Goal: Task Accomplishment & Management: Manage account settings

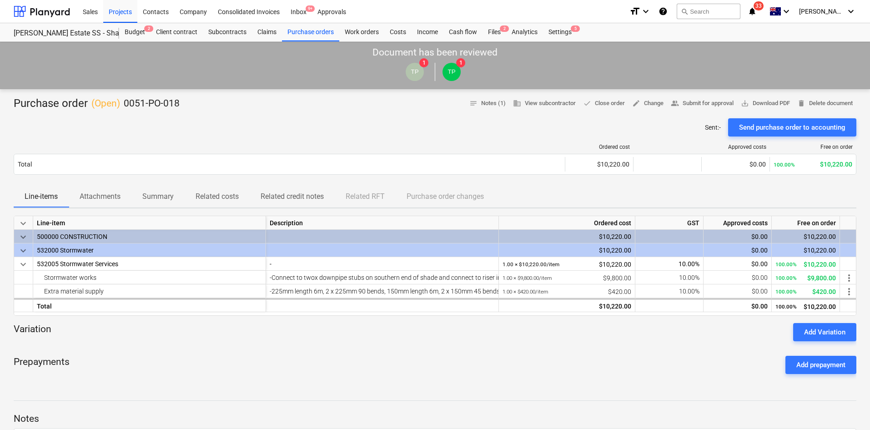
click at [283, 85] on div "Document has been reviewed TP 1 TP 1" at bounding box center [435, 65] width 870 height 47
click at [109, 10] on div "Projects" at bounding box center [120, 11] width 34 height 23
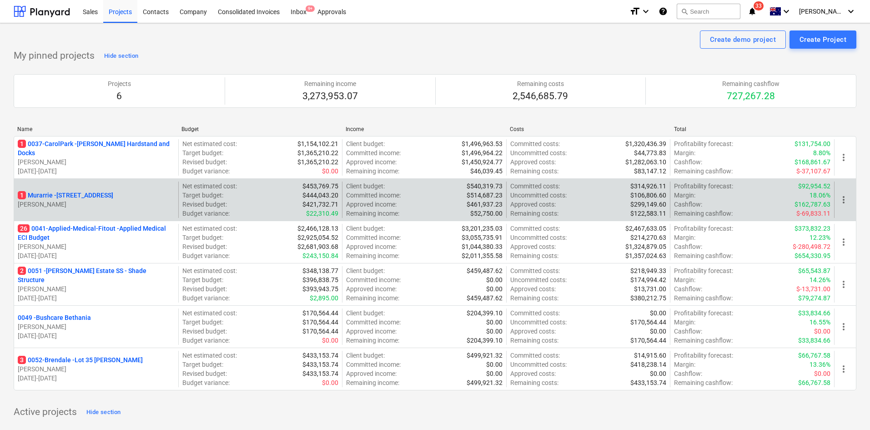
click at [113, 196] on p "1 Murarrie - [STREET_ADDRESS]" at bounding box center [65, 194] width 95 height 9
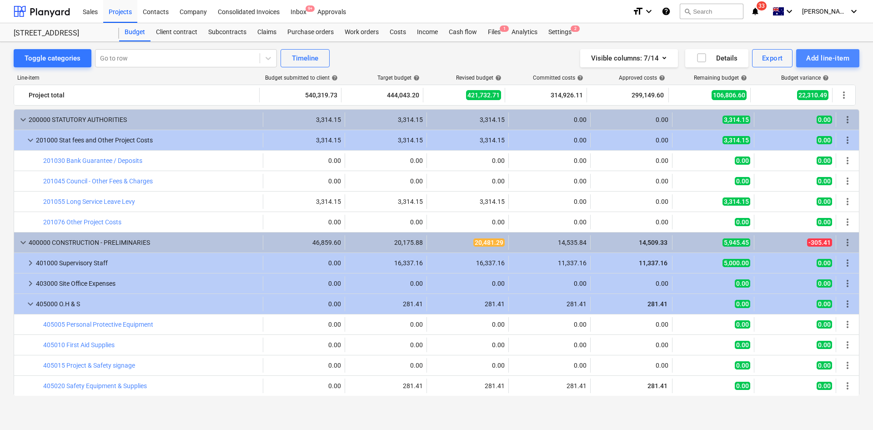
click at [806, 59] on div "Add line-item" at bounding box center [827, 58] width 43 height 12
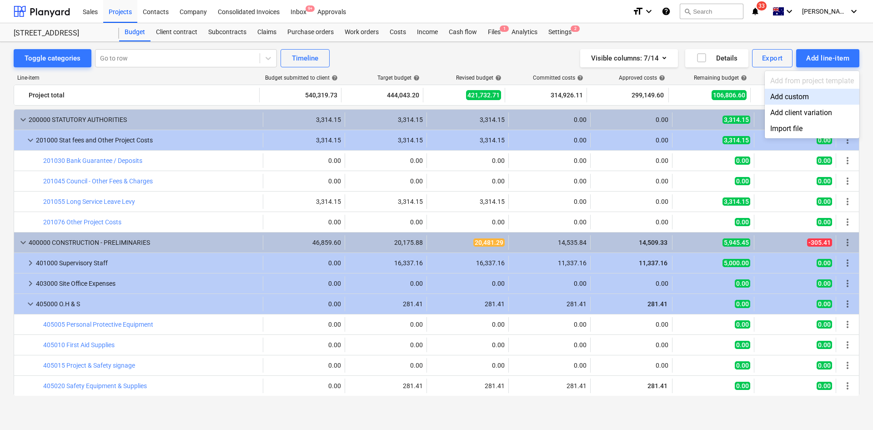
click at [801, 93] on div "Add custom" at bounding box center [812, 97] width 95 height 16
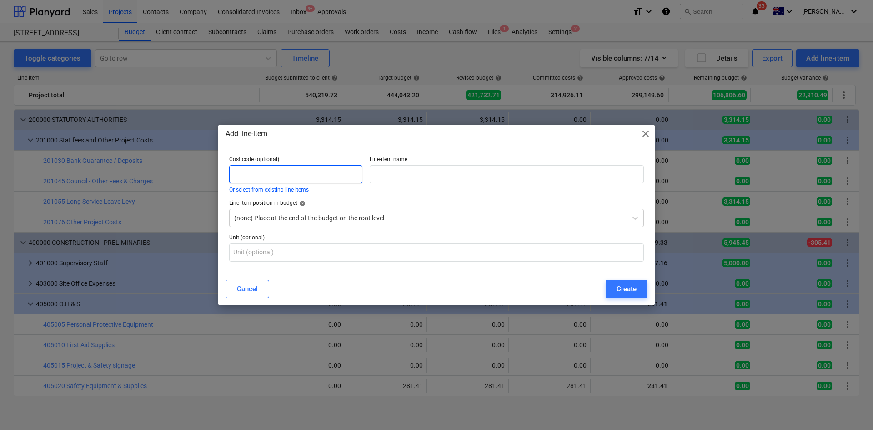
click at [308, 175] on input "text" at bounding box center [295, 174] width 133 height 18
click at [279, 192] on button "Or select from existing line-items" at bounding box center [269, 189] width 80 height 5
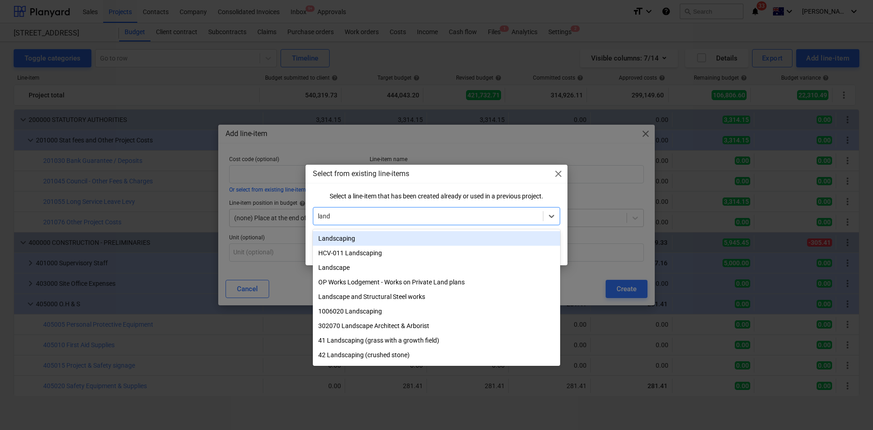
type input "land"
click at [559, 176] on span "close" at bounding box center [558, 173] width 11 height 11
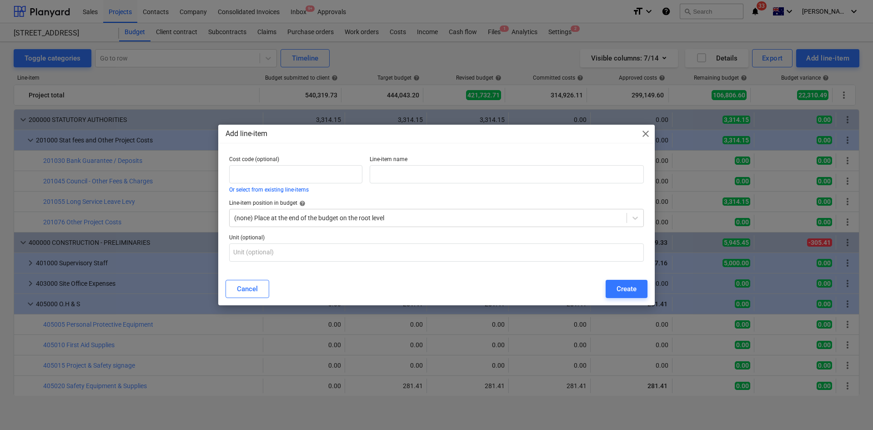
click at [650, 136] on span "close" at bounding box center [645, 133] width 11 height 11
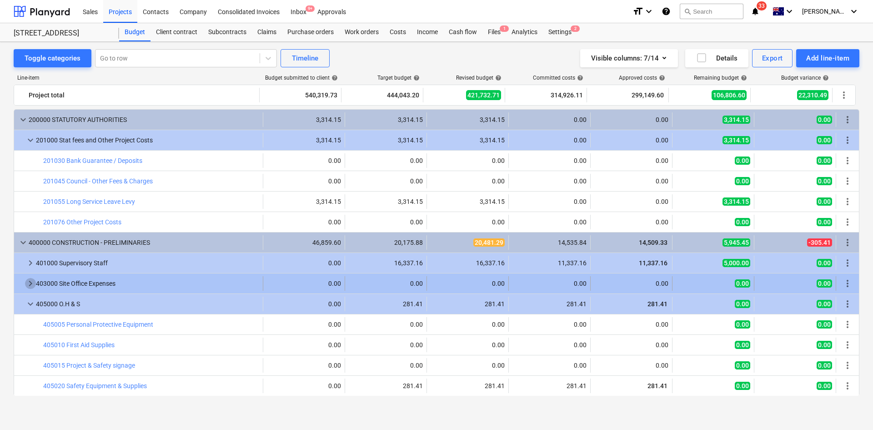
click at [35, 283] on span "keyboard_arrow_right" at bounding box center [30, 283] width 11 height 11
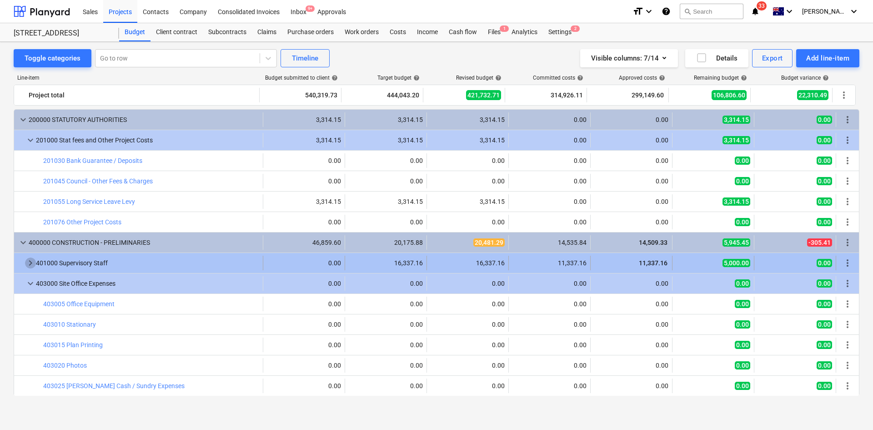
click at [31, 260] on span "keyboard_arrow_right" at bounding box center [30, 262] width 11 height 11
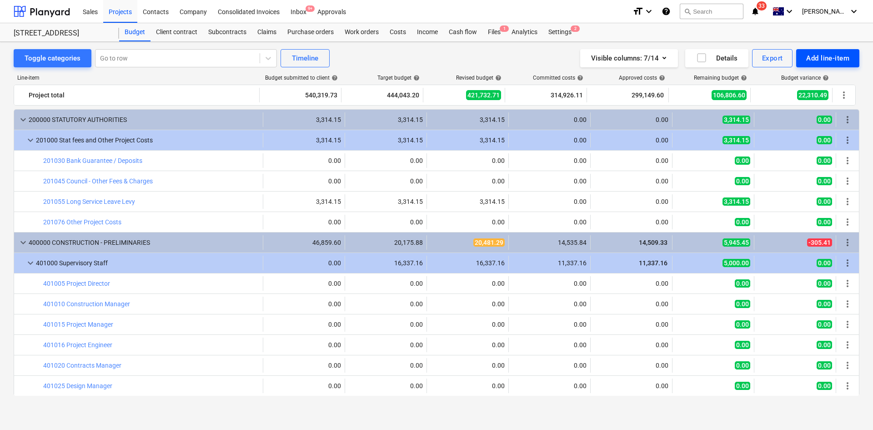
click at [823, 55] on div "Add line-item" at bounding box center [827, 58] width 43 height 12
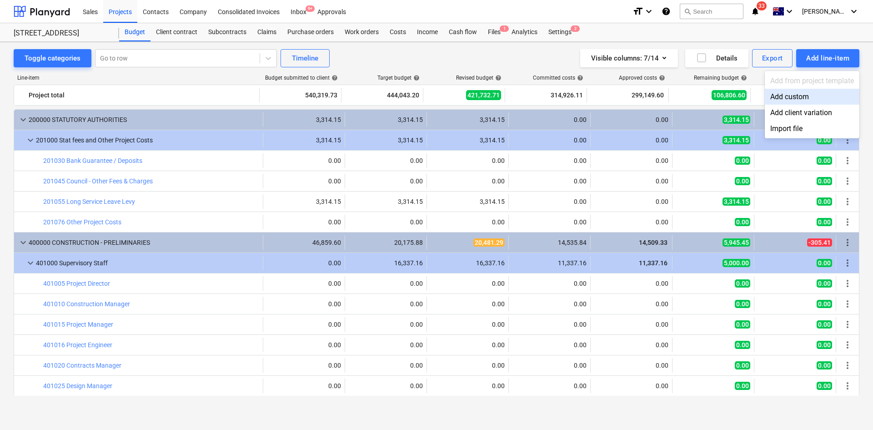
click at [801, 95] on div "Add custom" at bounding box center [812, 97] width 95 height 16
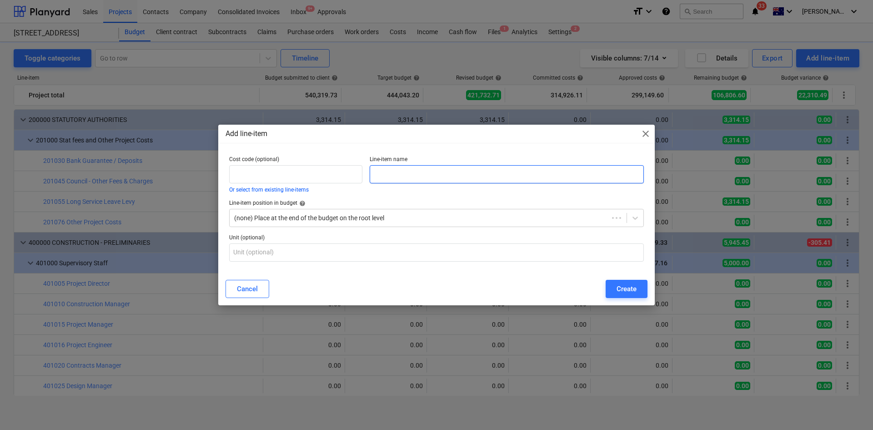
click at [398, 173] on input "text" at bounding box center [507, 174] width 274 height 18
click at [299, 192] on button "Or select from existing line-items" at bounding box center [269, 189] width 80 height 5
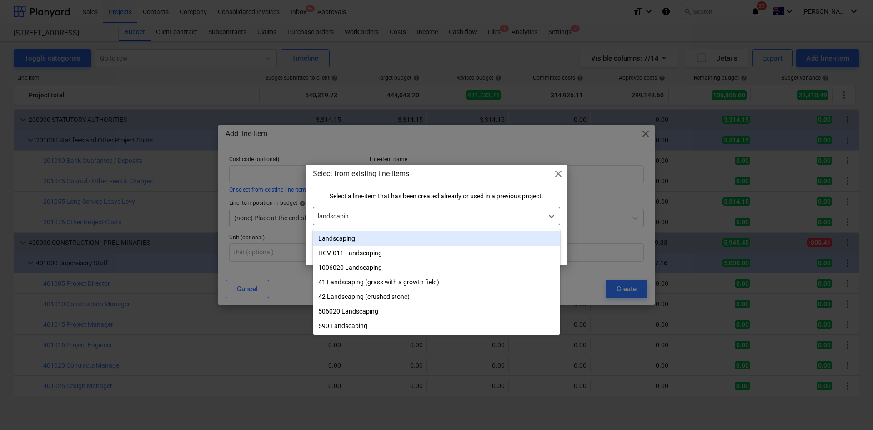
type input "landscaping"
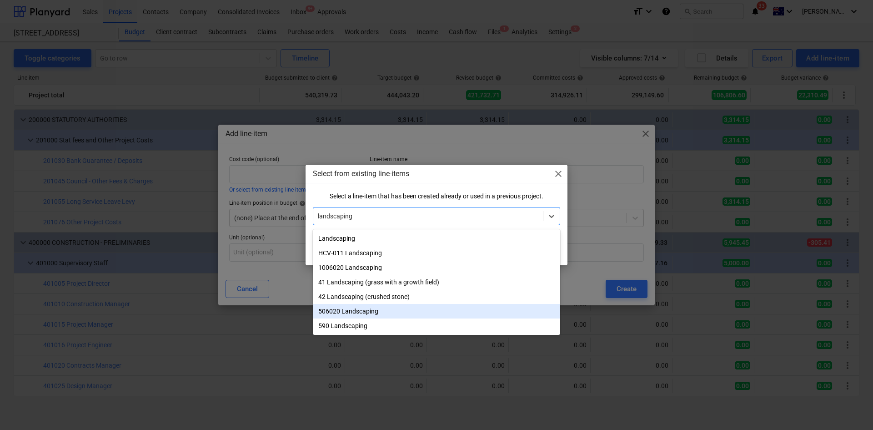
click at [376, 313] on div "506020 Landscaping" at bounding box center [436, 311] width 247 height 15
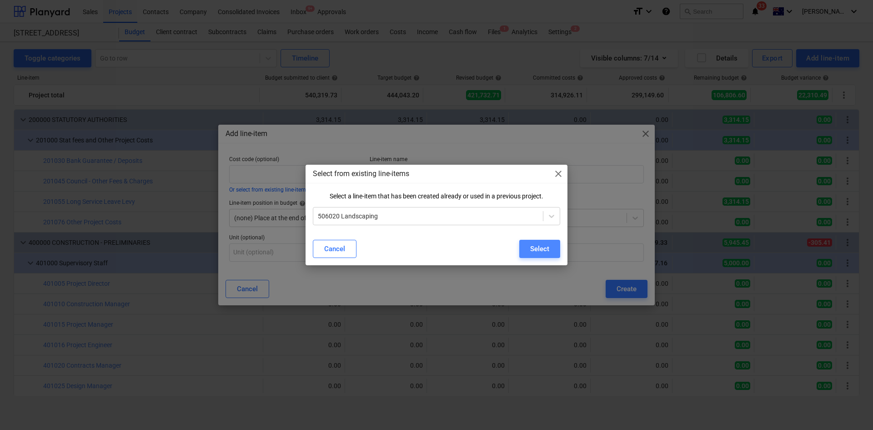
click at [536, 250] on div "Select" at bounding box center [539, 249] width 19 height 12
type input "506020"
type input "Landscaping"
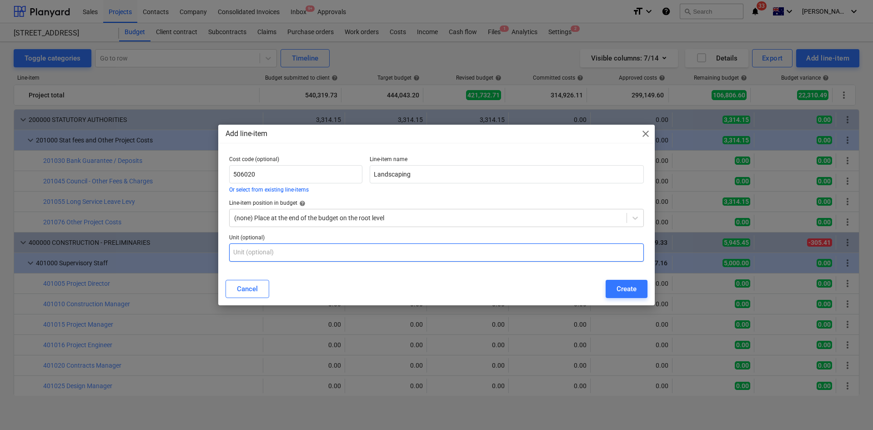
click at [316, 250] on input "text" at bounding box center [436, 252] width 415 height 18
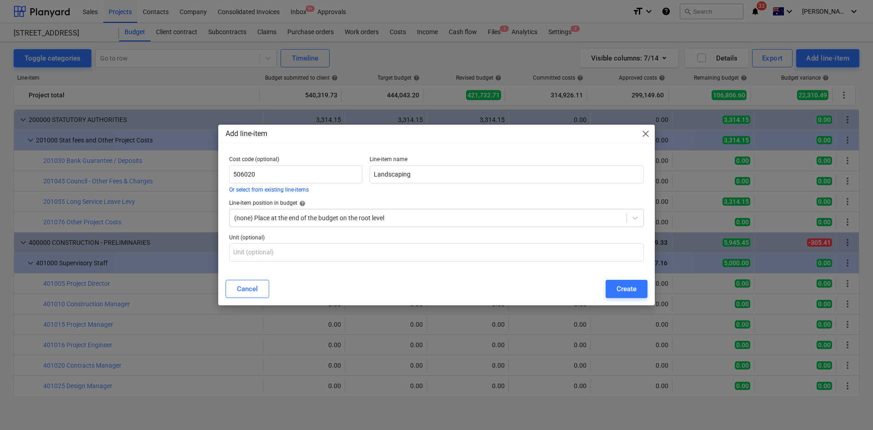
click at [612, 286] on button "Create" at bounding box center [627, 289] width 42 height 18
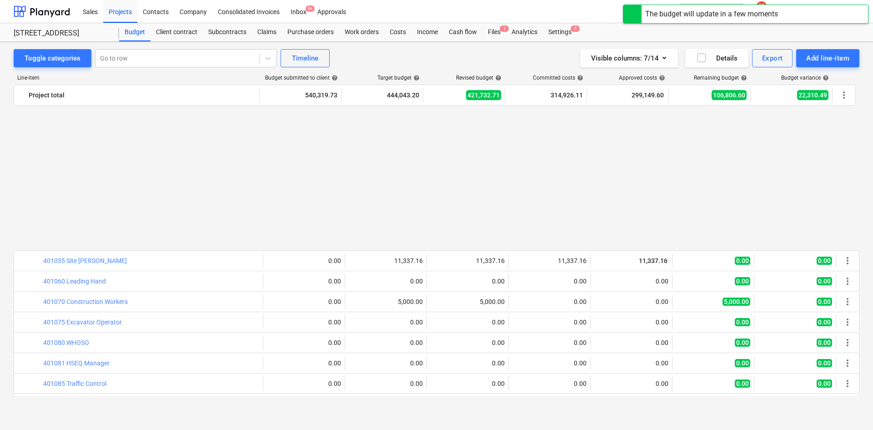
scroll to position [455, 0]
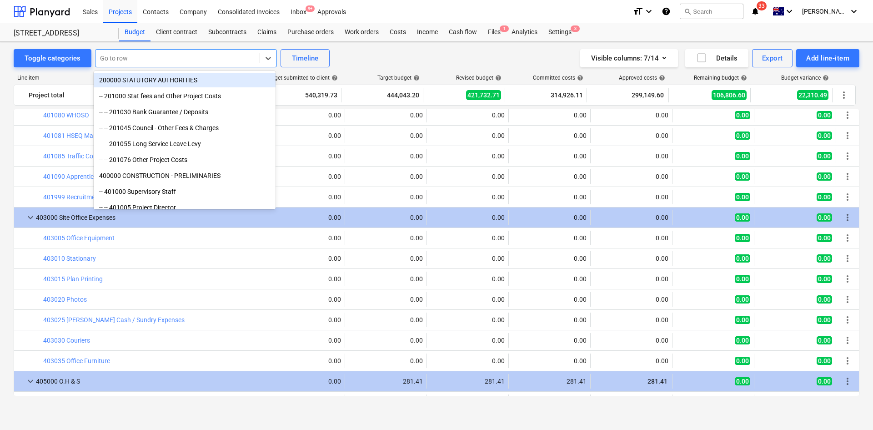
click at [164, 60] on div at bounding box center [177, 58] width 155 height 9
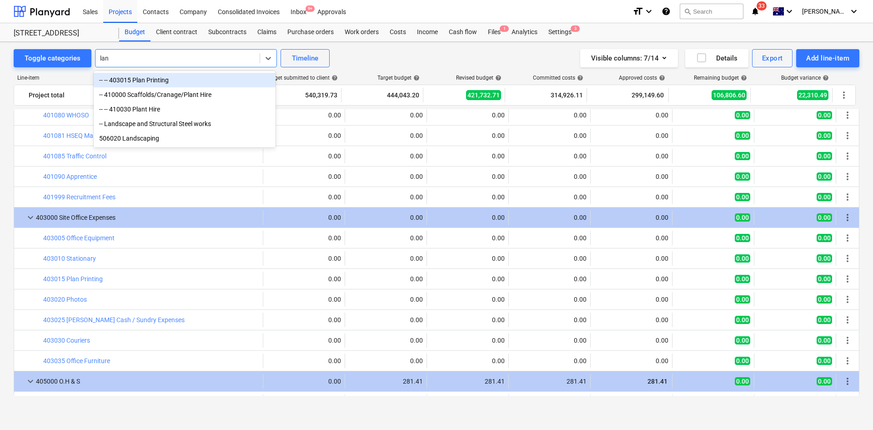
type input "land"
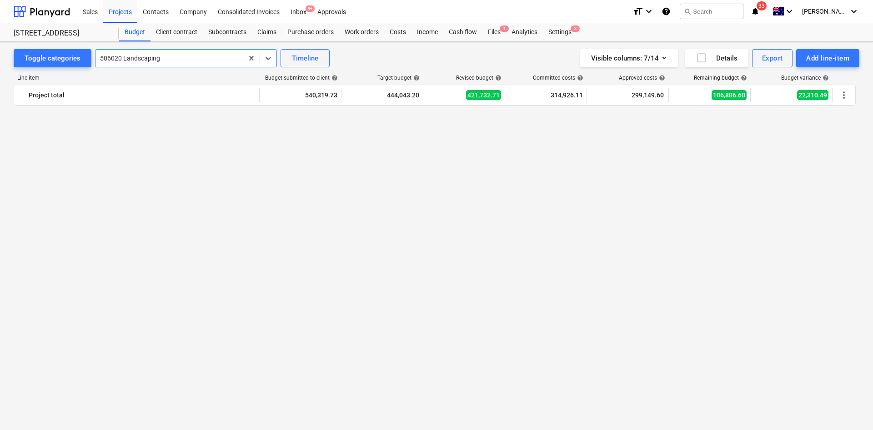
scroll to position [1432, 0]
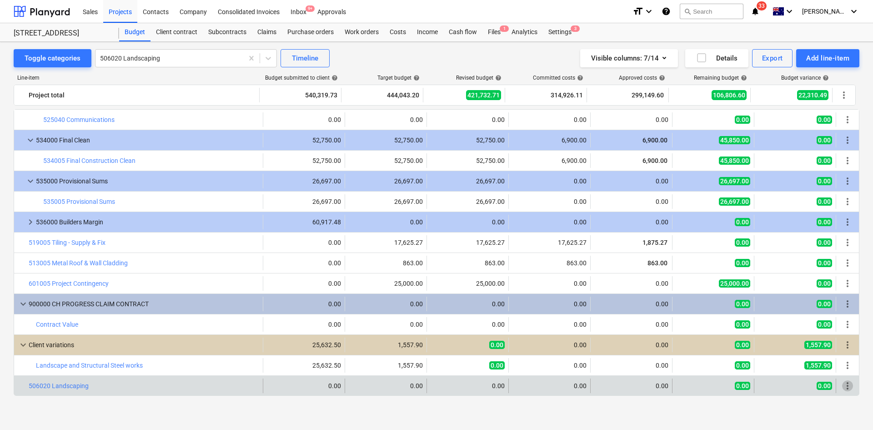
click at [842, 385] on span "more_vert" at bounding box center [847, 385] width 11 height 11
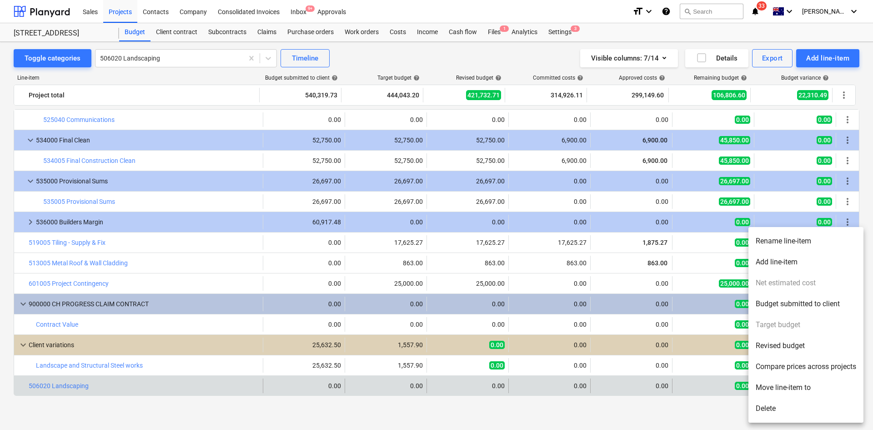
click at [666, 412] on div at bounding box center [436, 215] width 873 height 430
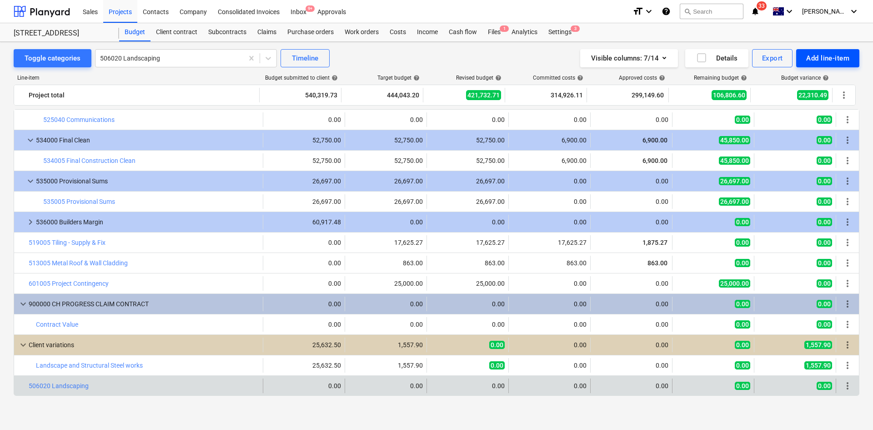
click at [829, 60] on div "Add line-item" at bounding box center [827, 58] width 43 height 12
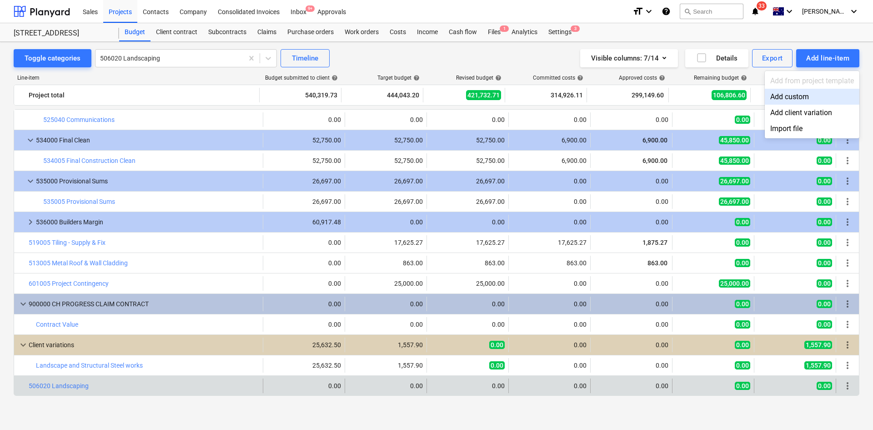
click at [804, 96] on div "Add custom" at bounding box center [812, 97] width 95 height 16
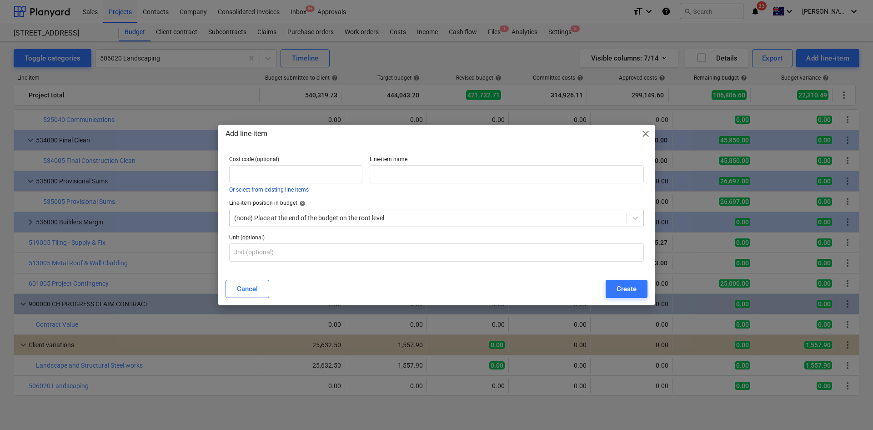
click at [284, 188] on button "Or select from existing line-items" at bounding box center [269, 189] width 80 height 5
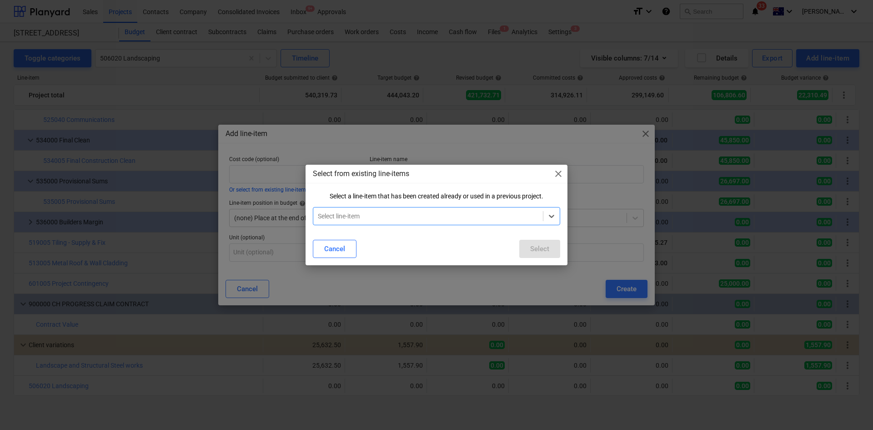
click at [375, 215] on div at bounding box center [428, 215] width 220 height 9
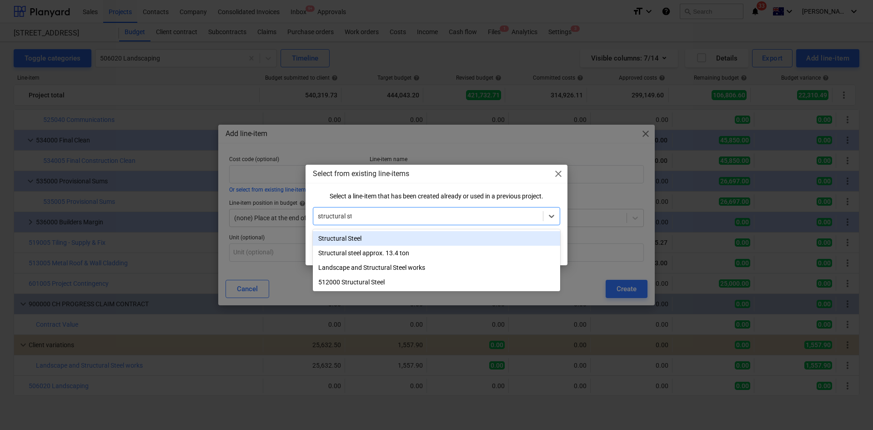
type input "structural ste"
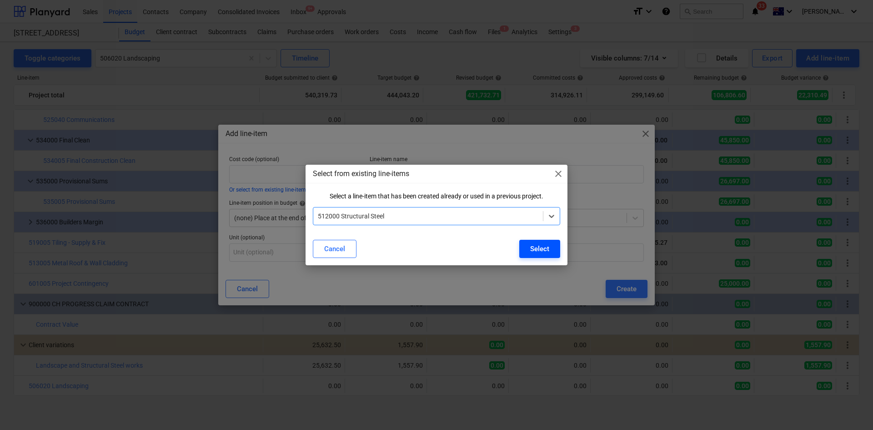
click at [537, 248] on div "Select" at bounding box center [539, 249] width 19 height 12
type input "512000"
type input "Structural Steel"
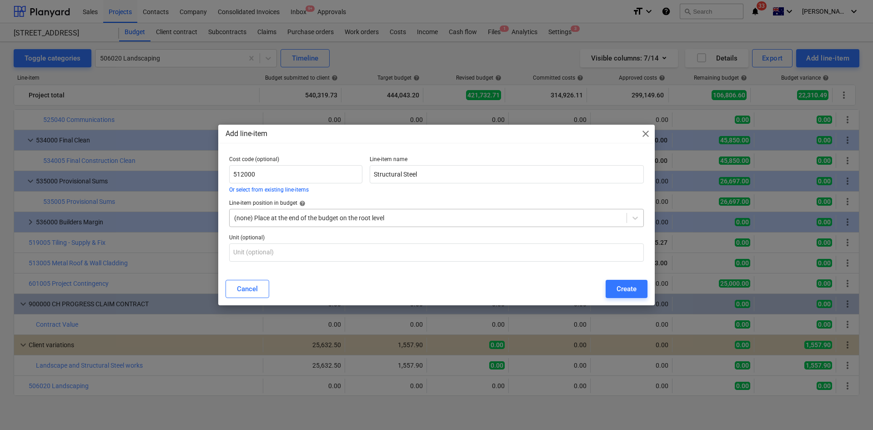
click at [349, 220] on div at bounding box center [428, 217] width 388 height 9
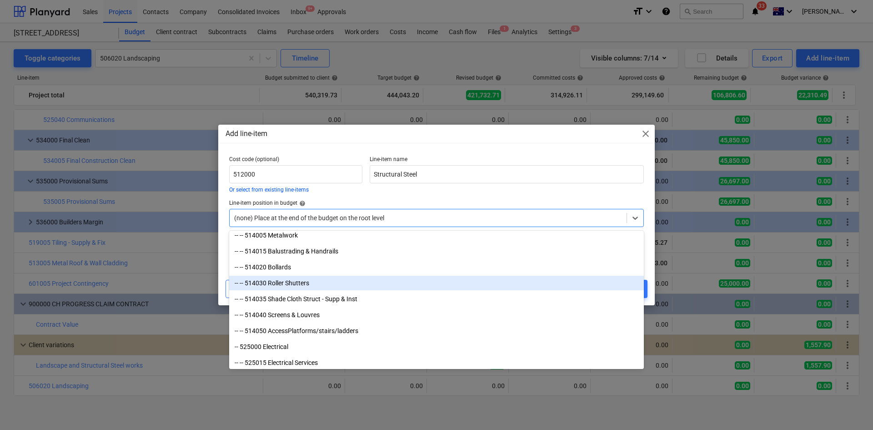
scroll to position [959, 0]
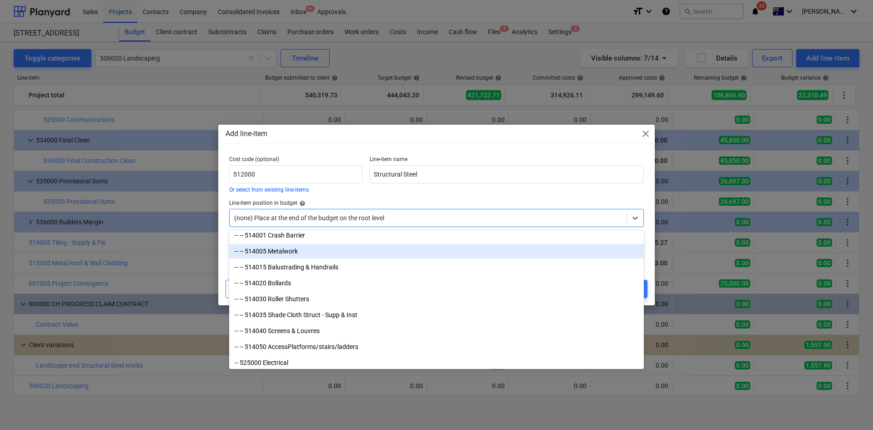
click at [307, 251] on div "-- -- 514005 Metalwork" at bounding box center [436, 251] width 415 height 15
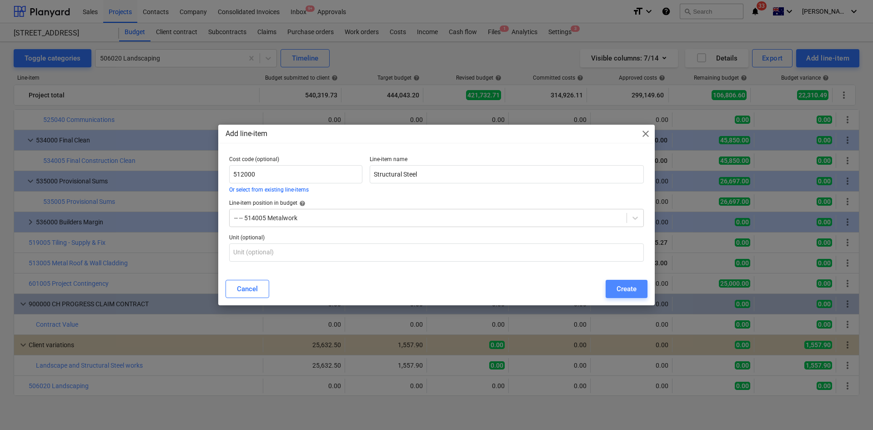
click at [628, 287] on div "Create" at bounding box center [626, 289] width 20 height 12
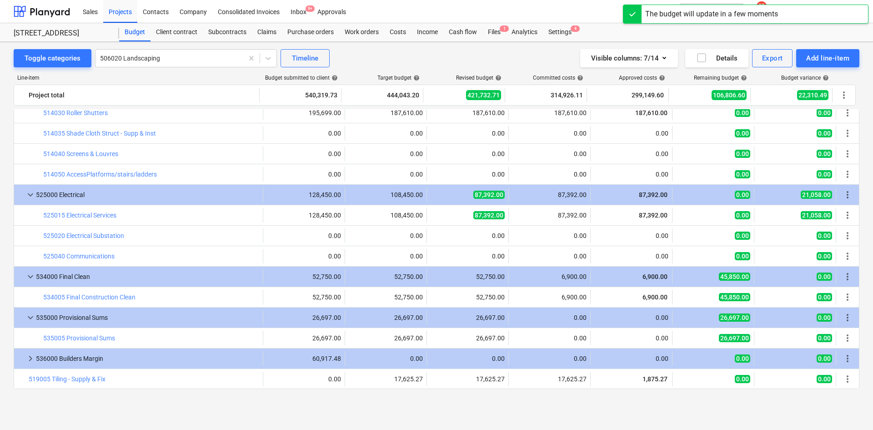
scroll to position [1250, 0]
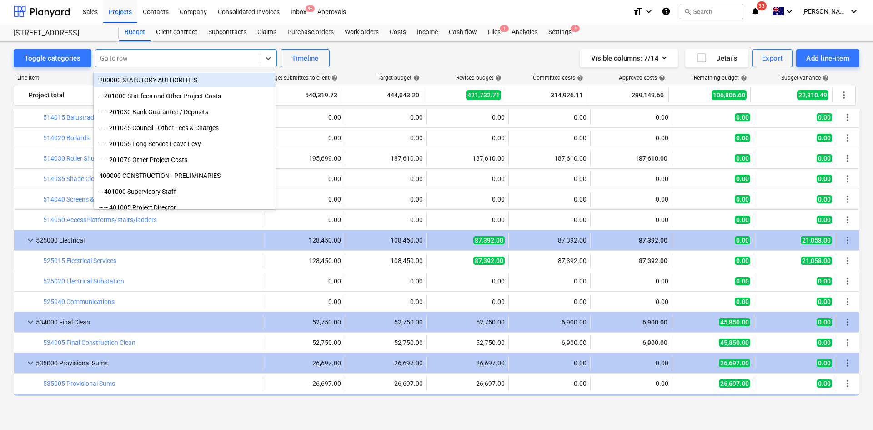
click at [170, 61] on div at bounding box center [177, 58] width 155 height 9
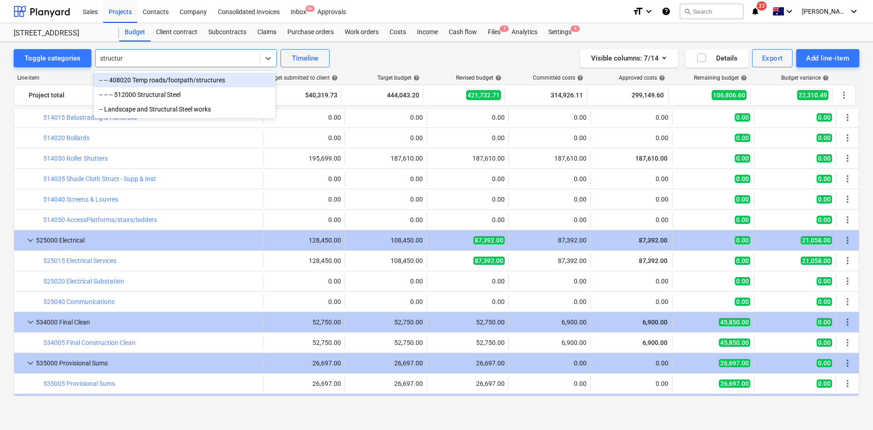
type input "structura"
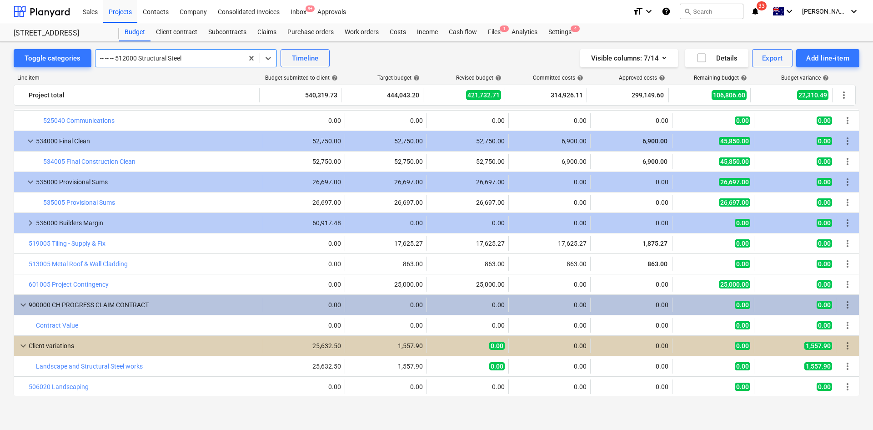
scroll to position [1453, 0]
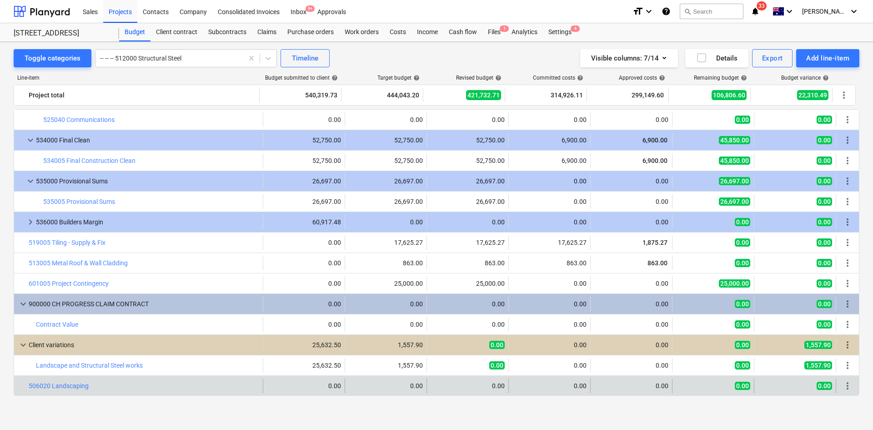
click at [845, 385] on span "more_vert" at bounding box center [847, 385] width 11 height 11
click at [845, 386] on span "more_vert" at bounding box center [847, 385] width 11 height 11
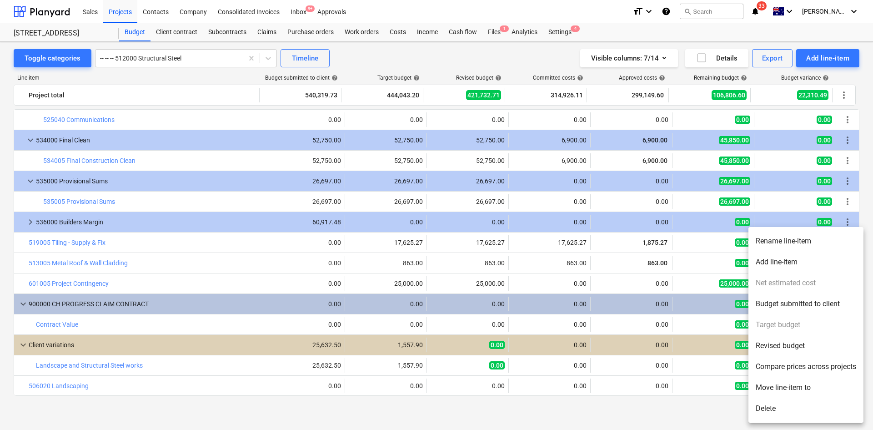
click at [802, 387] on li "Move line-item to" at bounding box center [805, 387] width 115 height 21
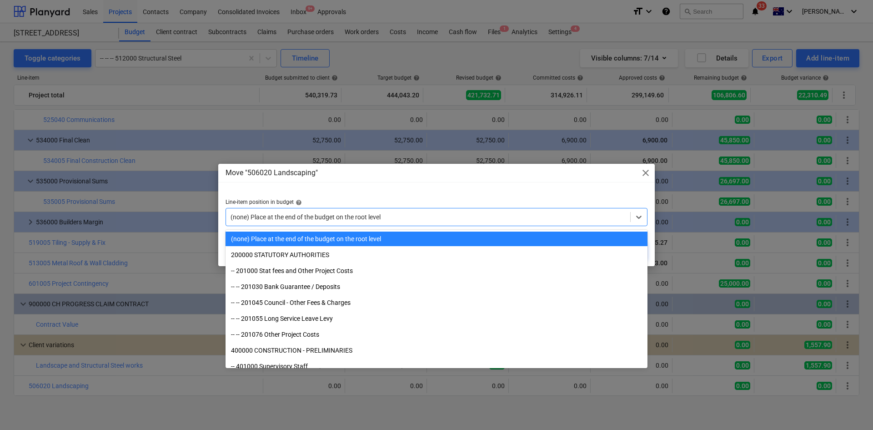
click at [375, 221] on div at bounding box center [427, 216] width 395 height 9
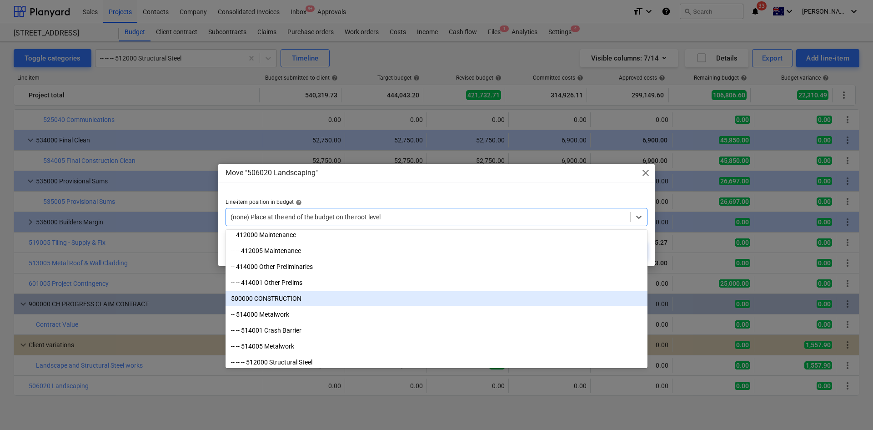
scroll to position [864, 0]
click at [306, 301] on div "500000 CONSTRUCTION" at bounding box center [436, 298] width 422 height 15
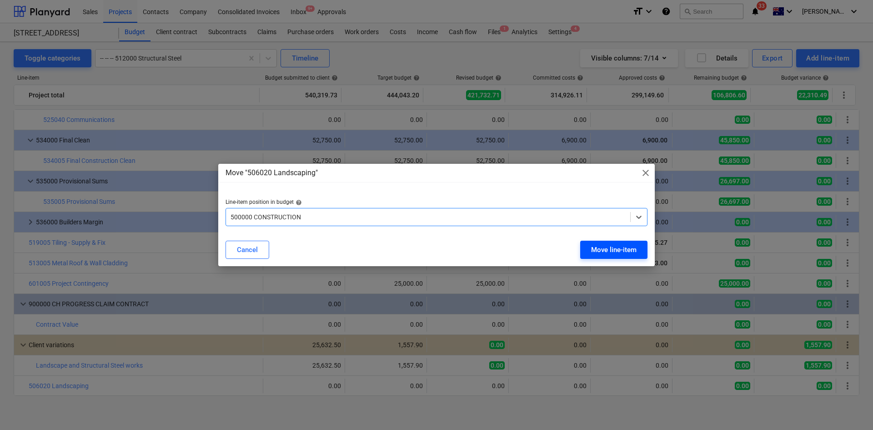
click at [631, 247] on div "Move line-item" at bounding box center [613, 250] width 45 height 12
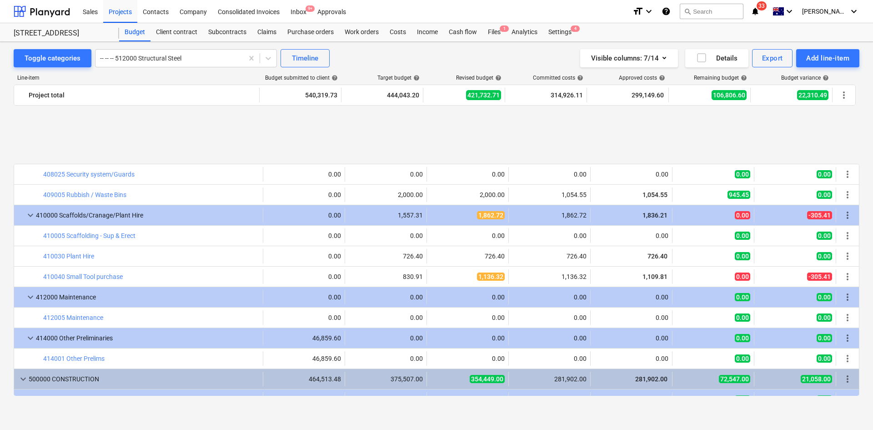
scroll to position [998, 0]
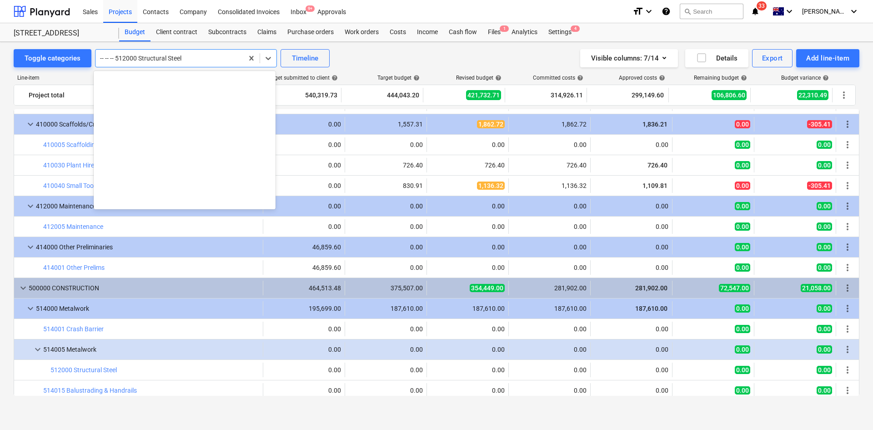
click at [151, 56] on div at bounding box center [169, 58] width 139 height 9
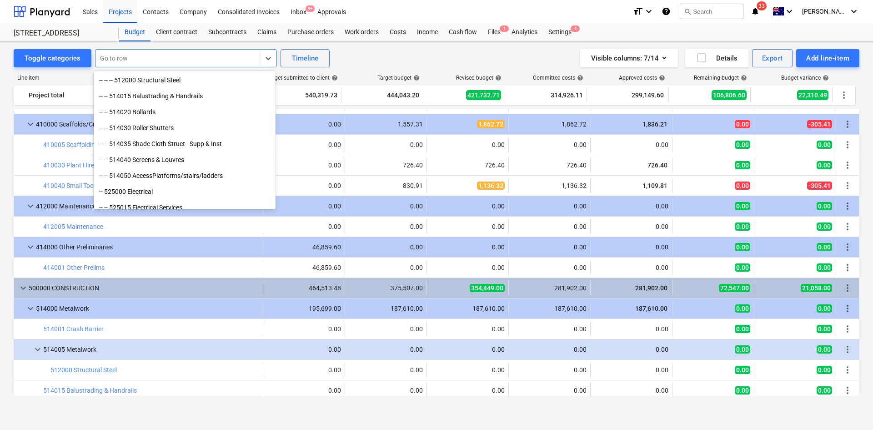
click at [204, 60] on div at bounding box center [177, 58] width 155 height 9
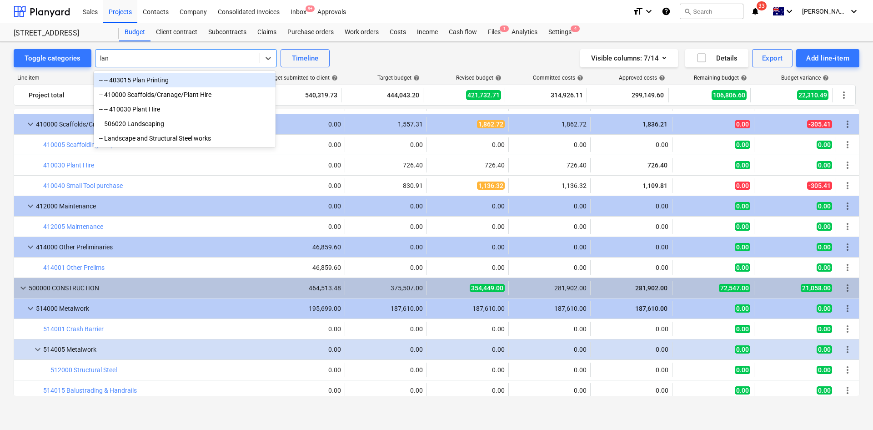
type input "land"
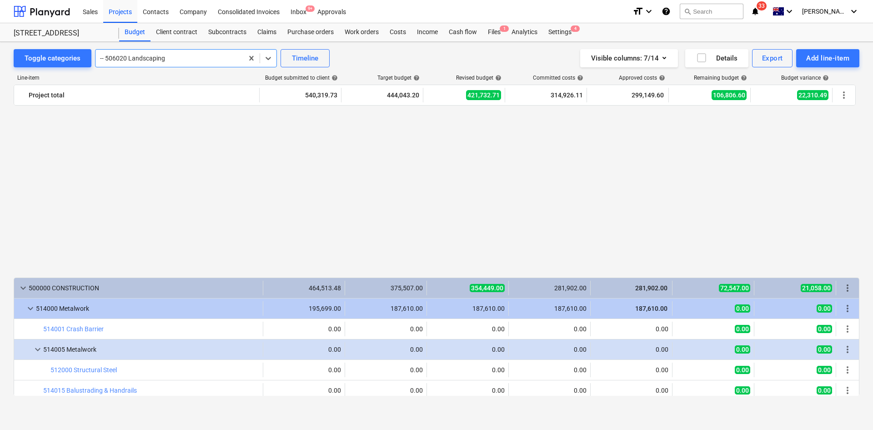
scroll to position [1453, 0]
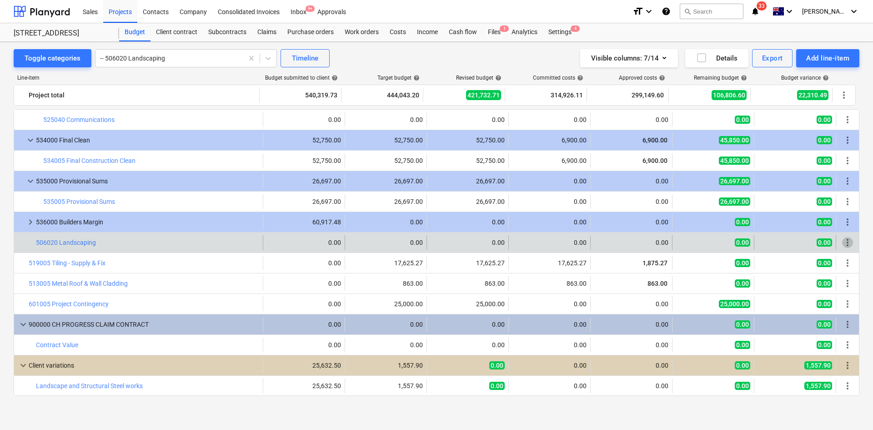
click at [844, 243] on span "more_vert" at bounding box center [847, 242] width 11 height 11
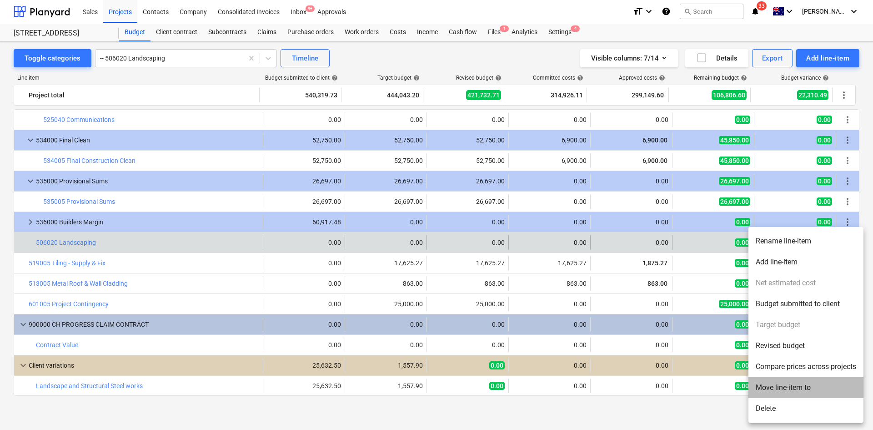
click at [782, 385] on li "Move line-item to" at bounding box center [805, 387] width 115 height 21
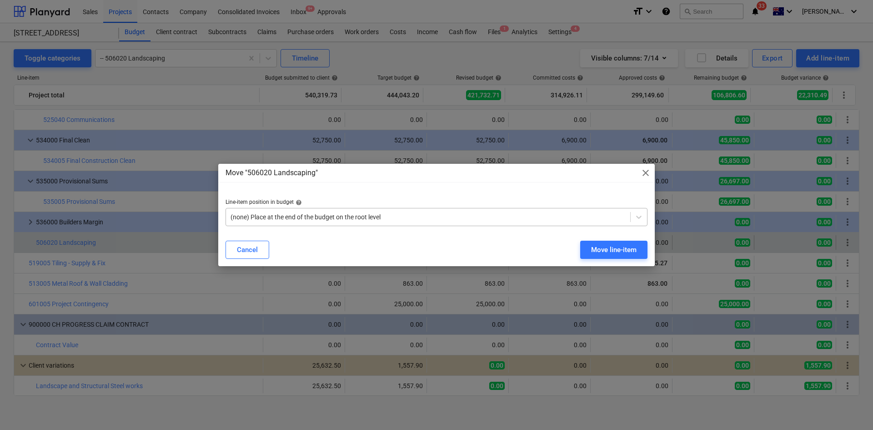
click at [329, 212] on div at bounding box center [427, 216] width 395 height 9
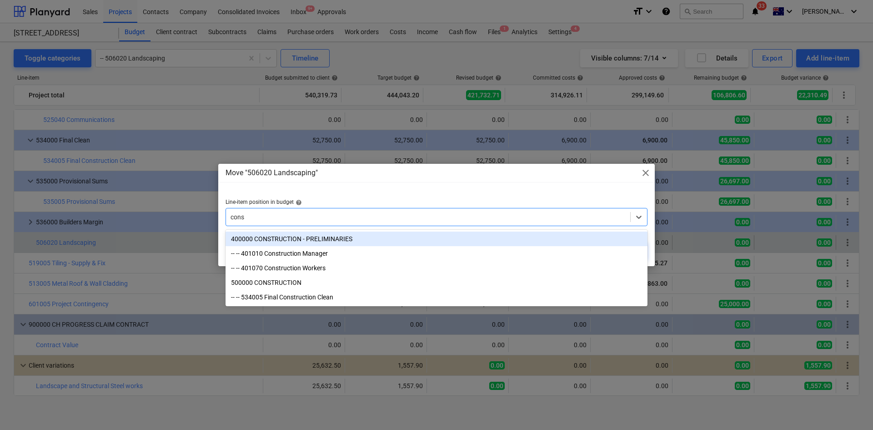
type input "const"
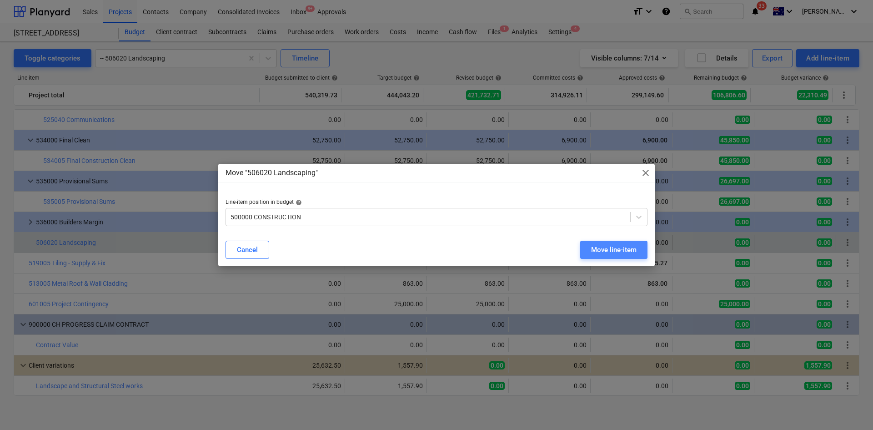
click at [616, 250] on div "Move line-item" at bounding box center [613, 250] width 45 height 12
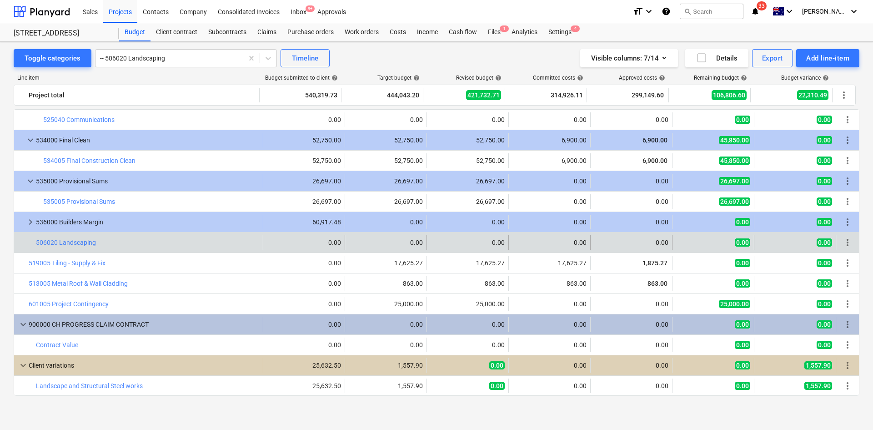
click at [845, 240] on span "more_vert" at bounding box center [847, 242] width 11 height 11
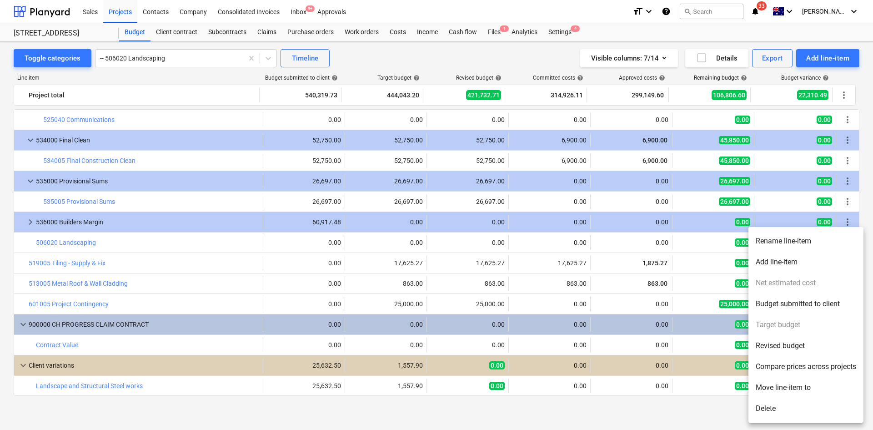
click at [776, 386] on li "Move line-item to" at bounding box center [805, 387] width 115 height 21
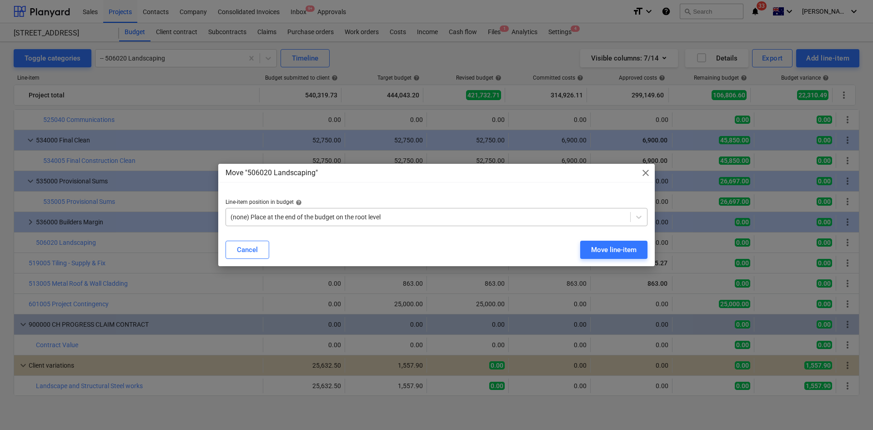
click at [314, 220] on div at bounding box center [427, 216] width 395 height 9
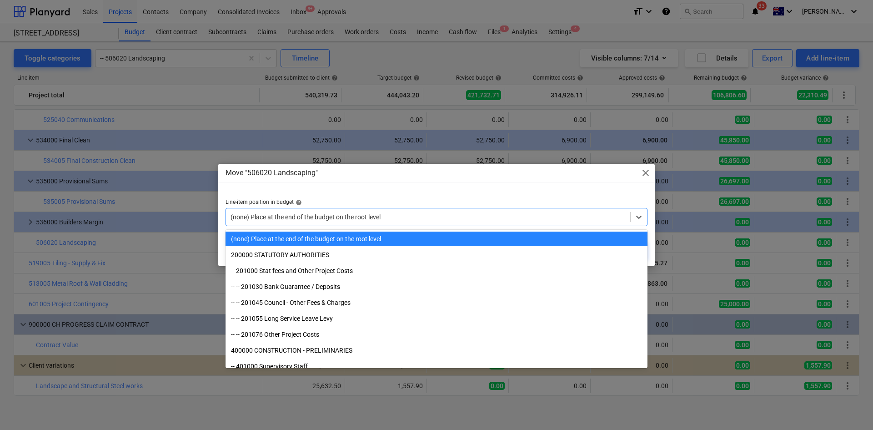
click at [326, 220] on div at bounding box center [427, 216] width 395 height 9
click at [359, 216] on div at bounding box center [427, 216] width 395 height 9
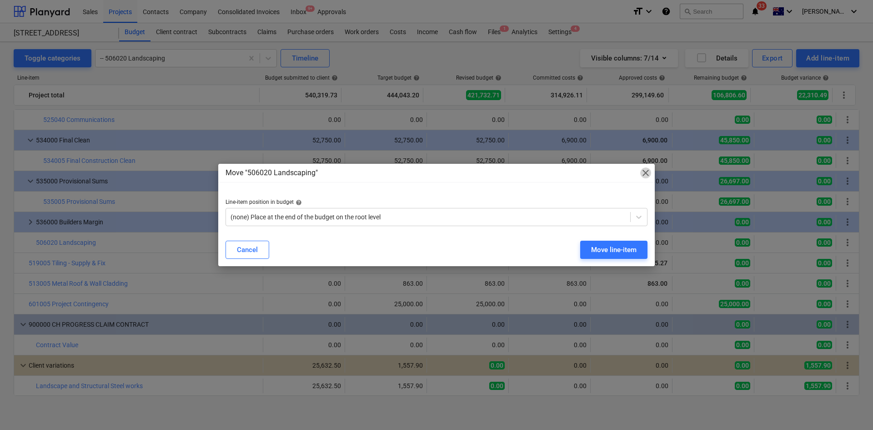
click at [650, 172] on span "close" at bounding box center [645, 172] width 11 height 11
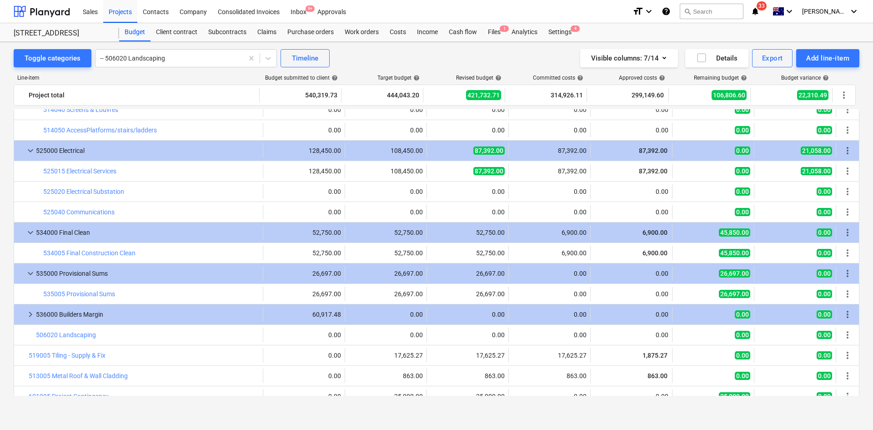
scroll to position [1362, 0]
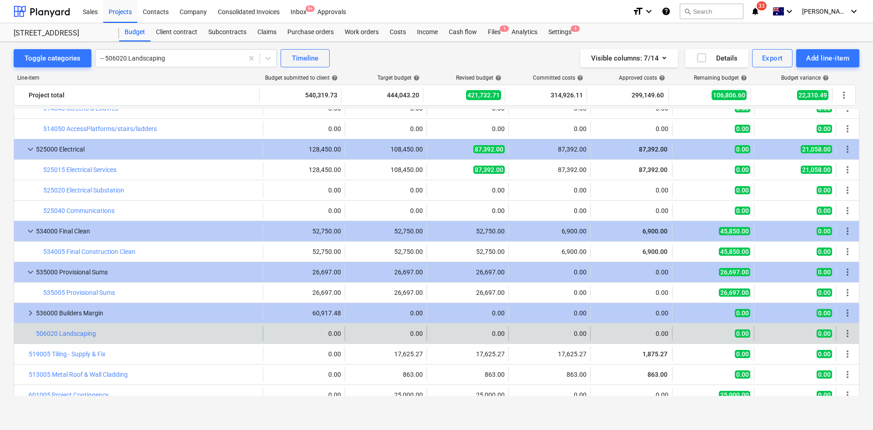
click at [845, 331] on span "more_vert" at bounding box center [847, 333] width 11 height 11
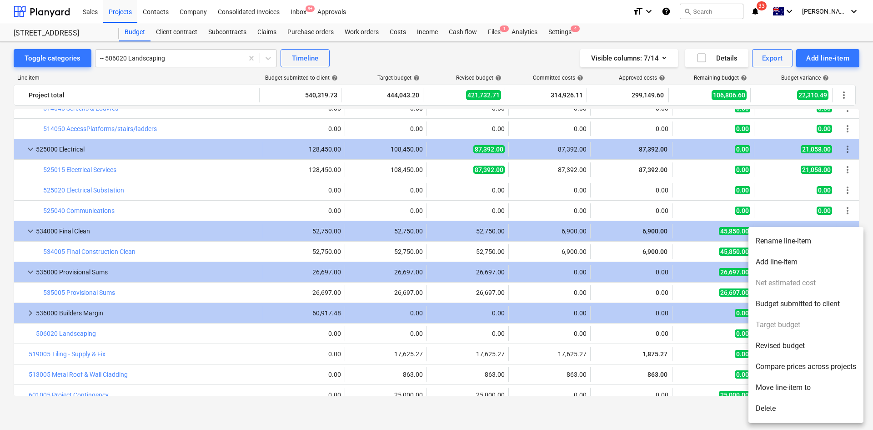
click at [784, 386] on li "Move line-item to" at bounding box center [805, 387] width 115 height 21
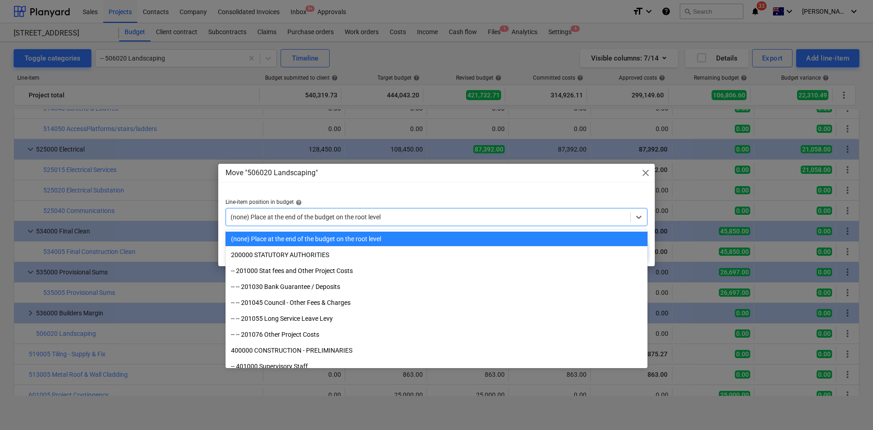
click at [354, 215] on div at bounding box center [427, 216] width 395 height 9
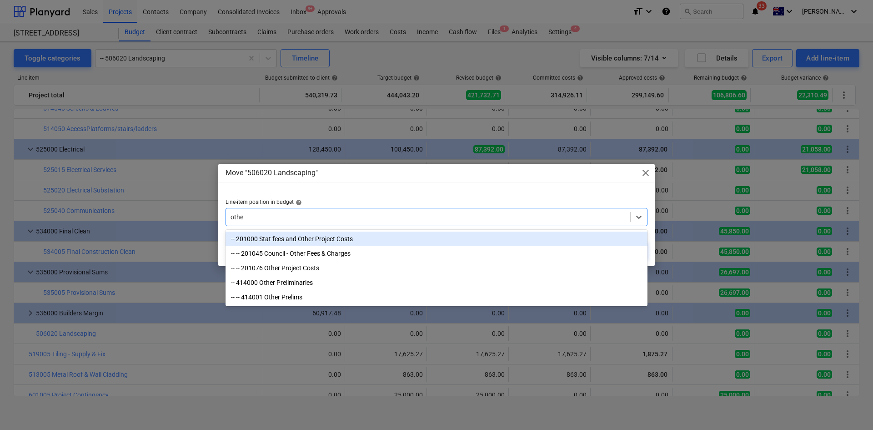
type input "other"
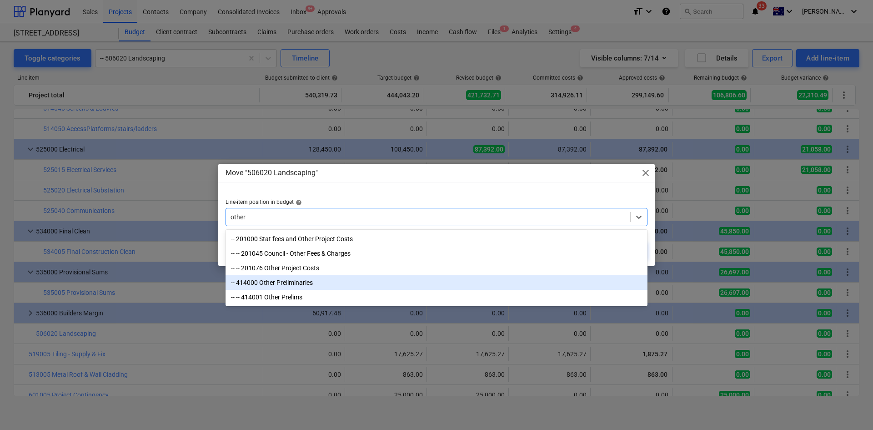
click at [301, 286] on div "-- 414000 Other Preliminaries" at bounding box center [436, 282] width 422 height 15
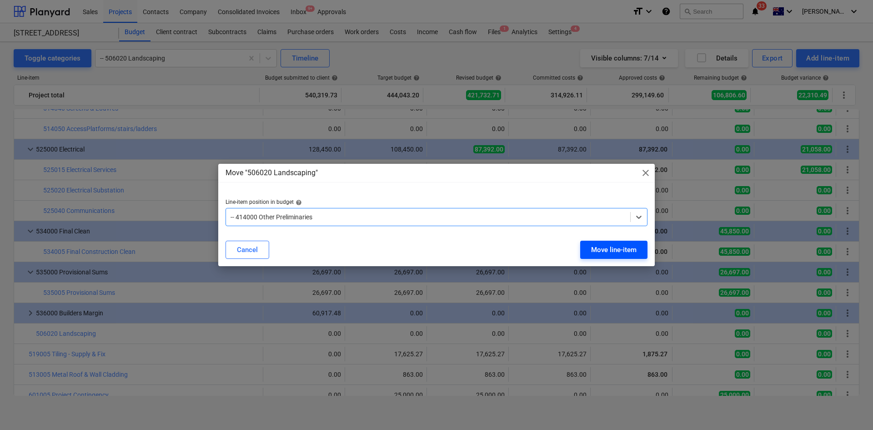
click at [625, 249] on div "Move line-item" at bounding box center [613, 250] width 45 height 12
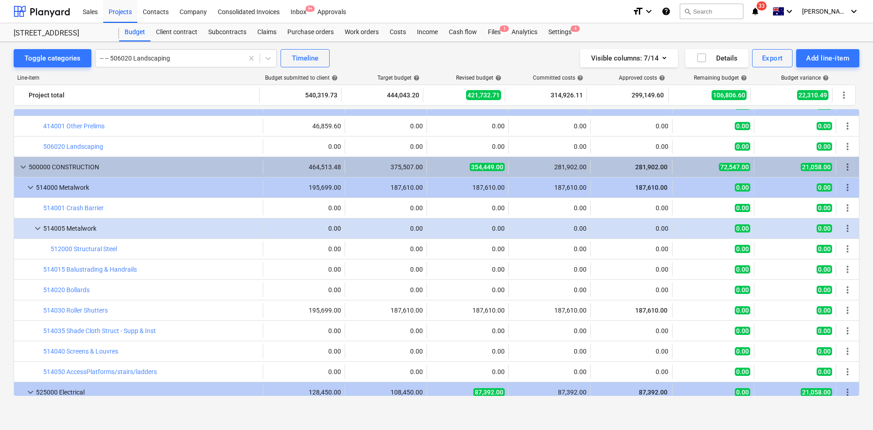
scroll to position [1134, 0]
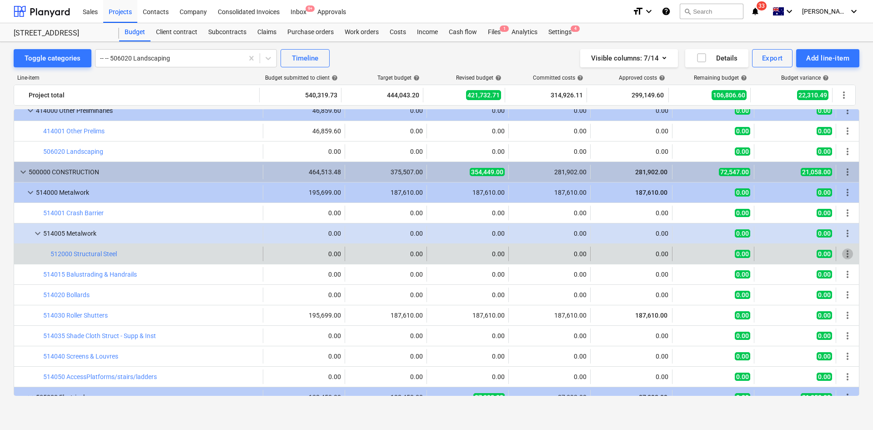
click at [849, 252] on span "more_vert" at bounding box center [847, 253] width 11 height 11
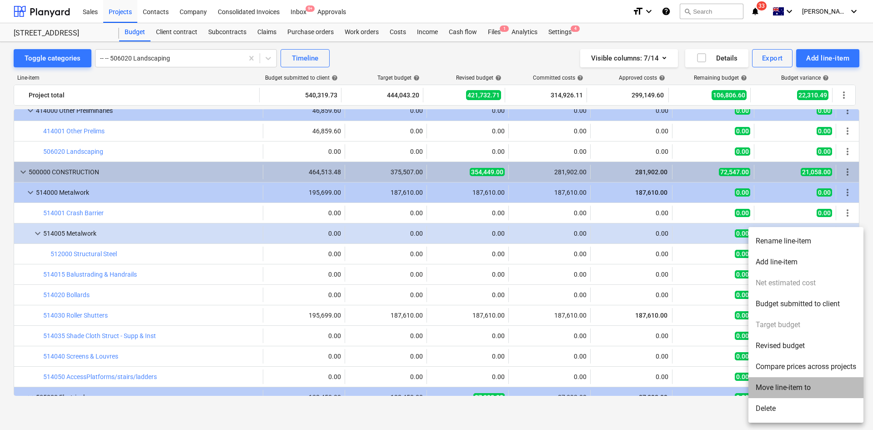
click at [785, 386] on li "Move line-item to" at bounding box center [805, 387] width 115 height 21
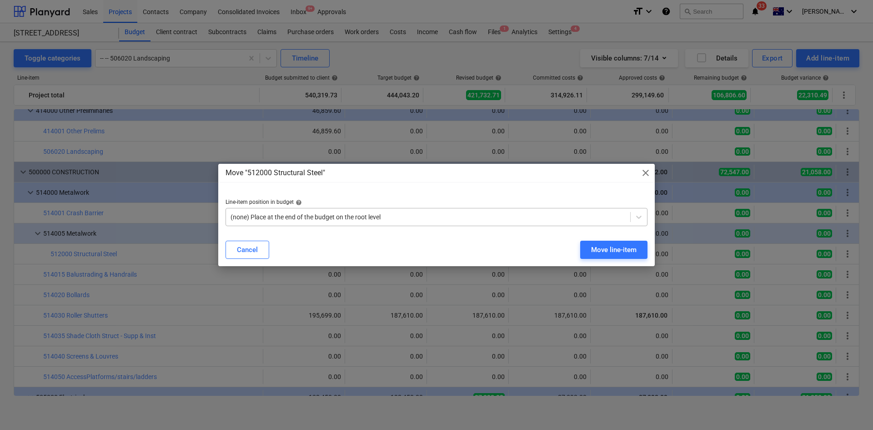
click at [334, 216] on div at bounding box center [427, 216] width 395 height 9
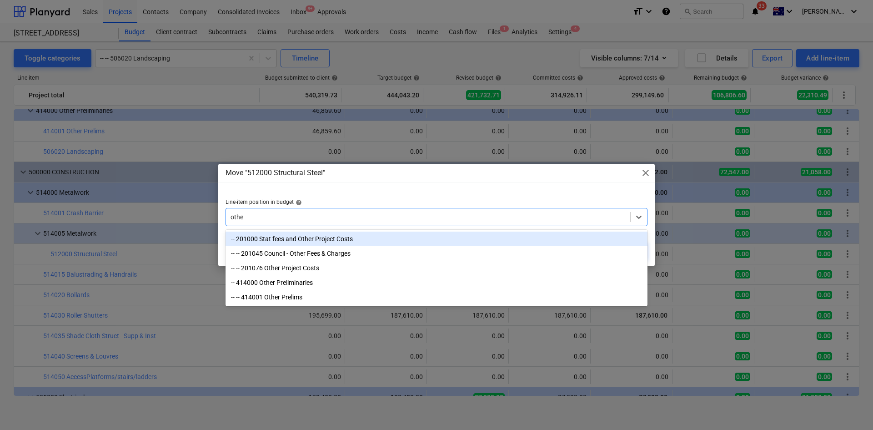
type input "other"
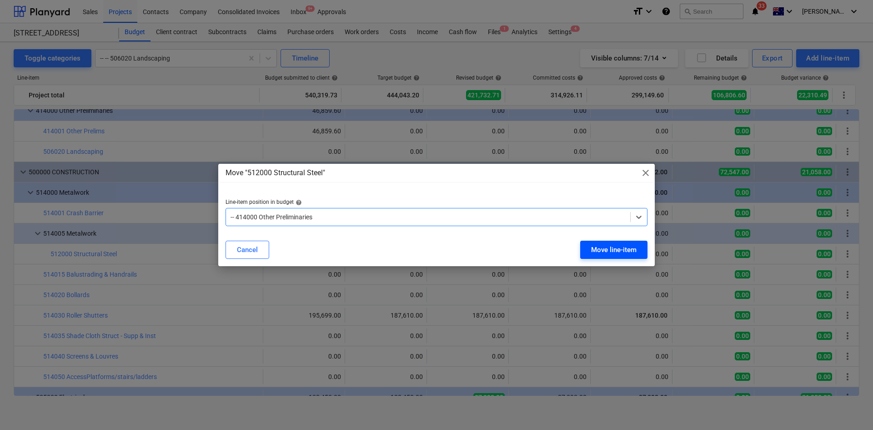
click at [621, 253] on div "Move line-item" at bounding box center [613, 250] width 45 height 12
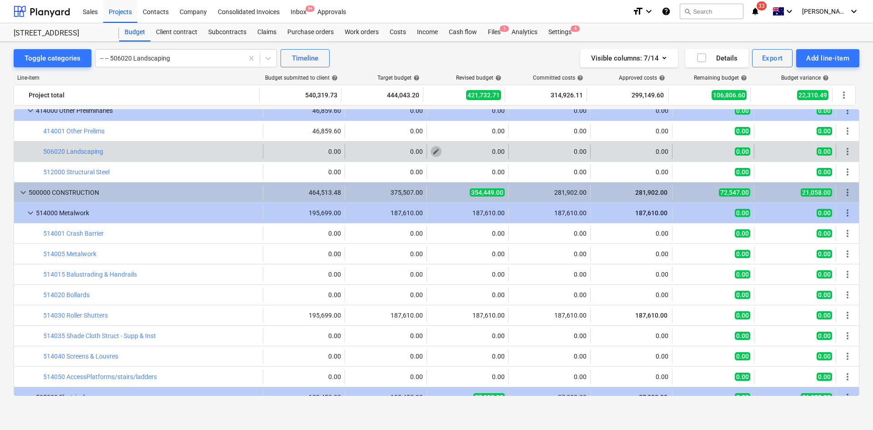
click at [433, 151] on span "edit" at bounding box center [435, 151] width 7 height 7
type textarea "x"
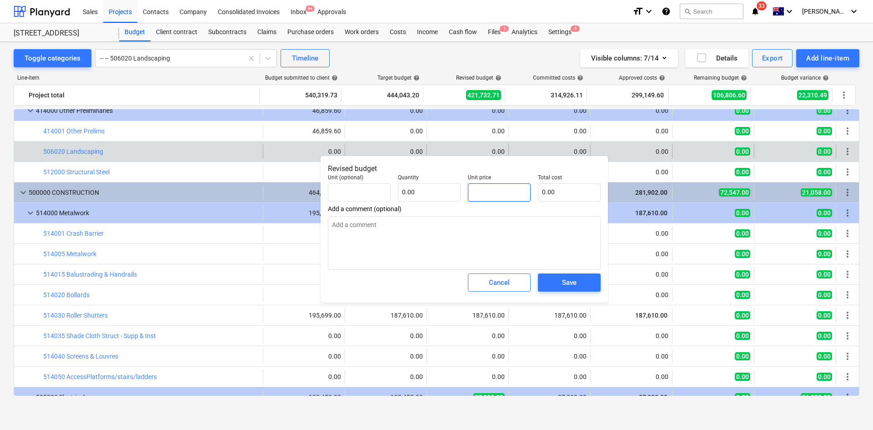
click at [477, 189] on input "text" at bounding box center [499, 192] width 63 height 18
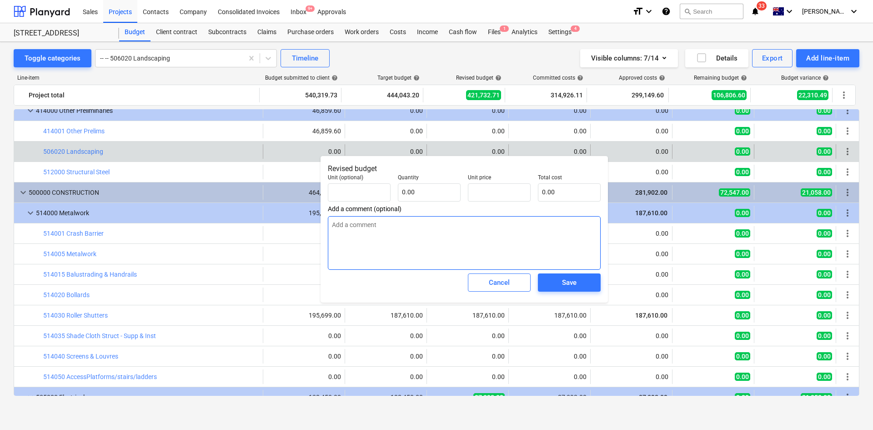
type textarea "x"
type input "0.00"
click at [387, 221] on textarea at bounding box center [464, 243] width 273 height 54
type textarea "x"
type textarea "Cl"
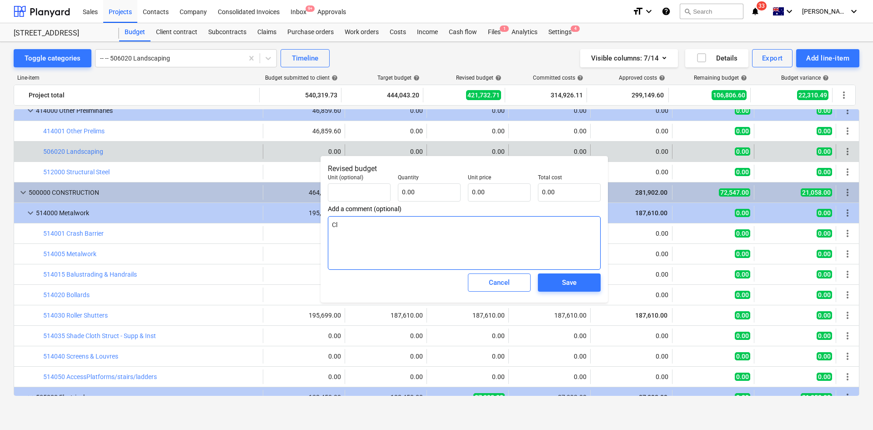
type textarea "x"
type textarea "Cli"
type textarea "x"
type textarea "Clie"
type textarea "x"
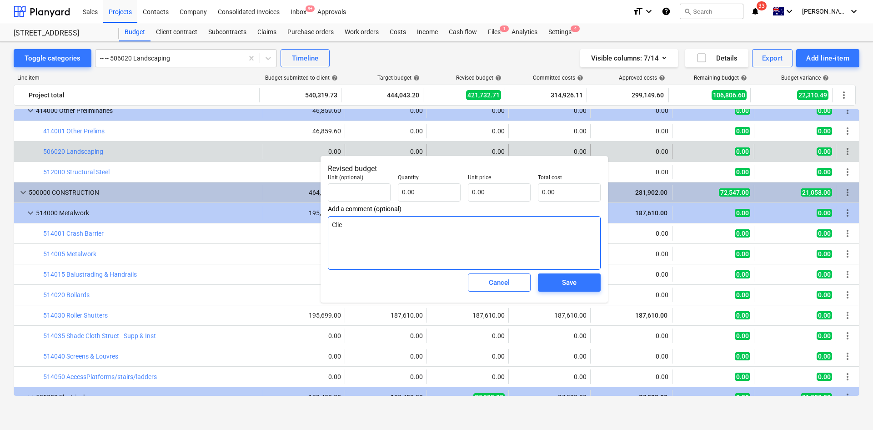
type textarea "Clien"
type textarea "x"
type textarea "Client"
type textarea "x"
type textarea "Client Va"
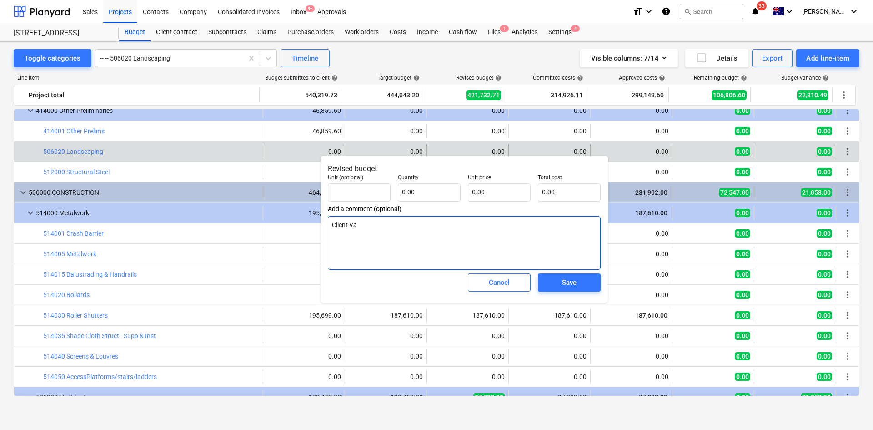
type textarea "x"
type textarea "Client Var"
type textarea "x"
type textarea "Client Varia"
type textarea "x"
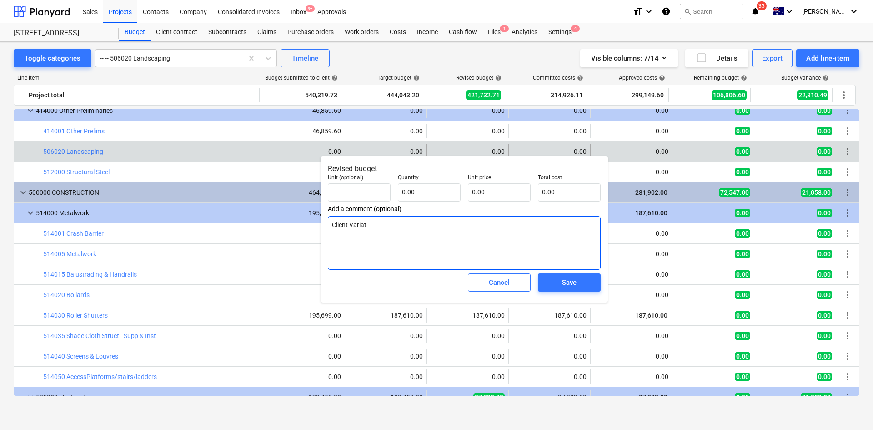
type textarea "Client Variati"
type textarea "x"
type textarea "Client Variatio"
type textarea "x"
type textarea "Client Variation"
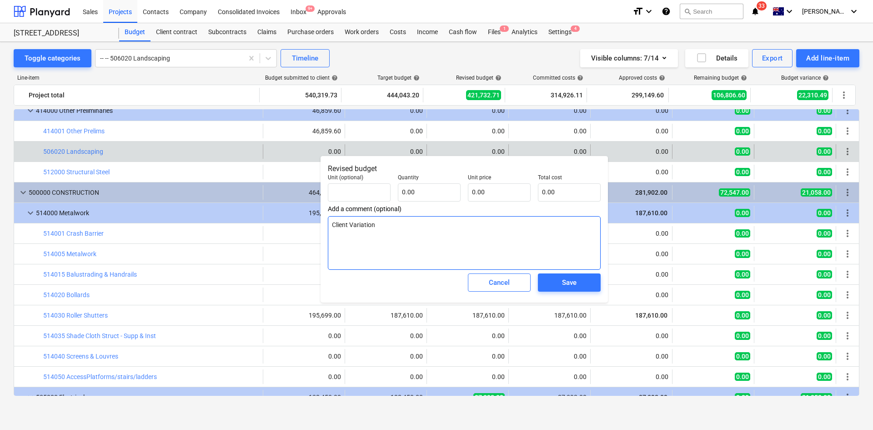
type textarea "x"
type textarea "Client Variation"
type textarea "x"
type textarea "Client Variation -"
type textarea "x"
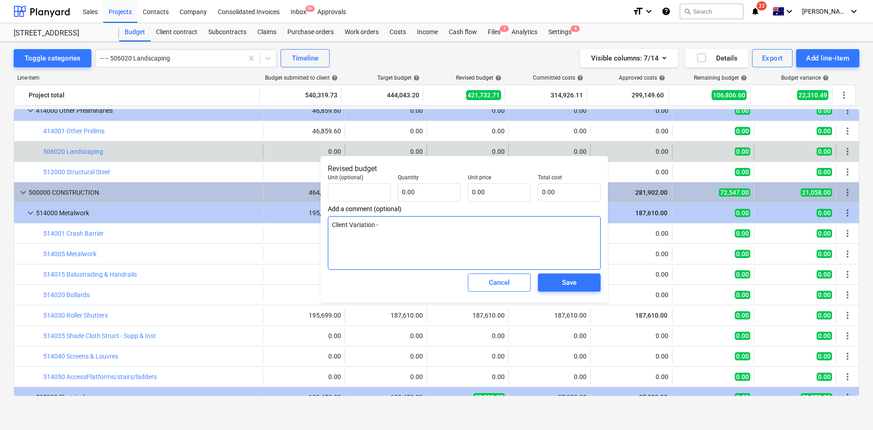
type textarea "Client Variation -"
type textarea "x"
type textarea "Client Variation - Ma"
type textarea "x"
type textarea "Client Variation - Mat"
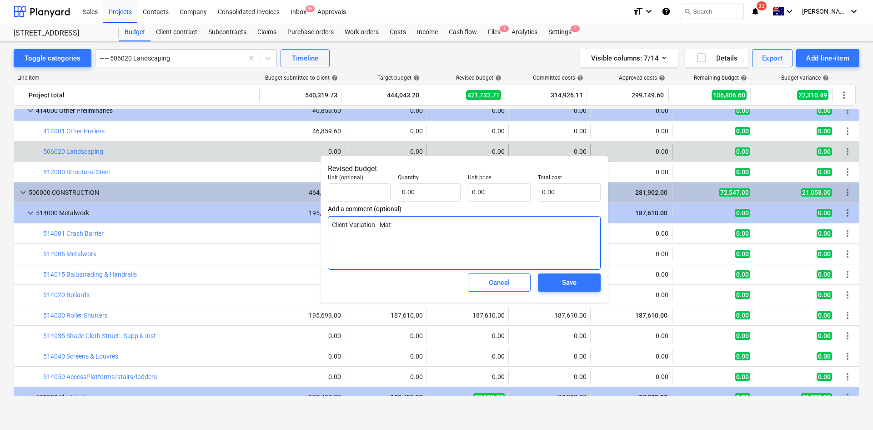
type textarea "x"
type textarea "Client Variation - Mar"
type textarea "x"
type textarea "Client Variation - Mart"
type textarea "x"
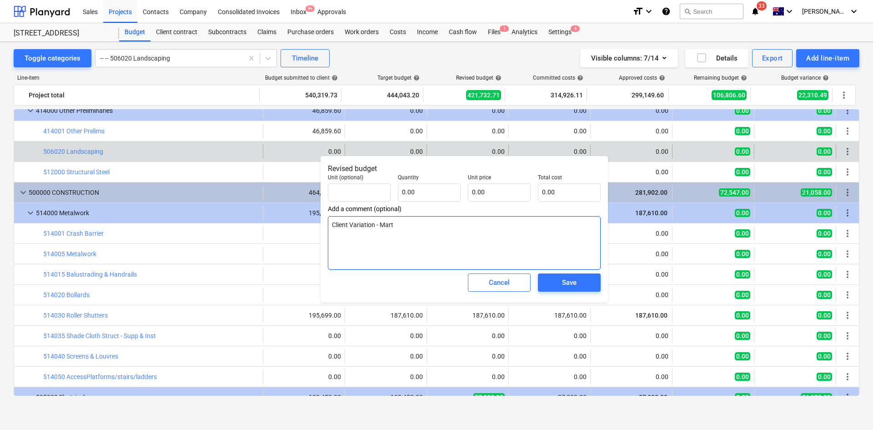
type textarea "Client Variation - [PERSON_NAME]"
type textarea "x"
type textarea "Client Variation - [PERSON_NAME]"
type textarea "x"
type textarea "Client Variation - [PERSON_NAME]"
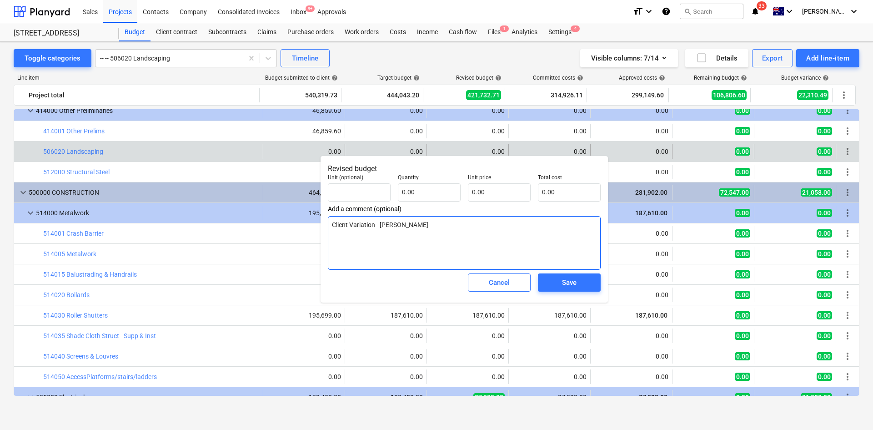
type textarea "x"
type textarea "Client Variation - [PERSON_NAME]"
type textarea "x"
type textarea "Client Variation - [PERSON_NAME]"
type textarea "x"
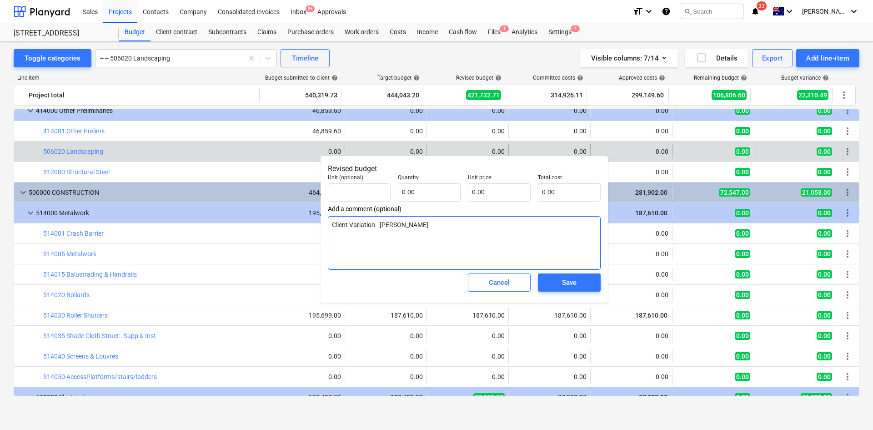
type textarea "Client Variation - [PERSON_NAME]"
type textarea "x"
type textarea "Client Variation - [PERSON_NAME]"
type textarea "x"
type textarea "Client Variation - [PERSON_NAME]"
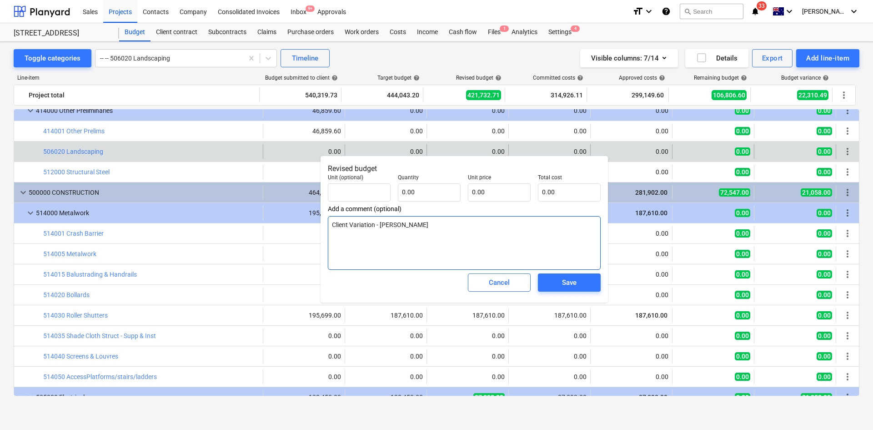
type textarea "x"
type textarea "Client Variation - [PERSON_NAME]"
type textarea "x"
type textarea "Client Variation - [PERSON_NAME]"
type textarea "x"
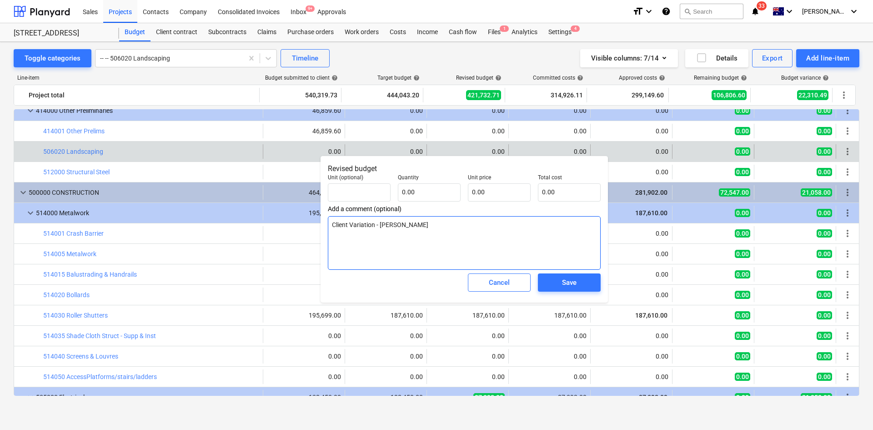
type textarea "Client Variation - [PERSON_NAME]"
type textarea "x"
type textarea "Client Variation - [PERSON_NAME] q"
type textarea "x"
type textarea "Client Variation - [PERSON_NAME] qu"
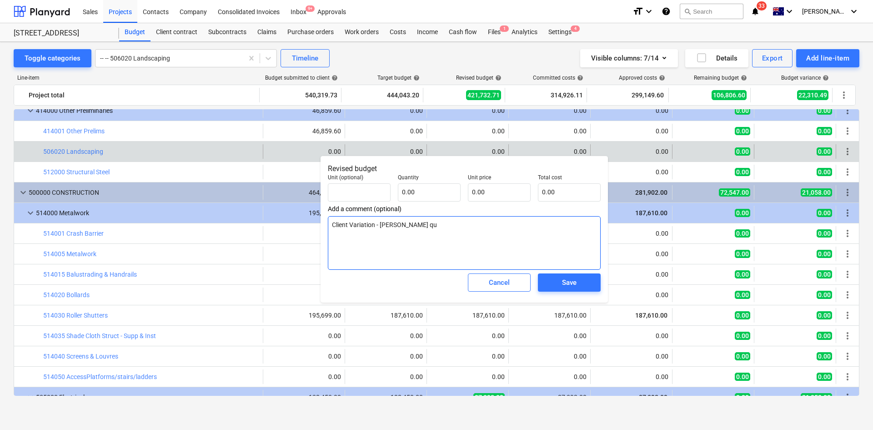
type textarea "x"
type textarea "Client Variation - [PERSON_NAME] quo"
type textarea "x"
type textarea "Client Variation - [PERSON_NAME] quot"
type textarea "x"
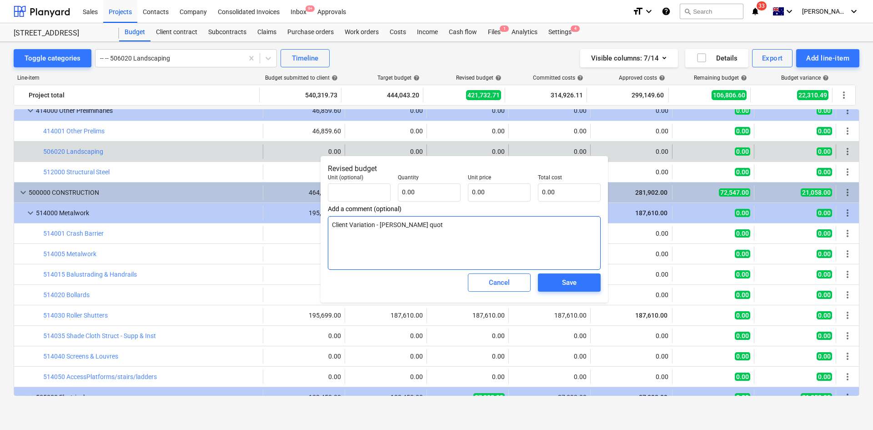
type textarea "Client Variation - [PERSON_NAME] quote"
type textarea "x"
type textarea "Client Variation - [PERSON_NAME] quote"
type textarea "x"
type textarea "Client Variation - [PERSON_NAME] quote -"
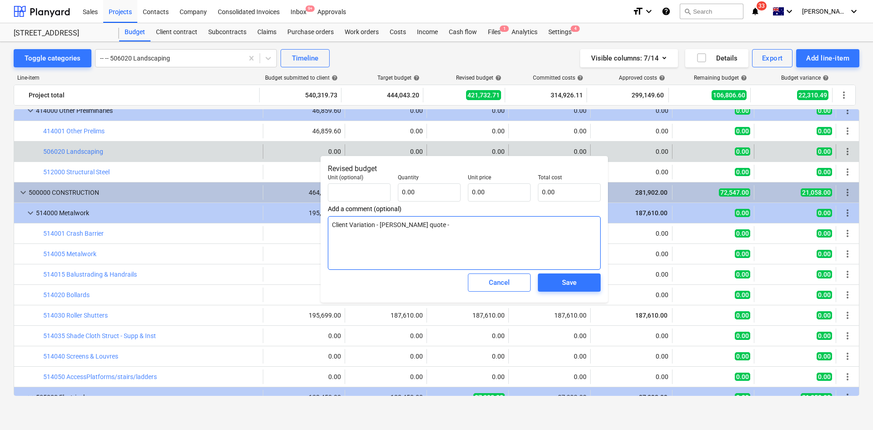
type textarea "x"
type textarea "Client Variation - [PERSON_NAME] quote -"
type textarea "x"
type textarea "Client Variation - [PERSON_NAME] quote - $"
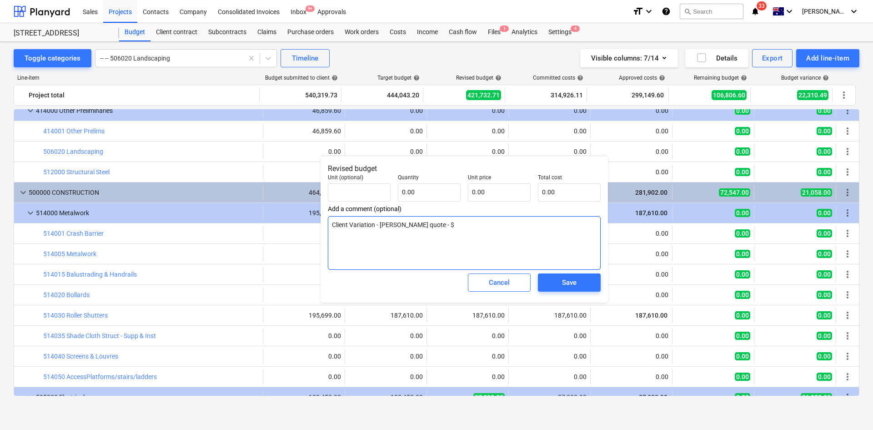
click at [500, 225] on textarea "Client Variation - [PERSON_NAME] quote - $" at bounding box center [464, 243] width 273 height 54
type textarea "x"
type textarea "Client Variation - [PERSON_NAME] quote - $"
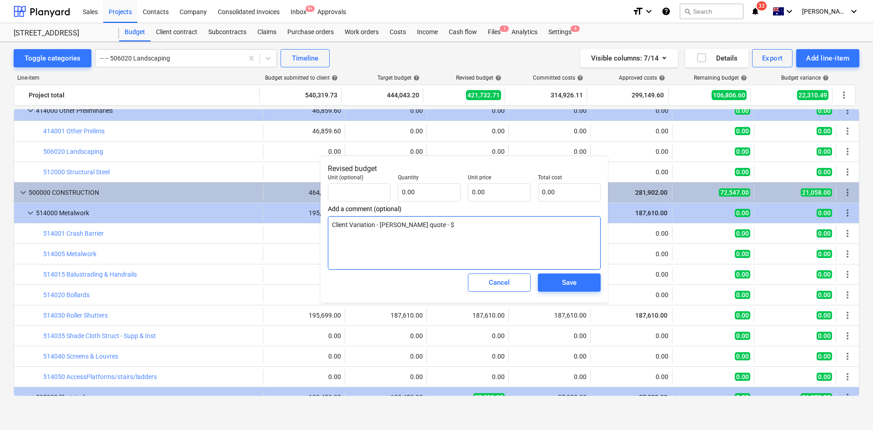
type textarea "x"
type textarea "Client Variation - [PERSON_NAME] quote - $ 1"
type textarea "x"
type textarea "Client Variation - [PERSON_NAME] quote - $ 15"
type textarea "x"
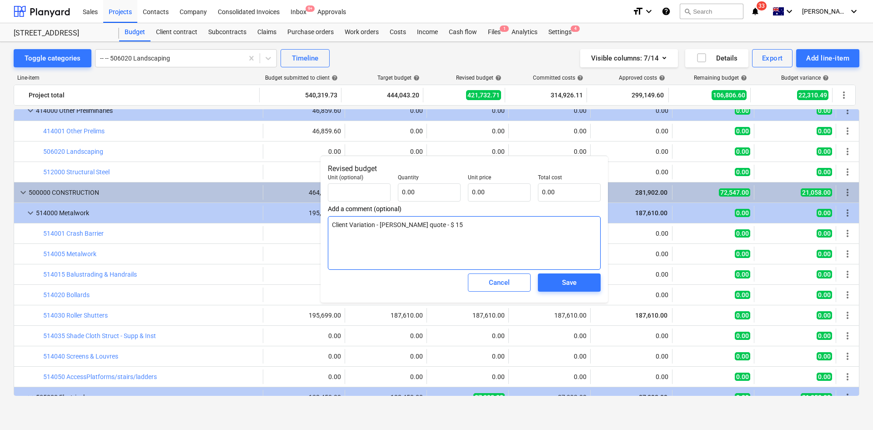
type textarea "Client Variation - [PERSON_NAME] quote - $ 15,"
type textarea "x"
type textarea "Client Variation - [PERSON_NAME] quote - $ 15,2"
type textarea "x"
type textarea "Client Variation - [PERSON_NAME] quote - $ 15,29"
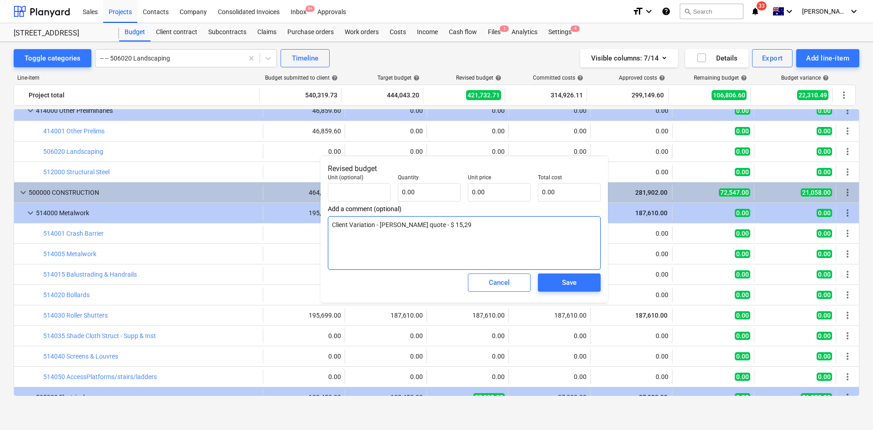
type textarea "x"
type textarea "Client Variation - [PERSON_NAME] quote - $ 15,295"
type textarea "x"
type textarea "Client Variation - [PERSON_NAME] quote - $ 15,295."
type textarea "x"
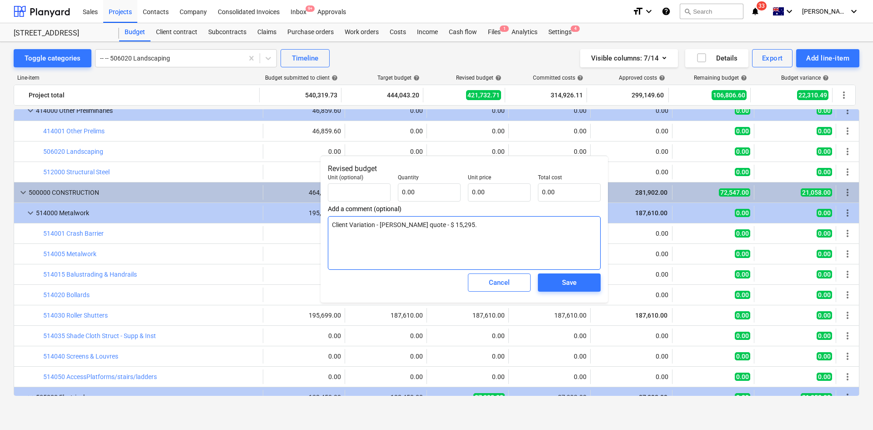
type textarea "Client Variation - [PERSON_NAME] quote - $ 15,295.9"
type textarea "x"
type textarea "Client Variation - [PERSON_NAME] quote - $ 15,295.90"
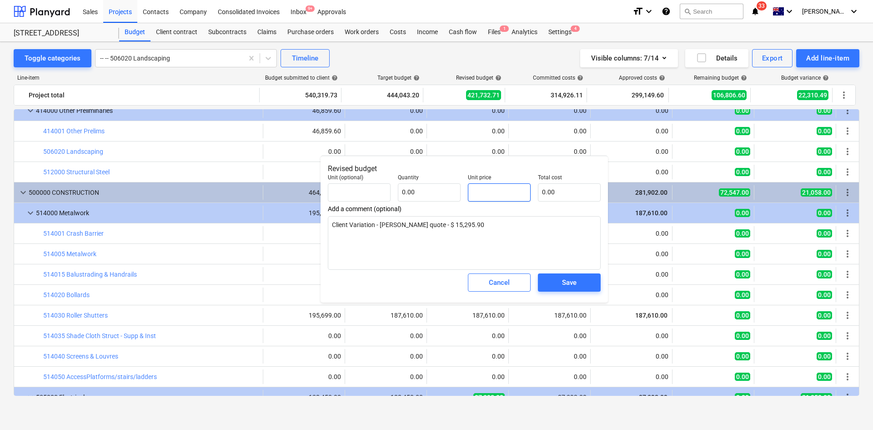
click at [502, 191] on input "text" at bounding box center [499, 192] width 63 height 18
type textarea "x"
type input "pcs"
type input "1"
type input "1.00"
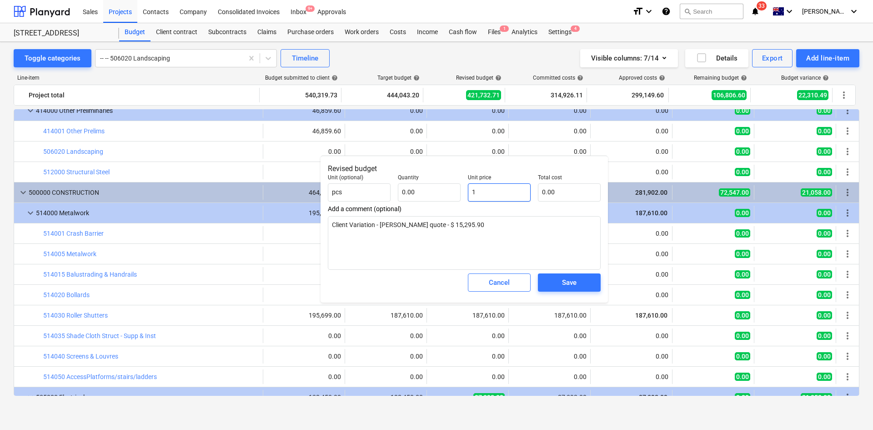
type input "1.00"
type textarea "x"
type input "15"
type input "15.00"
type textarea "x"
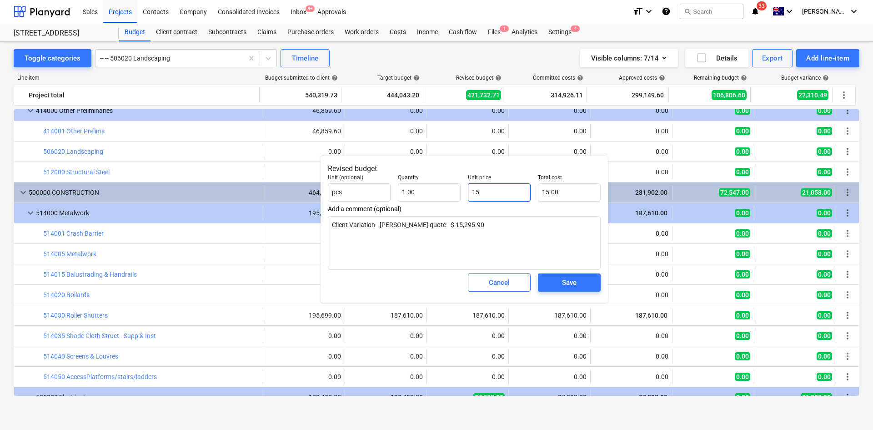
type input "152"
type input "152.00"
type textarea "x"
type input "1529"
type input "1,529.00"
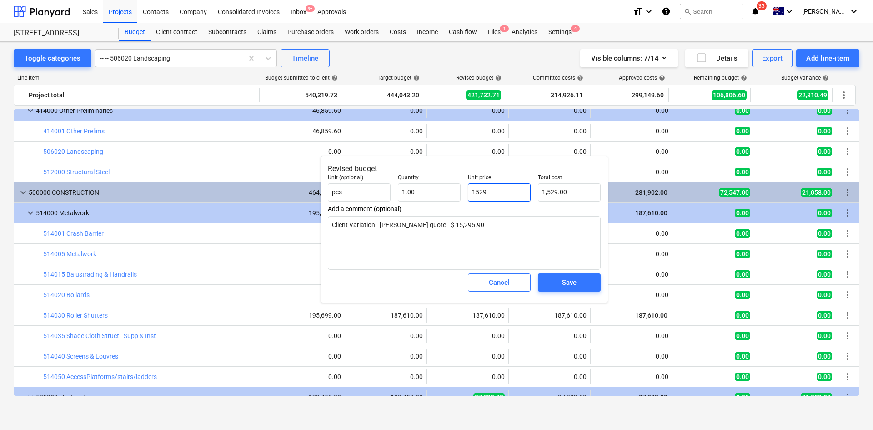
type textarea "x"
type input "15295"
type input "15,295.00"
type textarea "x"
type input "15295."
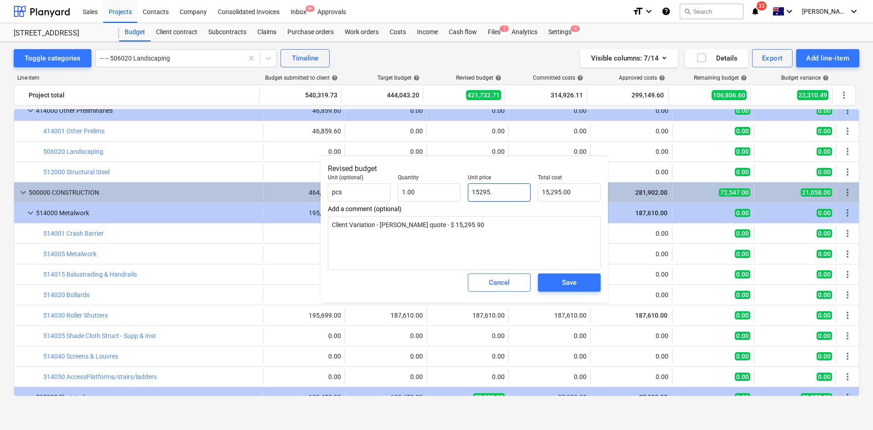
type textarea "x"
type input "15295.9"
type input "15,295.90"
type textarea "x"
type input "15295.90"
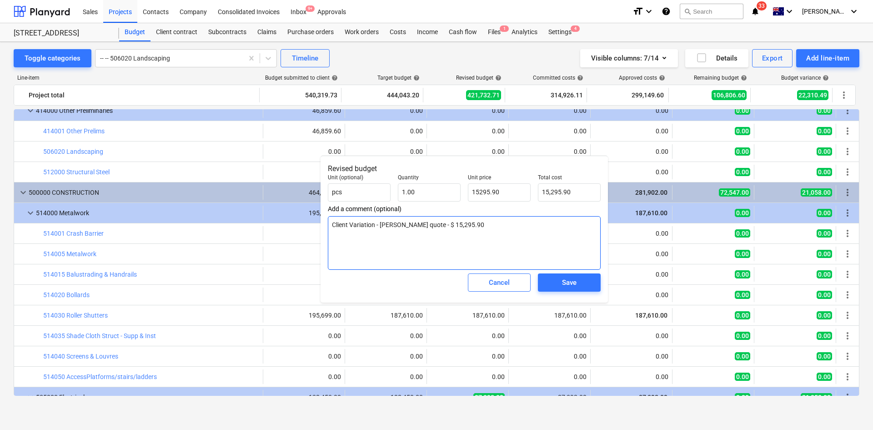
type textarea "x"
type input "15,295.90"
click at [501, 243] on textarea "Client Variation - [PERSON_NAME] quote - $ 15,295.90" at bounding box center [464, 243] width 273 height 54
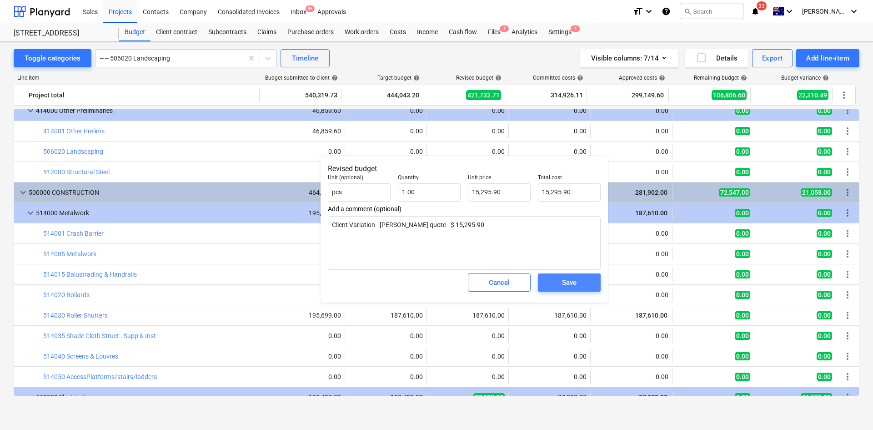
click at [574, 285] on div "Save" at bounding box center [569, 282] width 15 height 12
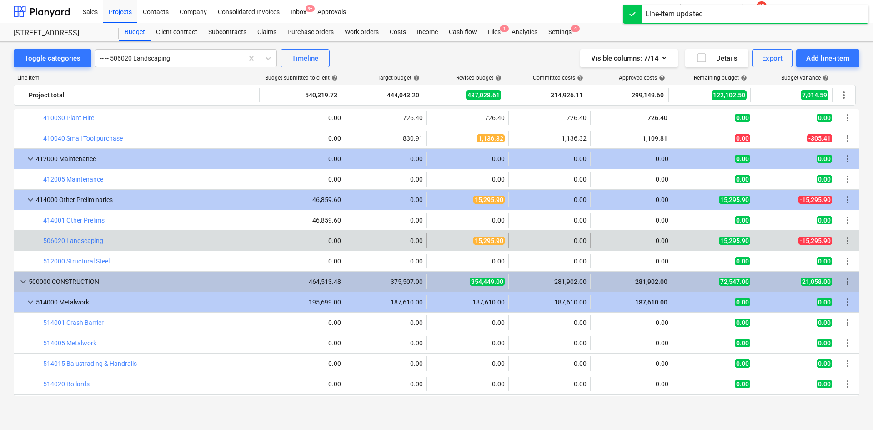
scroll to position [1043, 0]
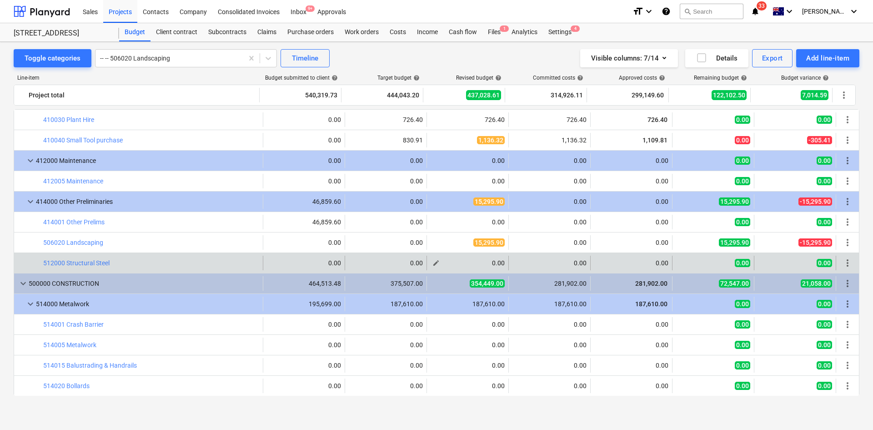
click at [435, 262] on span "edit" at bounding box center [435, 262] width 7 height 7
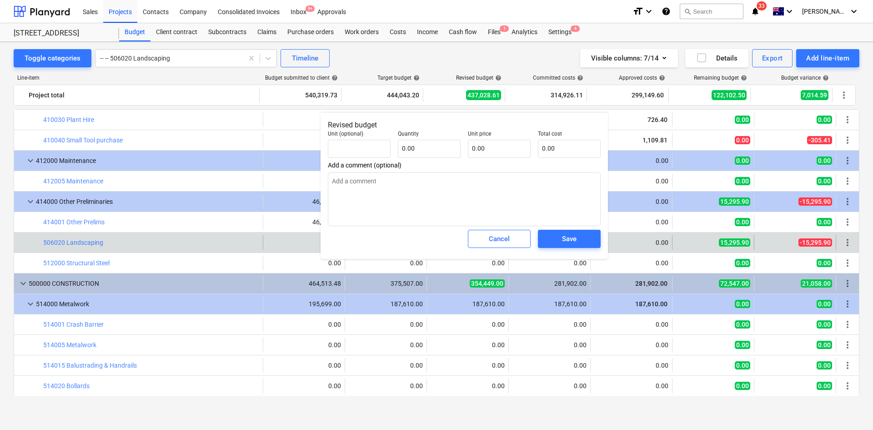
click at [487, 237] on span "Cancel" at bounding box center [499, 239] width 40 height 12
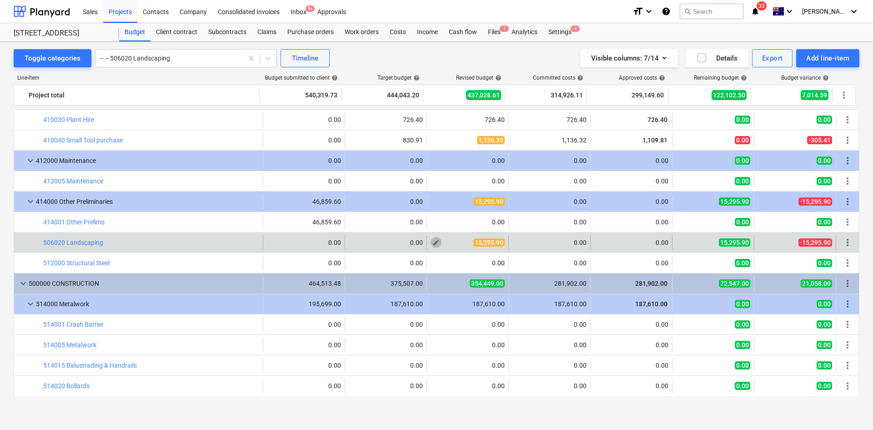
click at [433, 242] on span "edit" at bounding box center [435, 242] width 7 height 7
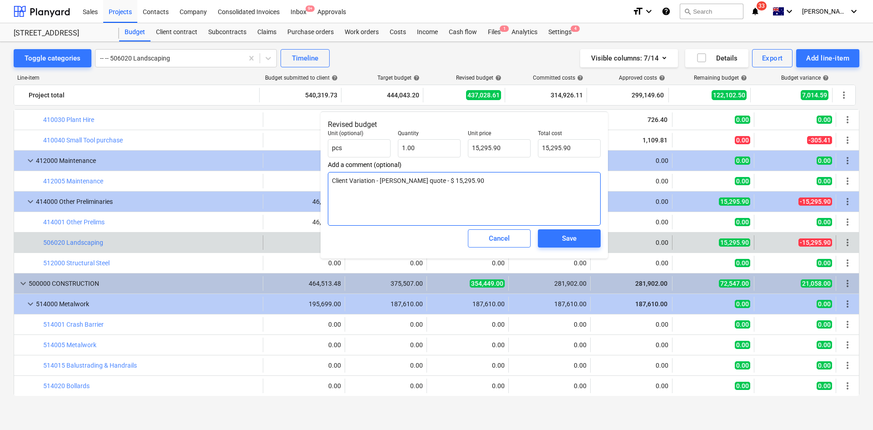
drag, startPoint x: 333, startPoint y: 180, endPoint x: 481, endPoint y: 182, distance: 148.2
click at [481, 182] on textarea "Client Variation - [PERSON_NAME] quote - $ 15,295.90" at bounding box center [464, 199] width 273 height 54
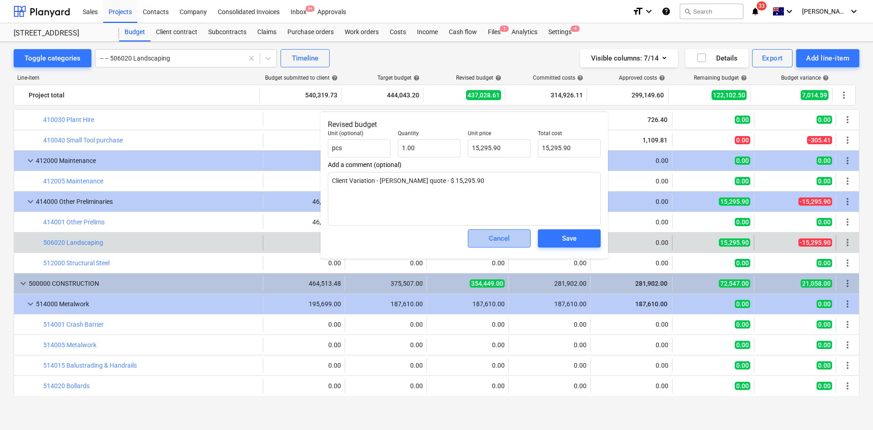
click at [510, 235] on span "Cancel" at bounding box center [499, 238] width 40 height 12
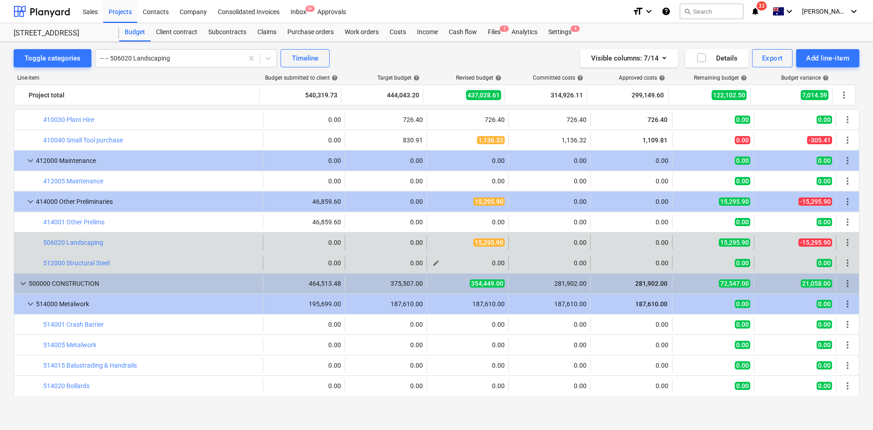
click at [433, 261] on span "edit" at bounding box center [435, 262] width 7 height 7
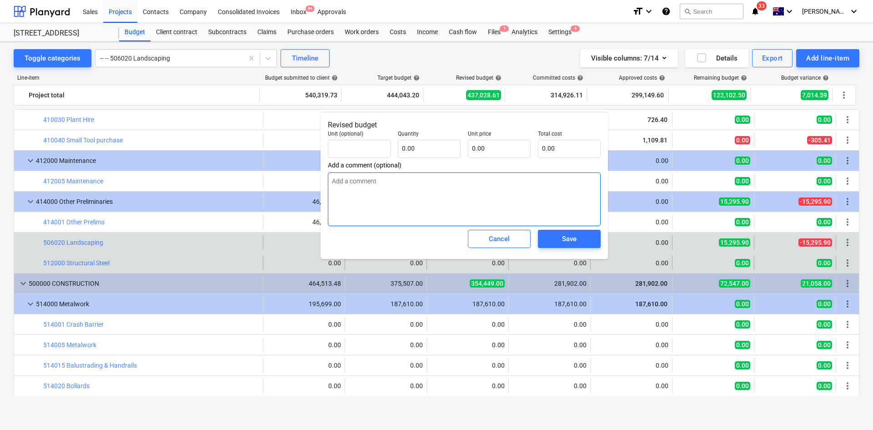
click at [434, 198] on textarea at bounding box center [464, 199] width 273 height 54
paste textarea "Client Variation - [PERSON_NAME] quote - $ 15,295.90"
type textarea "x"
type textarea "Client Variation - [PERSON_NAME] quote - $ 15,295.90"
drag, startPoint x: 381, startPoint y: 179, endPoint x: 423, endPoint y: 181, distance: 42.3
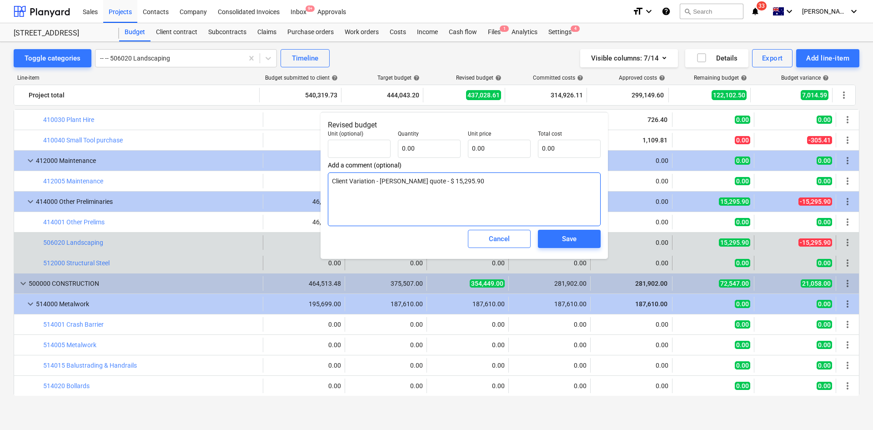
click at [423, 181] on textarea "Client Variation - [PERSON_NAME] quote - $ 15,295.90" at bounding box center [464, 199] width 273 height 54
type textarea "x"
type textarea "Client Variation - A quote - $ 15,295.90"
type textarea "x"
type textarea "Client Variation - AT quote - $ 15,295.90"
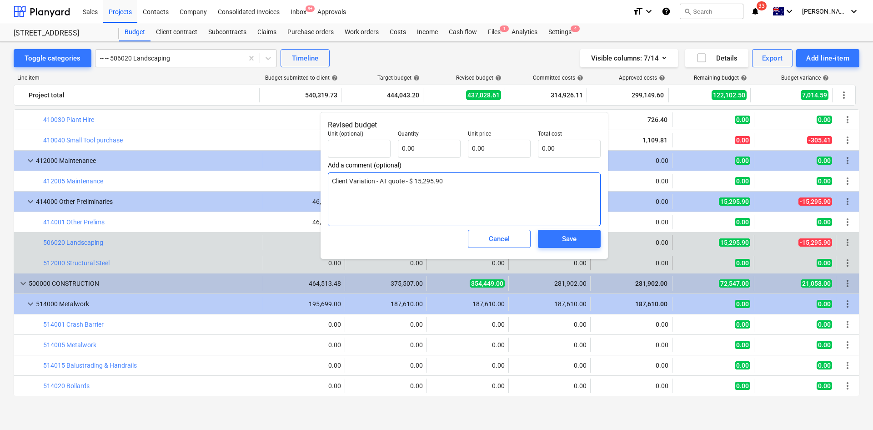
type textarea "x"
type textarea "Client Variation - ATW quote - $ 15,295.90"
click at [410, 184] on textarea "Client Variation - ATW quote - $ 15,295.90" at bounding box center [464, 199] width 273 height 54
drag, startPoint x: 447, startPoint y: 180, endPoint x: 421, endPoint y: 180, distance: 26.4
click at [421, 180] on textarea "Client Variation - ATW quote - $ 15,295.90" at bounding box center [464, 199] width 273 height 54
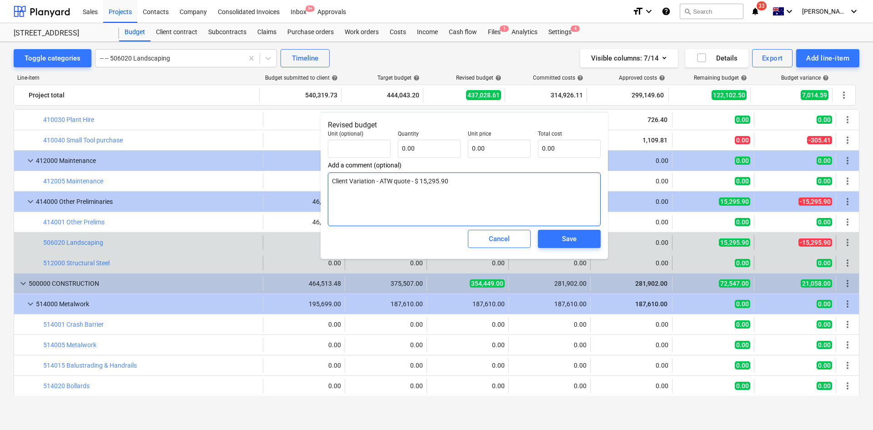
type textarea "x"
type textarea "Client Variation - ATW quote - $"
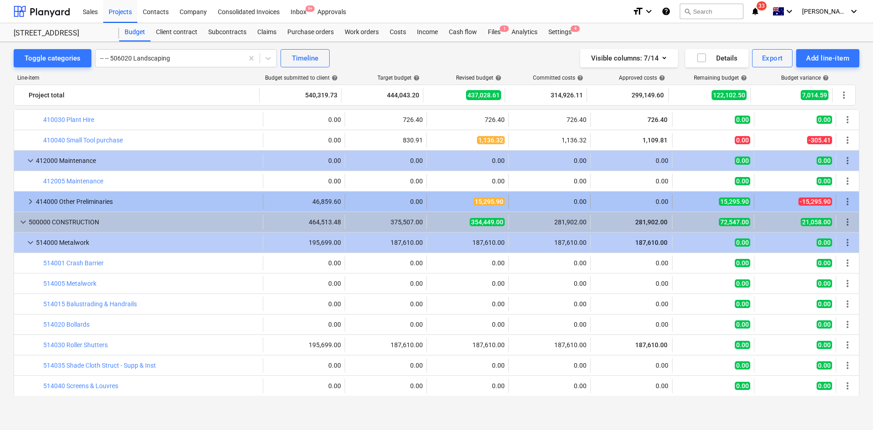
click at [33, 197] on span "keyboard_arrow_right" at bounding box center [30, 201] width 11 height 11
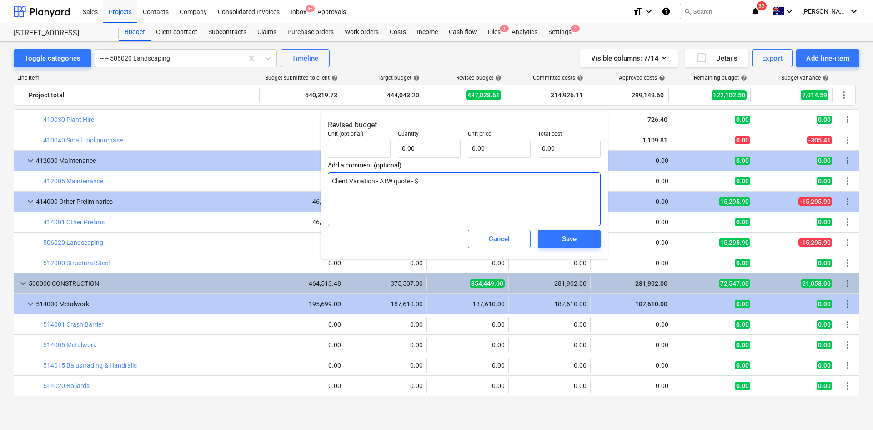
click at [446, 191] on textarea "Client Variation - ATW quote - $" at bounding box center [464, 199] width 273 height 54
paste textarea "29280"
type textarea "x"
type textarea "Client Variation - ATW quote - $ 29280"
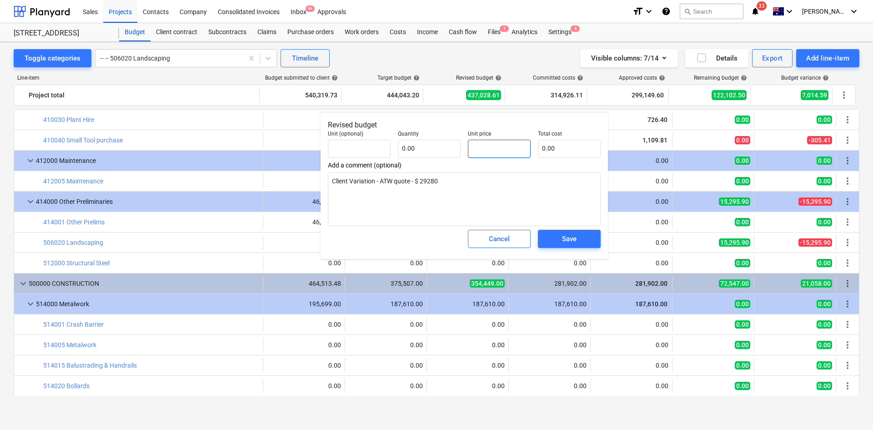
click at [486, 149] on input "text" at bounding box center [499, 149] width 63 height 18
paste input "29280"
type textarea "x"
type input "pcs"
type input "29280"
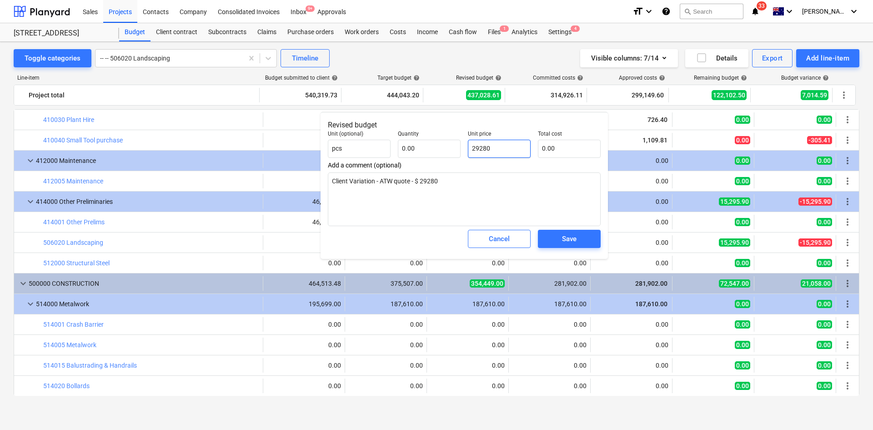
type input "1.00"
type input "29,280.00"
type input "29280"
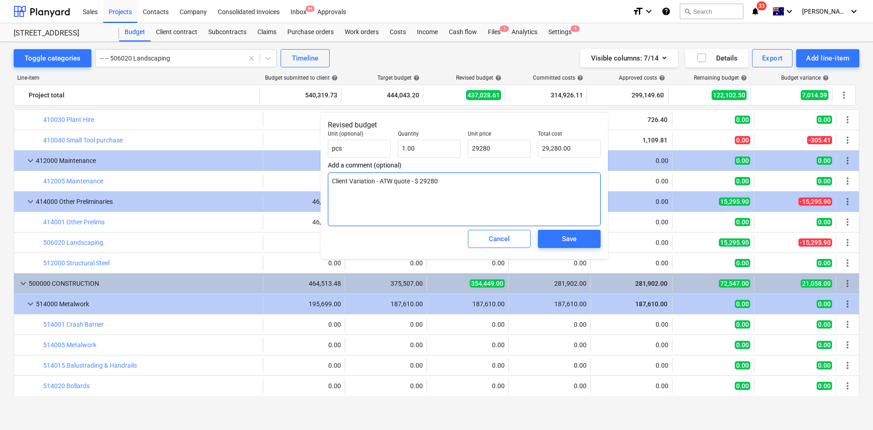
type textarea "x"
type input "29,280.00"
click at [483, 200] on textarea "Client Variation - ATW quote - $ 29280" at bounding box center [464, 199] width 273 height 54
click at [426, 182] on textarea "Client Variation - ATW quote - $ 29280" at bounding box center [464, 199] width 273 height 54
click at [427, 181] on textarea "Client Variation - ATW quote - $ 29280" at bounding box center [464, 199] width 273 height 54
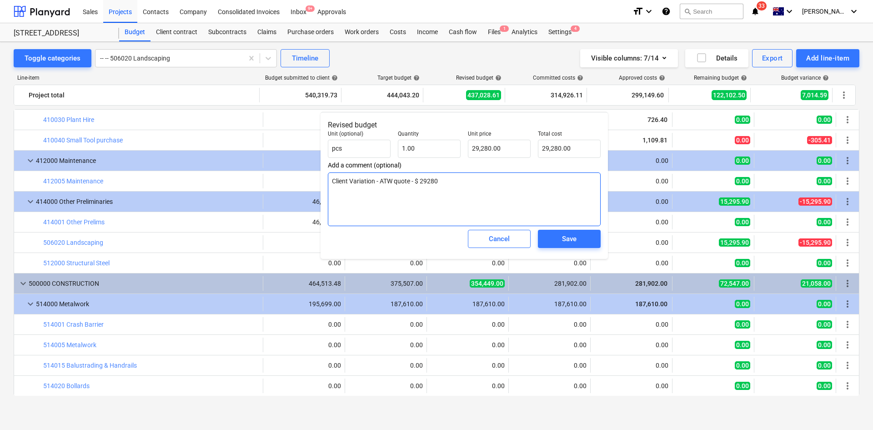
click at [427, 181] on textarea "Client Variation - ATW quote - $ 29280" at bounding box center [464, 199] width 273 height 54
click at [456, 183] on textarea "Client Variation - ATW quote - $ 29280" at bounding box center [464, 199] width 273 height 54
click at [428, 181] on textarea "Client Variation - ATW quote - $ 29280" at bounding box center [464, 199] width 273 height 54
type textarea "x"
click at [503, 182] on textarea "Client Variation - ATW quote - $ 29,280" at bounding box center [464, 199] width 273 height 54
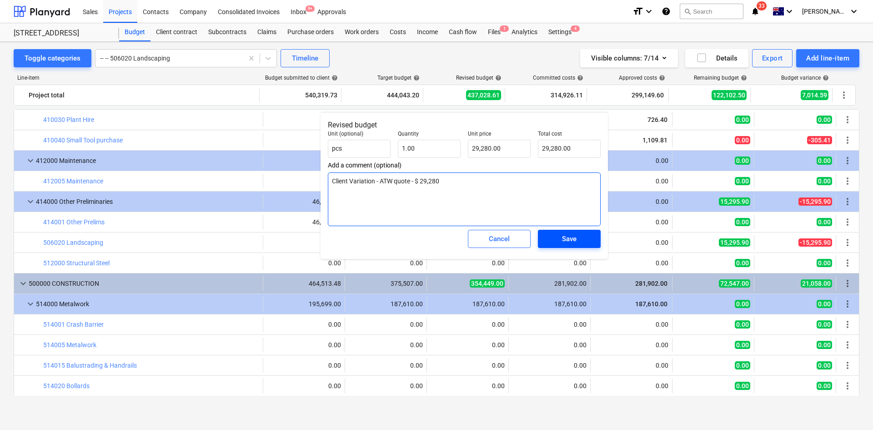
type textarea "Client Variation - ATW quote - $ 29,280"
click at [576, 238] on div "Save" at bounding box center [569, 239] width 15 height 12
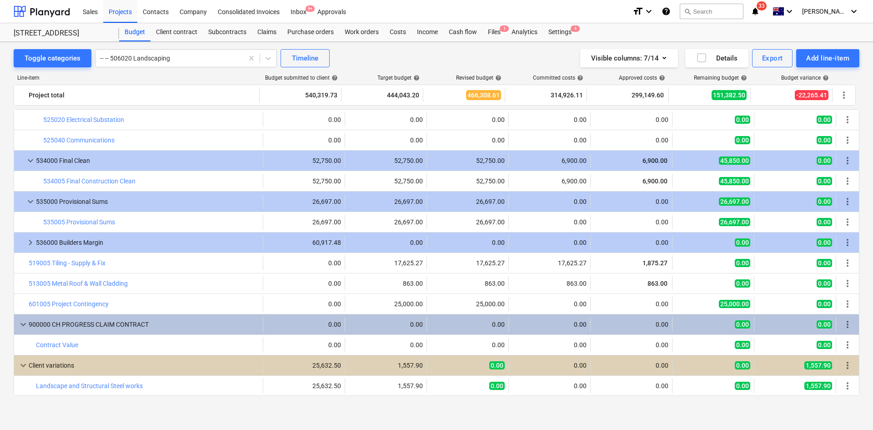
scroll to position [1453, 0]
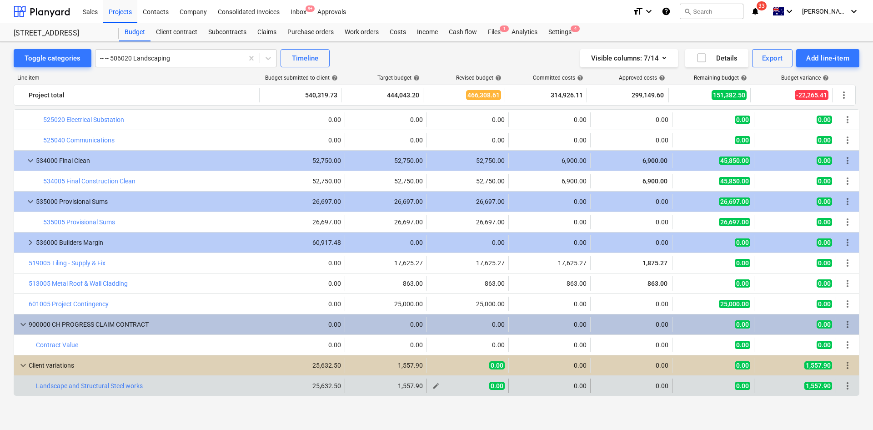
click at [432, 386] on span "edit" at bounding box center [435, 385] width 7 height 7
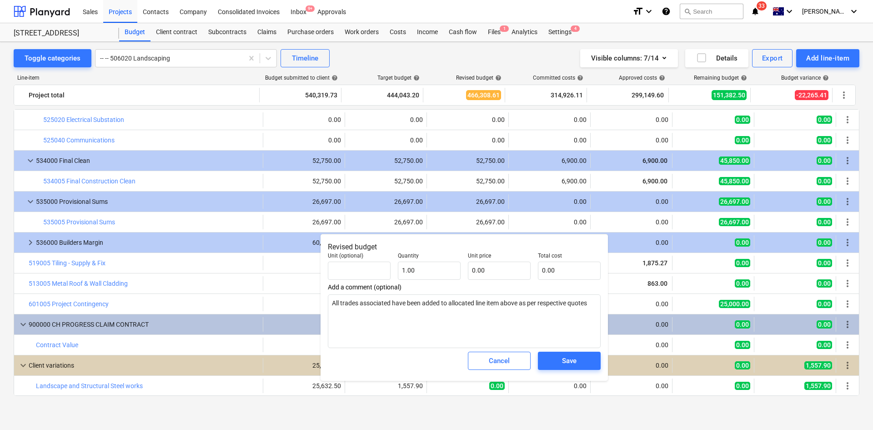
click at [432, 328] on textarea "All trades associated have been added to allocated line item above as per respe…" at bounding box center [464, 321] width 273 height 54
click at [501, 302] on textarea "All trades associated have been added to allocated line item above as per respe…" at bounding box center [464, 321] width 273 height 54
type textarea "x"
type textarea "All trades associated have been added to allocated line item above as per respe…"
type textarea "x"
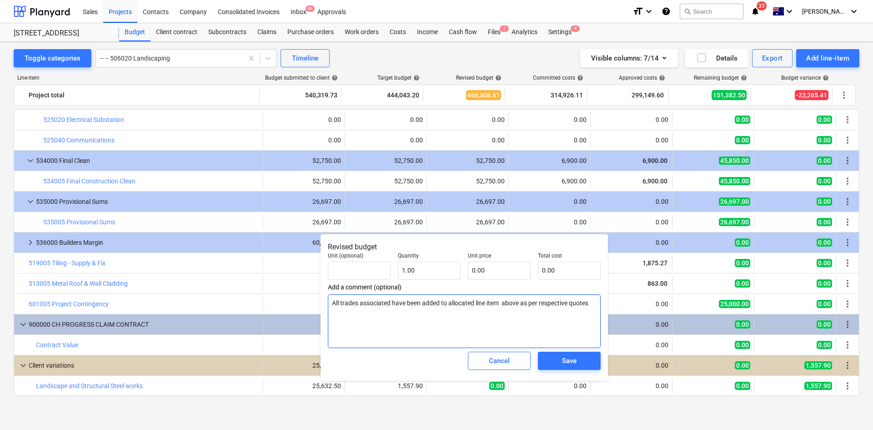
type textarea "All trades associated have been added to allocated line item ' above as per res…"
type textarea "x"
type textarea "All trades associated have been added to allocated line item '' above as per re…"
type textarea "x"
type textarea "All trades associated have been added to allocated line item ' above as per res…"
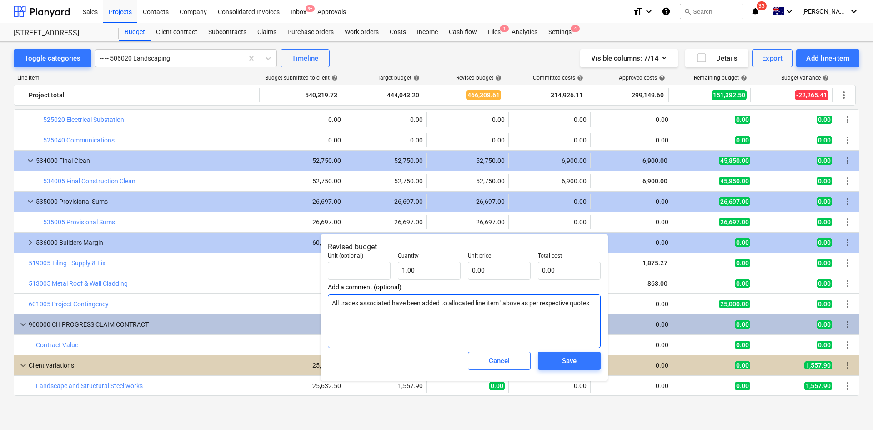
type textarea "x"
type textarea "All trades associated have been added to allocated line item above as per respe…"
type textarea "x"
type textarea "All trades associated have been added to allocated line item ( above as per res…"
type textarea "x"
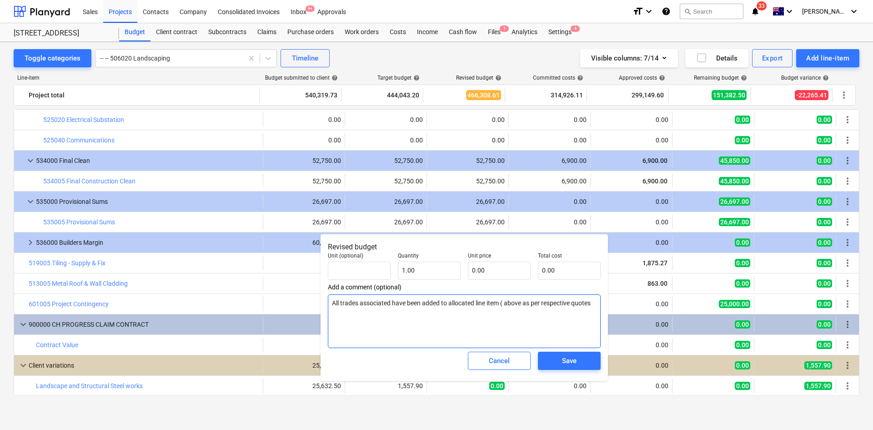
type textarea "All trades associated have been added to allocated line item (u above as per re…"
type textarea "x"
type textarea "All trades associated have been added to allocated line item (un above as per r…"
type textarea "x"
type textarea "All trades associated have been added to allocated line item (und above as per …"
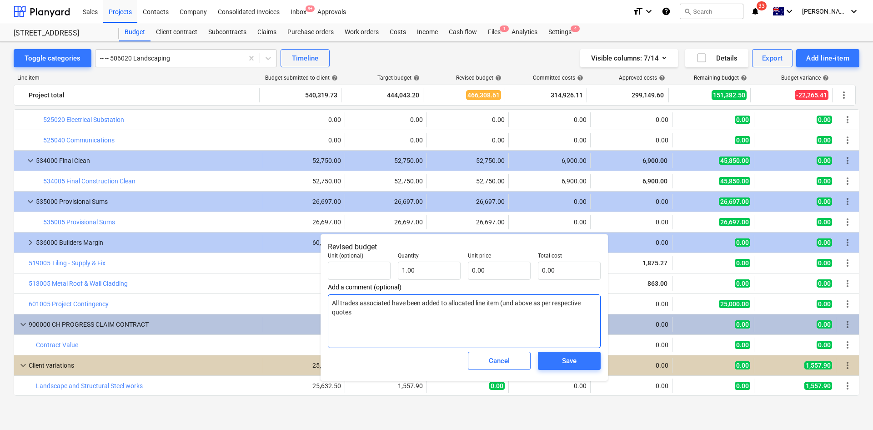
type textarea "x"
type textarea "All trades associated have been added to allocated line item (unde above as per…"
type textarea "x"
type textarea "All trades associated have been added to allocated line item (under above as pe…"
type textarea "x"
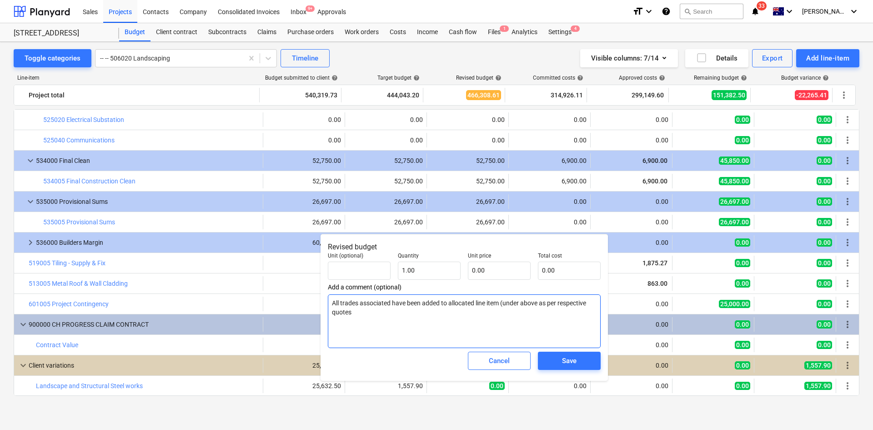
type textarea "All trades associated have been added to allocated line item (under above as pe…"
type textarea "x"
type textarea "All trades associated have been added to allocated line item (under o above as …"
type textarea "x"
type textarea "All trades associated have been added to allocated line item (under oth above a…"
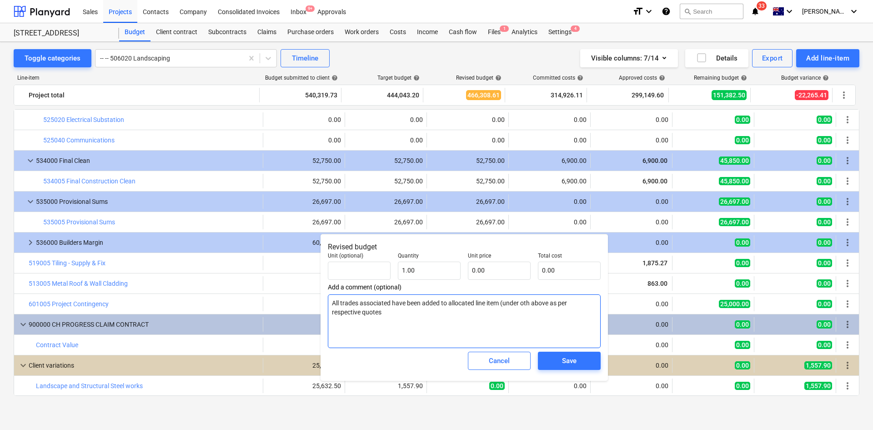
type textarea "x"
click at [577, 359] on span "Save" at bounding box center [569, 361] width 41 height 12
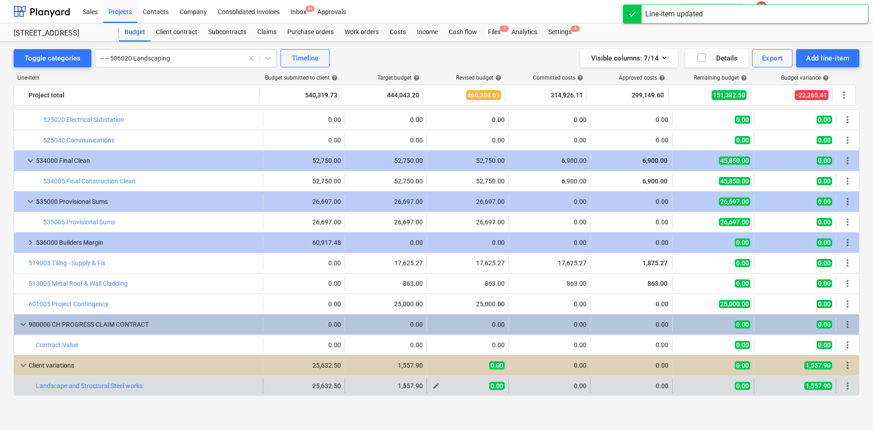
click at [434, 386] on span "edit" at bounding box center [435, 385] width 7 height 7
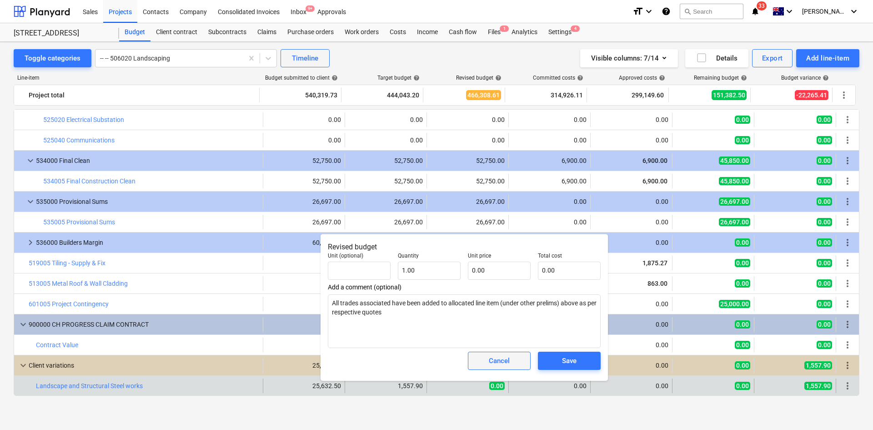
click at [515, 362] on span "Cancel" at bounding box center [499, 361] width 40 height 12
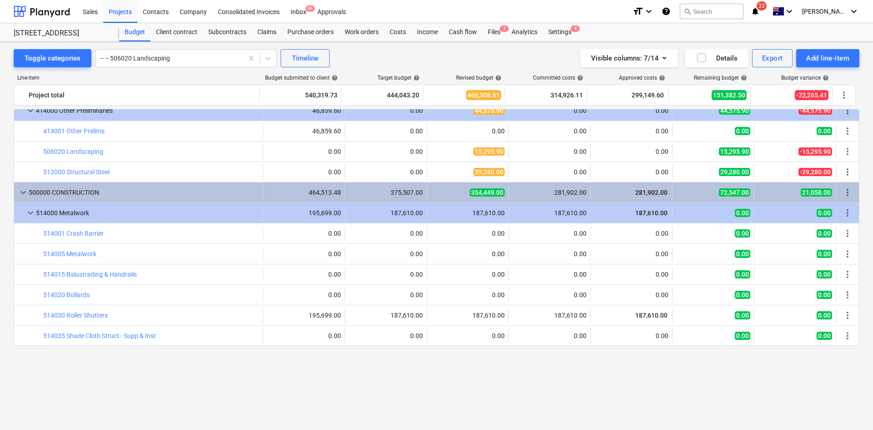
scroll to position [998, 0]
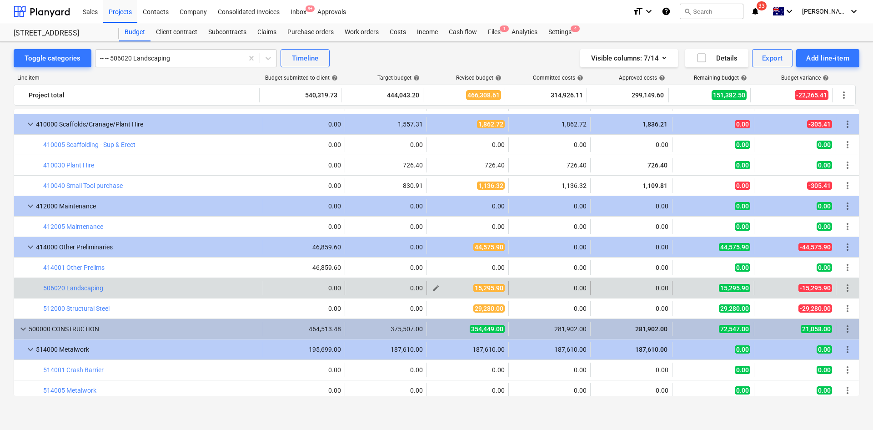
click at [433, 288] on span "edit" at bounding box center [435, 287] width 7 height 7
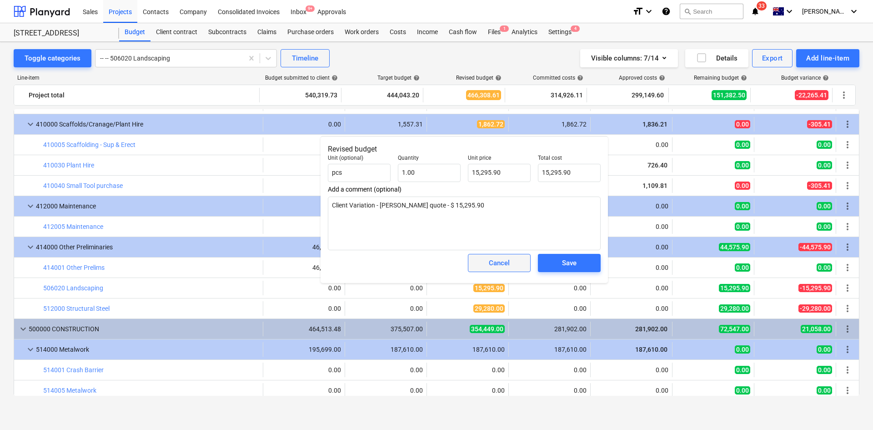
click at [495, 262] on div "Cancel" at bounding box center [499, 263] width 21 height 12
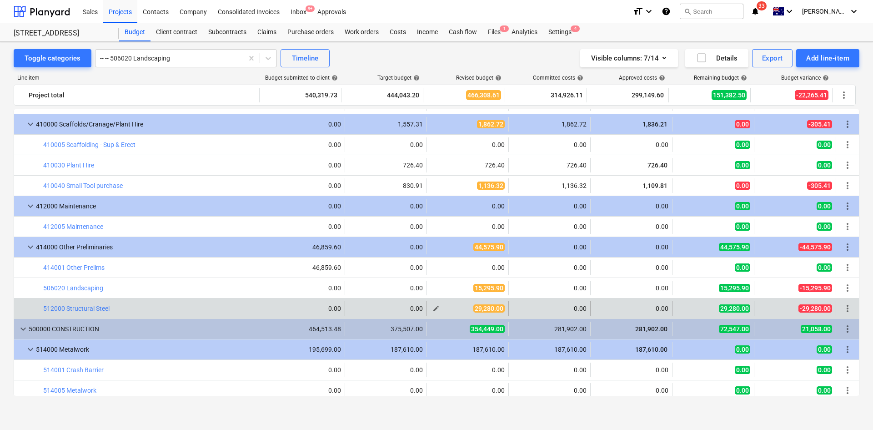
click at [432, 311] on span "edit" at bounding box center [435, 308] width 7 height 7
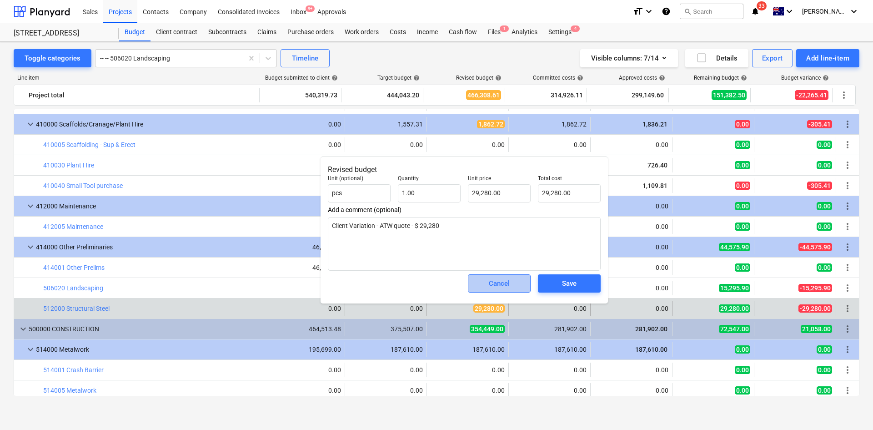
click at [496, 286] on div "Cancel" at bounding box center [499, 283] width 21 height 12
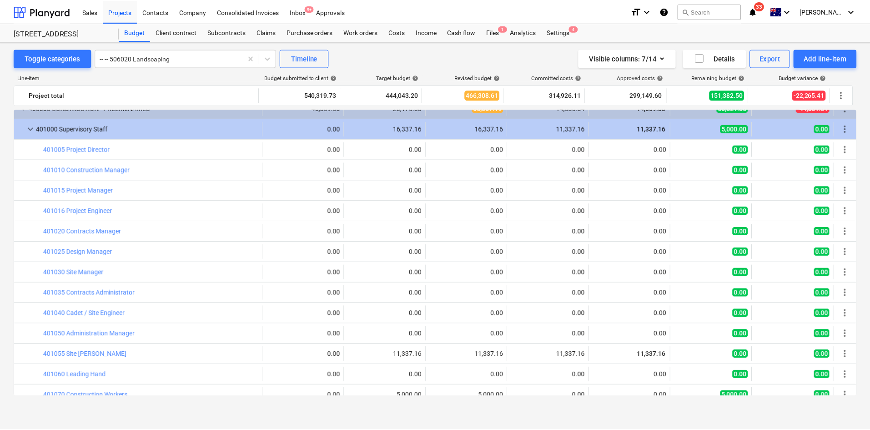
scroll to position [0, 0]
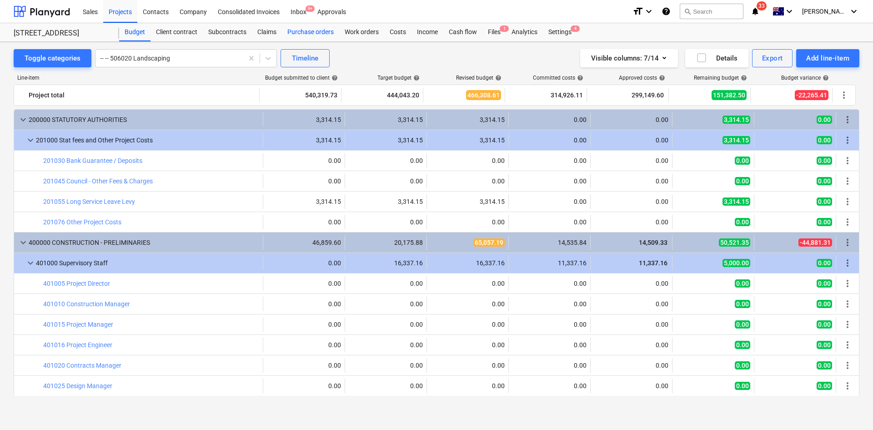
click at [321, 36] on div "Purchase orders" at bounding box center [310, 32] width 57 height 18
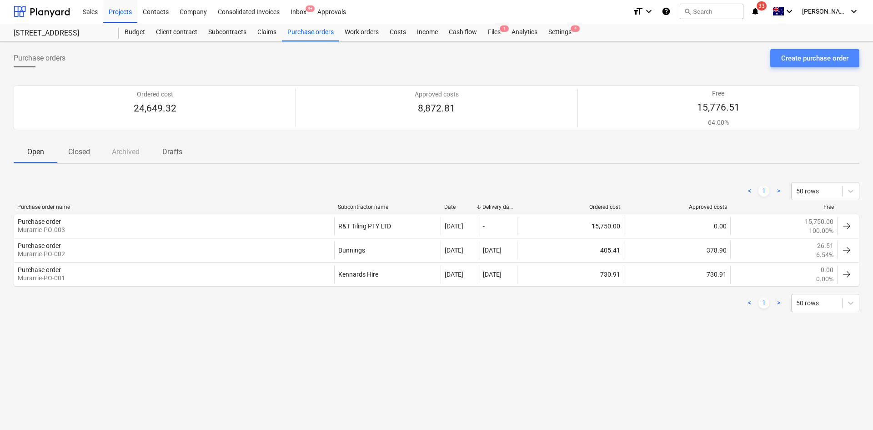
click at [818, 57] on div "Create purchase order" at bounding box center [814, 58] width 67 height 12
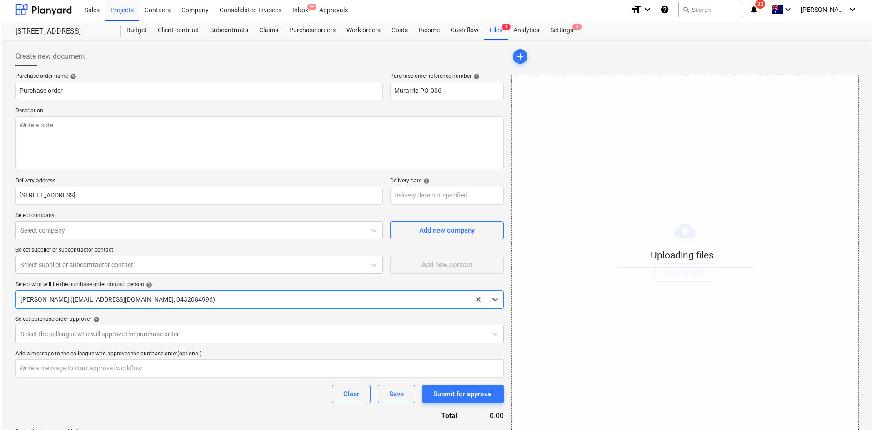
scroll to position [35, 0]
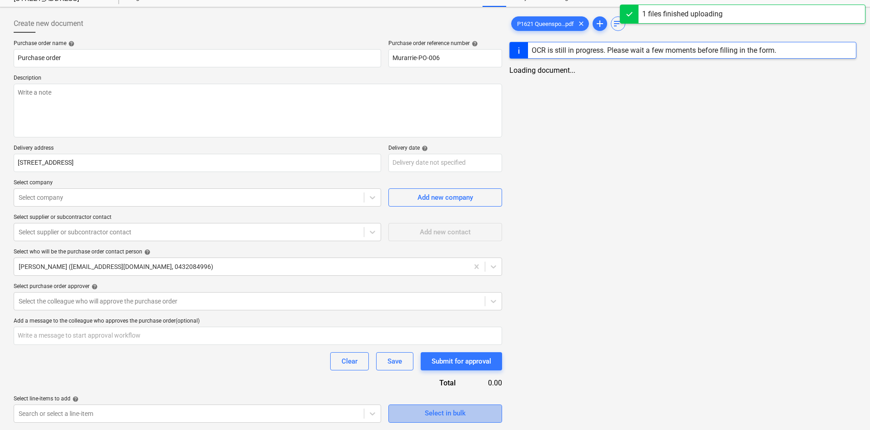
click at [458, 411] on div "Select in bulk" at bounding box center [445, 413] width 41 height 12
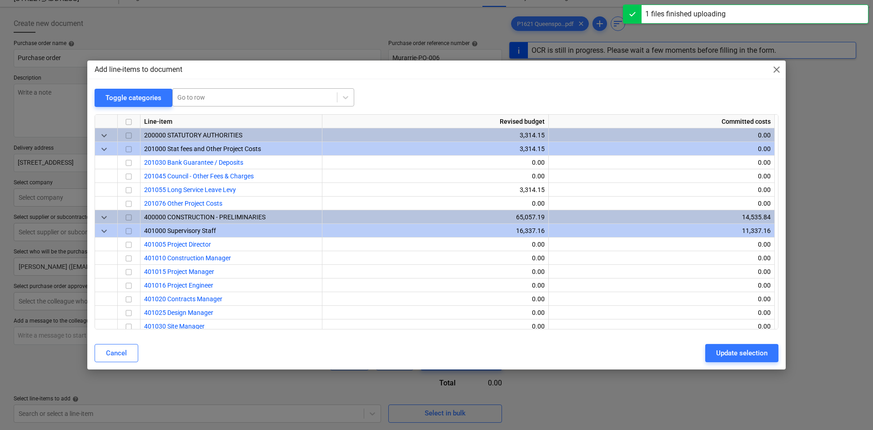
click at [277, 90] on div "Go to row" at bounding box center [263, 97] width 182 height 18
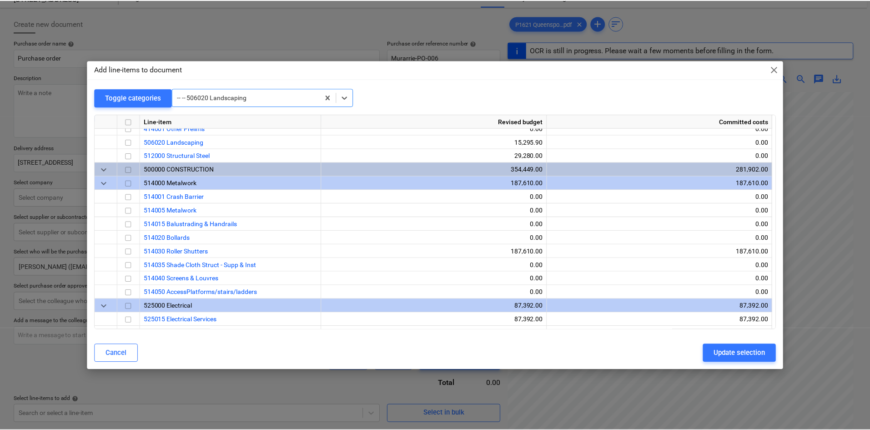
scroll to position [777, 0]
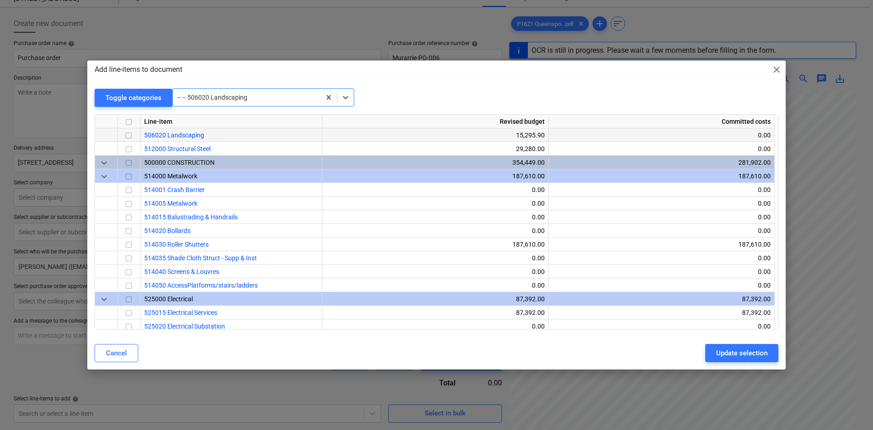
click at [129, 133] on input "checkbox" at bounding box center [128, 135] width 11 height 11
click at [733, 347] on div "Update selection" at bounding box center [741, 353] width 51 height 12
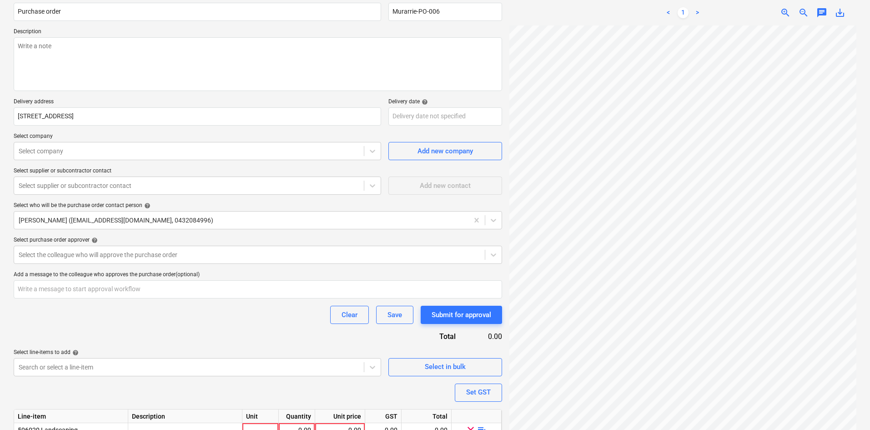
scroll to position [125, 0]
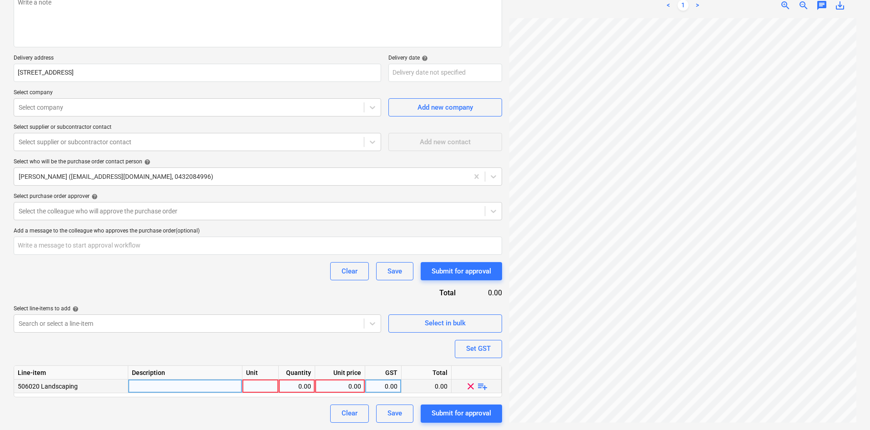
click at [481, 390] on span "playlist_add" at bounding box center [482, 385] width 11 height 11
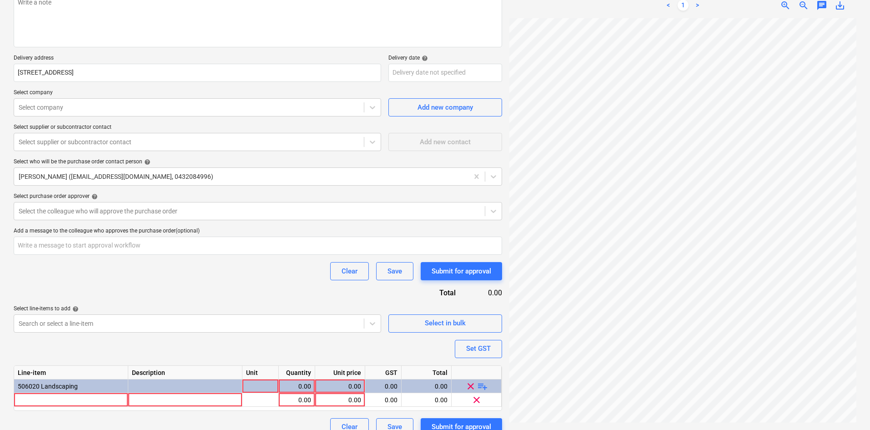
click at [483, 388] on span "playlist_add" at bounding box center [482, 385] width 11 height 11
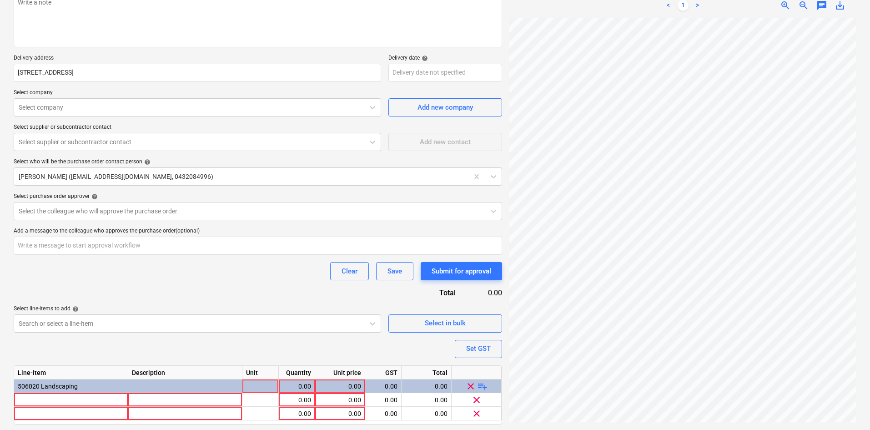
click at [483, 388] on span "playlist_add" at bounding box center [482, 385] width 11 height 11
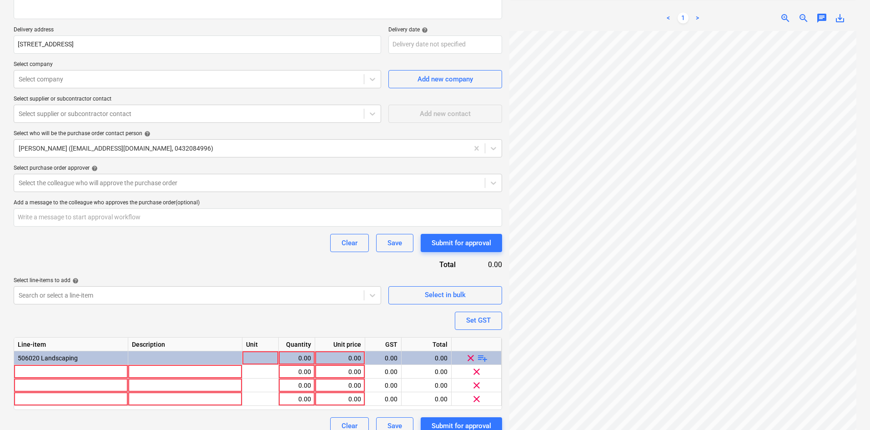
scroll to position [165, 0]
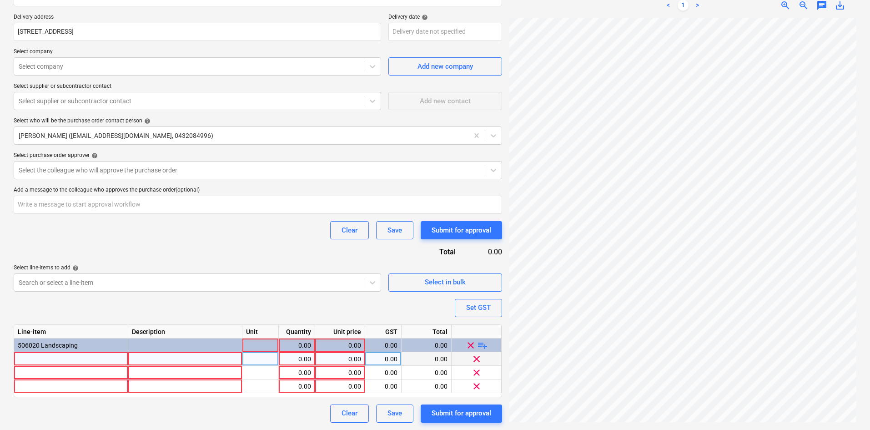
click at [54, 356] on div at bounding box center [71, 359] width 114 height 14
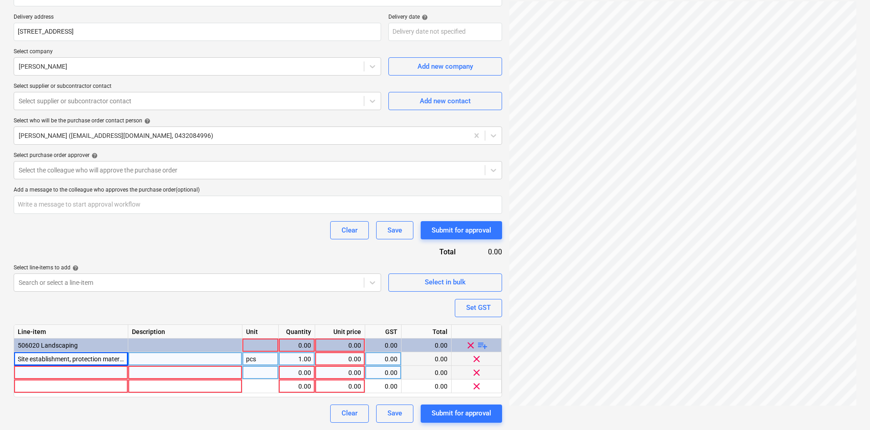
click at [40, 367] on div at bounding box center [71, 373] width 114 height 14
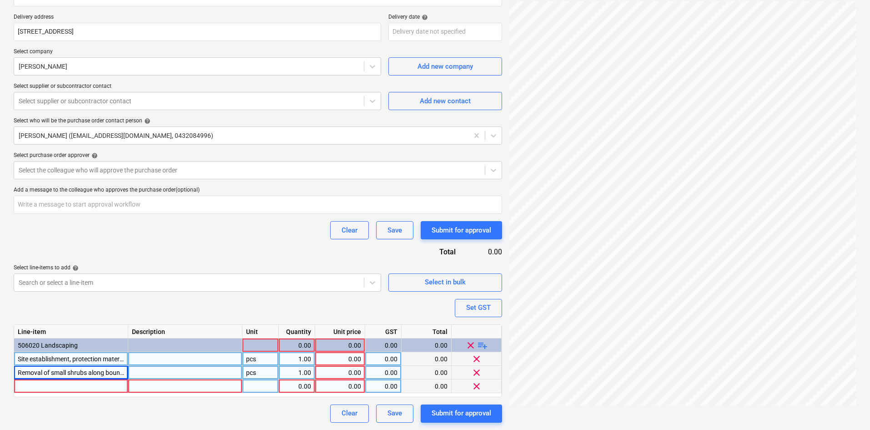
click at [82, 386] on div at bounding box center [71, 386] width 114 height 14
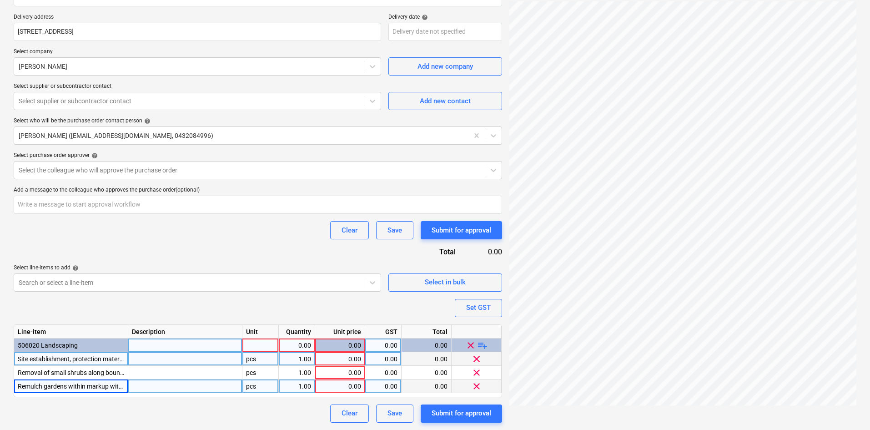
click at [262, 346] on div at bounding box center [260, 345] width 36 height 14
click at [260, 358] on div "pcs" at bounding box center [260, 359] width 36 height 14
click at [259, 356] on input "item" at bounding box center [260, 358] width 36 height 13
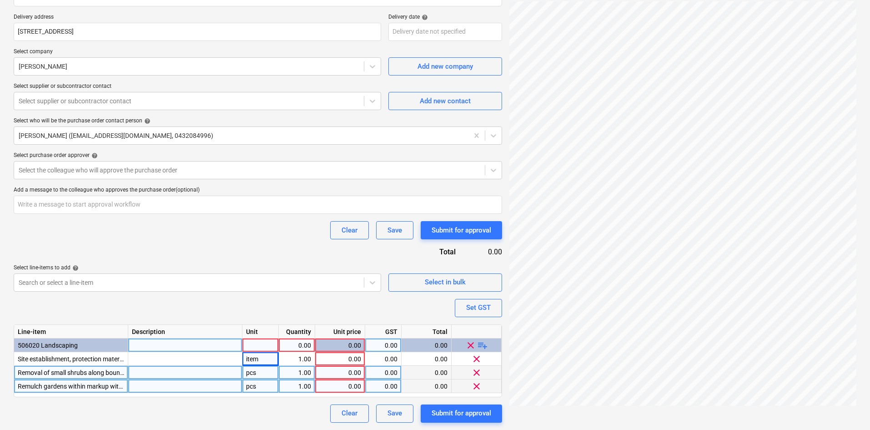
click at [254, 374] on div "pcs" at bounding box center [260, 373] width 36 height 14
click at [257, 384] on div "pcs" at bounding box center [260, 386] width 36 height 14
click at [259, 349] on div at bounding box center [260, 345] width 36 height 14
click at [296, 342] on div "0.00" at bounding box center [296, 345] width 29 height 14
click at [339, 306] on div "Purchase order name help Purchase order Purchase order reference number help Mu…" at bounding box center [258, 165] width 488 height 513
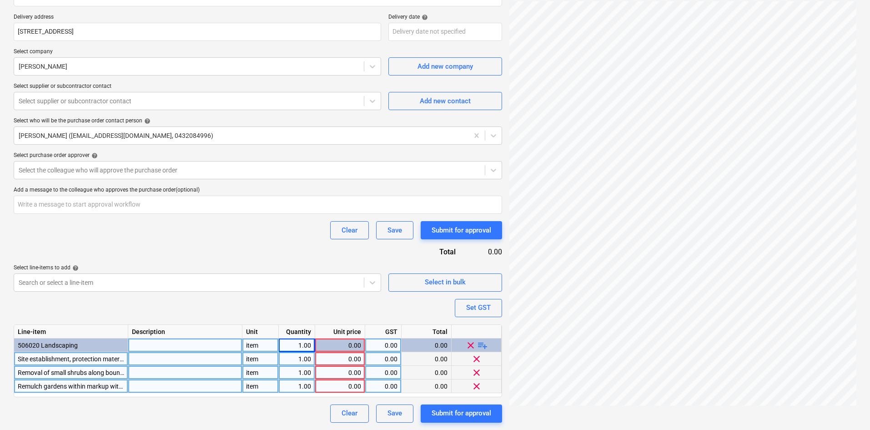
click at [338, 353] on div "0.00" at bounding box center [340, 359] width 42 height 14
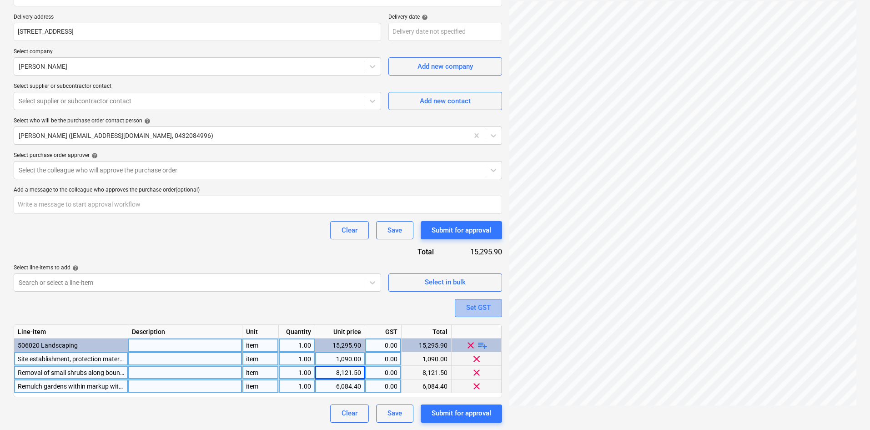
click at [486, 307] on div "Set GST" at bounding box center [478, 307] width 25 height 12
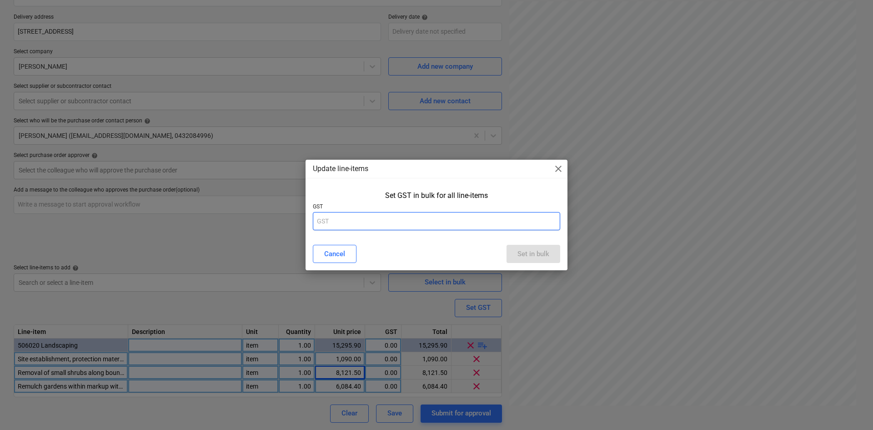
click at [439, 214] on input "text" at bounding box center [436, 221] width 247 height 18
click at [529, 248] on div "Set in bulk" at bounding box center [533, 254] width 32 height 12
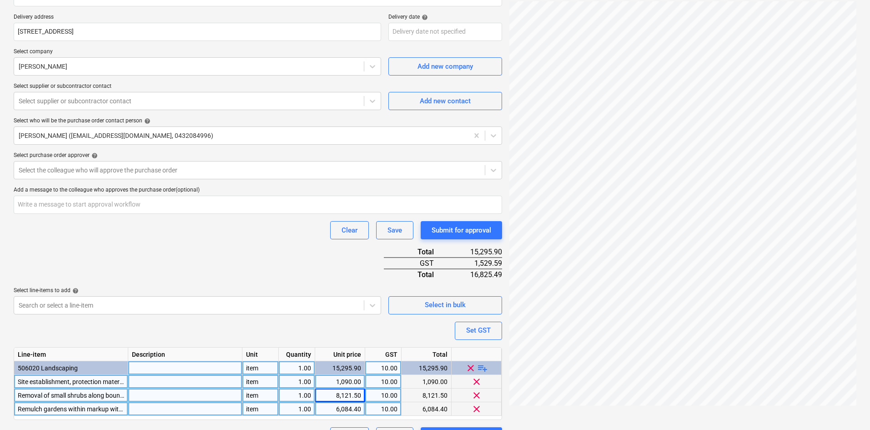
click at [269, 256] on div "Purchase order name help Purchase order Purchase order reference number help Mu…" at bounding box center [258, 177] width 488 height 536
click at [118, 165] on div "Select the colleague who will approve the purchase order" at bounding box center [249, 170] width 471 height 13
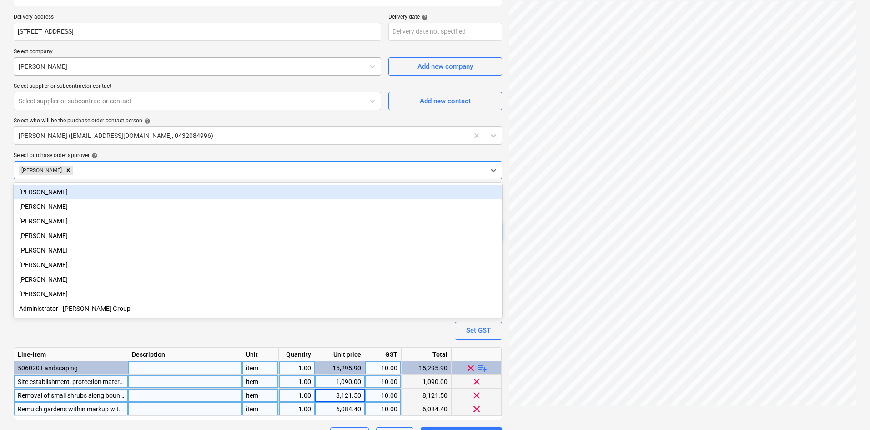
click at [314, 65] on div at bounding box center [189, 66] width 341 height 9
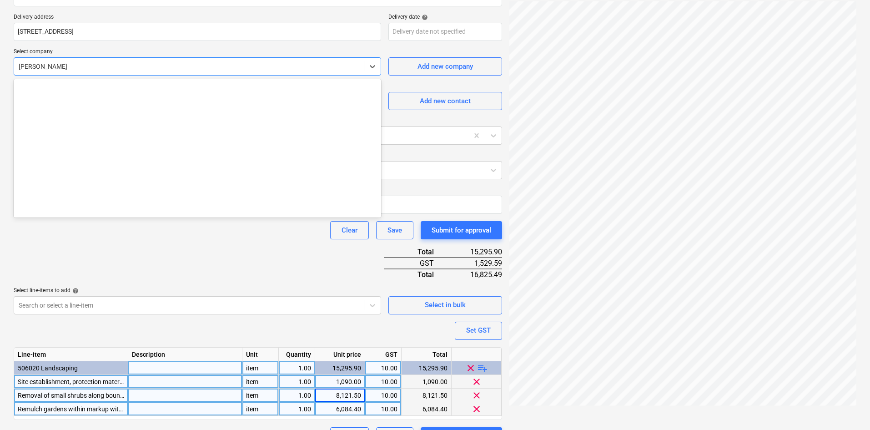
scroll to position [7988, 0]
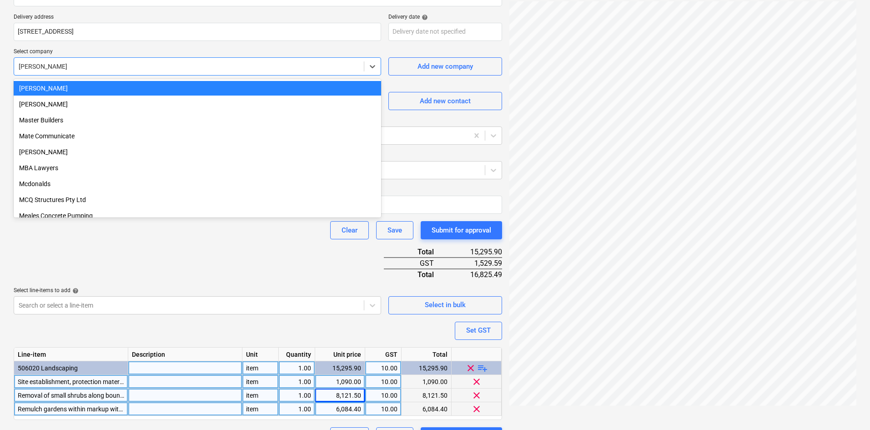
click at [314, 65] on div at bounding box center [189, 66] width 341 height 9
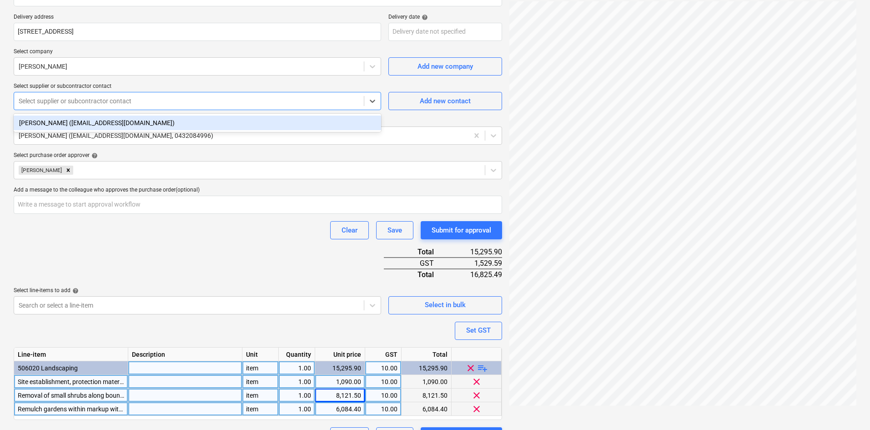
click at [309, 97] on div at bounding box center [189, 100] width 341 height 9
click at [265, 122] on div "[PERSON_NAME] ([EMAIL_ADDRESS][DOMAIN_NAME])" at bounding box center [197, 122] width 367 height 15
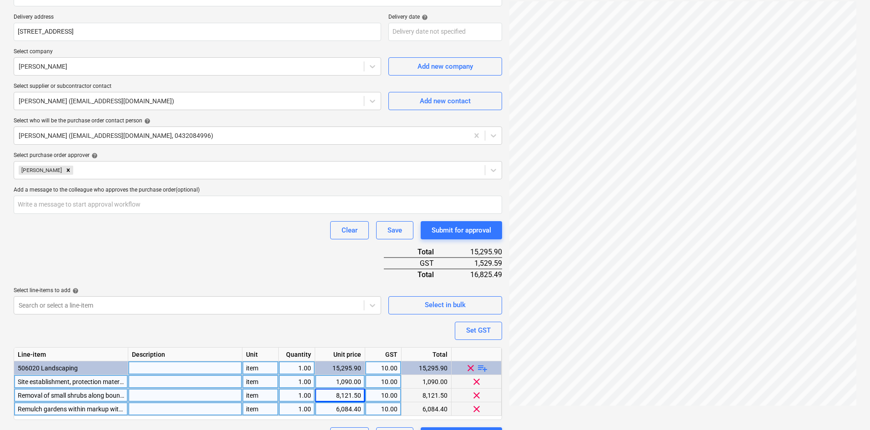
click at [244, 85] on p "Select supplier or subcontractor contact" at bounding box center [197, 87] width 367 height 9
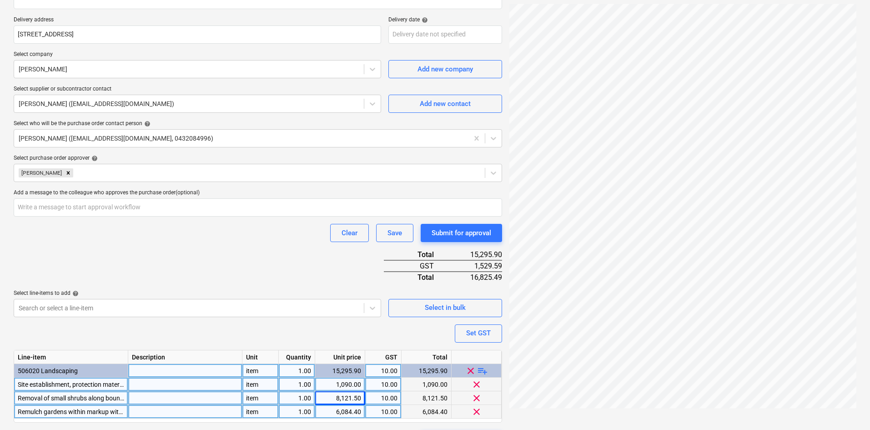
scroll to position [29, 0]
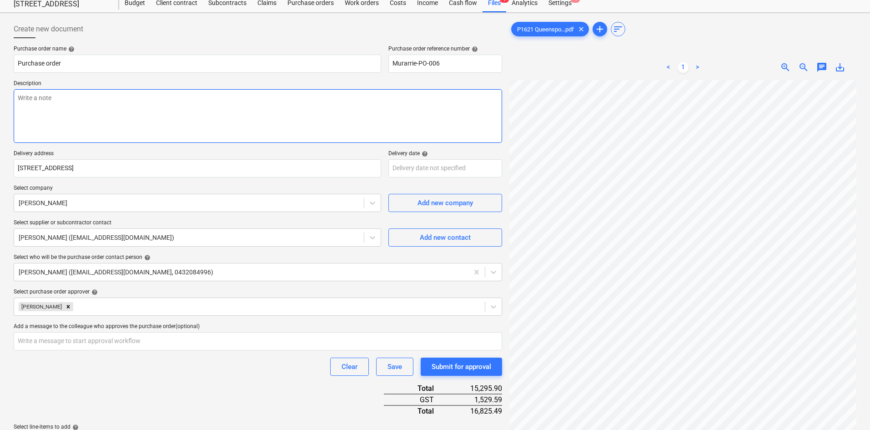
click at [228, 125] on textarea at bounding box center [258, 116] width 488 height 54
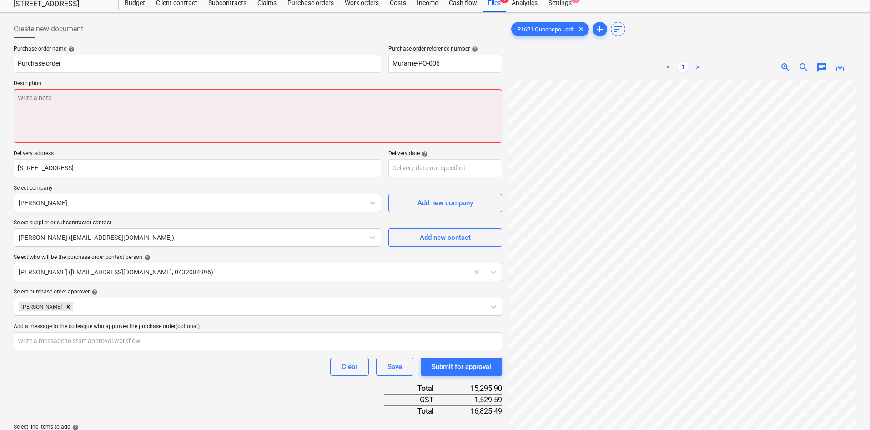
click at [134, 109] on textarea at bounding box center [258, 116] width 488 height 54
click at [236, 119] on textarea at bounding box center [258, 116] width 488 height 54
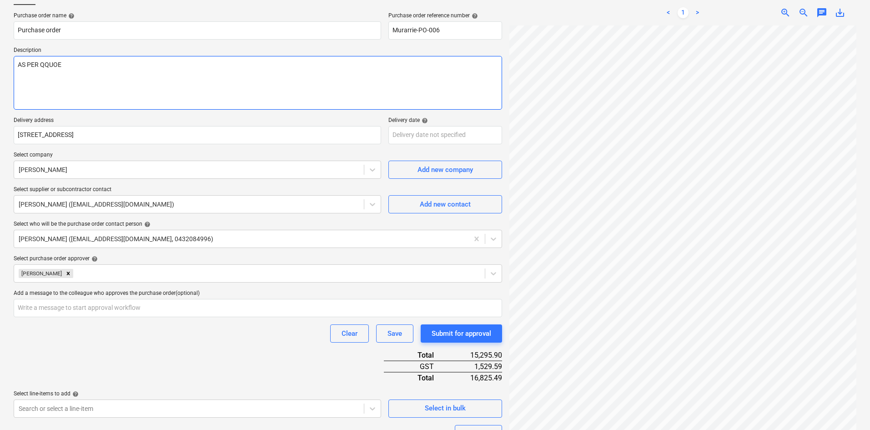
scroll to position [188, 0]
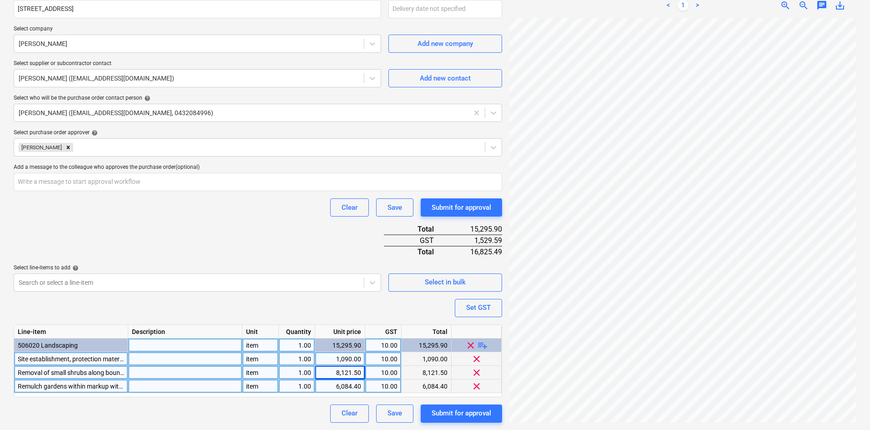
click at [266, 250] on div "Purchase order name help Purchase order Purchase order reference number help Mu…" at bounding box center [258, 154] width 488 height 536
click at [293, 235] on div "Purchase order name help Purchase order Purchase order reference number help Mu…" at bounding box center [258, 154] width 488 height 536
click at [262, 233] on div "Purchase order name help Purchase order Purchase order reference number help Mu…" at bounding box center [258, 154] width 488 height 536
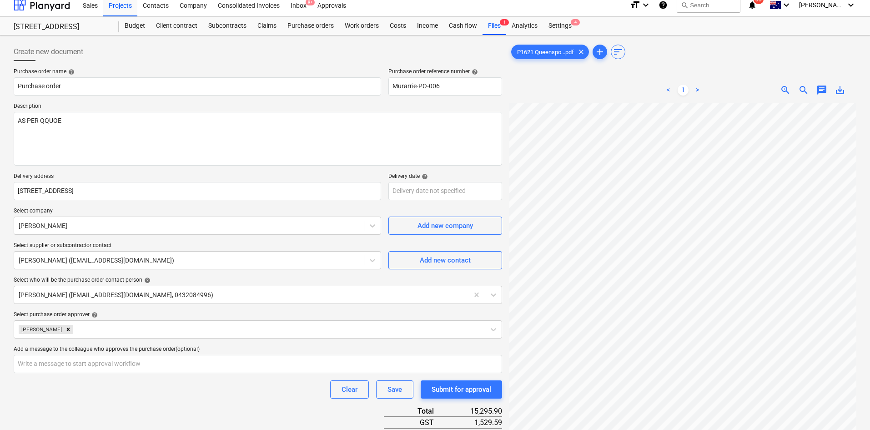
click at [797, 92] on div "zoom_out" at bounding box center [803, 90] width 18 height 11
click at [802, 88] on span "zoom_out" at bounding box center [803, 90] width 11 height 11
click at [785, 95] on span "zoom_in" at bounding box center [785, 90] width 11 height 11
click at [799, 87] on span "zoom_out" at bounding box center [803, 90] width 11 height 11
click at [784, 92] on span "zoom_in" at bounding box center [785, 90] width 11 height 11
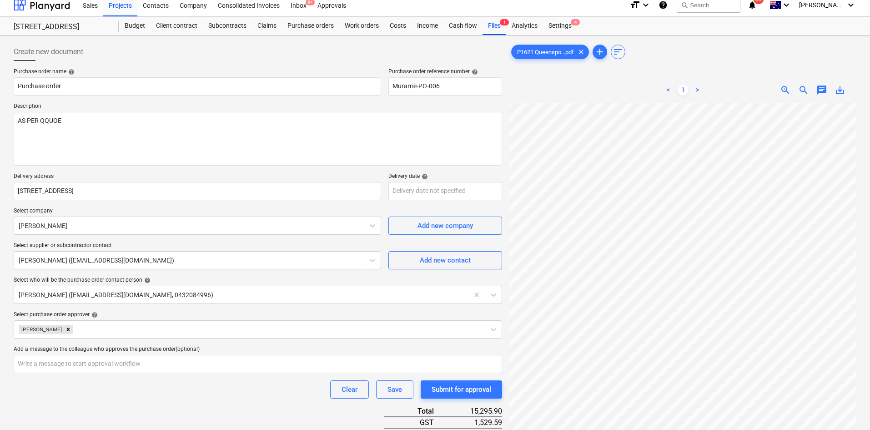
scroll to position [0, 7]
click at [801, 90] on span "zoom_out" at bounding box center [803, 90] width 11 height 11
click at [595, 91] on div "< 1 > zoom_in zoom_out chat 0 save_alt" at bounding box center [682, 89] width 347 height 25
drag, startPoint x: 103, startPoint y: 125, endPoint x: 0, endPoint y: 119, distance: 102.9
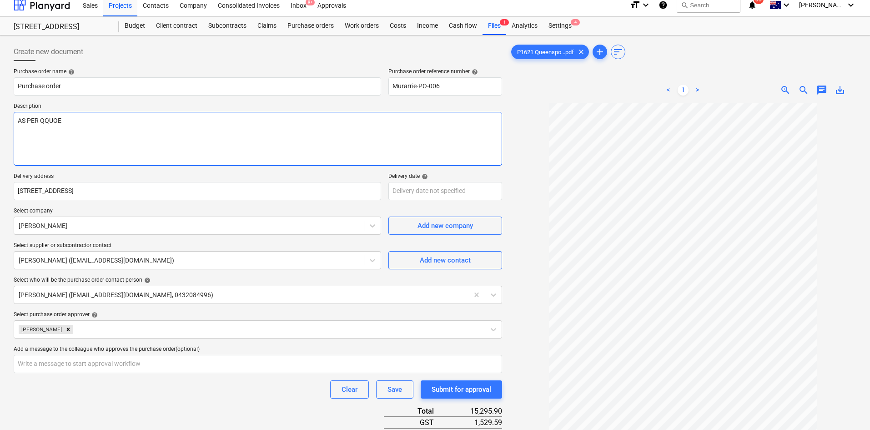
click at [2, 119] on div "Create new document Purchase order name help Purchase order Purchase order refe…" at bounding box center [435, 323] width 870 height 576
click at [89, 123] on textarea "As per quote" at bounding box center [258, 139] width 488 height 54
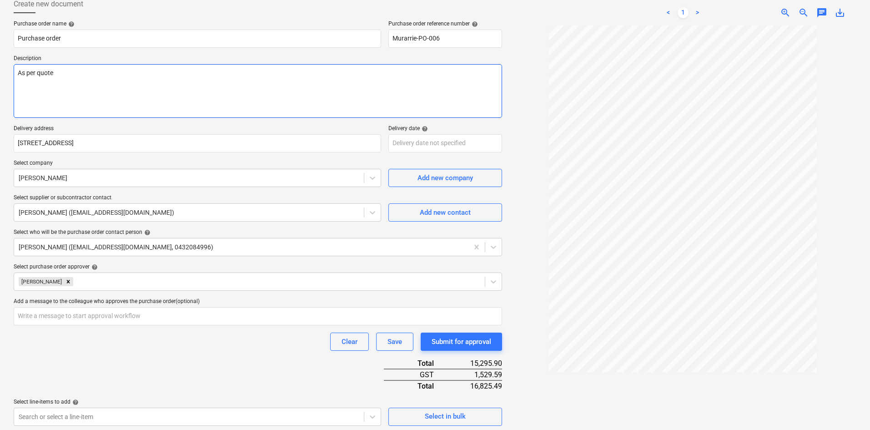
scroll to position [143, 0]
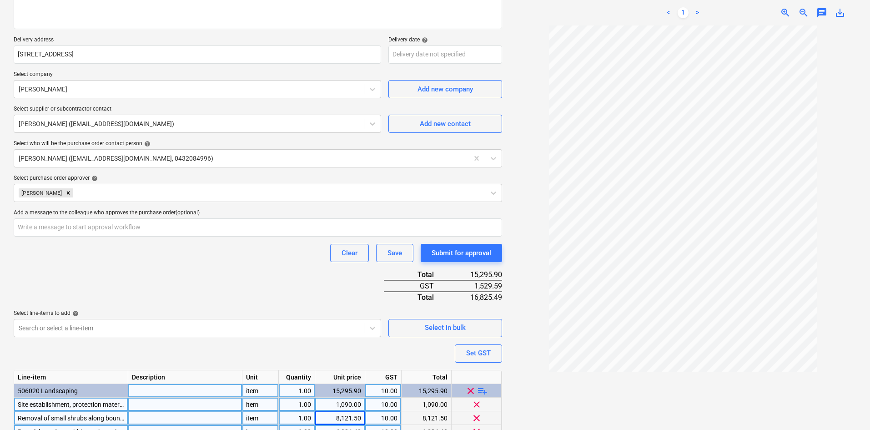
click at [251, 250] on div "Clear Save Submit for approval" at bounding box center [258, 253] width 488 height 18
click at [239, 281] on div "Purchase order name help Purchase order Purchase order reference number help Mu…" at bounding box center [258, 200] width 488 height 536
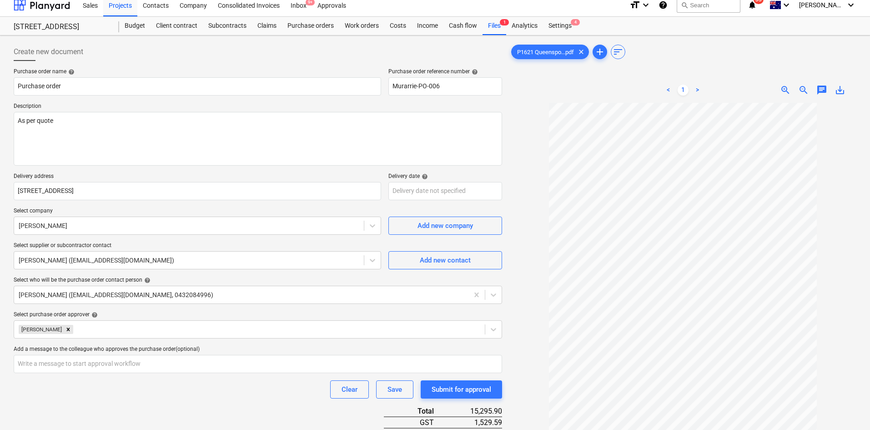
scroll to position [188, 0]
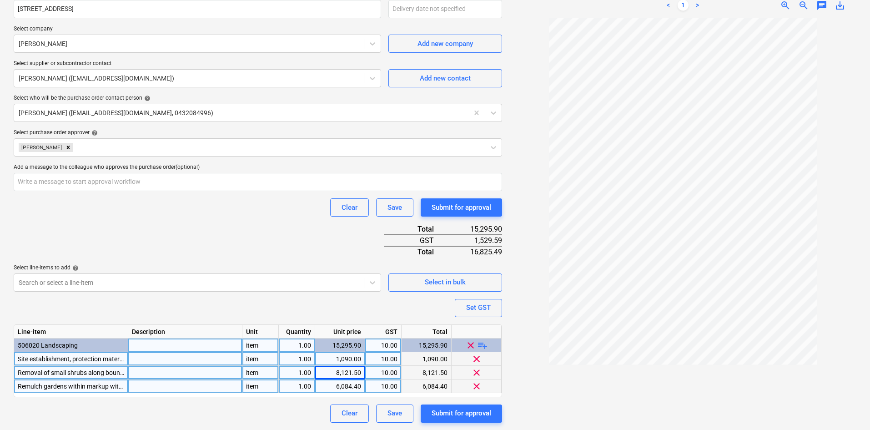
click at [301, 238] on div "Purchase order name help Purchase order Purchase order reference number help Mu…" at bounding box center [258, 154] width 488 height 536
click at [307, 248] on div "Purchase order name help Purchase order Purchase order reference number help Mu…" at bounding box center [258, 154] width 488 height 536
click at [233, 215] on div "Clear Save Submit for approval" at bounding box center [258, 207] width 488 height 18
click at [290, 232] on div "Purchase order name help Purchase order Purchase order reference number help Mu…" at bounding box center [258, 154] width 488 height 536
click at [260, 222] on div "Purchase order name help Purchase order Purchase order reference number help Mu…" at bounding box center [258, 154] width 488 height 536
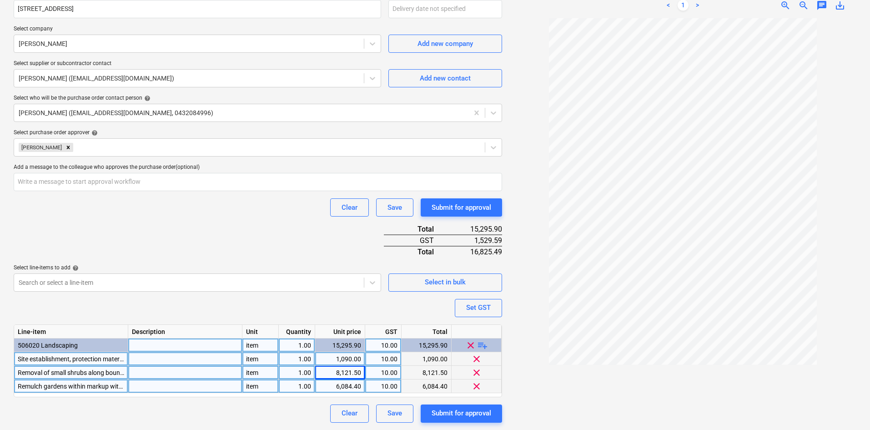
click at [222, 222] on div "Purchase order name help Purchase order Purchase order reference number help Mu…" at bounding box center [258, 154] width 488 height 536
click at [303, 240] on div "Purchase order name help Purchase order Purchase order reference number help Mu…" at bounding box center [258, 154] width 488 height 536
click at [276, 244] on div "Purchase order name help Purchase order Purchase order reference number help Mu…" at bounding box center [258, 154] width 488 height 536
click at [269, 233] on div "Purchase order name help Purchase order Purchase order reference number help Mu…" at bounding box center [258, 154] width 488 height 536
click at [441, 413] on div "Submit for approval" at bounding box center [461, 413] width 60 height 12
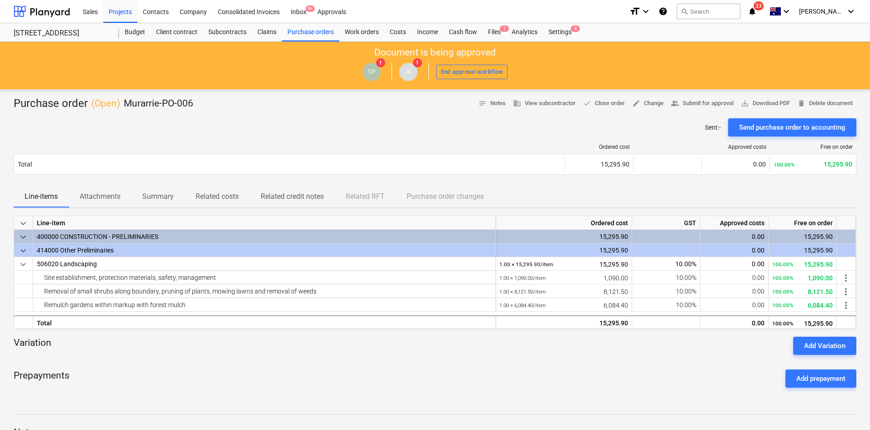
click at [175, 141] on div "Ordered cost Approved costs Free on order Total 15,295.90 0.00 100.00% 15,295.9…" at bounding box center [435, 160] width 842 height 49
click at [768, 104] on span "save_alt Download PDF" at bounding box center [765, 103] width 49 height 10
click at [161, 54] on div "Document is being approved TP 1 JK 1 End approval workflow" at bounding box center [435, 65] width 870 height 47
click at [299, 111] on div at bounding box center [435, 114] width 842 height 7
drag, startPoint x: 350, startPoint y: 366, endPoint x: 170, endPoint y: 249, distance: 214.2
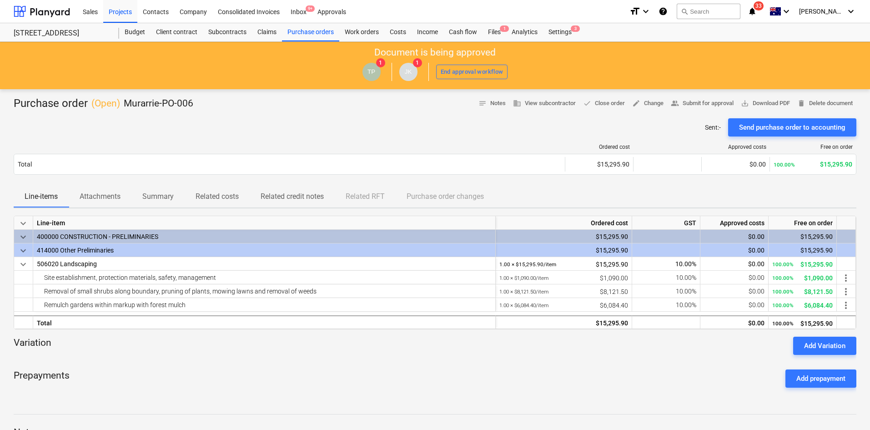
click at [350, 366] on div "Prepayments Add prepayment" at bounding box center [435, 378] width 842 height 33
click at [145, 32] on div "Budget" at bounding box center [134, 32] width 31 height 18
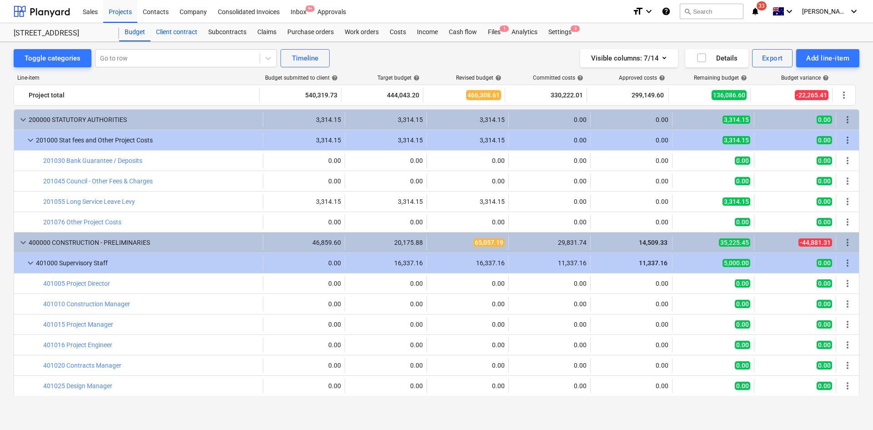
click at [176, 39] on div "Client contract" at bounding box center [176, 32] width 52 height 18
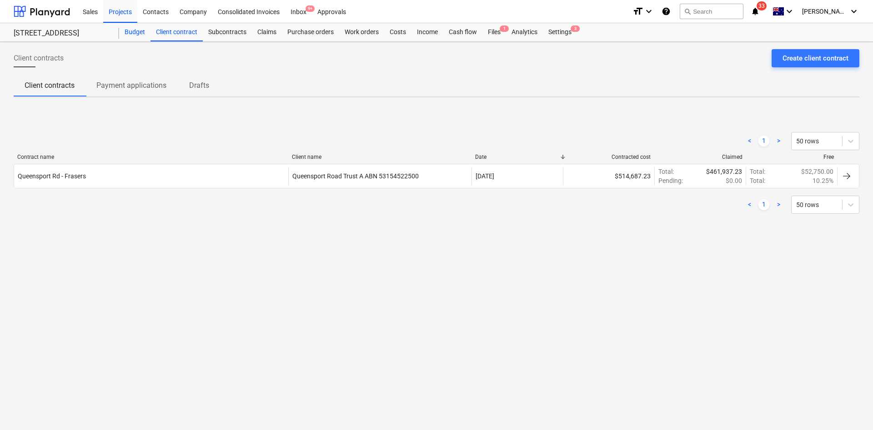
click at [128, 30] on div "Budget" at bounding box center [134, 32] width 31 height 18
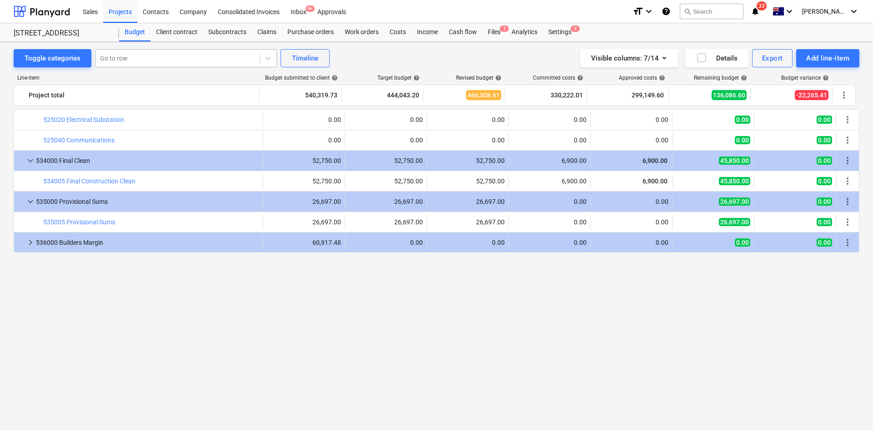
scroll to position [1271, 0]
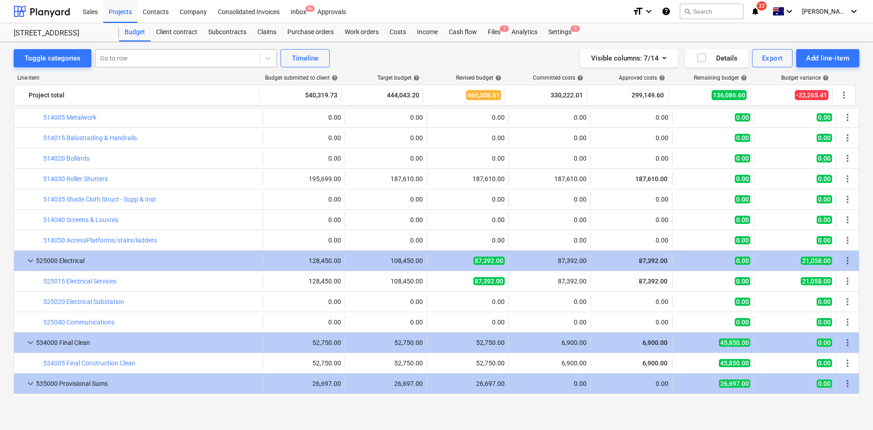
click at [164, 54] on div at bounding box center [177, 58] width 155 height 9
type input "landscap"
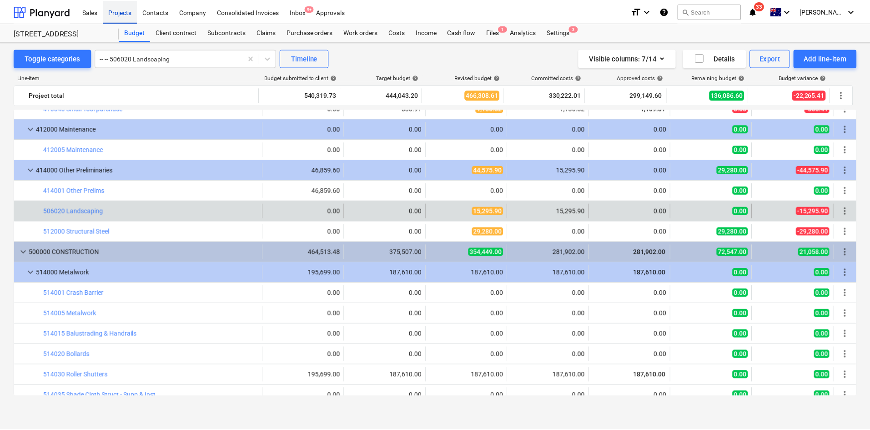
scroll to position [802, 0]
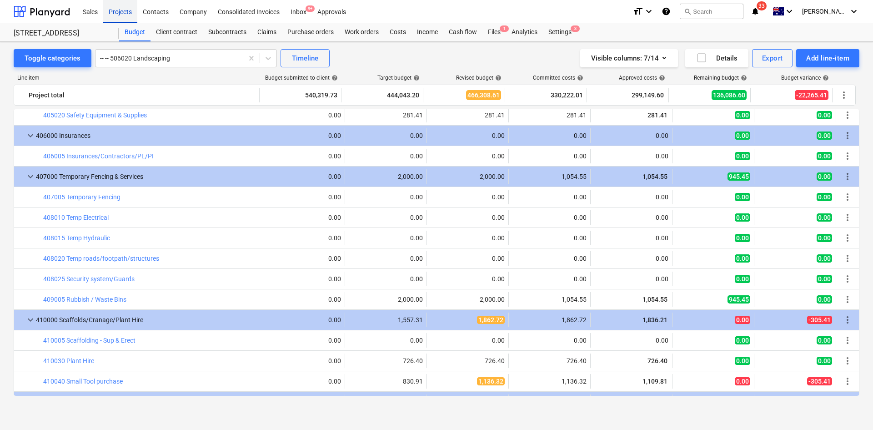
click at [120, 10] on div "Projects" at bounding box center [120, 11] width 34 height 23
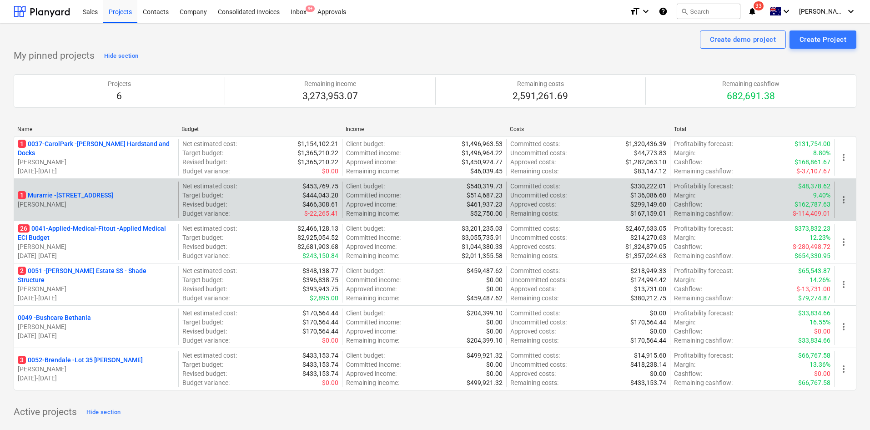
click at [103, 195] on p "1 Murarrie - [STREET_ADDRESS]" at bounding box center [65, 194] width 95 height 9
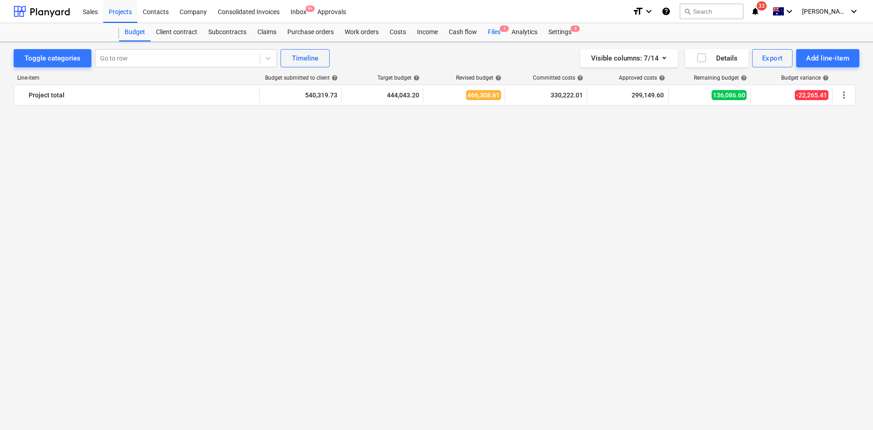
click at [497, 32] on div "Files 1" at bounding box center [494, 32] width 24 height 18
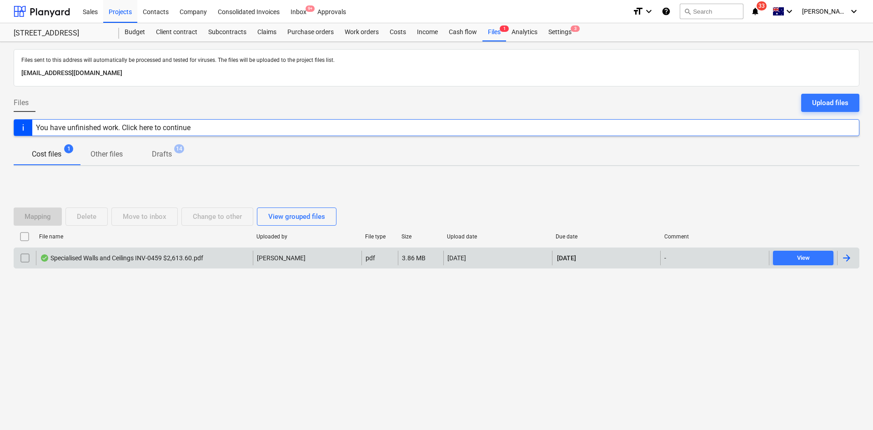
click at [154, 257] on div "Specialised Walls and Ceilings INV-0459 $2,613.60.pdf" at bounding box center [121, 257] width 163 height 7
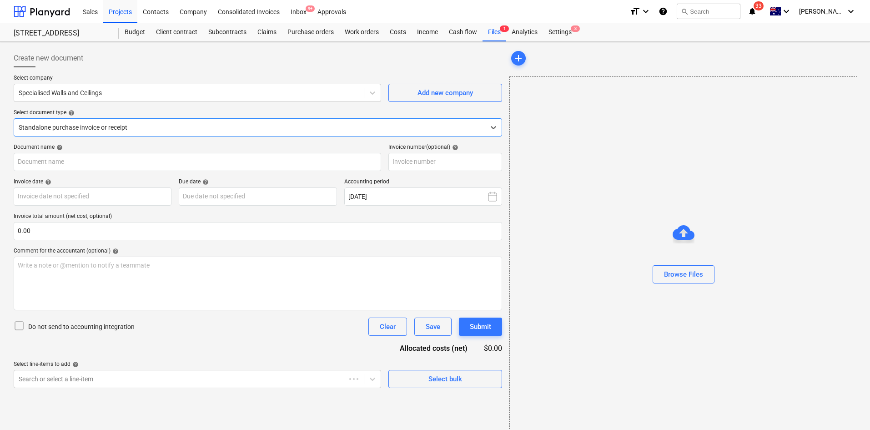
type input "INV-0459"
type input "02 Sep 2025"
type input "30 Sep 2025"
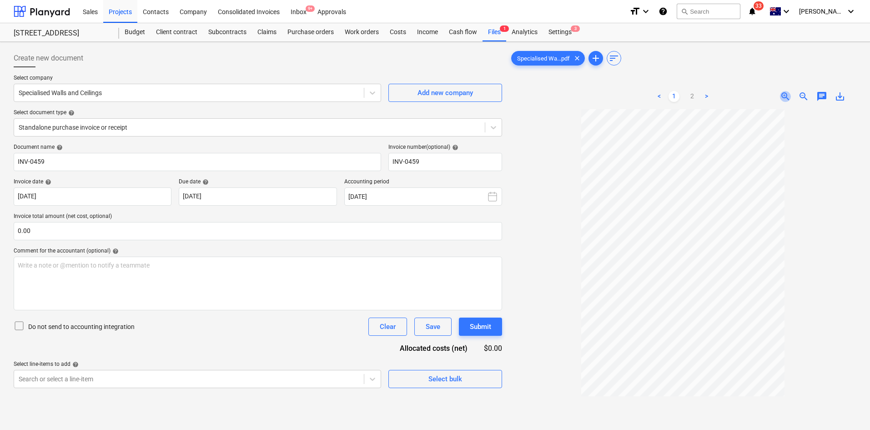
click at [784, 91] on span "zoom_in" at bounding box center [785, 96] width 11 height 11
click at [782, 93] on span "zoom_in" at bounding box center [785, 96] width 11 height 11
click at [689, 99] on link "2" at bounding box center [691, 96] width 11 height 11
click at [798, 93] on span "zoom_out" at bounding box center [803, 96] width 11 height 11
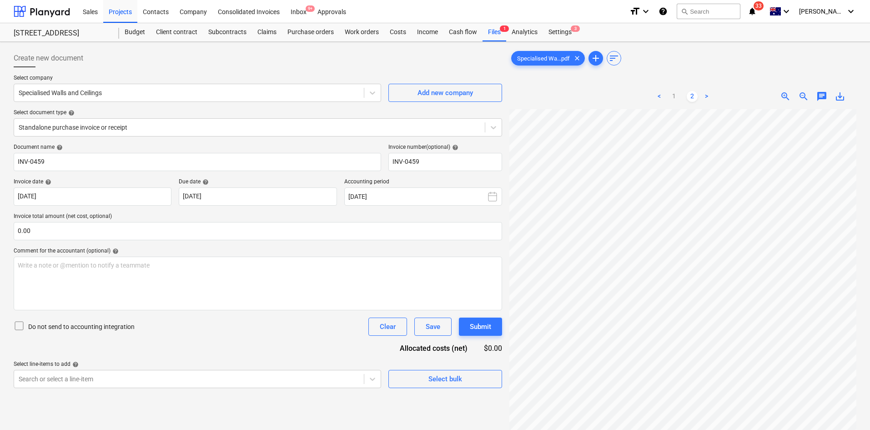
click at [798, 94] on span "zoom_out" at bounding box center [803, 96] width 11 height 11
click at [801, 95] on span "zoom_out" at bounding box center [803, 96] width 11 height 11
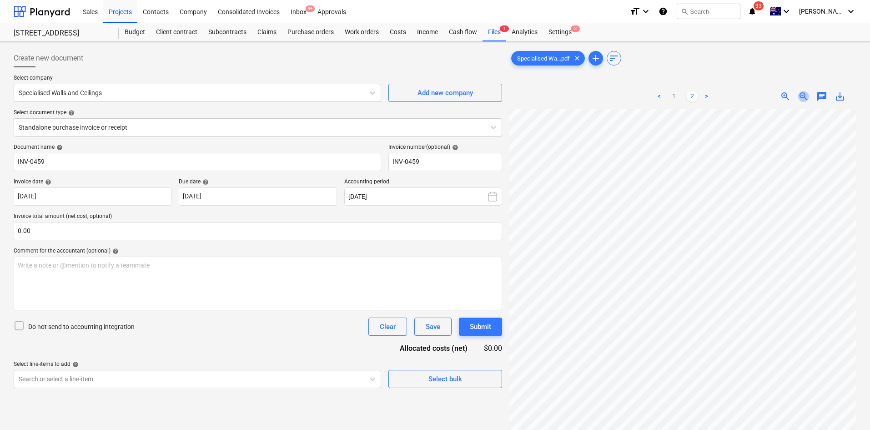
click at [801, 95] on span "zoom_out" at bounding box center [803, 96] width 11 height 11
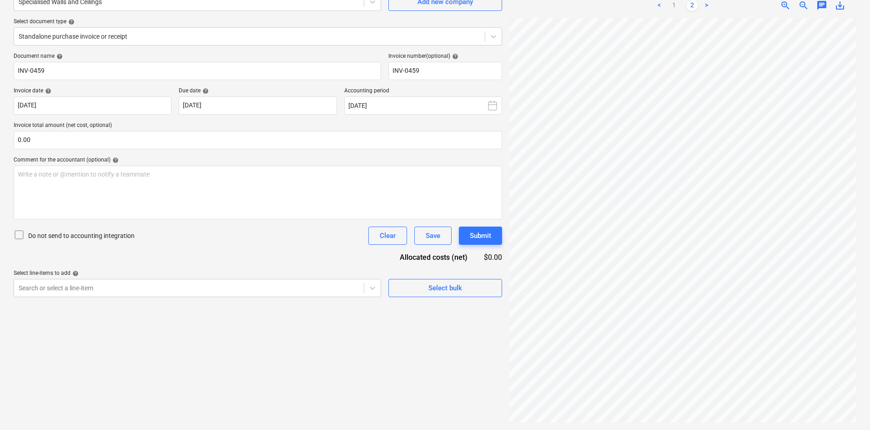
scroll to position [0, 0]
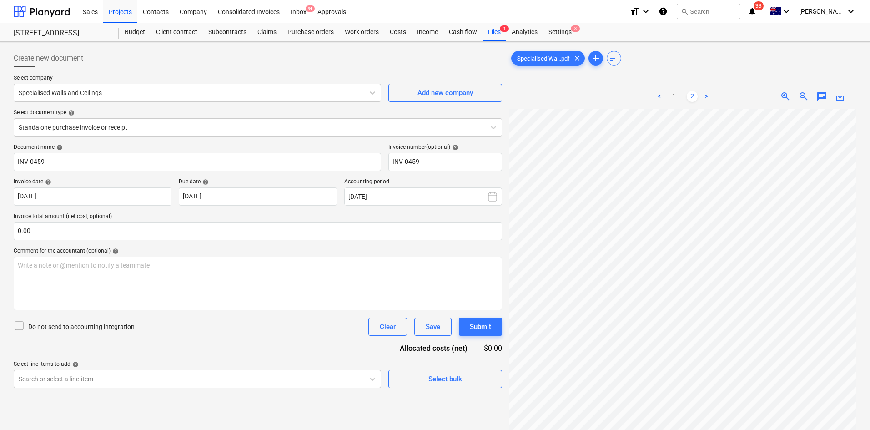
click at [681, 97] on ul "< 1 2 >" at bounding box center [682, 96] width 111 height 11
click at [672, 96] on link "1" at bounding box center [673, 96] width 11 height 11
click at [785, 96] on span "zoom_in" at bounding box center [785, 96] width 11 height 11
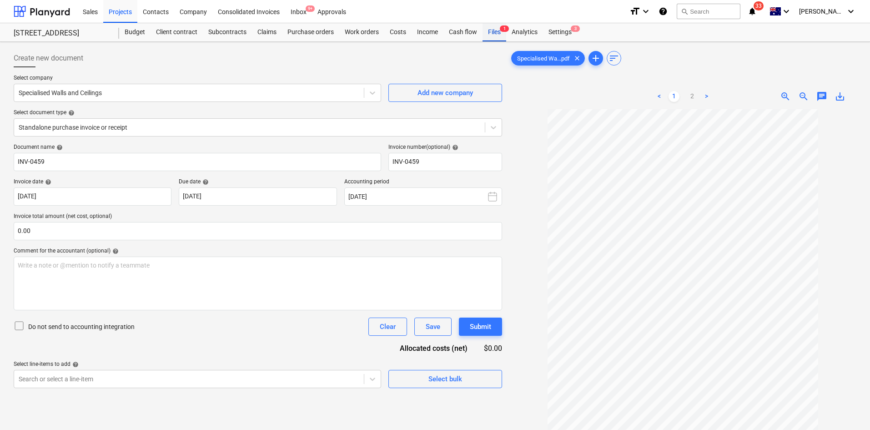
click at [497, 33] on div "Files 1" at bounding box center [494, 32] width 24 height 18
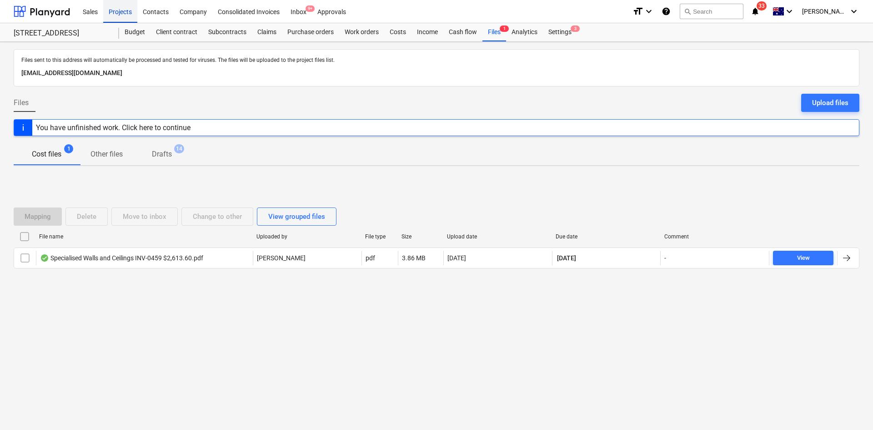
click at [119, 14] on div "Projects" at bounding box center [120, 11] width 34 height 23
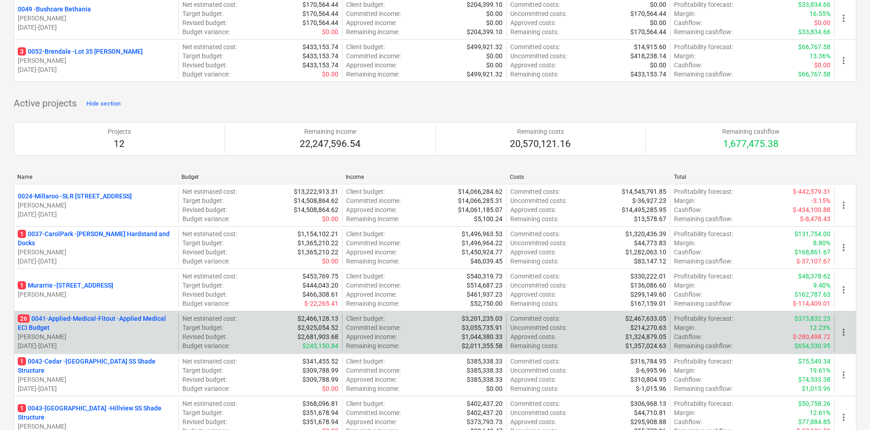
scroll to position [318, 0]
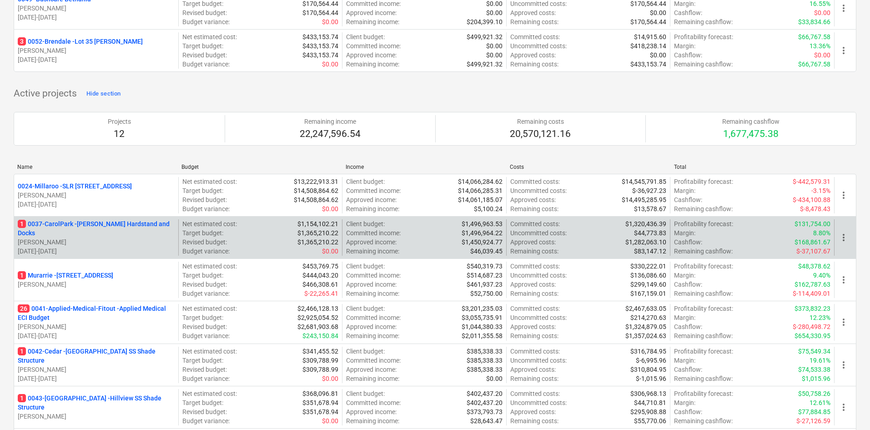
click at [117, 223] on p "1 0037-CarolPark - Carole Park Hardstand and Docks" at bounding box center [96, 228] width 157 height 18
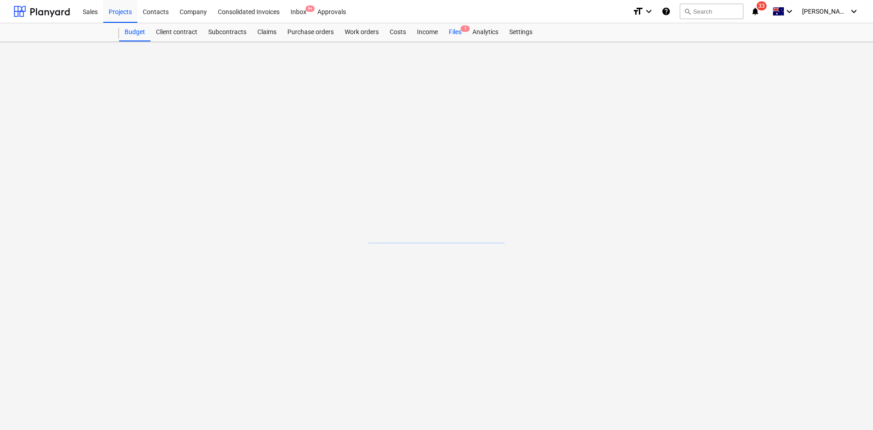
click at [451, 27] on div "Files 1" at bounding box center [455, 32] width 24 height 18
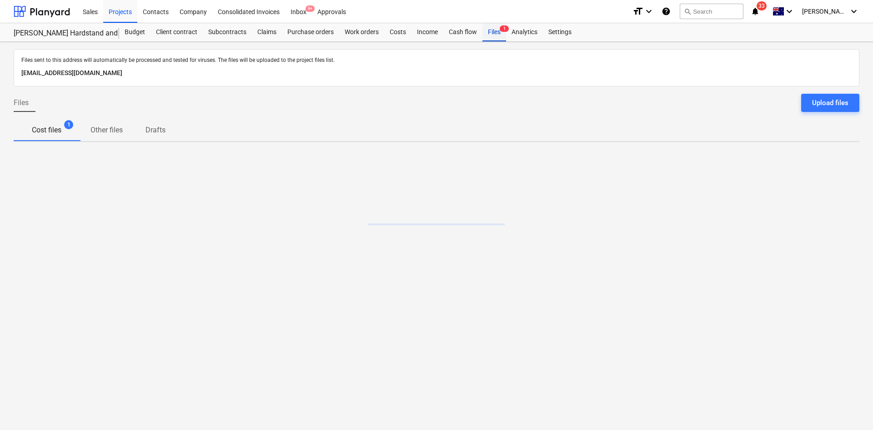
click at [489, 30] on div "Files 1" at bounding box center [494, 32] width 24 height 18
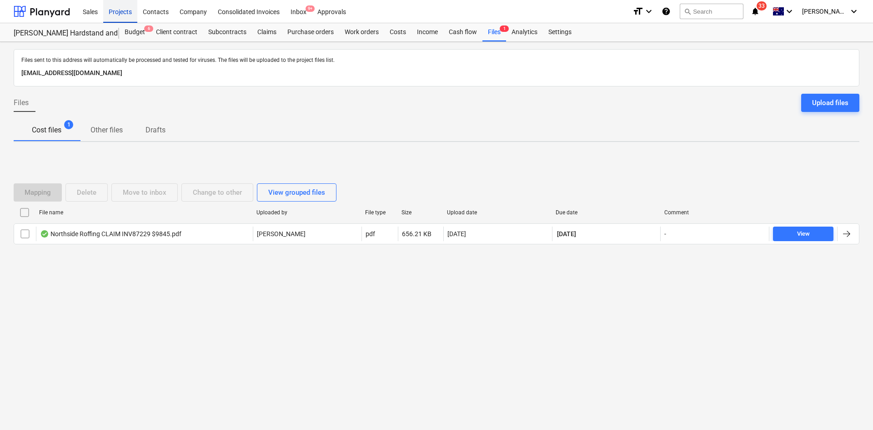
click at [117, 14] on div "Projects" at bounding box center [120, 11] width 34 height 23
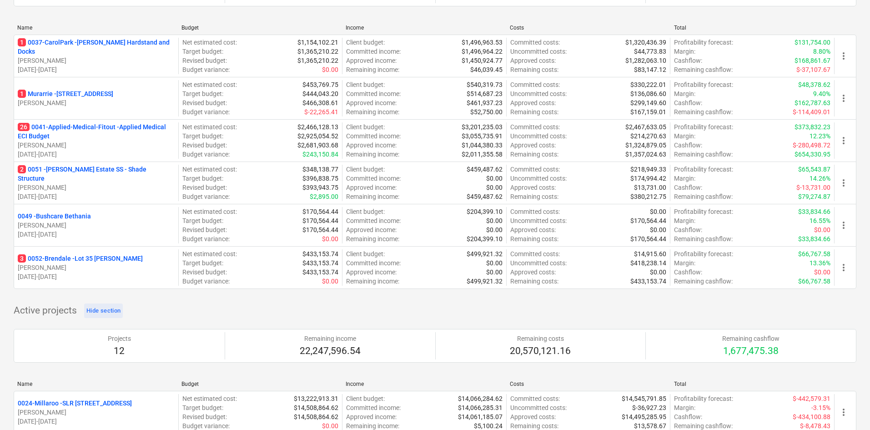
scroll to position [273, 0]
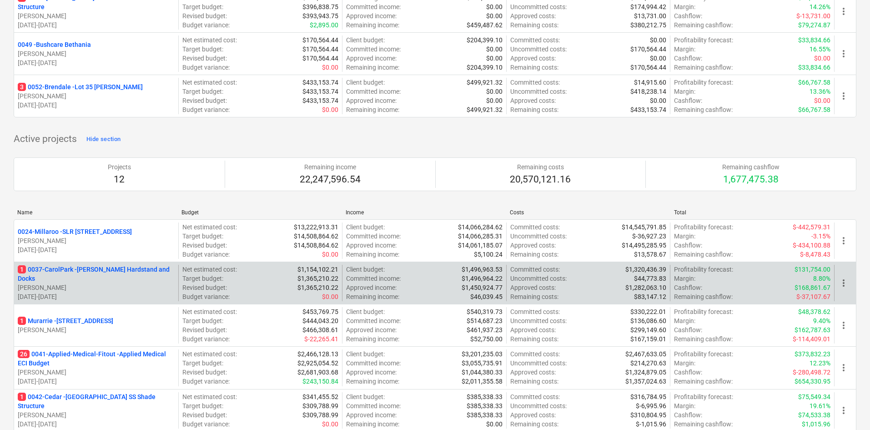
click at [843, 284] on span "more_vert" at bounding box center [843, 282] width 11 height 11
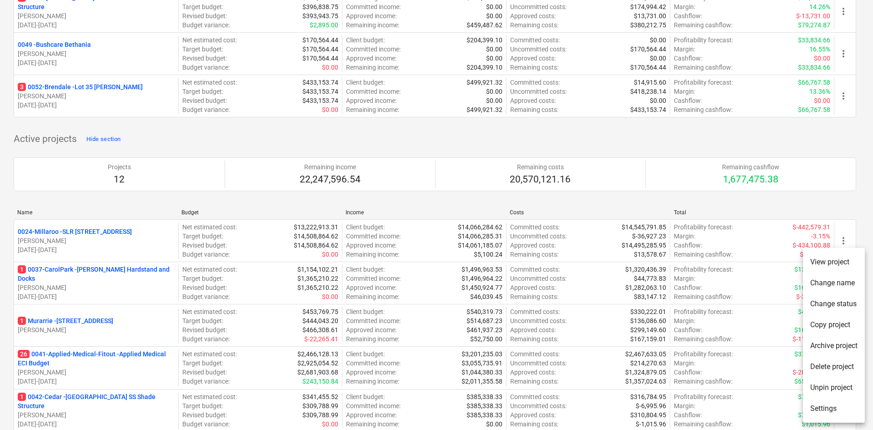
click at [822, 203] on div at bounding box center [436, 215] width 873 height 430
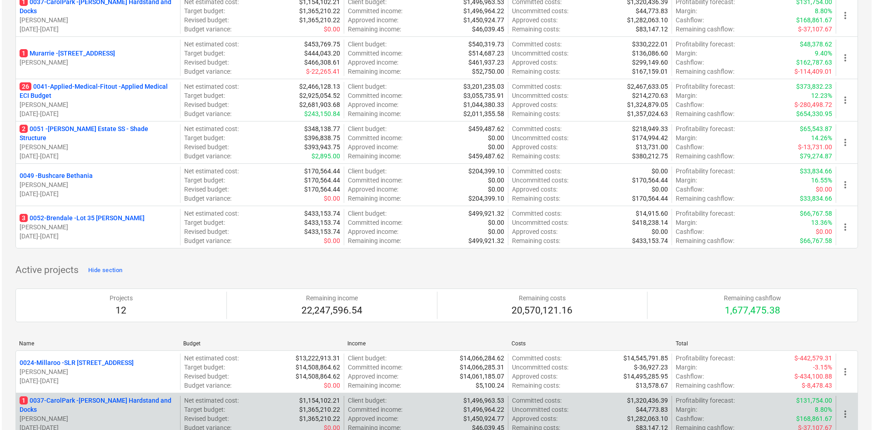
scroll to position [0, 0]
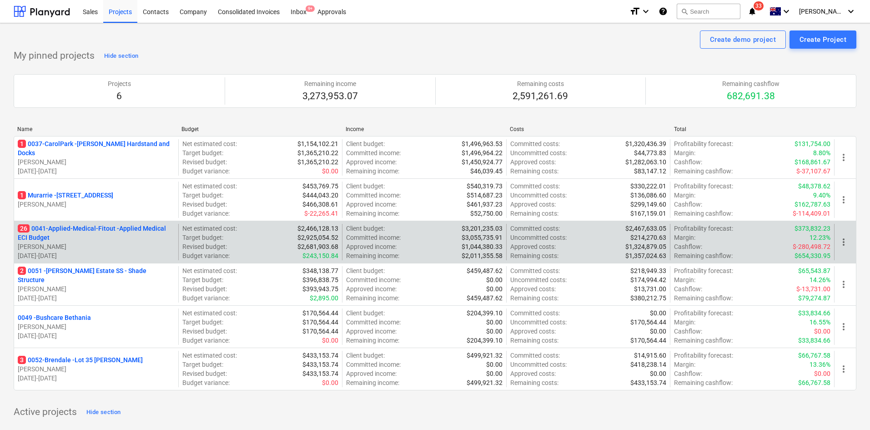
click at [98, 231] on p "26 0041-Applied-Medical-Fitout - Applied Medical ECI Budget" at bounding box center [96, 233] width 157 height 18
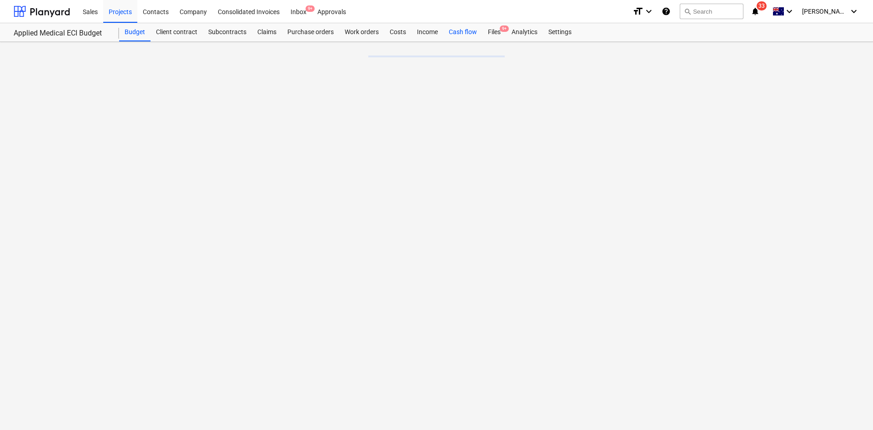
click at [468, 31] on div "Cash flow" at bounding box center [462, 32] width 39 height 18
click at [494, 31] on div "Files 9+" at bounding box center [494, 32] width 24 height 18
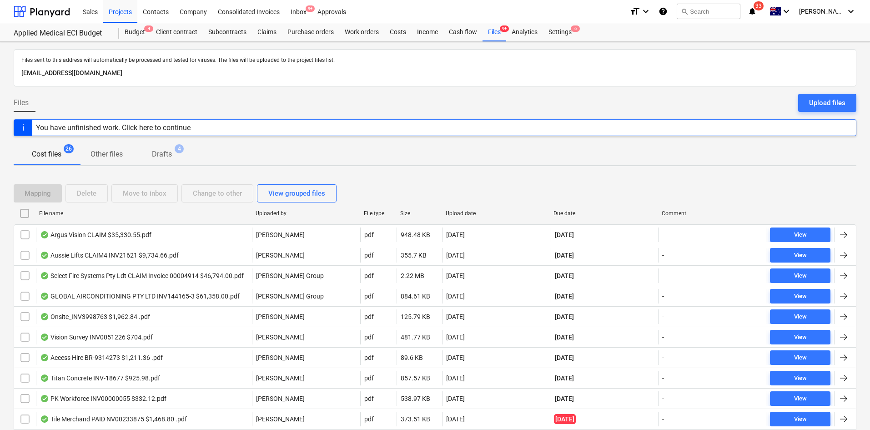
click at [127, 16] on div "Projects" at bounding box center [120, 11] width 34 height 23
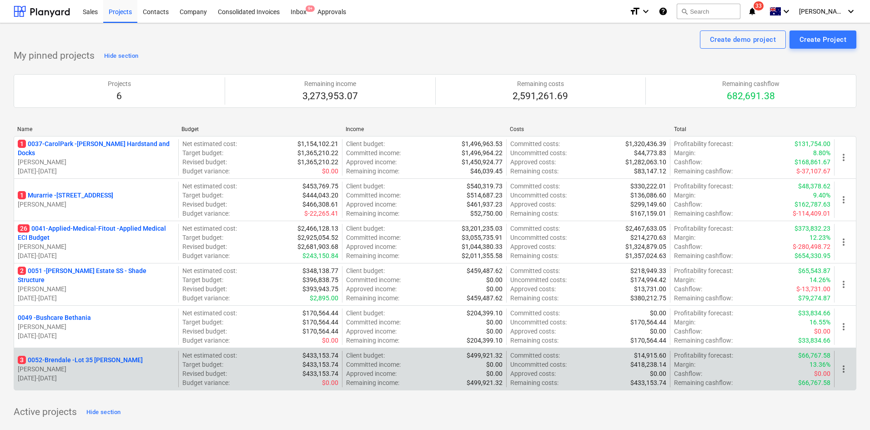
drag, startPoint x: 190, startPoint y: 395, endPoint x: 185, endPoint y: 390, distance: 7.5
click at [190, 395] on div "Name Budget Income Costs Total 1 0037-CarolPark - Carole Park Hardstand and Doc…" at bounding box center [435, 260] width 842 height 282
click at [104, 357] on p "3 0052-Brendale - Lot 35 Griffin, Brendale" at bounding box center [80, 359] width 125 height 9
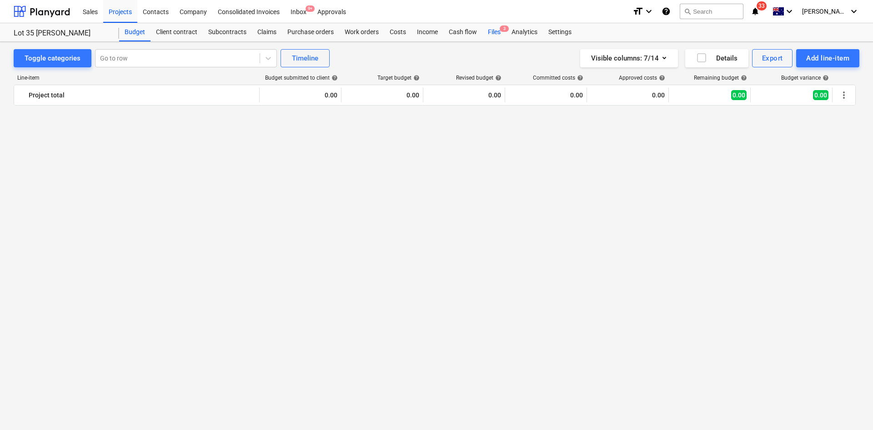
click at [496, 33] on div "Files 3" at bounding box center [494, 32] width 24 height 18
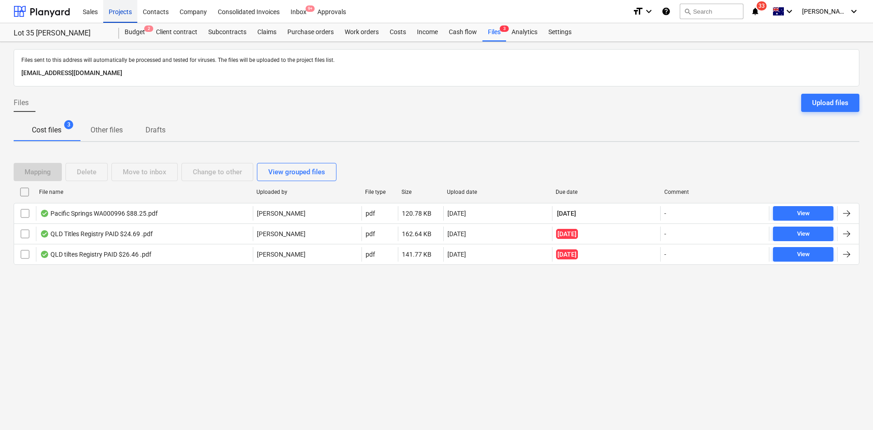
click at [121, 13] on div "Projects" at bounding box center [120, 11] width 34 height 23
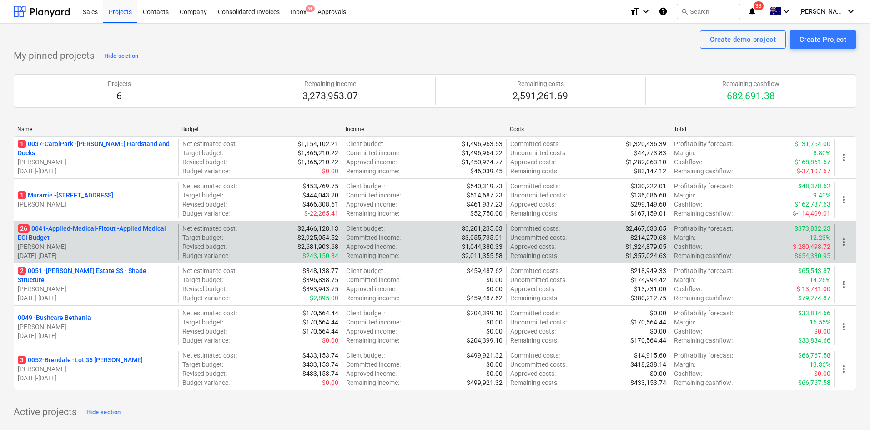
click at [93, 231] on p "26 0041-Applied-Medical-Fitout - Applied Medical ECI Budget" at bounding box center [96, 233] width 157 height 18
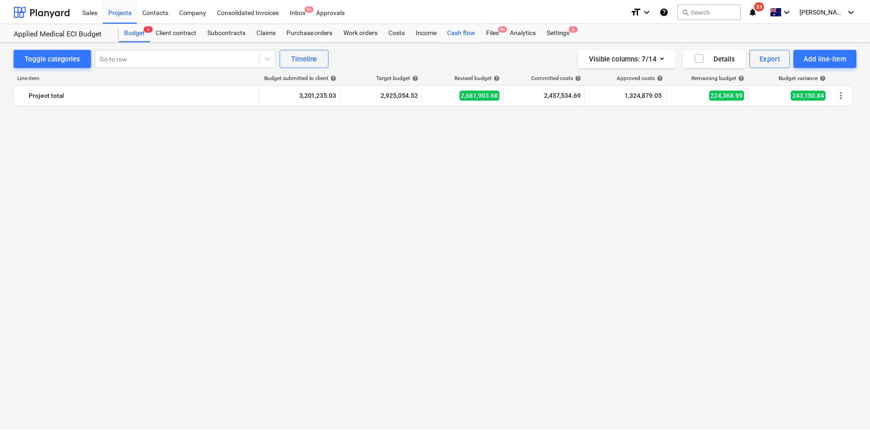
scroll to position [1923, 0]
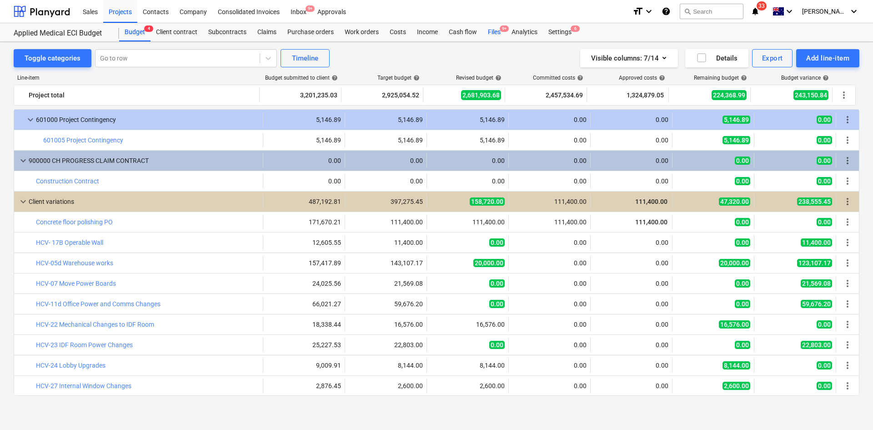
click at [503, 34] on div "Files 9+" at bounding box center [494, 32] width 24 height 18
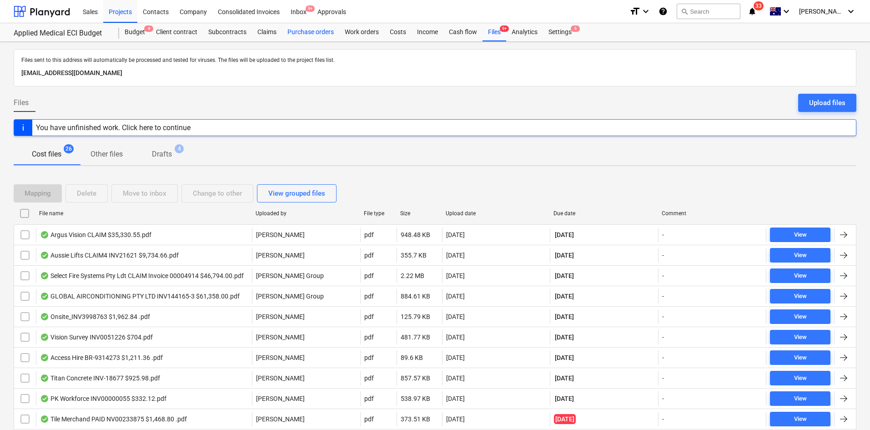
click at [312, 34] on div "Purchase orders" at bounding box center [310, 32] width 57 height 18
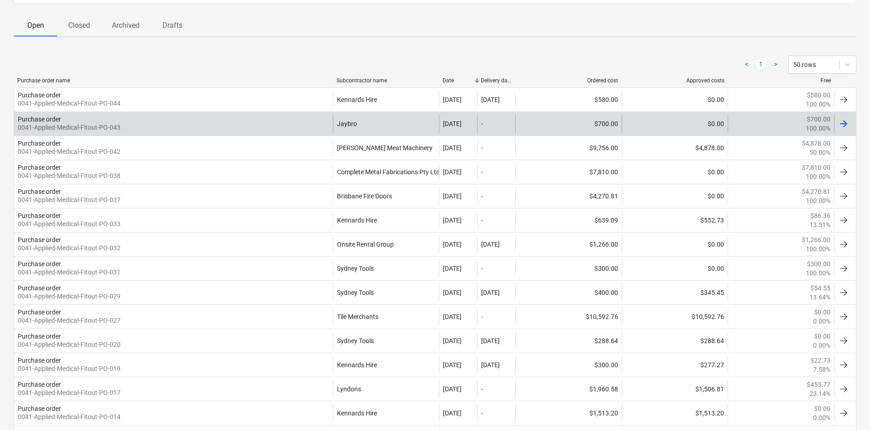
scroll to position [91, 0]
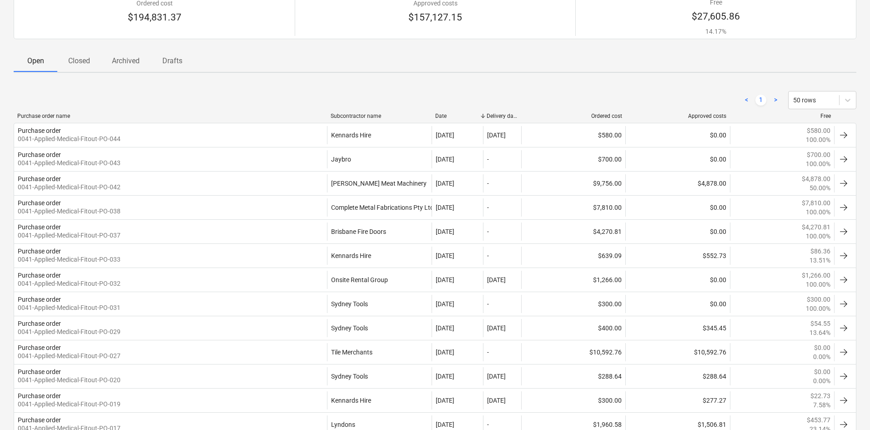
click at [489, 115] on div at bounding box center [483, 116] width 16 height 6
drag, startPoint x: 519, startPoint y: 115, endPoint x: 524, endPoint y: 111, distance: 5.9
click at [524, 111] on div "< 1 > 50 rows Purchase order name Subcontractor name Date Delivery date Ordered…" at bounding box center [435, 349] width 842 height 538
drag, startPoint x: 522, startPoint y: 114, endPoint x: 527, endPoint y: 115, distance: 4.6
click at [527, 115] on div at bounding box center [525, 116] width 16 height 6
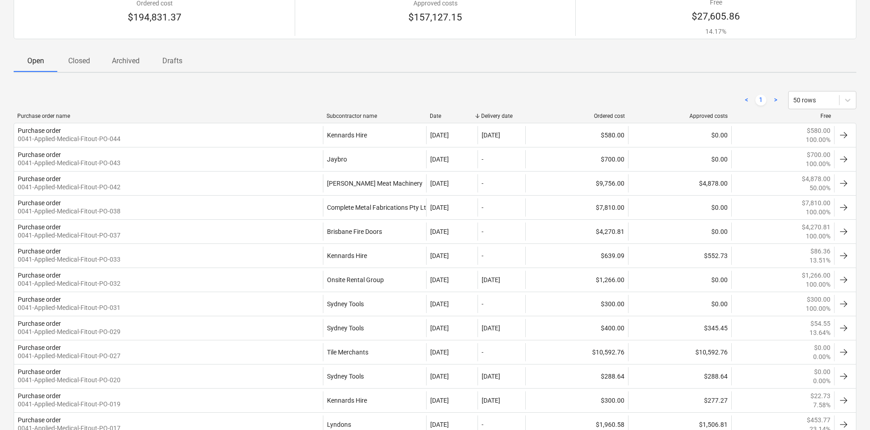
click at [437, 79] on div "Purchase orders Create purchase order Ordered cost $194,831.37 Approved costs $…" at bounding box center [435, 291] width 870 height 681
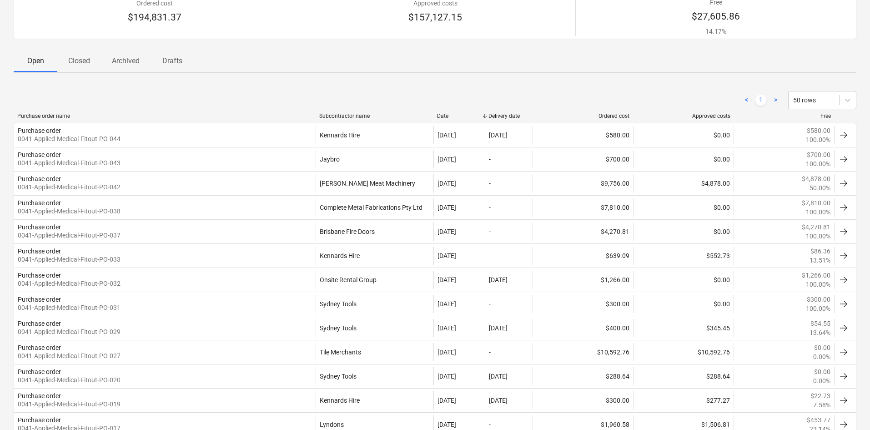
drag, startPoint x: 426, startPoint y: 114, endPoint x: 440, endPoint y: 113, distance: 14.6
click at [440, 113] on div at bounding box center [433, 116] width 16 height 6
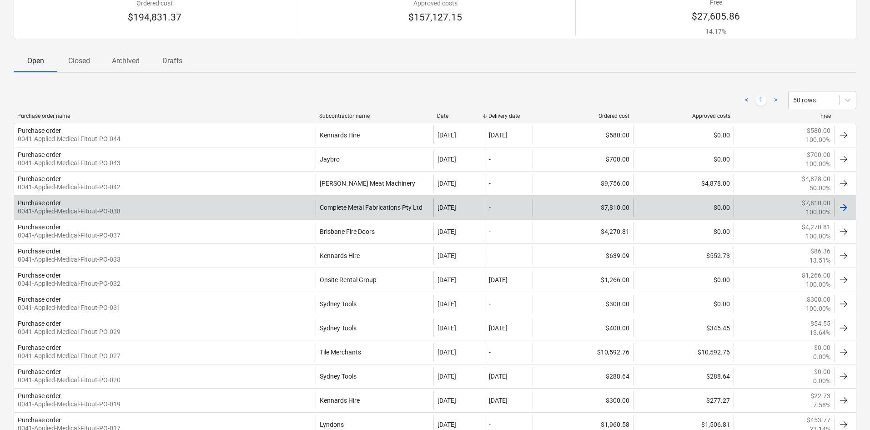
scroll to position [0, 0]
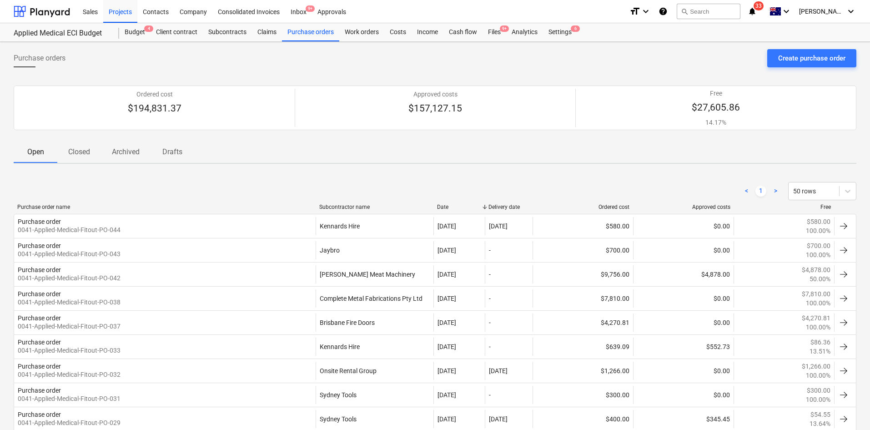
click at [296, 193] on div "< 1 > 50 rows" at bounding box center [435, 191] width 842 height 18
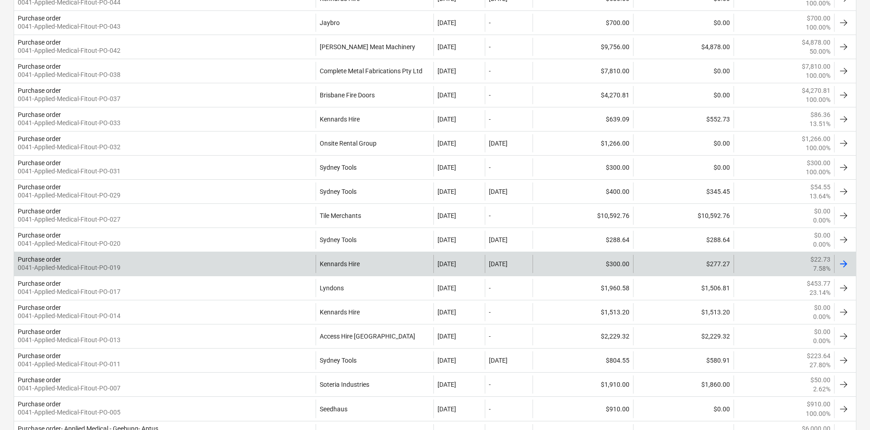
scroll to position [273, 0]
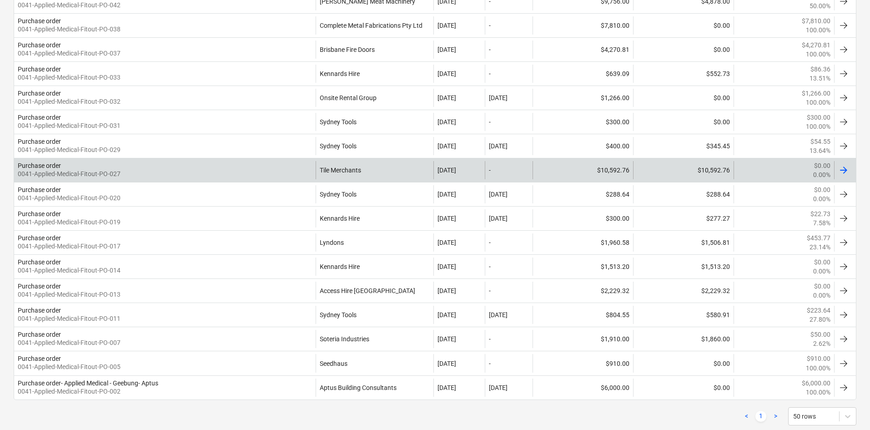
click at [341, 177] on div "Tile Merchants" at bounding box center [375, 170] width 118 height 18
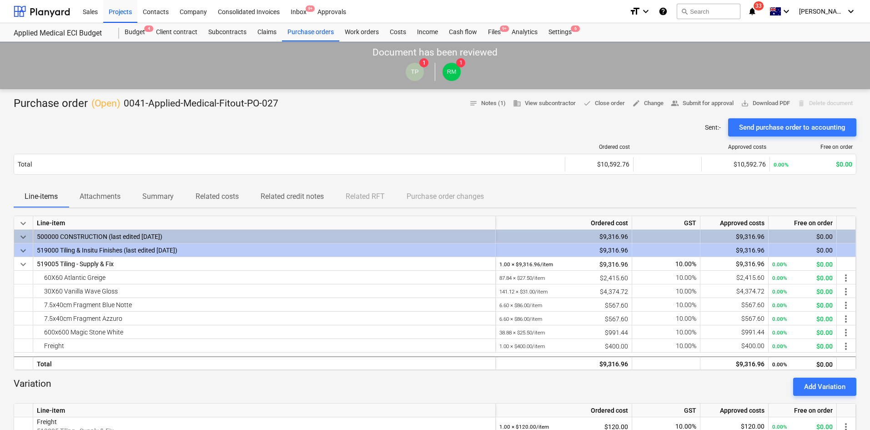
click at [111, 202] on span "Attachments" at bounding box center [100, 196] width 63 height 16
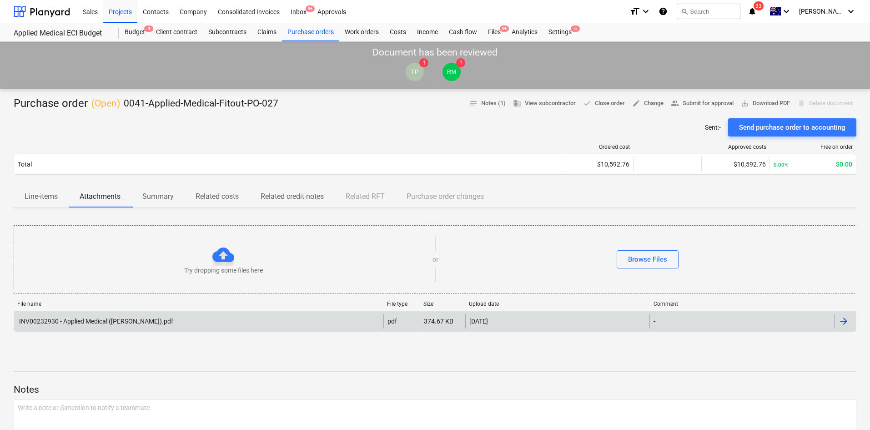
click at [170, 326] on div "INV00232930 - Applied Medical (KEANE).pdf" at bounding box center [198, 321] width 369 height 15
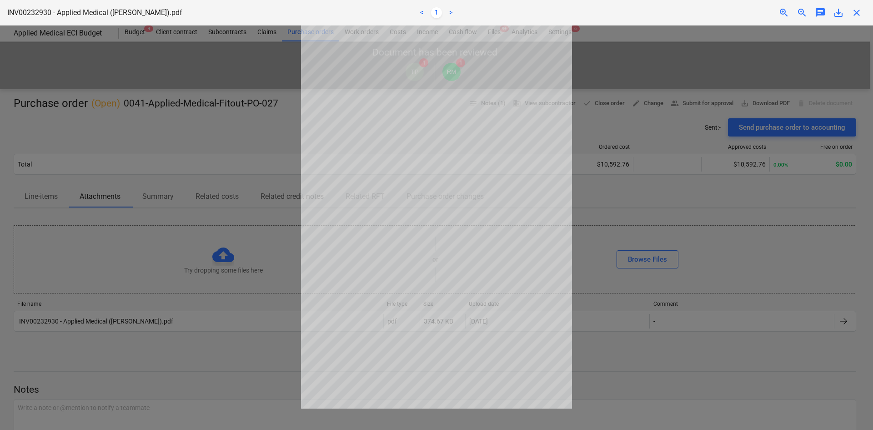
click at [786, 16] on span "zoom_in" at bounding box center [783, 12] width 11 height 11
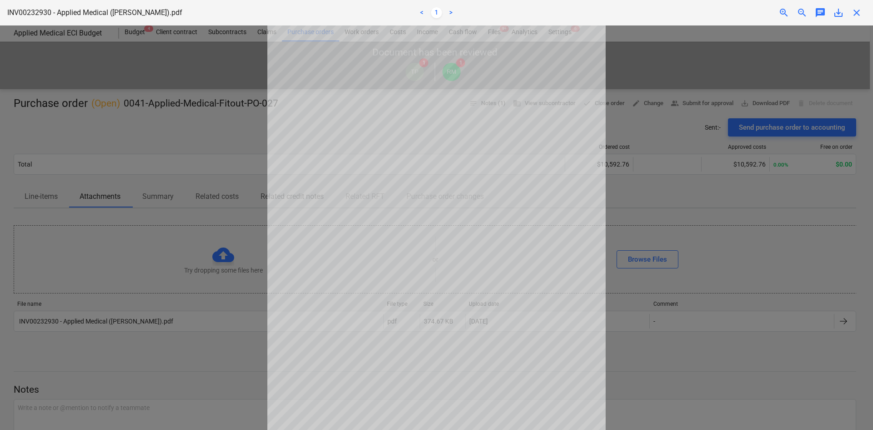
click at [851, 15] on div "close" at bounding box center [856, 12] width 18 height 11
click at [852, 15] on span "close" at bounding box center [856, 12] width 11 height 11
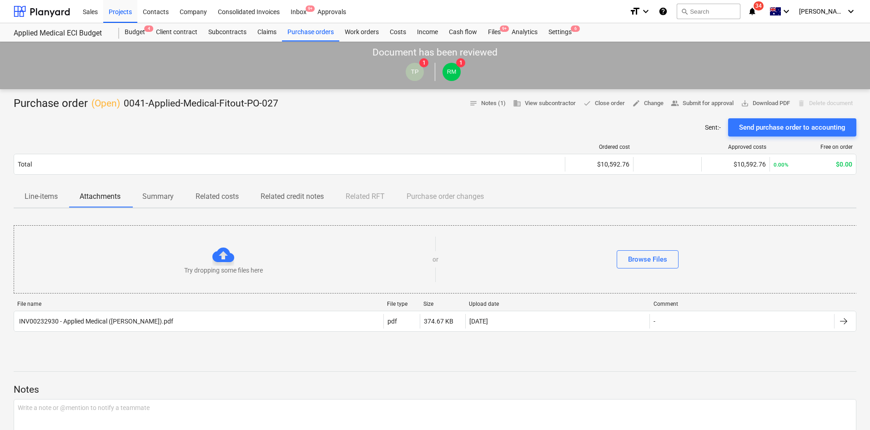
click at [225, 136] on div "Ordered cost Approved costs Free on order Total $10,592.76 $10,592.76 0.00% $0.…" at bounding box center [435, 160] width 842 height 49
click at [110, 12] on div "Projects" at bounding box center [120, 11] width 34 height 23
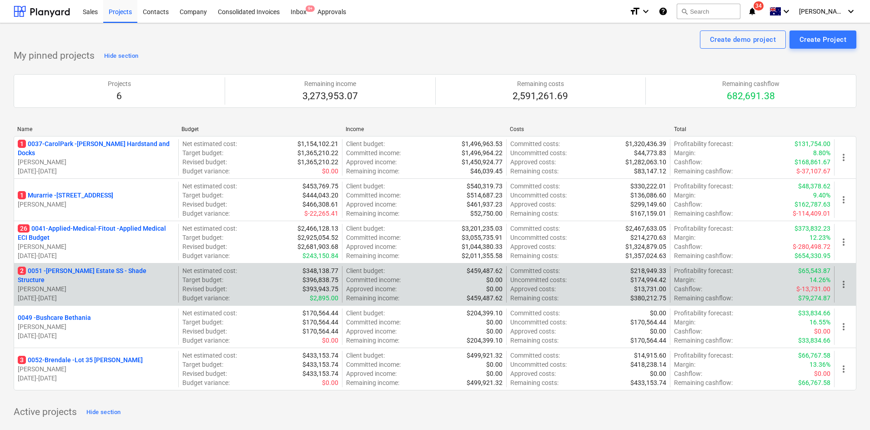
click at [105, 270] on div "2 0051 - Patrick Estate SS - Shade Structure T. Pawar 06.08.2025 - 30.11.2025" at bounding box center [96, 284] width 164 height 36
click at [102, 278] on p "2 0051 - Patrick Estate SS - Shade Structure" at bounding box center [96, 275] width 157 height 18
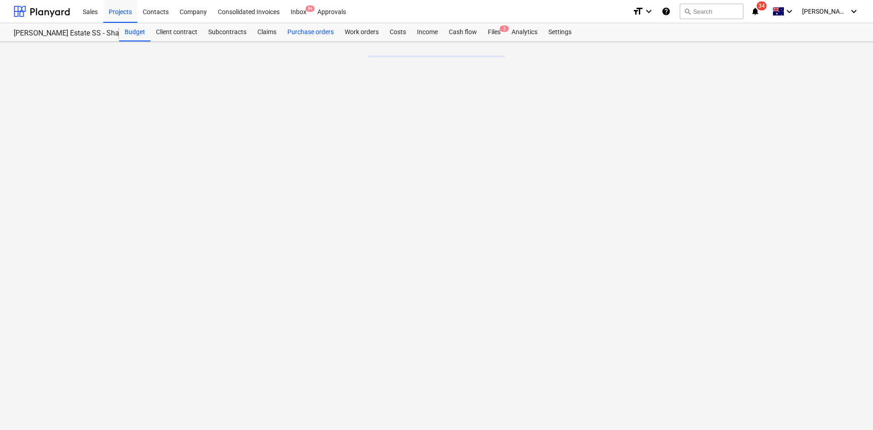
click at [327, 35] on div "Purchase orders" at bounding box center [310, 32] width 57 height 18
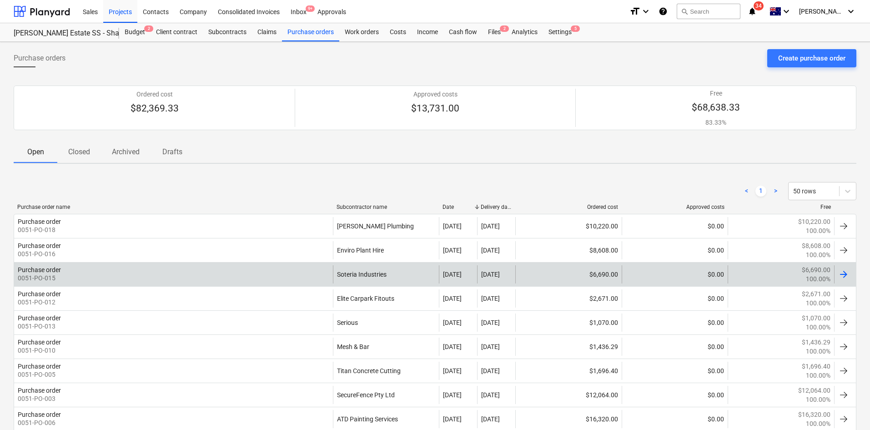
click at [273, 278] on div "Purchase order 0051-PO-015" at bounding box center [173, 274] width 319 height 18
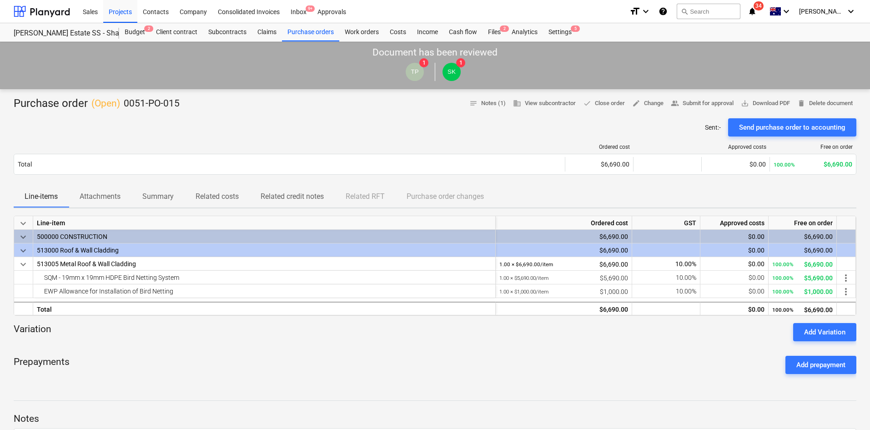
drag, startPoint x: 100, startPoint y: 197, endPoint x: 120, endPoint y: 194, distance: 20.3
click at [100, 196] on p "Attachments" at bounding box center [100, 196] width 41 height 11
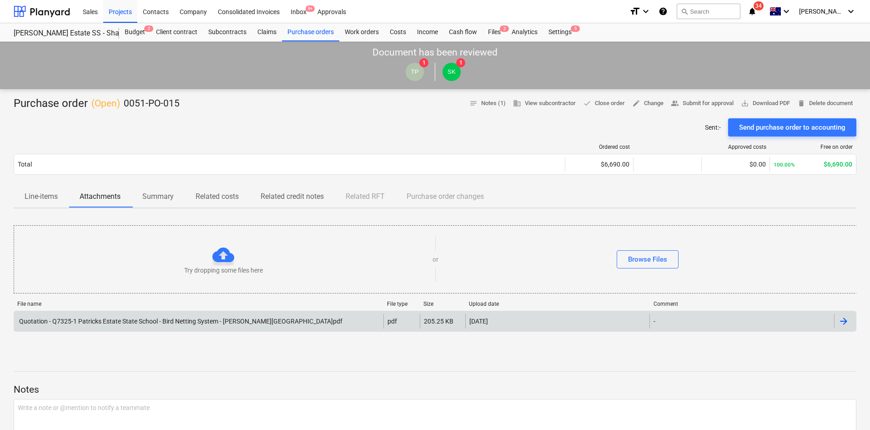
click at [153, 326] on div "Quotation - Q7325-1 Patricks Estate State School - Bird Netting System - Keane.…" at bounding box center [198, 321] width 369 height 15
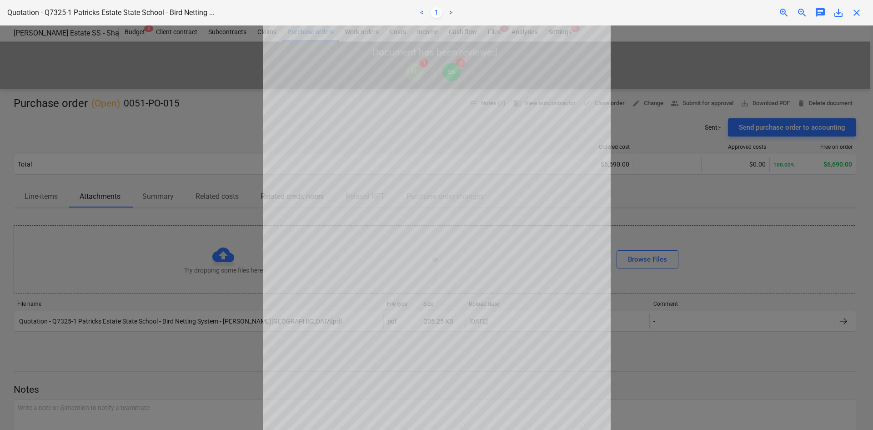
drag, startPoint x: 717, startPoint y: 140, endPoint x: 740, endPoint y: 110, distance: 37.3
click at [725, 135] on div at bounding box center [436, 227] width 873 height 404
click at [867, 10] on div "Quotation - Q7325-1 Patricks Estate State School - Bird Netting ... < 1 > zoom_…" at bounding box center [436, 12] width 873 height 25
click at [864, 11] on div "close" at bounding box center [856, 12] width 18 height 11
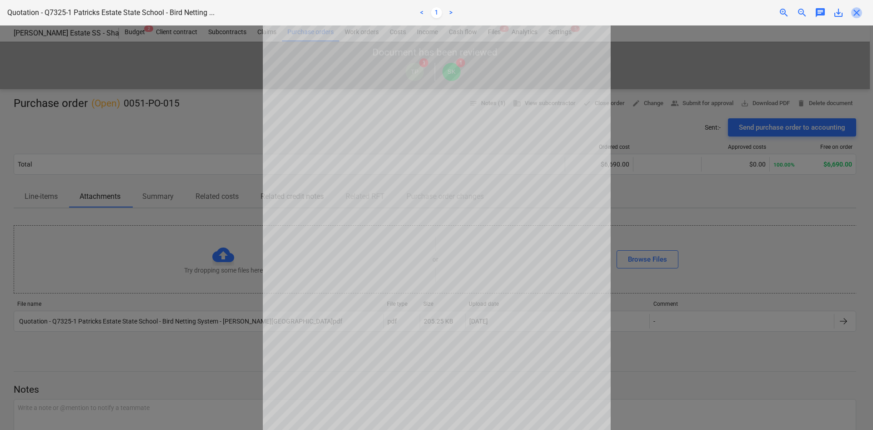
click at [854, 12] on span "close" at bounding box center [856, 12] width 11 height 11
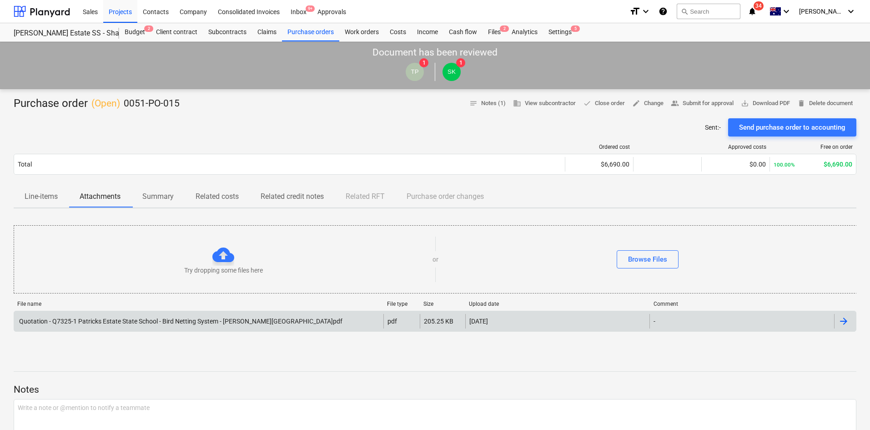
click at [95, 314] on div "Quotation - Q7325-1 Patricks Estate State School - Bird Netting System - Keane.…" at bounding box center [198, 321] width 369 height 15
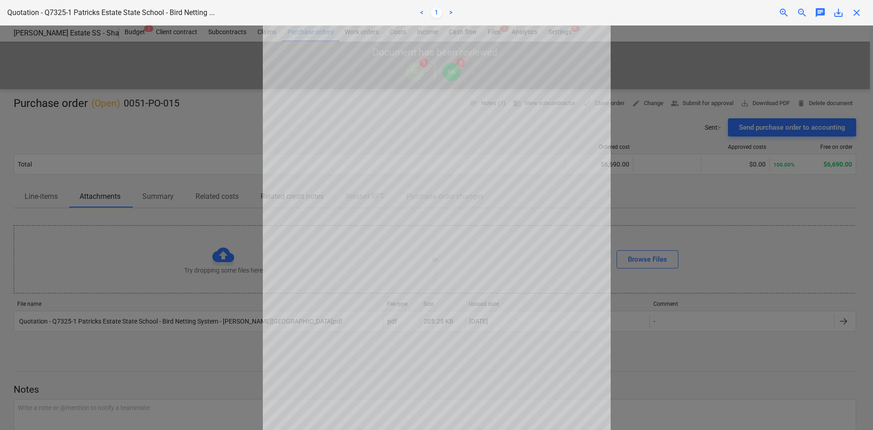
click at [219, 147] on div at bounding box center [436, 227] width 873 height 404
click at [856, 10] on span "close" at bounding box center [856, 12] width 11 height 11
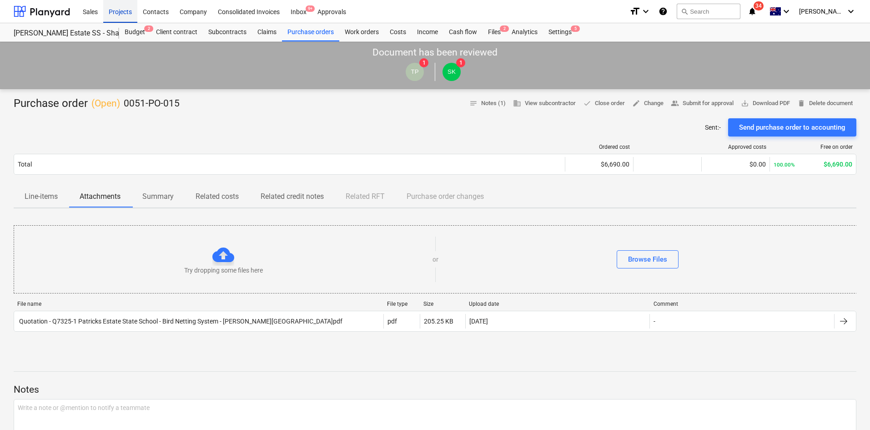
click at [116, 16] on div "Projects" at bounding box center [120, 11] width 34 height 23
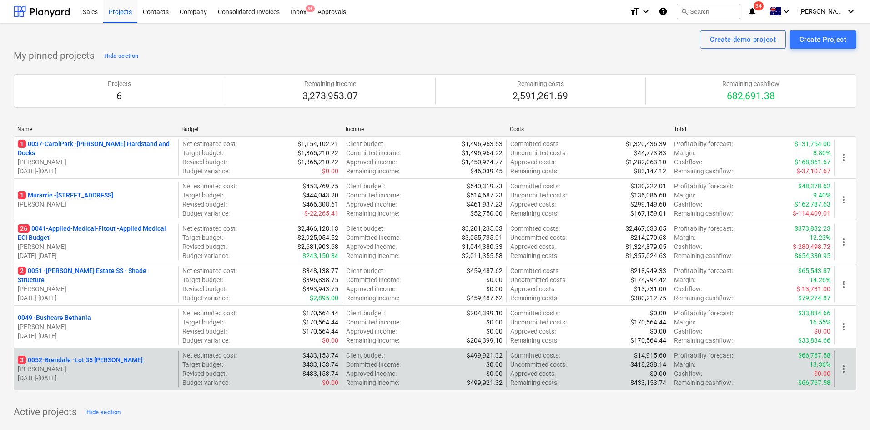
click at [68, 356] on p "3 0052-Brendale - Lot 35 Griffin, Brendale" at bounding box center [80, 359] width 125 height 9
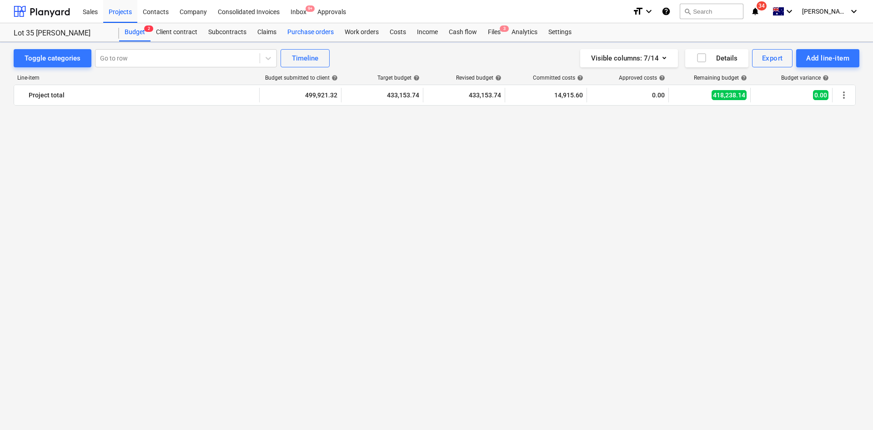
scroll to position [1555, 0]
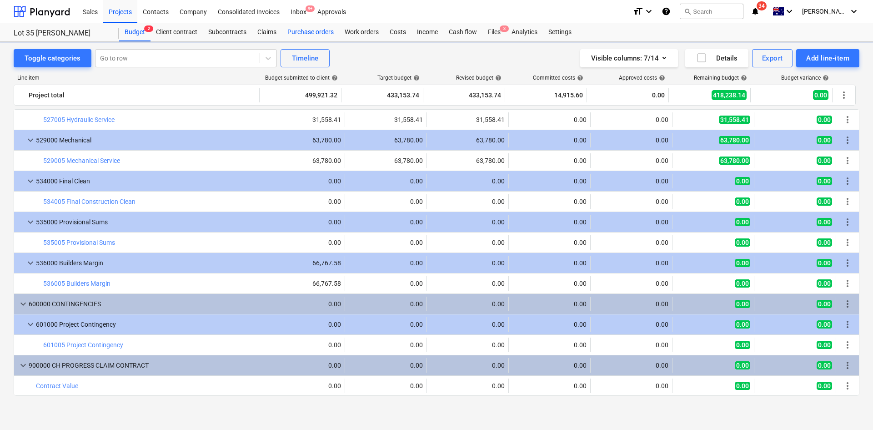
click at [334, 34] on div "Purchase orders" at bounding box center [310, 32] width 57 height 18
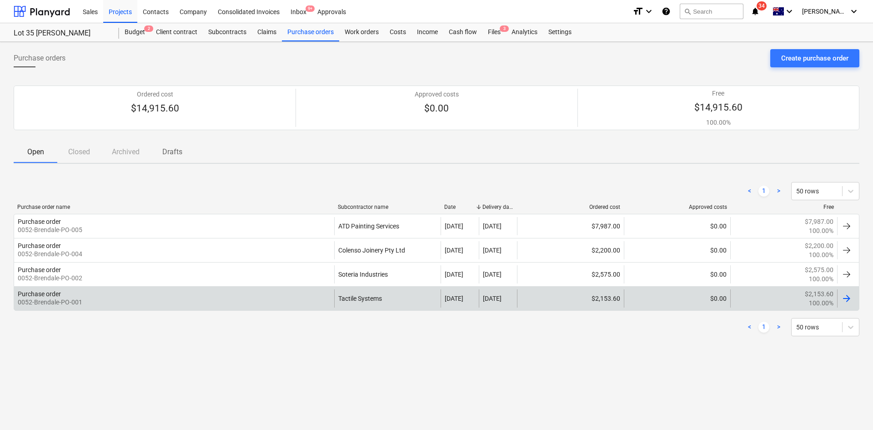
click at [264, 288] on div "Purchase order 0052-Brendale-PO-001 Tactile Systems 02 Sep 2025 23 Oct 2025 $2,…" at bounding box center [437, 298] width 846 height 25
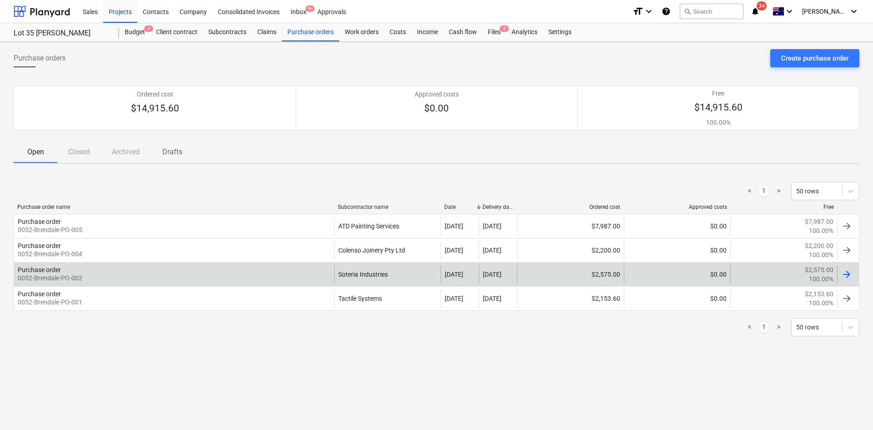
click at [265, 276] on div "Purchase order 0052-Brendale-PO-002" at bounding box center [174, 274] width 320 height 18
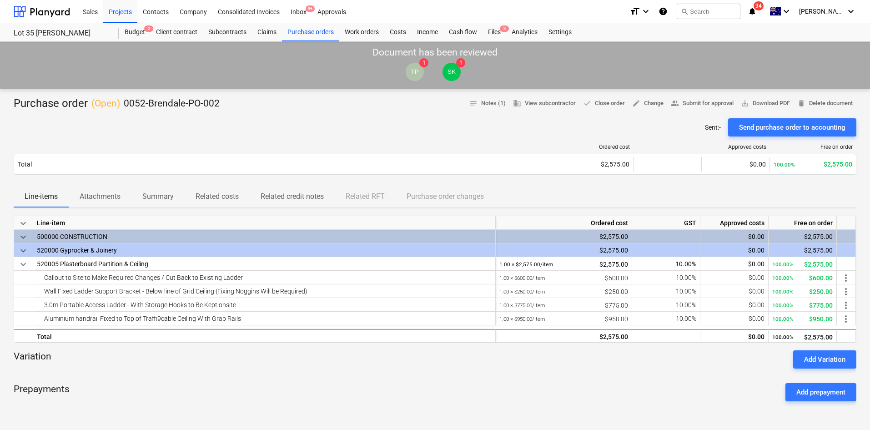
click at [101, 194] on p "Attachments" at bounding box center [100, 196] width 41 height 11
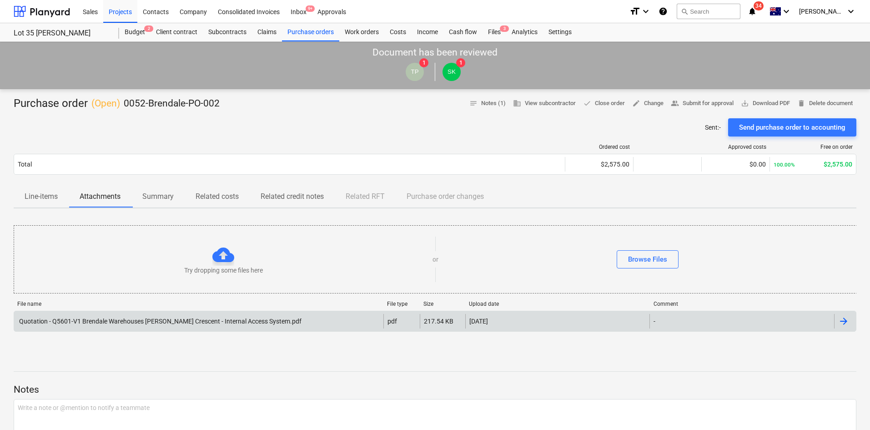
click at [100, 313] on div "Quotation - Q5601-V1 Brendale Warehouses Griffin Crescent - Internal Access Sys…" at bounding box center [435, 321] width 842 height 21
click at [103, 326] on div "Quotation - Q5601-V1 Brendale Warehouses Griffin Crescent - Internal Access Sys…" at bounding box center [198, 321] width 369 height 15
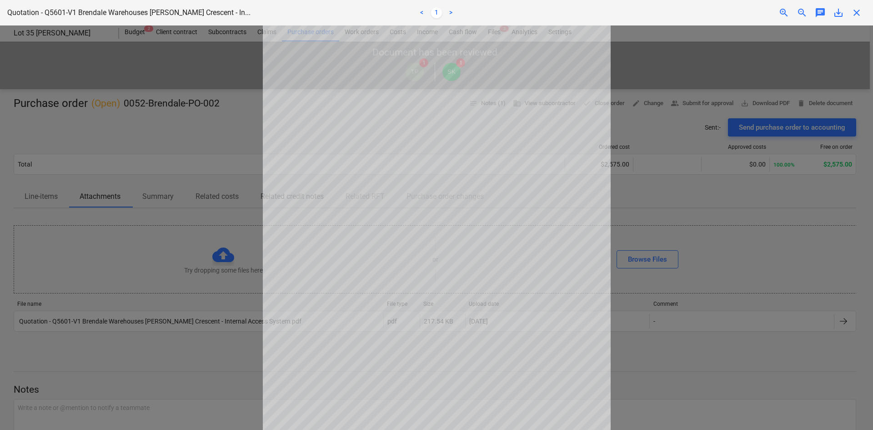
click at [133, 97] on div at bounding box center [436, 227] width 873 height 404
click at [821, 14] on span "chat" at bounding box center [820, 12] width 11 height 11
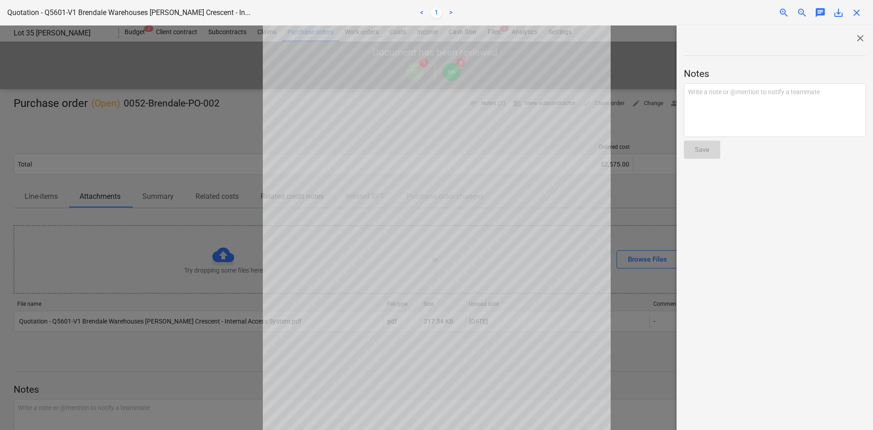
click at [855, 40] on span "close" at bounding box center [860, 38] width 11 height 11
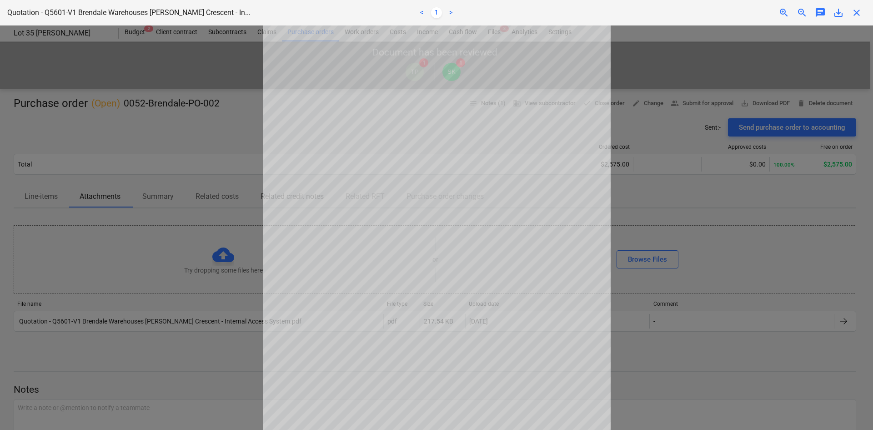
click at [855, 14] on span "close" at bounding box center [856, 12] width 11 height 11
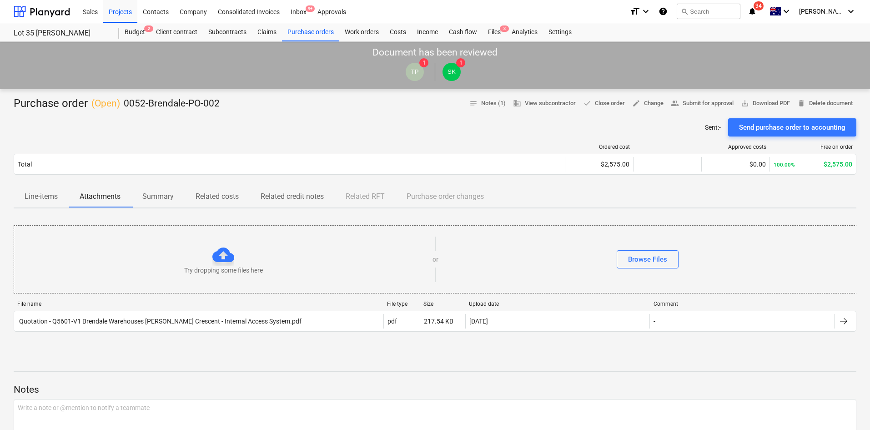
click at [579, 118] on div "Sent : - Send purchase order to accounting" at bounding box center [435, 127] width 842 height 18
click at [392, 139] on div "Ordered cost Approved costs Free on order Total $2,575.00 $0.00 100.00% $2,575.…" at bounding box center [435, 160] width 842 height 49
click at [64, 195] on span "Line-items" at bounding box center [41, 196] width 55 height 16
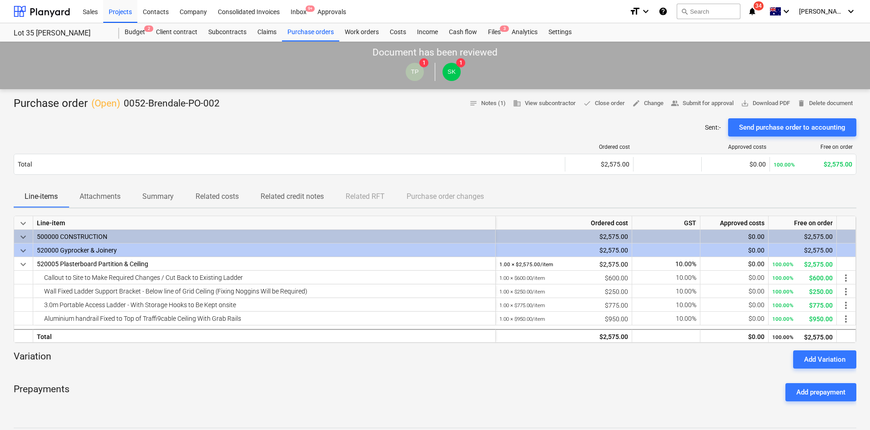
click at [235, 94] on div "Purchase order ( Open ) 0052-Brendale-PO-002 notes Notes (1) business View subc…" at bounding box center [435, 373] width 870 height 568
click at [672, 92] on div "Purchase order ( Open ) 0052-Brendale-PO-002 notes Notes (1) business View subc…" at bounding box center [435, 373] width 870 height 568
click at [638, 105] on span "edit Change" at bounding box center [647, 103] width 31 height 10
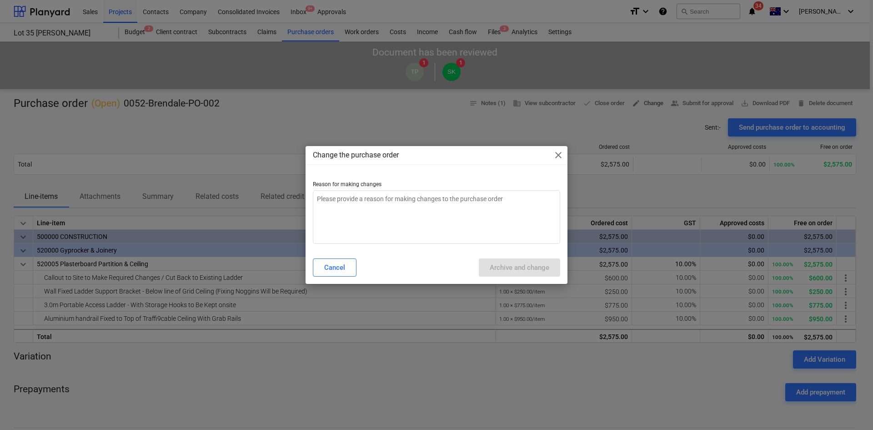
type textarea "x"
click at [355, 207] on textarea at bounding box center [436, 217] width 247 height 54
type textarea "s"
type textarea "x"
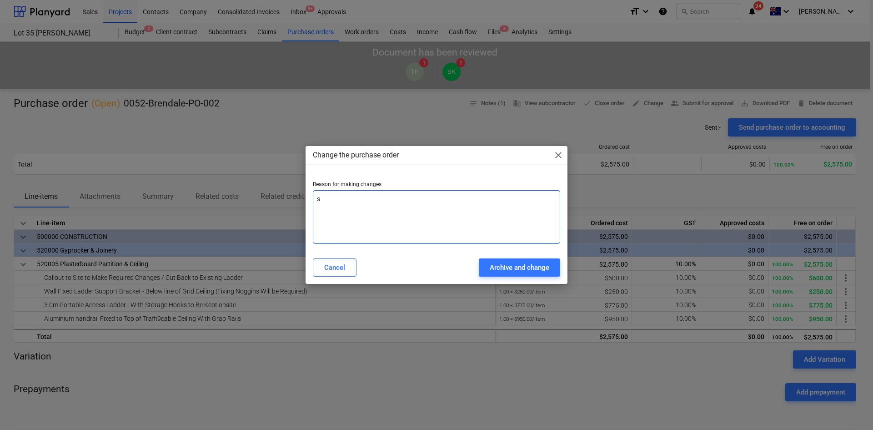
type textarea "se"
type textarea "x"
type textarea "sea"
type textarea "x"
type textarea "sean"
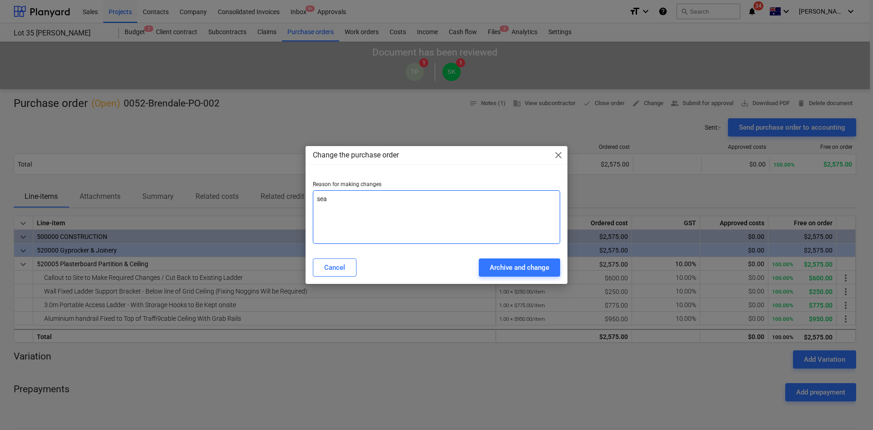
type textarea "x"
type textarea "sean"
type textarea "x"
type textarea "sean b"
type textarea "x"
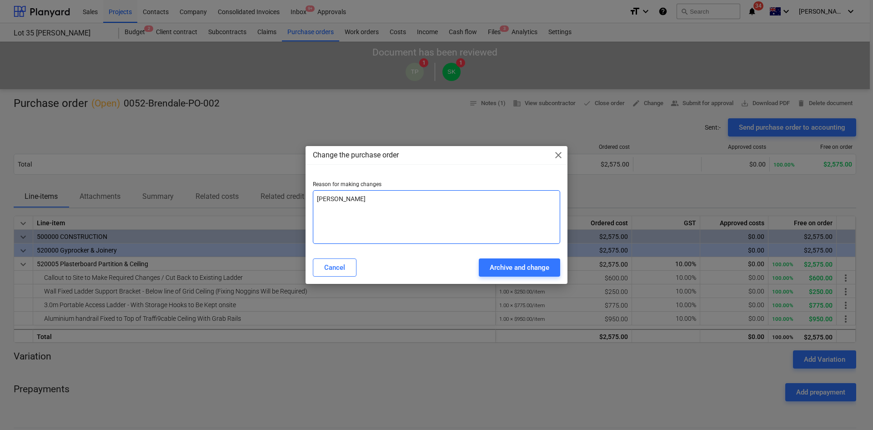
type textarea "sean ba"
type textarea "x"
type textarea "sean bad"
type textarea "x"
type textarea "sean bad"
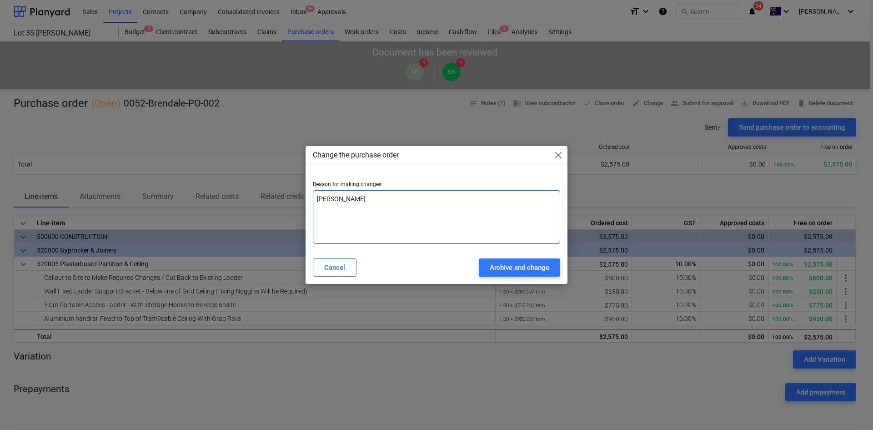
type textarea "x"
type textarea "sean bad b"
type textarea "x"
type textarea "sean bad"
type textarea "x"
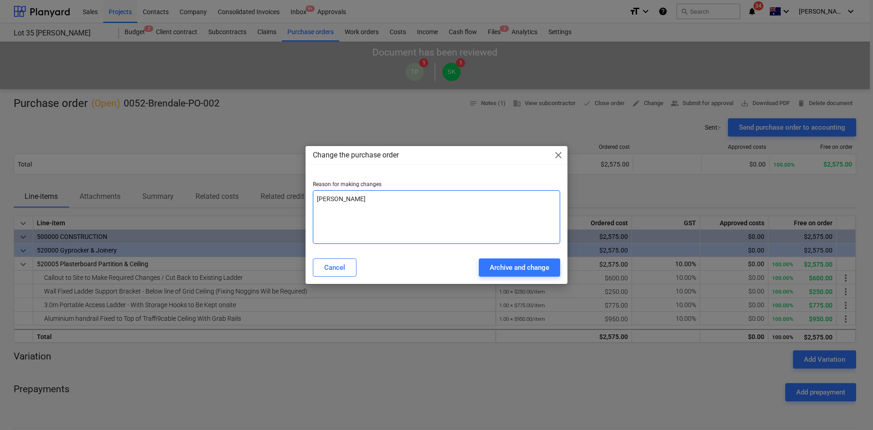
type textarea "sean bad"
type textarea "x"
type textarea "sean ba"
type textarea "x"
type textarea "sean b"
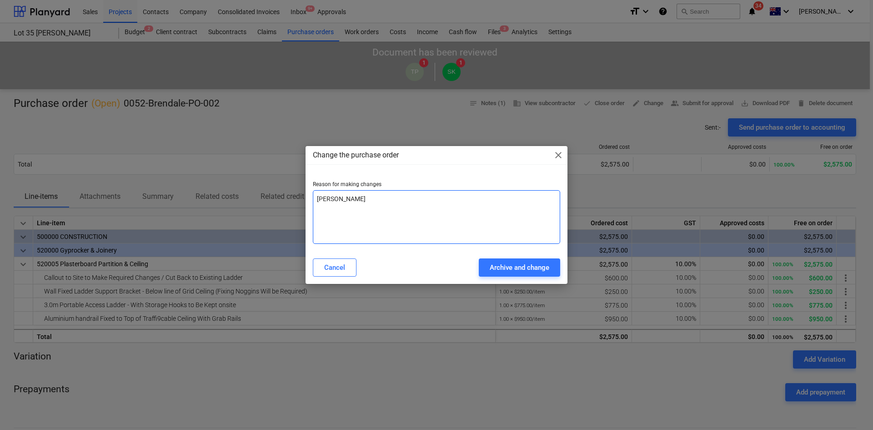
type textarea "x"
type textarea "sean"
type textarea "x"
type textarea "sean"
type textarea "x"
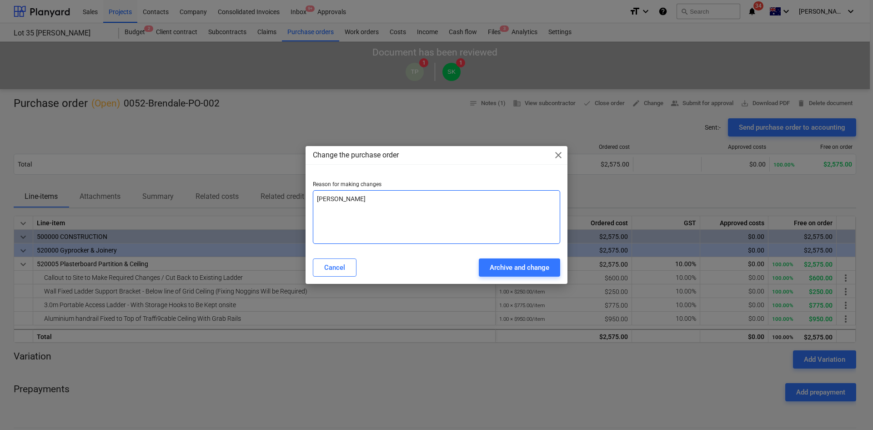
type textarea "sea"
type textarea "x"
type textarea "se"
type textarea "x"
type textarea "s"
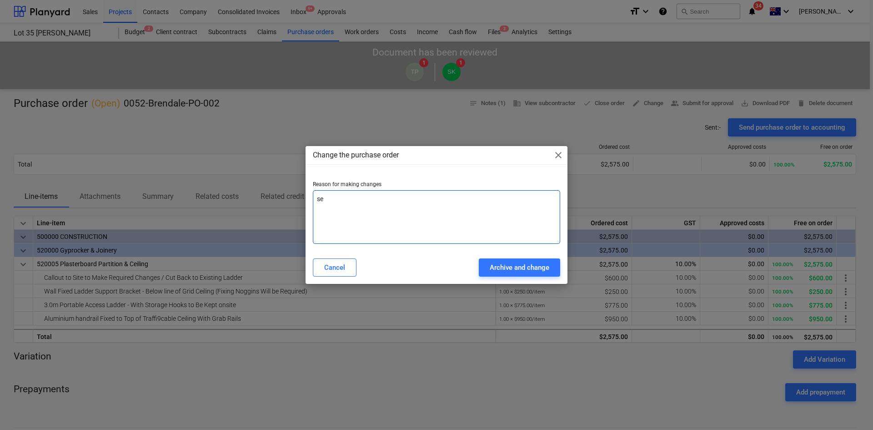
type textarea "x"
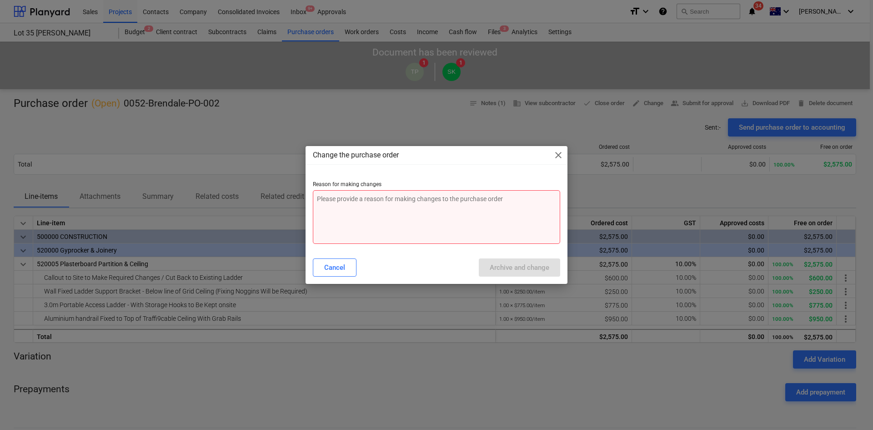
type textarea "c"
type textarea "x"
type textarea "ch"
type textarea "x"
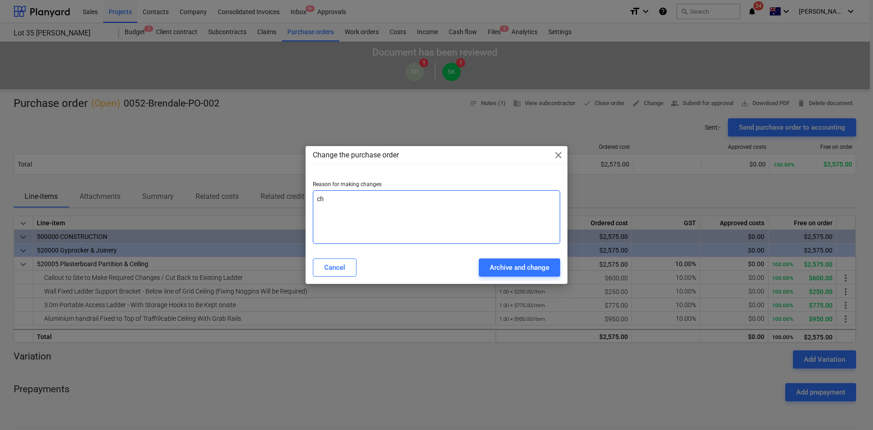
type textarea "chn"
type textarea "x"
type textarea "chna"
type textarea "x"
type textarea "chnag"
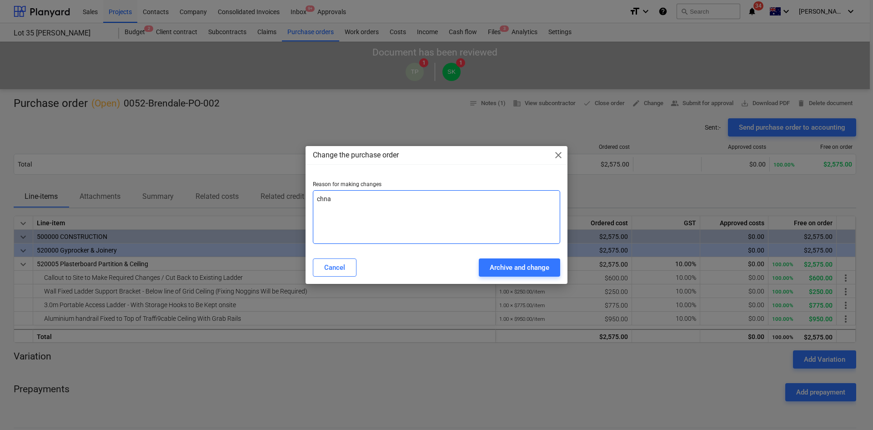
type textarea "x"
type textarea "chnage"
type textarea "x"
type textarea "chnage"
type textarea "x"
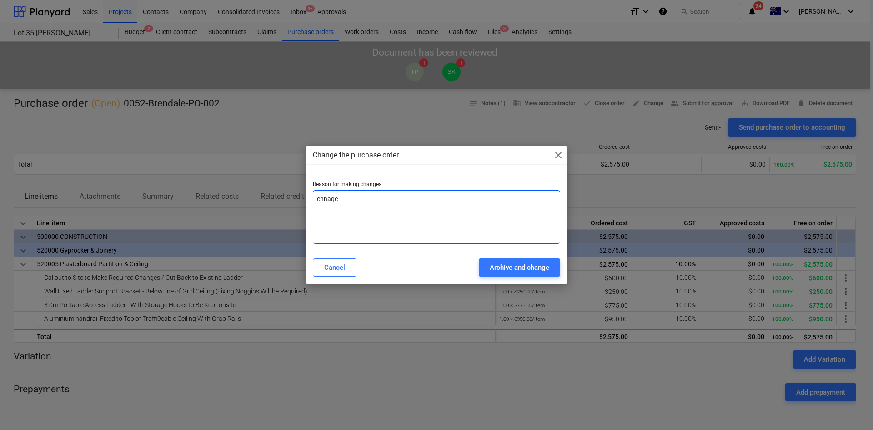
type textarea "chnage i"
type textarea "x"
type textarea "chnage in"
type textarea "x"
type textarea "chnage in"
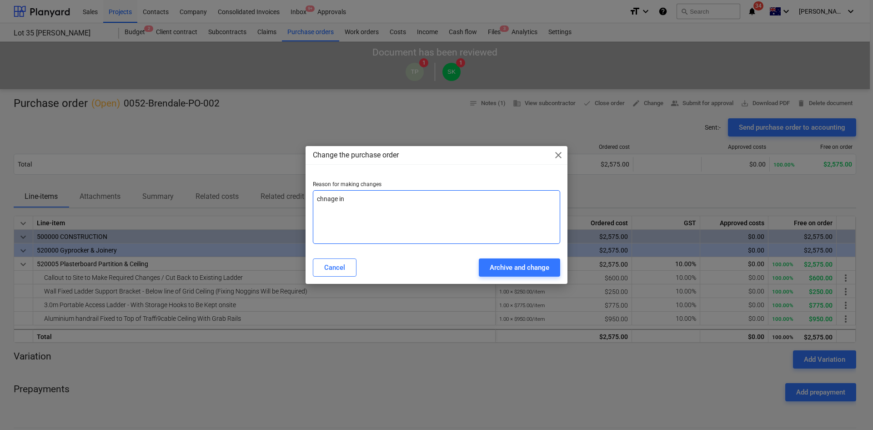
type textarea "x"
type textarea "chnage in s"
type textarea "x"
type textarea "chnage in sc"
type textarea "x"
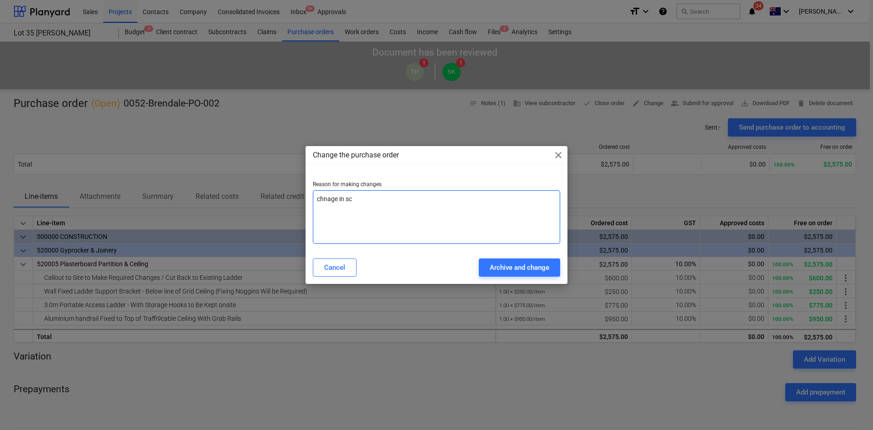
type textarea "chnage in sco"
type textarea "x"
type textarea "chnage in scop"
type textarea "x"
type textarea "chnage in scope"
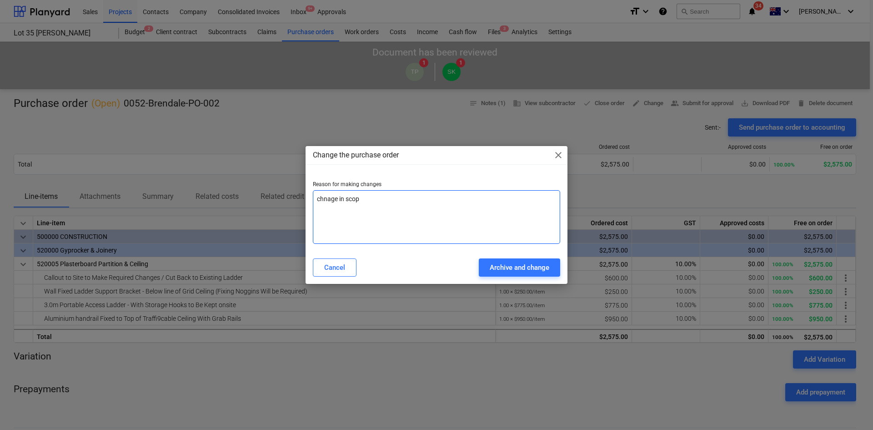
type textarea "x"
type textarea "chnage in scope"
type textarea "x"
type textarea "chnage in scope a"
type textarea "x"
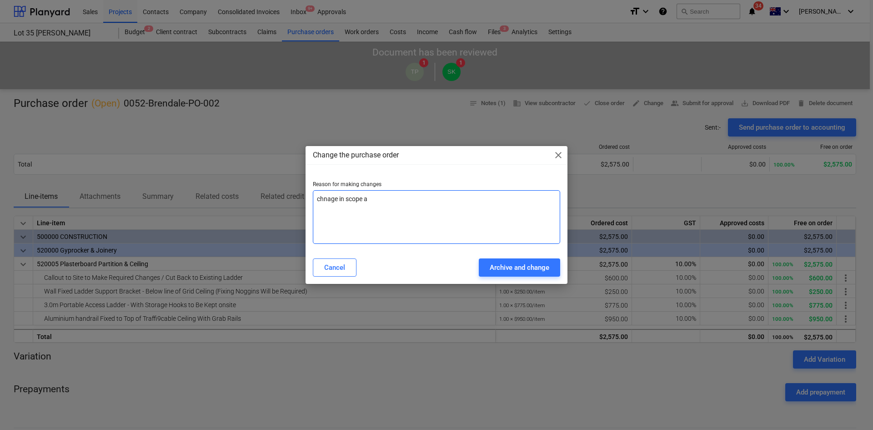
type textarea "chnage in scope an"
type textarea "x"
type textarea "chnage in scope and"
type textarea "x"
type textarea "chnage in scope and"
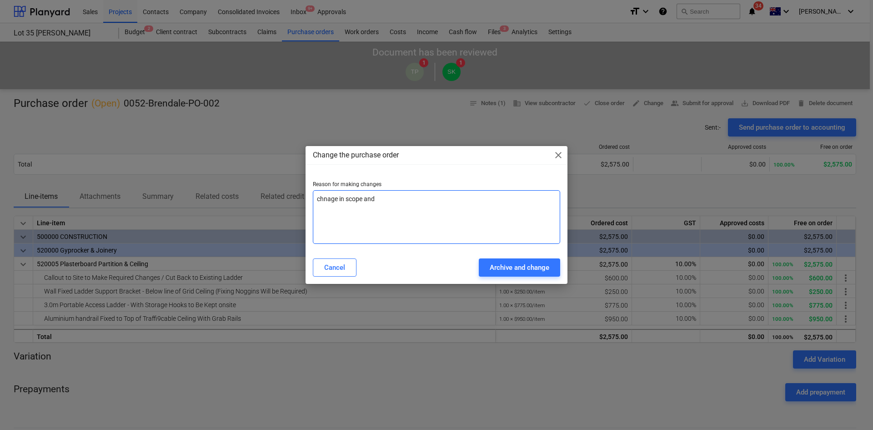
type textarea "x"
type textarea "chnage in scope and q"
type textarea "x"
type textarea "chnage in scope and qu"
type textarea "x"
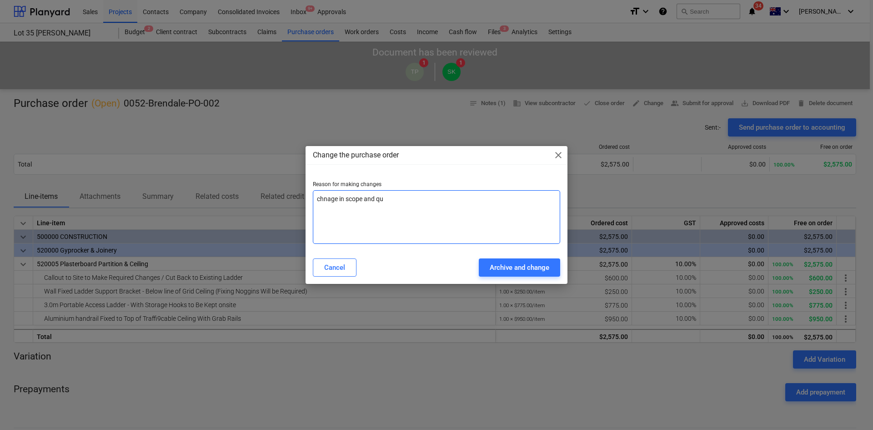
type textarea "chnage in scope and quo"
type textarea "x"
type textarea "chnage in scope and quot"
type textarea "x"
type textarea "chnage in scope and quote"
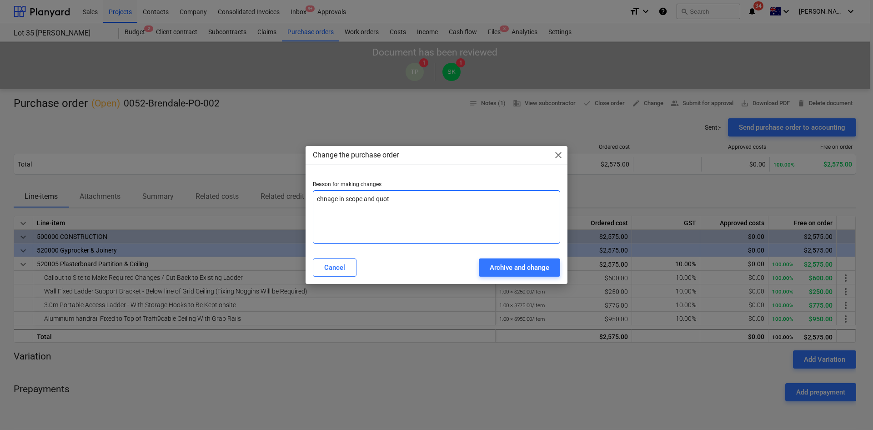
type textarea "x"
type textarea "chnage in scope and quote"
type textarea "x"
type textarea "change in scope and quote"
type textarea "x"
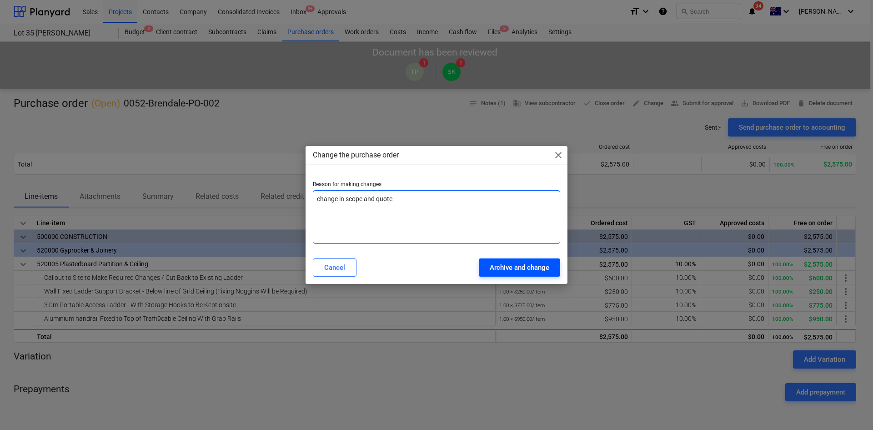
type textarea "change in scope and quote"
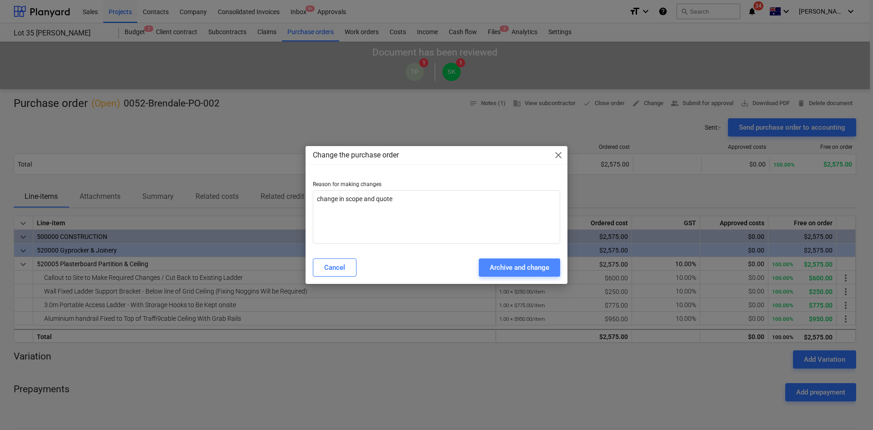
click at [503, 265] on div "Archive and change" at bounding box center [520, 267] width 60 height 12
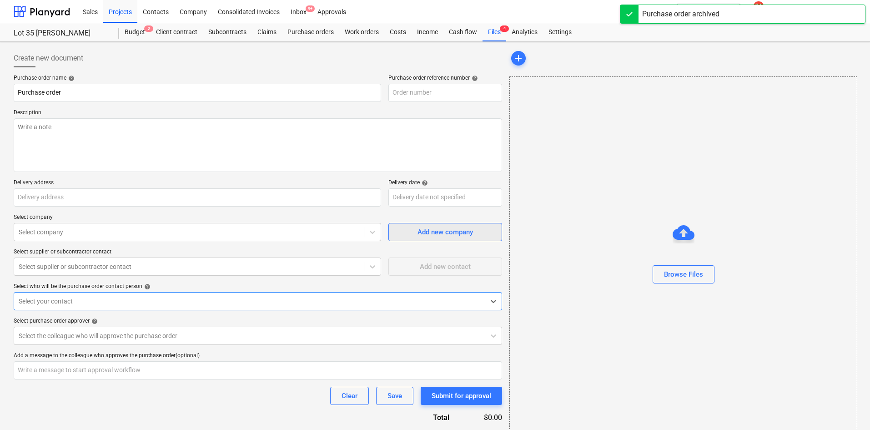
type textarea "x"
type input "0052-Brendale-PO-006"
type textarea "x"
type input "0052-Brendale-PO-002"
type textarea "Site contact : Greg - 0421 382 995"
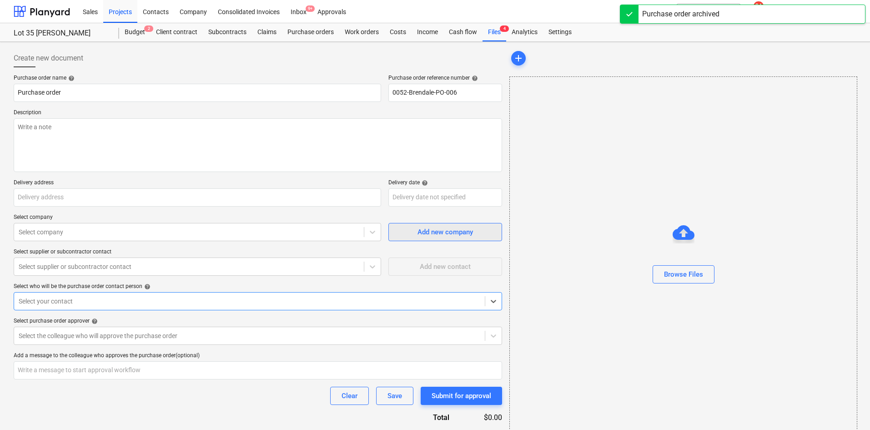
type input "30 Griffin rd , Brendale, QLD, AU, 4500"
type input "04 Sep 2025"
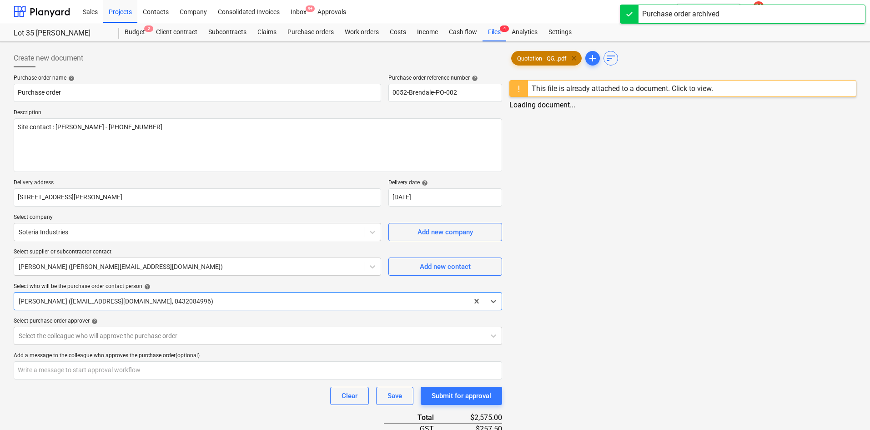
click at [575, 57] on span "clear" at bounding box center [573, 58] width 11 height 11
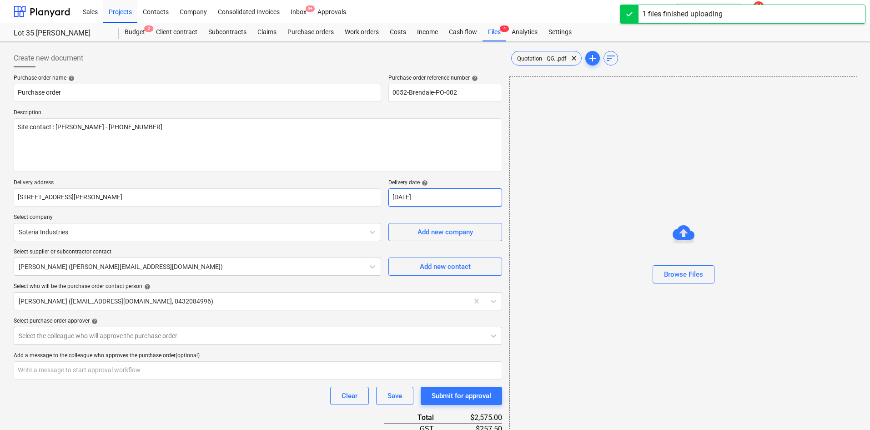
click at [379, 200] on body "Sales Projects Contacts Company Consolidated Invoices Inbox 9+ Approvals format…" at bounding box center [435, 215] width 870 height 430
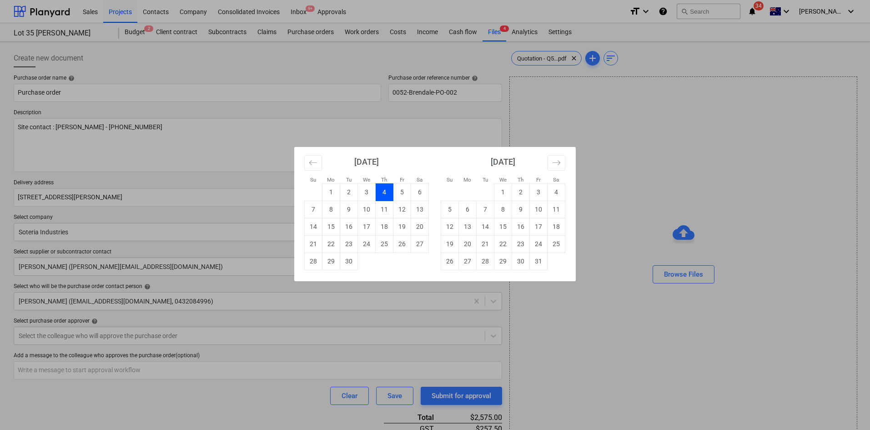
click at [493, 141] on div "Su Mo Tu We Th Fr Sa Su Mo Tu We Th Fr Sa August 2025 1 2 3 4 5 6 7 8 9 10 11 1…" at bounding box center [435, 215] width 870 height 430
drag, startPoint x: 447, startPoint y: 196, endPoint x: 373, endPoint y: 196, distance: 74.1
click at [373, 196] on body "Sales Projects Contacts Company Consolidated Invoices Inbox 9+ Approvals format…" at bounding box center [435, 215] width 870 height 430
click at [308, 162] on button "Move backward to switch to the previous month." at bounding box center [313, 162] width 18 height 15
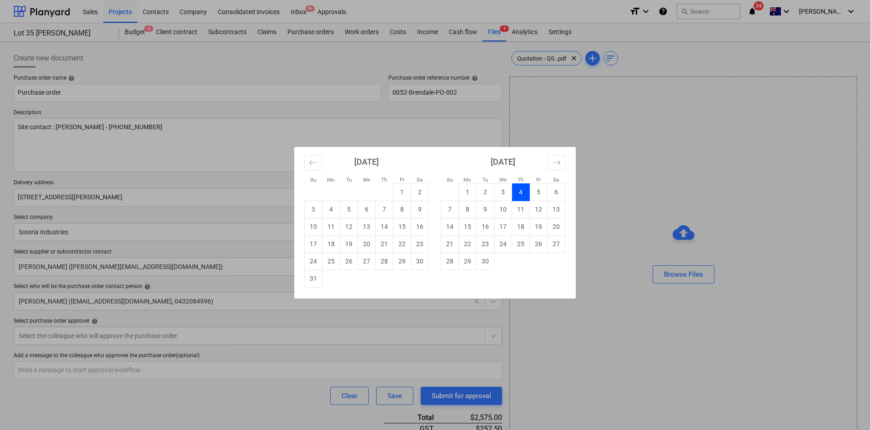
click at [570, 101] on div "Su Mo Tu We Th Fr Sa Su Mo Tu We Th Fr Sa July 2025 1 2 3 4 5 6 7 8 9 10 11 12 …" at bounding box center [435, 215] width 870 height 430
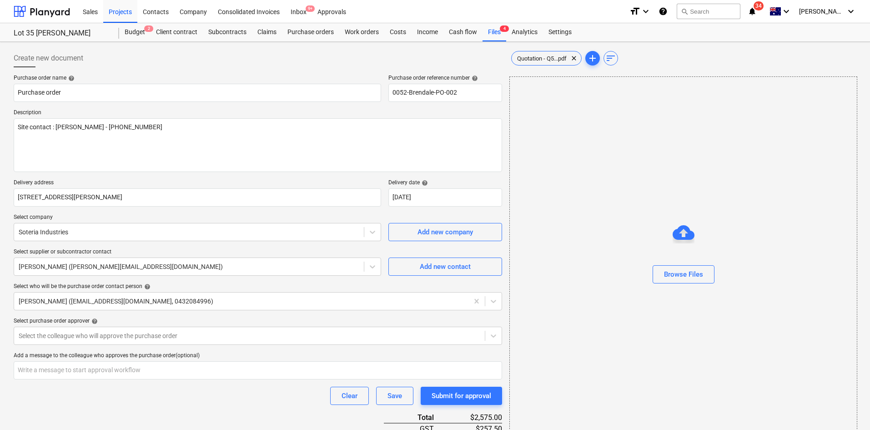
click at [549, 66] on div "Quotation - Q5...pdf clear add sort" at bounding box center [682, 58] width 347 height 18
click at [549, 59] on span "Quotation - Q5...pdf" at bounding box center [541, 58] width 60 height 7
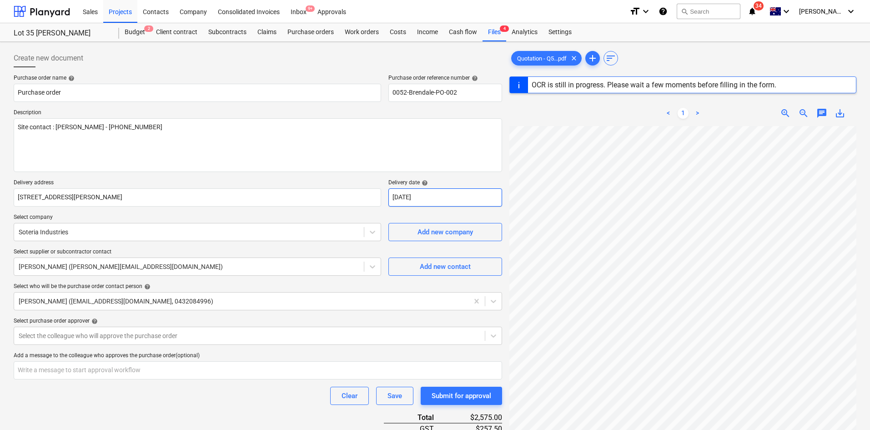
click at [422, 197] on body "Sales Projects Contacts Company Consolidated Invoices Inbox 9+ Approvals format…" at bounding box center [435, 215] width 870 height 430
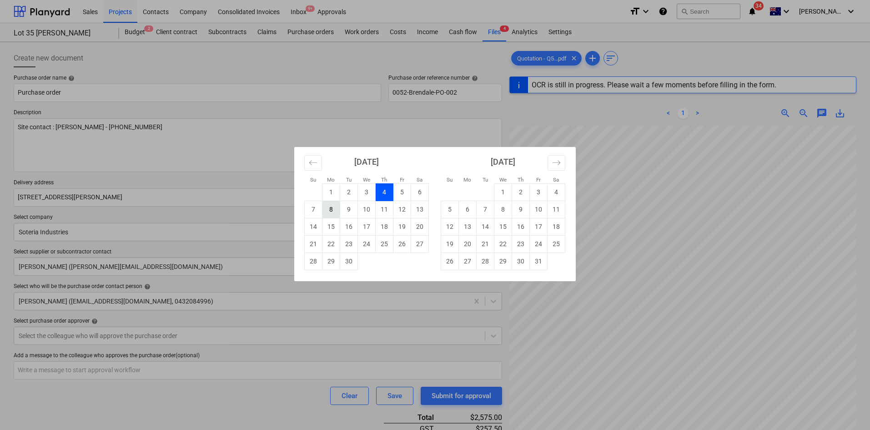
click at [327, 211] on td "8" at bounding box center [331, 208] width 18 height 17
type textarea "x"
type input "08 Sep 2025"
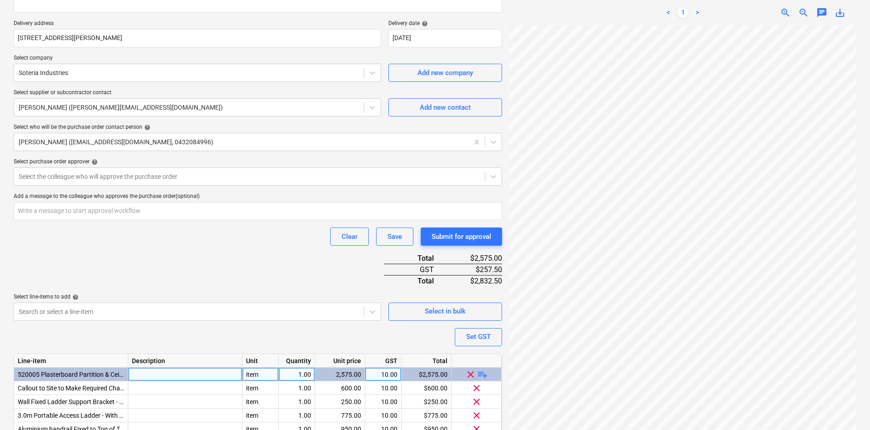
scroll to position [202, 0]
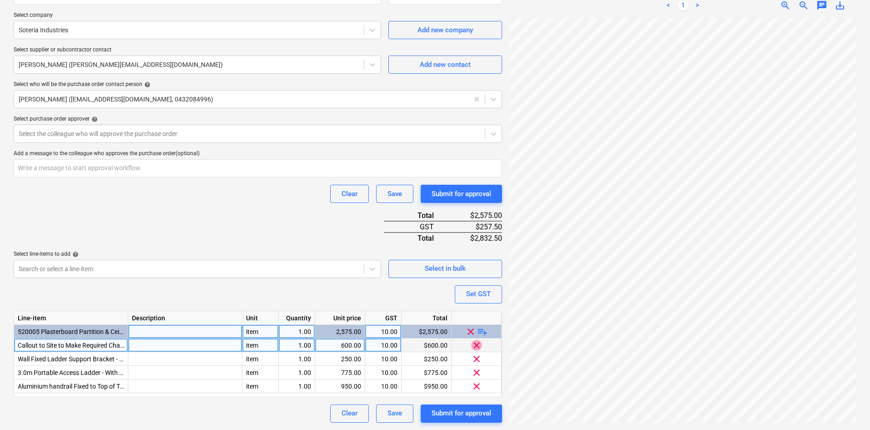
click at [476, 345] on span "clear" at bounding box center [476, 344] width 11 height 11
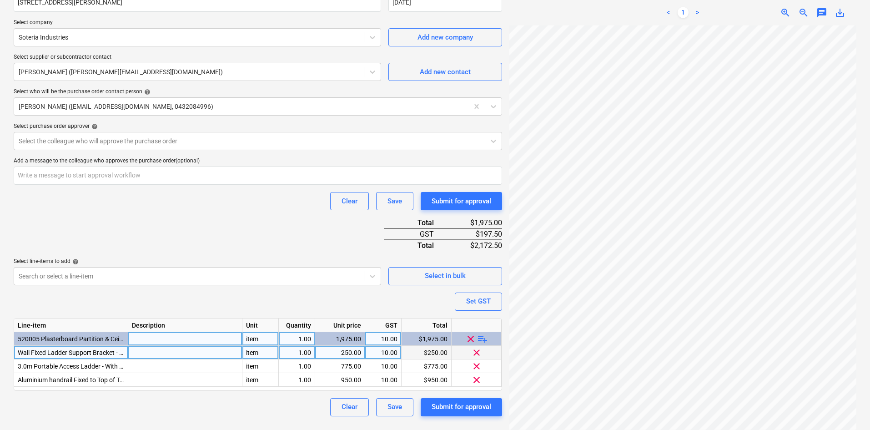
click at [475, 352] on span "clear" at bounding box center [476, 351] width 11 height 11
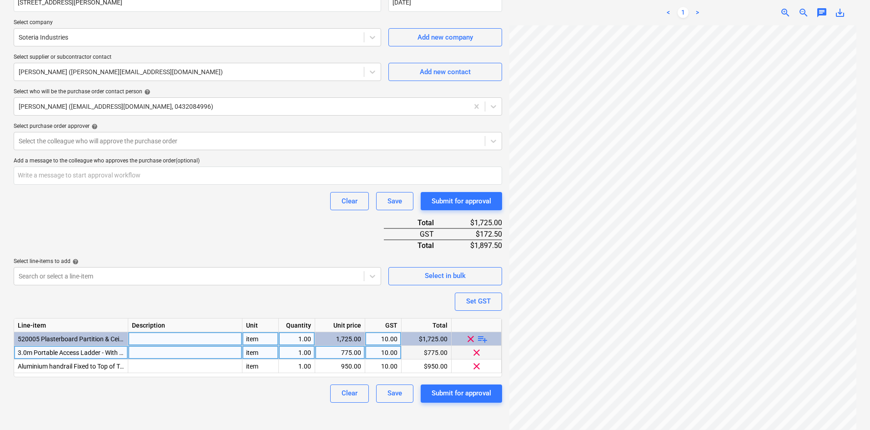
click at [478, 355] on span "clear" at bounding box center [476, 351] width 11 height 11
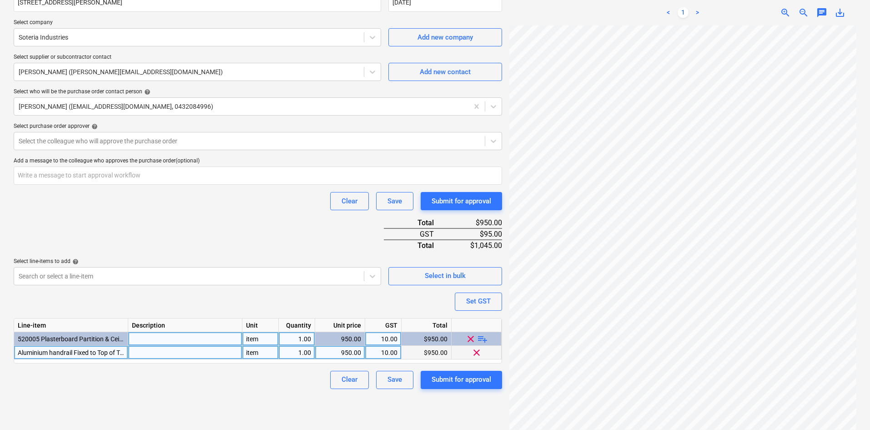
click at [478, 354] on span "clear" at bounding box center [476, 351] width 11 height 11
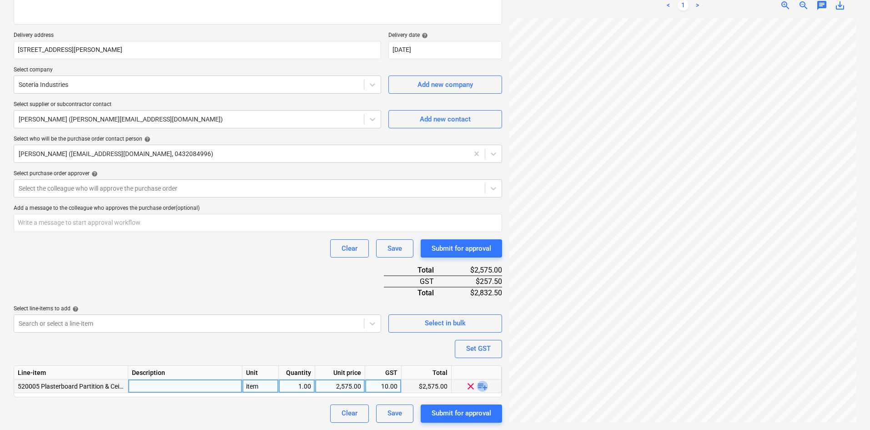
click at [483, 384] on span "playlist_add" at bounding box center [482, 385] width 11 height 11
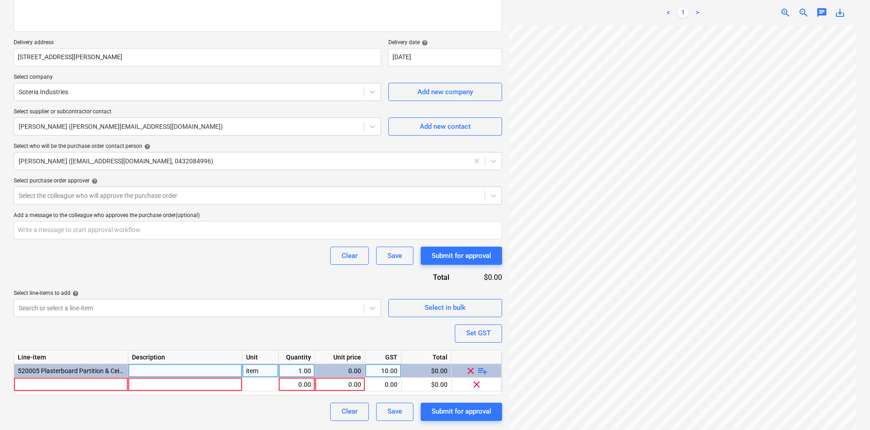
click at [483, 371] on span "playlist_add" at bounding box center [482, 370] width 11 height 11
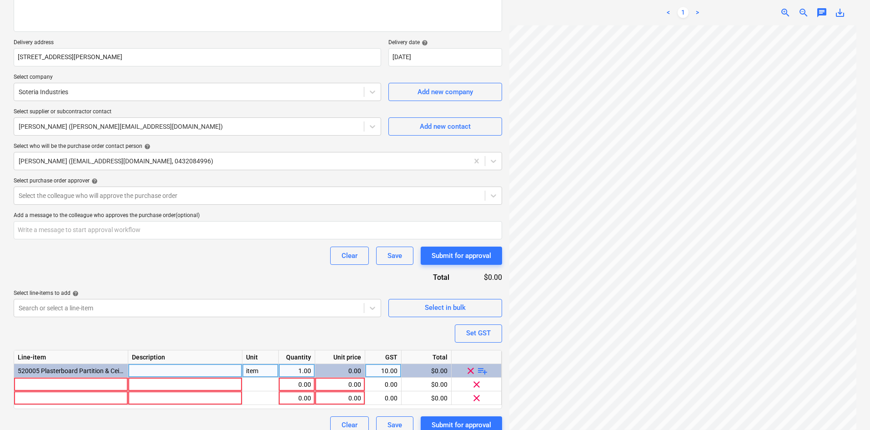
click at [483, 366] on span "playlist_add" at bounding box center [482, 370] width 11 height 11
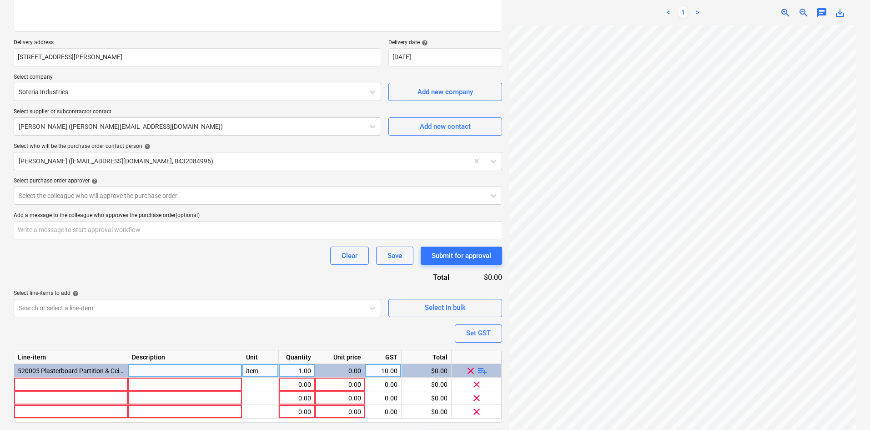
click at [483, 366] on span "playlist_add" at bounding box center [482, 370] width 11 height 11
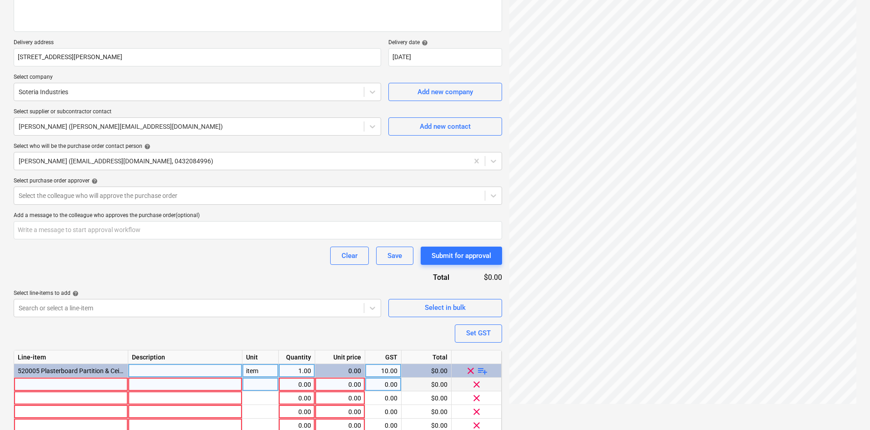
type textarea "x"
click at [58, 385] on div at bounding box center [71, 384] width 114 height 14
type input "Callout to Site to Make Required Changes / Cut Back to Existing Ladder"
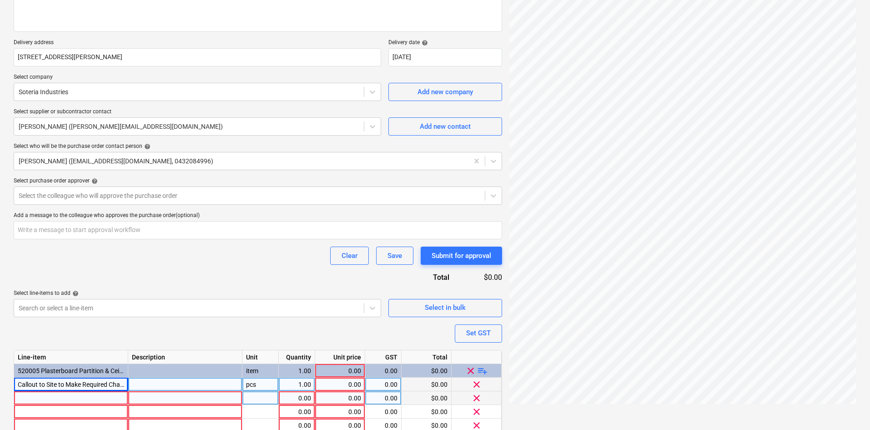
click at [60, 398] on div at bounding box center [71, 398] width 114 height 14
type textarea "x"
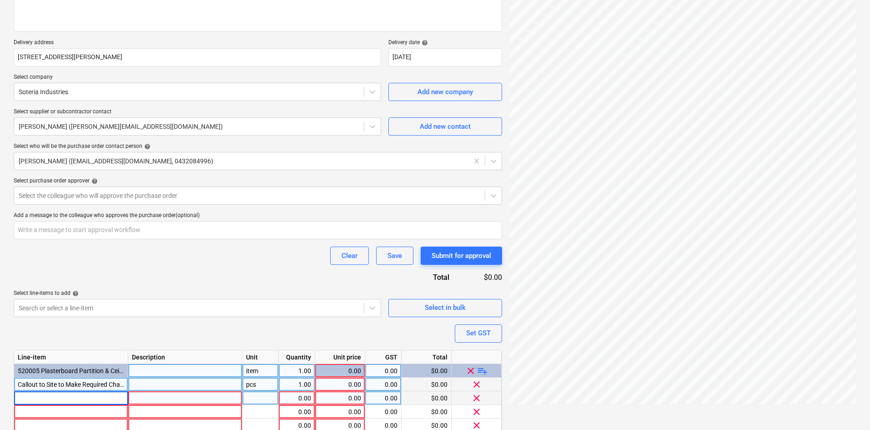
type input "Vista Commercial Ceiling Fold down Access Ladder"
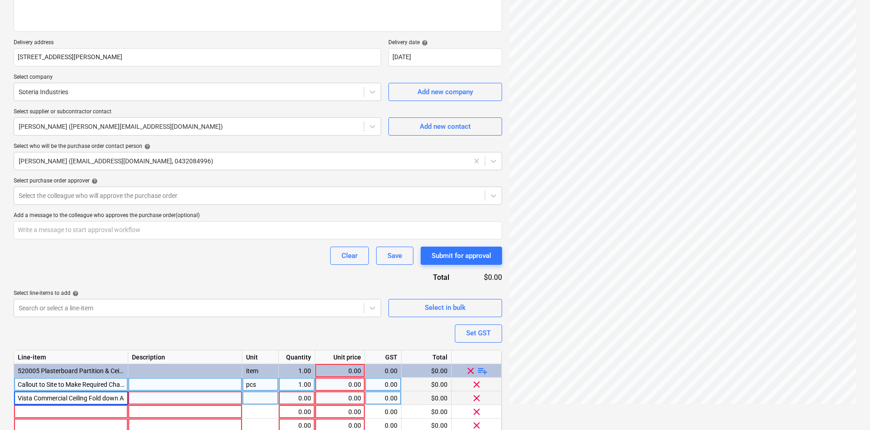
scroll to position [0, 39]
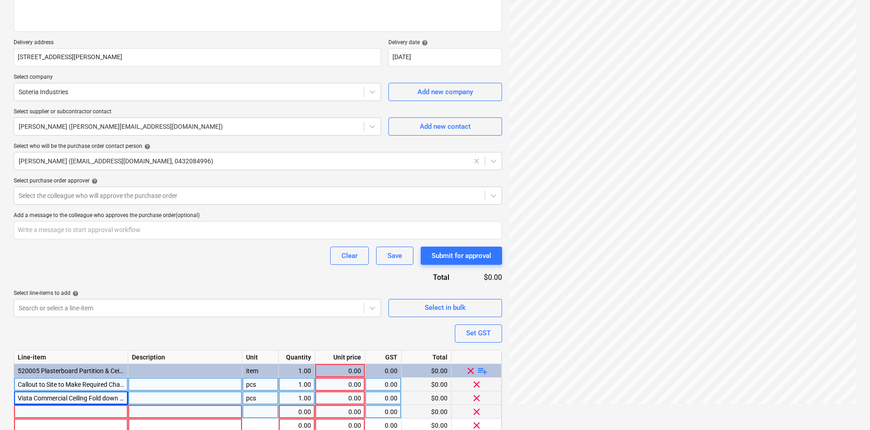
type textarea "x"
click at [52, 411] on div at bounding box center [71, 412] width 114 height 14
type input "4.0m Ceiling Ladder Suspension Kit - From Roof Structure"
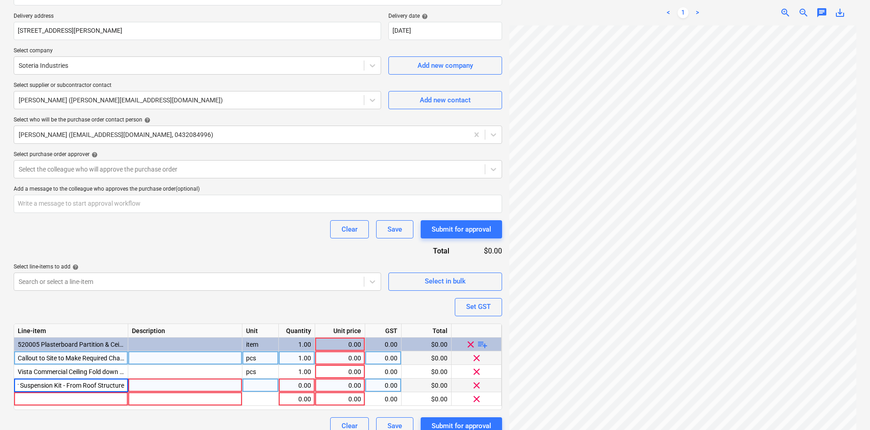
scroll to position [179, 0]
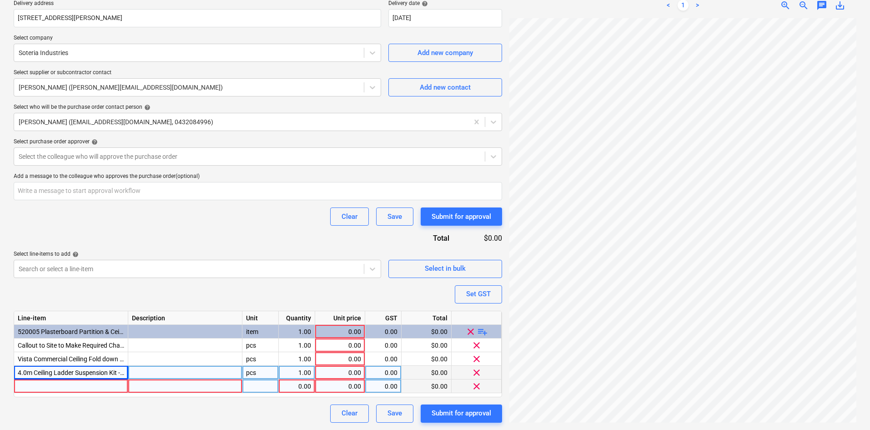
type textarea "x"
click at [60, 386] on div at bounding box center [71, 386] width 114 height 14
type input "Aluminium handrail Fixed to Top of Trafficable Ceiling With Grab Rails"
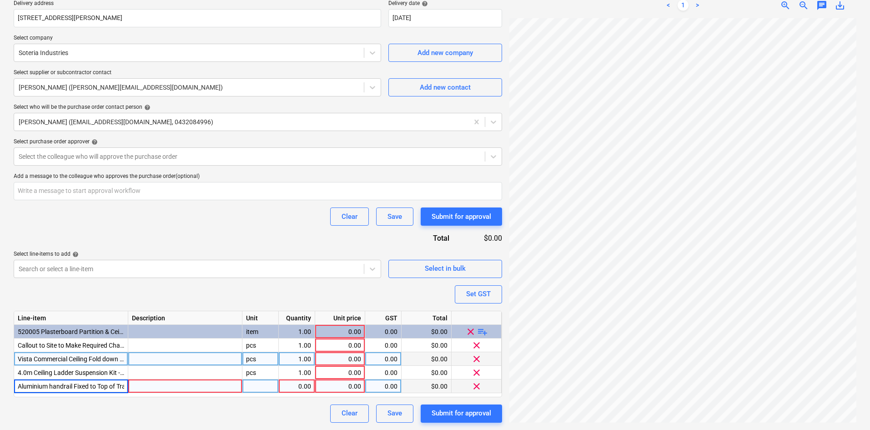
scroll to position [0, 88]
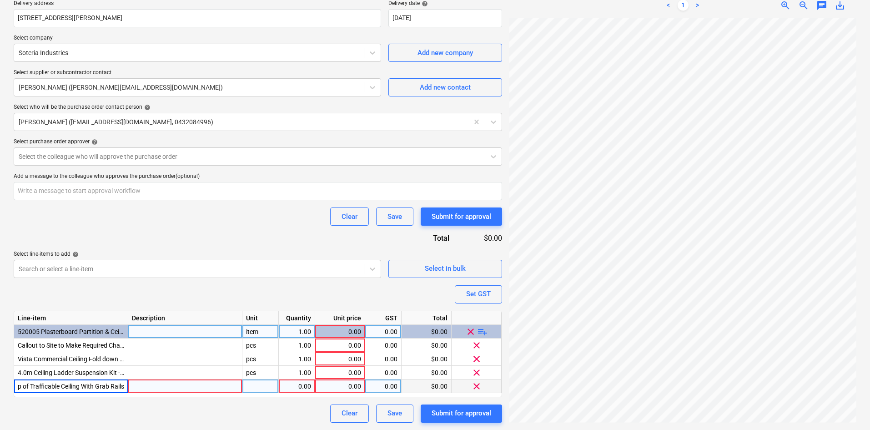
click at [267, 332] on div "item" at bounding box center [260, 332] width 36 height 14
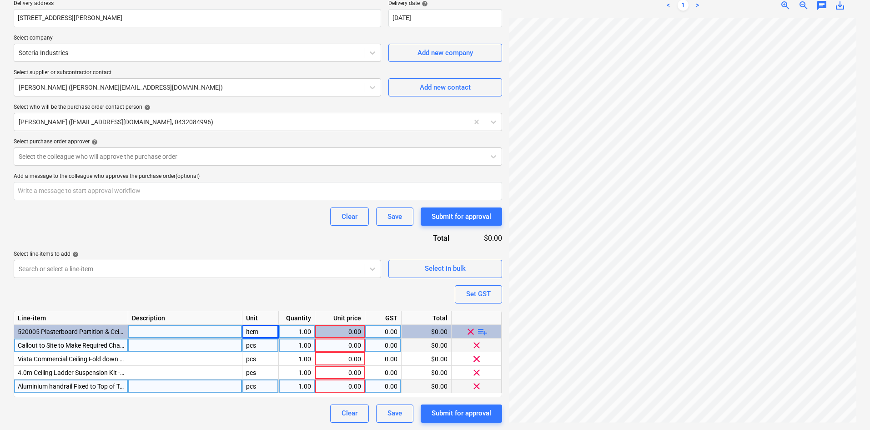
click at [260, 346] on div "pcs" at bounding box center [260, 345] width 36 height 14
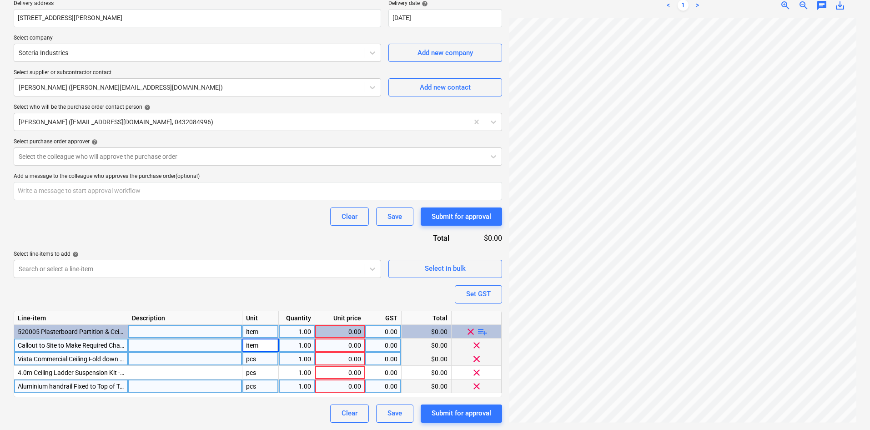
type textarea "x"
click at [258, 356] on div "pcs" at bounding box center [260, 359] width 36 height 14
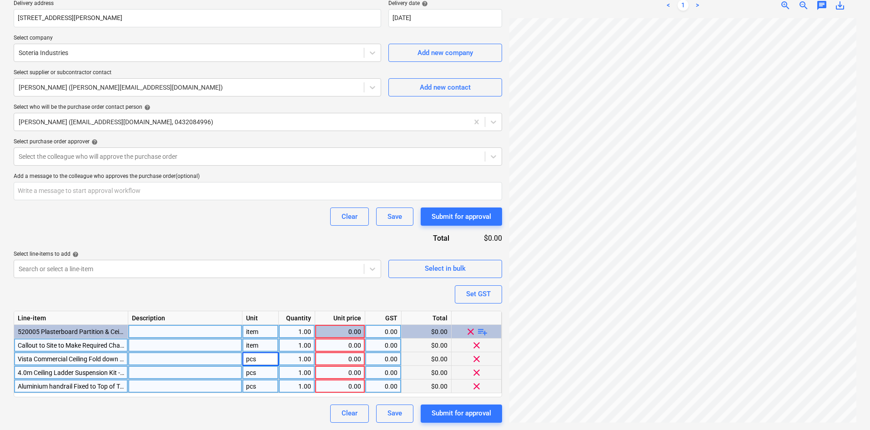
type input "item"
type textarea "x"
click at [254, 368] on div "pcs" at bounding box center [260, 373] width 36 height 14
click at [253, 378] on input "item" at bounding box center [260, 372] width 36 height 13
type input "item"
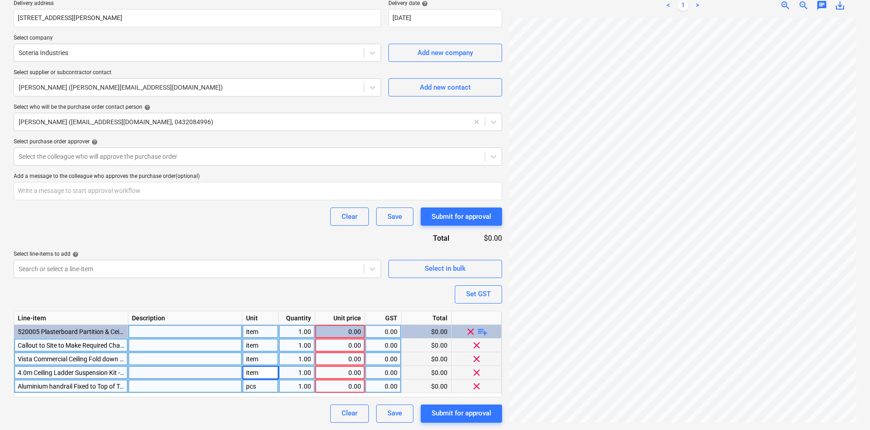
click at [254, 376] on input "item" at bounding box center [260, 372] width 36 height 13
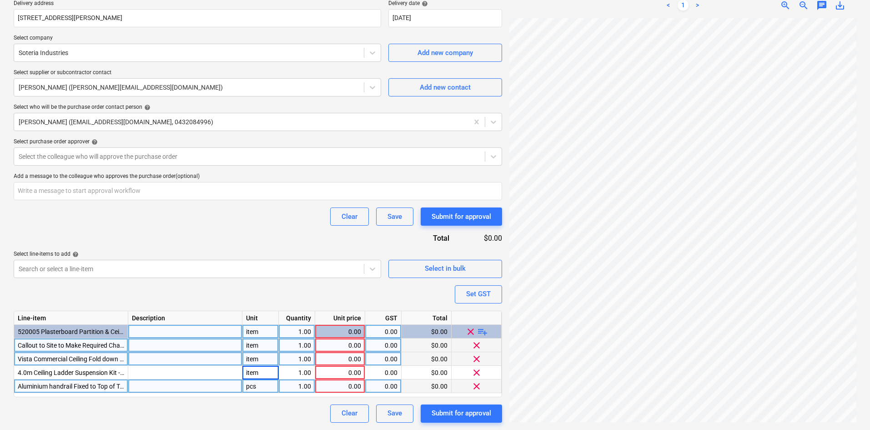
type textarea "x"
click at [255, 383] on div "pcs" at bounding box center [260, 386] width 36 height 14
type input "item"
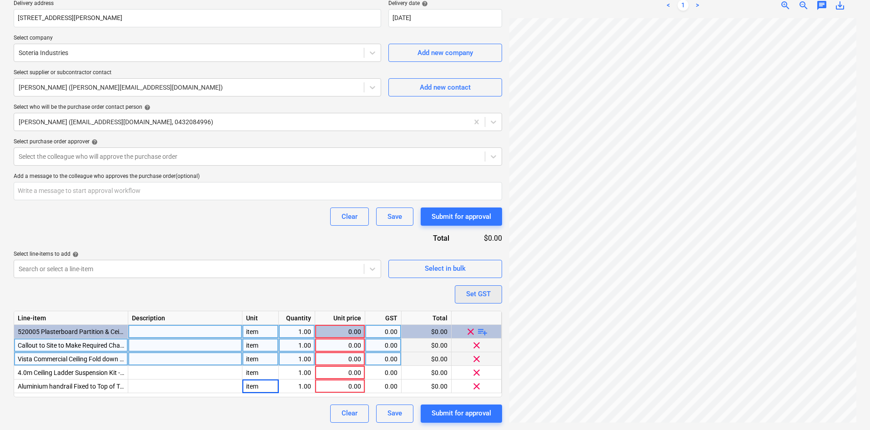
type textarea "x"
click at [468, 287] on button "Set GST" at bounding box center [478, 294] width 47 height 18
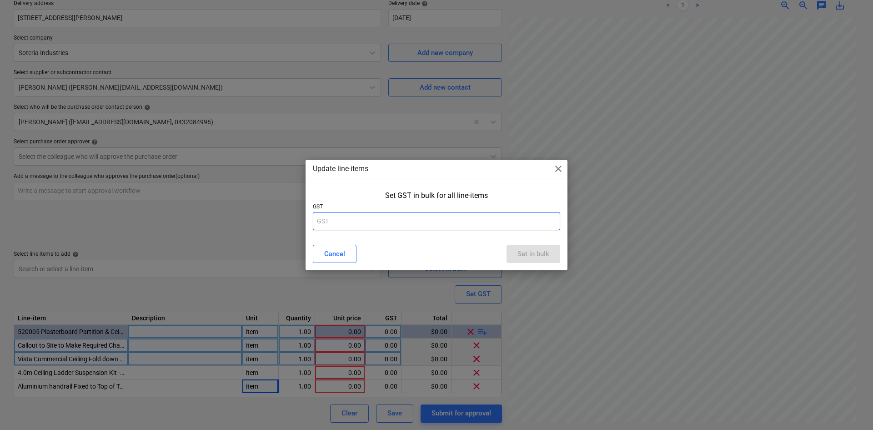
click at [442, 224] on input "text" at bounding box center [436, 221] width 247 height 18
type input "10"
click at [515, 258] on button "Set in bulk" at bounding box center [533, 254] width 54 height 18
type textarea "x"
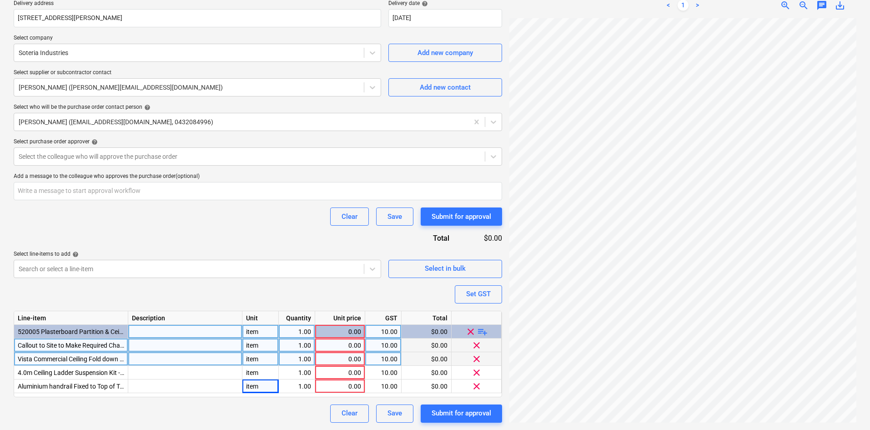
click at [338, 346] on div "0.00" at bounding box center [340, 345] width 42 height 14
type input "600"
type textarea "x"
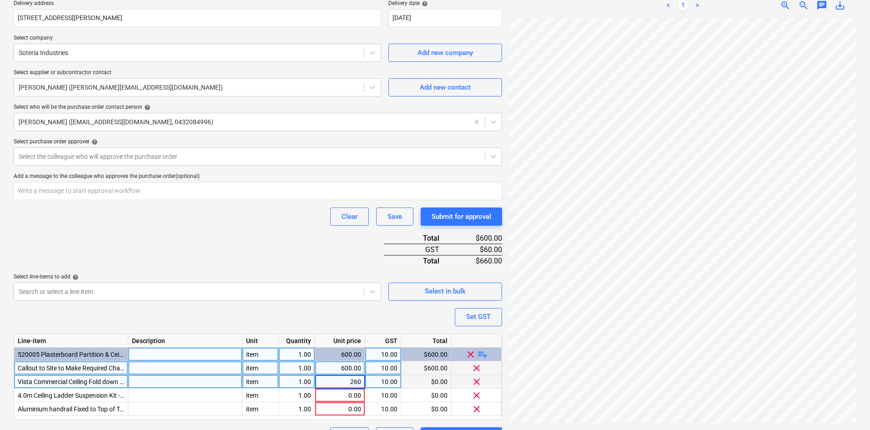
type input "2600"
type textarea "x"
type input "1750"
type textarea "x"
type input "950"
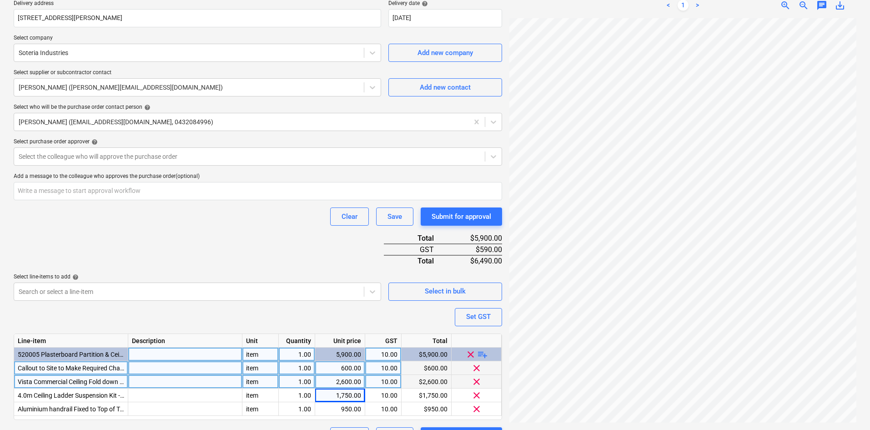
click at [182, 246] on div "Purchase order name help Purchase order Purchase order reference number help 00…" at bounding box center [258, 170] width 488 height 550
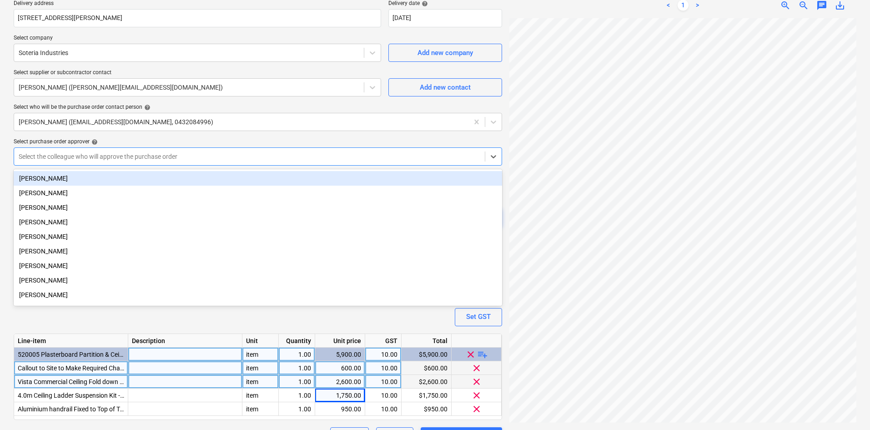
click at [105, 157] on div at bounding box center [249, 156] width 461 height 9
click at [68, 179] on div "[PERSON_NAME]" at bounding box center [258, 178] width 488 height 15
click at [122, 135] on div "Purchase order name help Purchase order Purchase order reference number help 00…" at bounding box center [258, 170] width 488 height 550
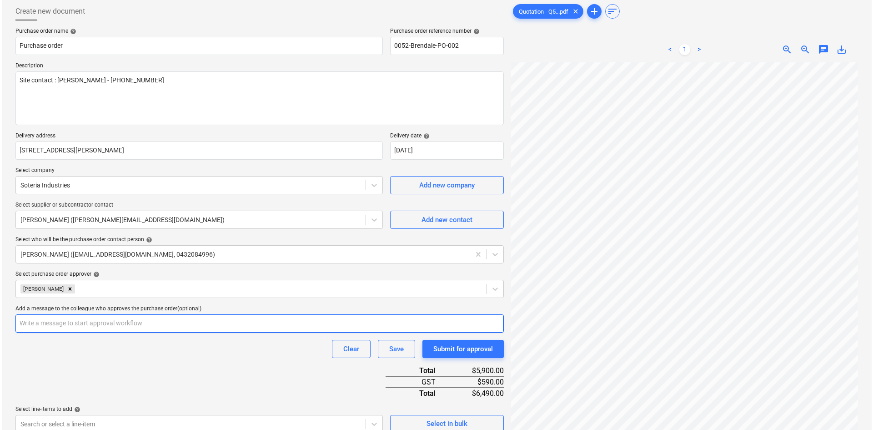
scroll to position [202, 0]
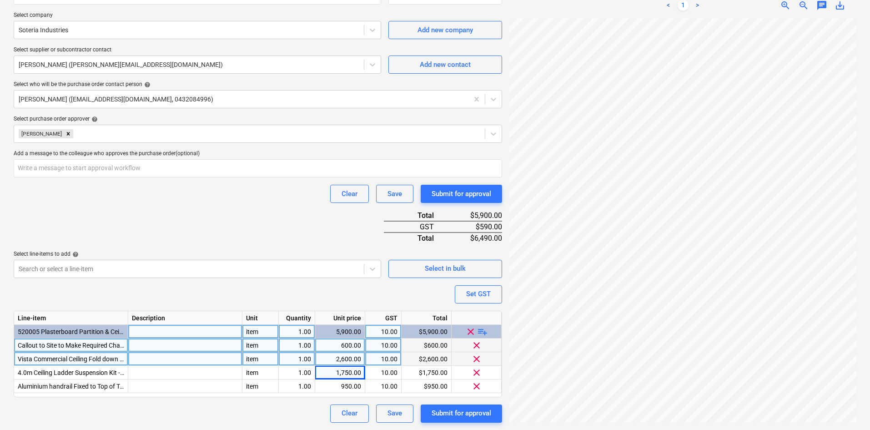
click at [220, 287] on div "Purchase order name help Purchase order Purchase order reference number help 00…" at bounding box center [258, 148] width 488 height 550
click at [178, 220] on div "Purchase order name help Purchase order Purchase order reference number help 00…" at bounding box center [258, 148] width 488 height 550
click at [242, 205] on div "Purchase order name help Purchase order Purchase order reference number help 00…" at bounding box center [258, 148] width 488 height 550
click at [248, 220] on div "Purchase order name help Purchase order Purchase order reference number help 00…" at bounding box center [258, 148] width 488 height 550
click at [247, 220] on div "Purchase order name help Purchase order Purchase order reference number help 00…" at bounding box center [258, 148] width 488 height 550
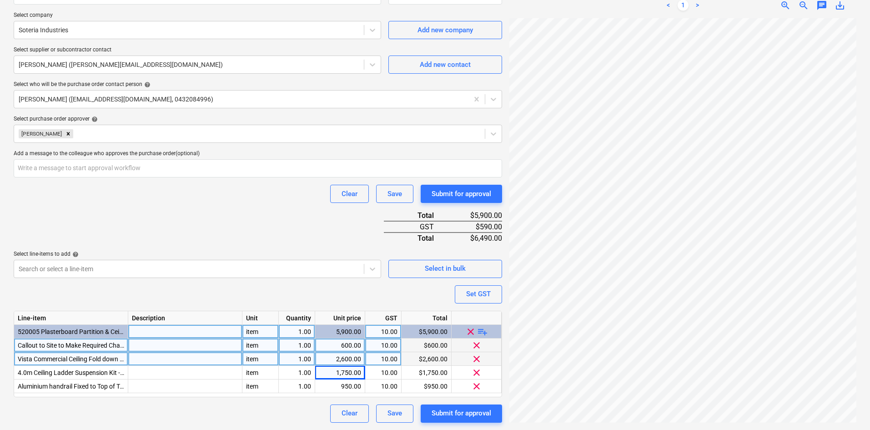
click at [247, 220] on div "Purchase order name help Purchase order Purchase order reference number help 00…" at bounding box center [258, 148] width 488 height 550
click at [154, 230] on div "Purchase order name help Purchase order Purchase order reference number help 00…" at bounding box center [258, 148] width 488 height 550
click at [160, 279] on div "Purchase order name help Purchase order Purchase order reference number help 00…" at bounding box center [258, 148] width 488 height 550
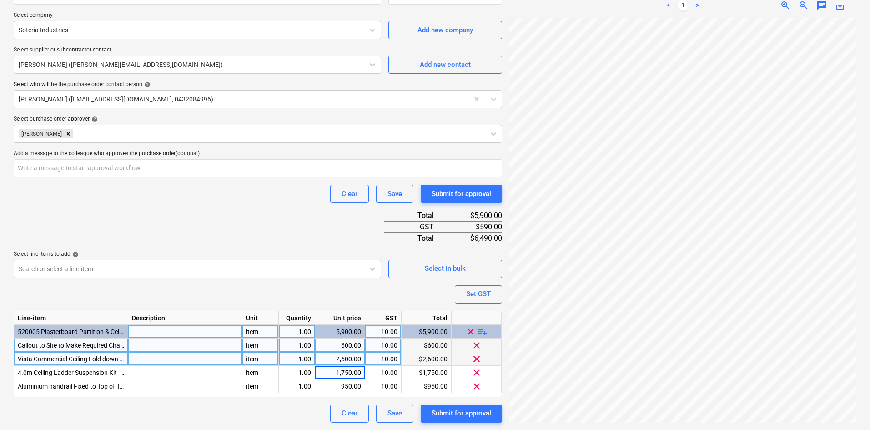
click at [139, 291] on div "Purchase order name help Purchase order Purchase order reference number help 00…" at bounding box center [258, 148] width 488 height 550
click at [135, 283] on div "Purchase order name help Purchase order Purchase order reference number help 00…" at bounding box center [258, 148] width 488 height 550
click at [306, 232] on div "Purchase order name help Purchase order Purchase order reference number help 00…" at bounding box center [258, 148] width 488 height 550
click at [230, 215] on div "Purchase order name help Purchase order Purchase order reference number help 00…" at bounding box center [258, 148] width 488 height 550
click at [447, 417] on div "Submit for approval" at bounding box center [461, 413] width 60 height 12
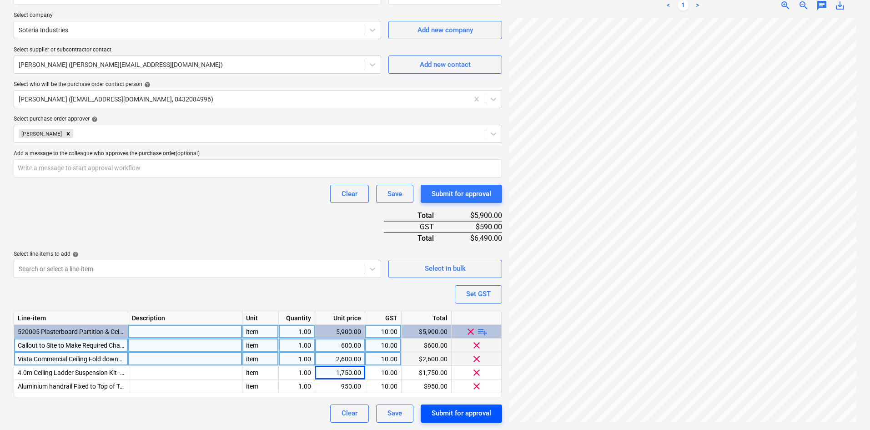
type textarea "x"
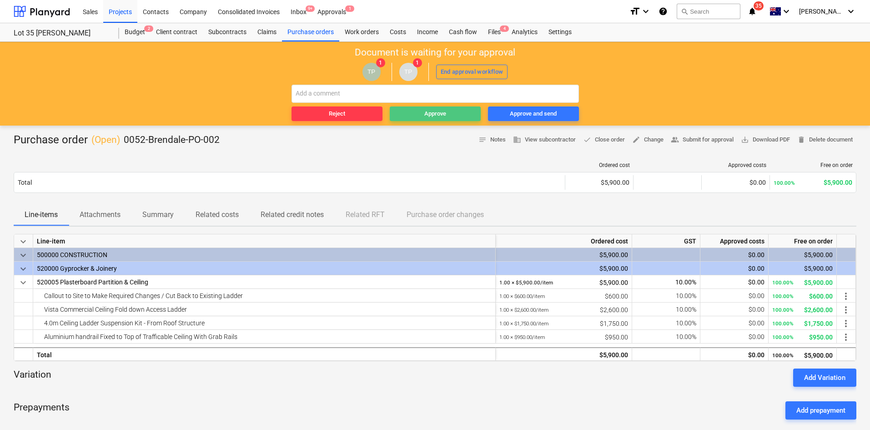
click at [432, 114] on div "Approve" at bounding box center [435, 114] width 22 height 10
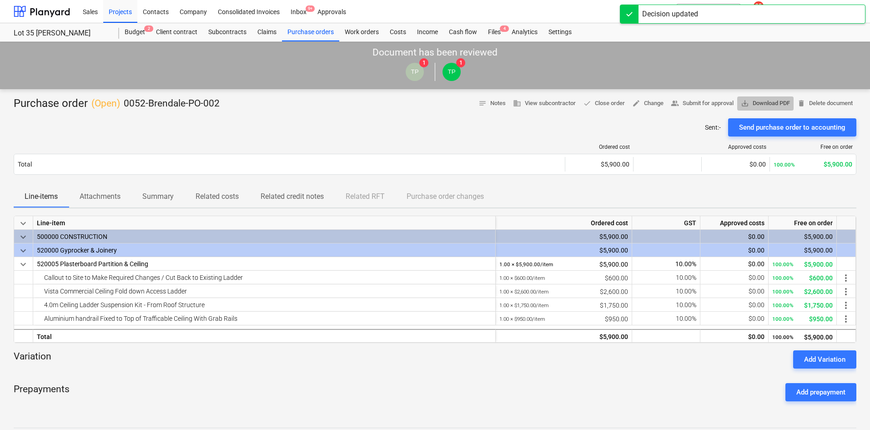
click at [747, 101] on span "save_alt Download PDF" at bounding box center [765, 103] width 49 height 10
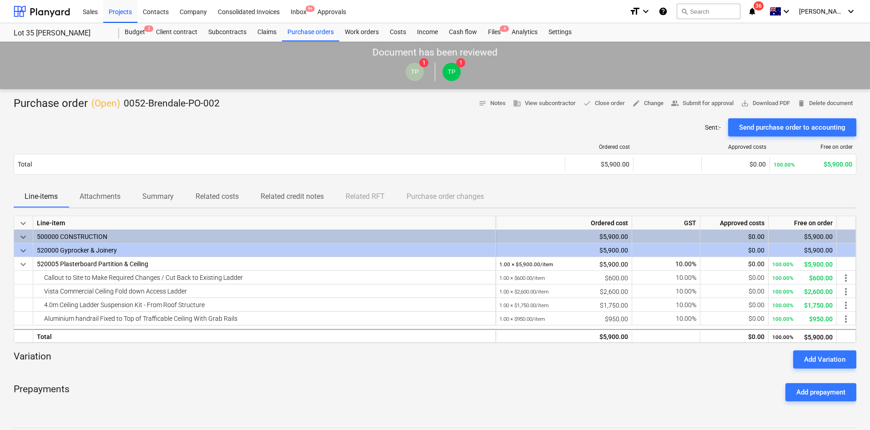
click at [307, 383] on div "Prepayments Add prepayment" at bounding box center [435, 392] width 842 height 33
click at [125, 191] on span "Attachments" at bounding box center [100, 196] width 63 height 16
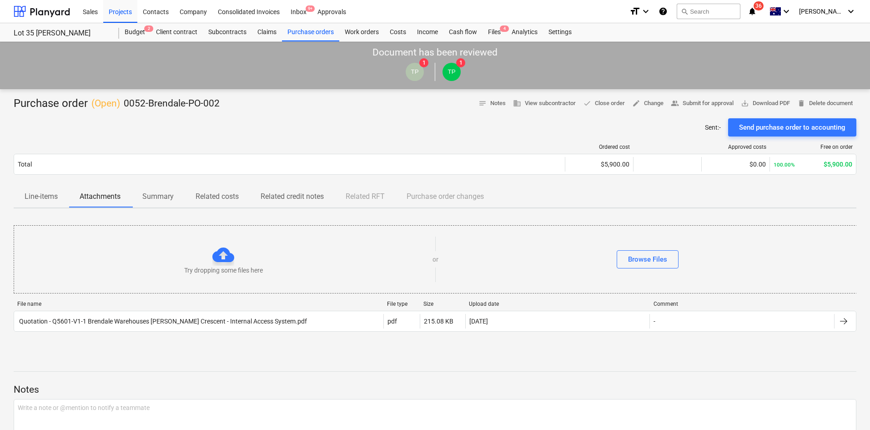
click at [259, 304] on div "File name" at bounding box center [198, 304] width 362 height 6
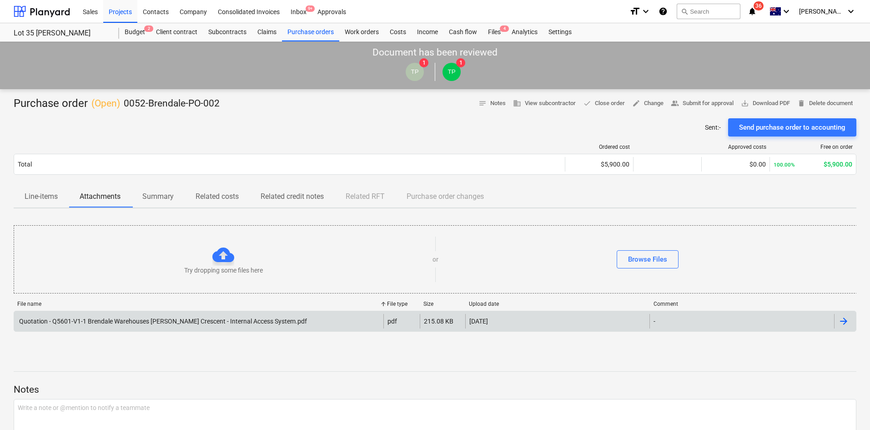
click at [246, 318] on div "Quotation - Q5601-V1-1 Brendale Warehouses Griffin Crescent - Internal Access S…" at bounding box center [162, 320] width 289 height 7
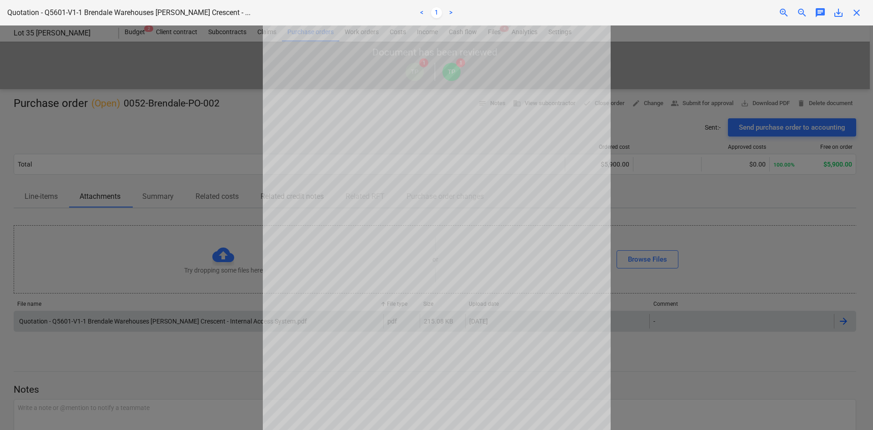
click at [628, 174] on div at bounding box center [436, 227] width 873 height 404
click at [856, 13] on span "close" at bounding box center [856, 12] width 11 height 11
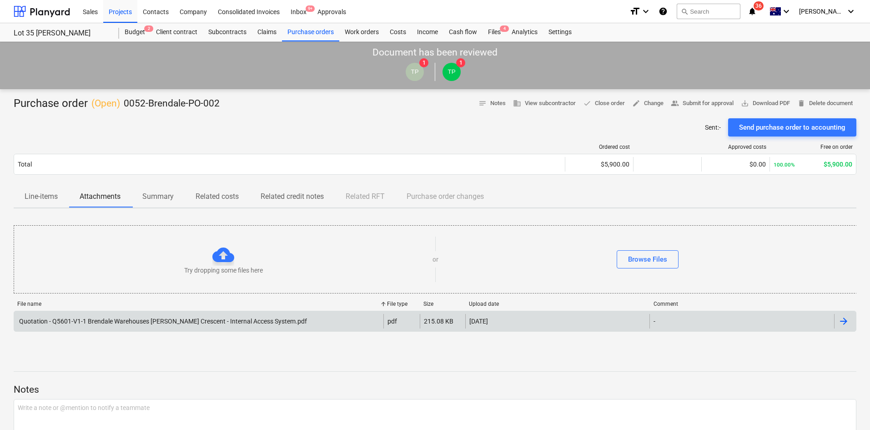
click at [300, 105] on div "Purchase order ( Open ) 0052-Brendale-PO-002 notes Notes business View subcontr…" at bounding box center [435, 103] width 842 height 15
click at [124, 12] on div "Projects" at bounding box center [120, 11] width 34 height 23
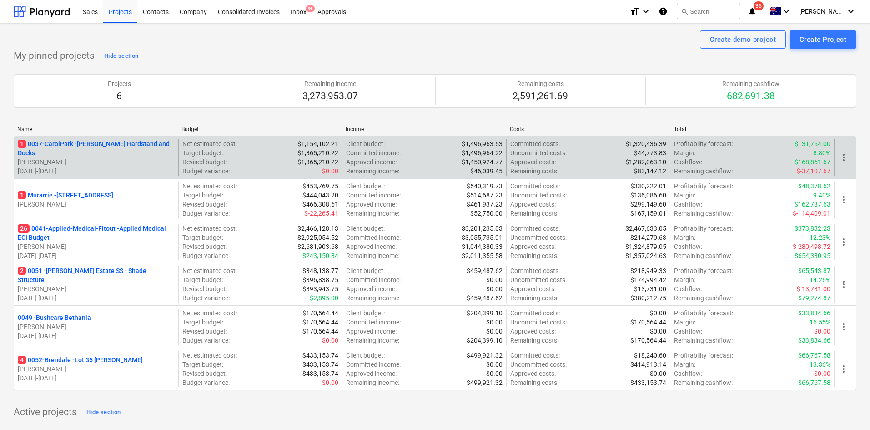
click at [129, 146] on p "1 0037-CarolPark - Carole Park Hardstand and Docks" at bounding box center [96, 148] width 157 height 18
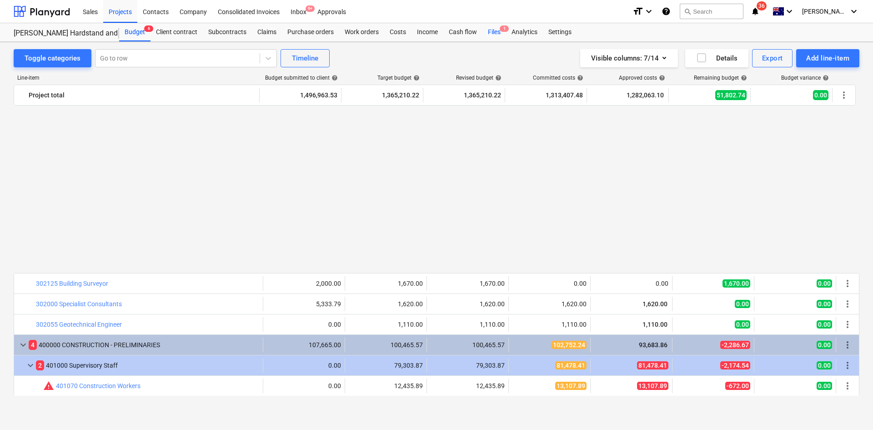
click at [506, 33] on div "Files 1" at bounding box center [494, 32] width 24 height 18
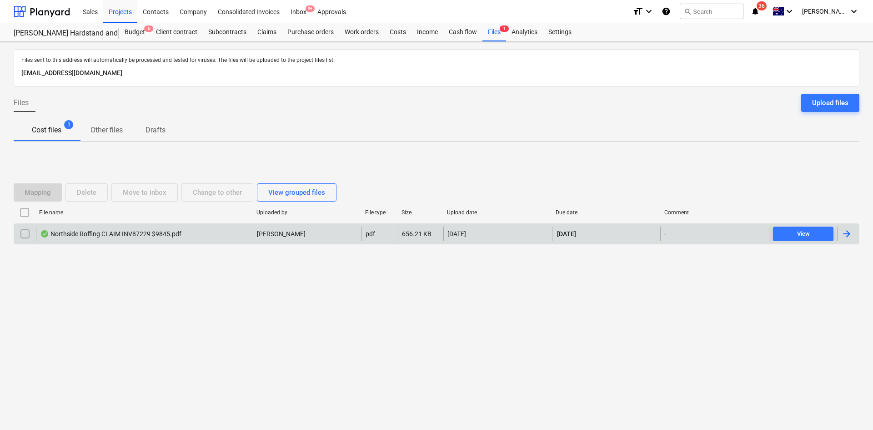
click at [127, 228] on div "Northside Roffing CLAIM INV87229 $9845.pdf" at bounding box center [144, 233] width 217 height 15
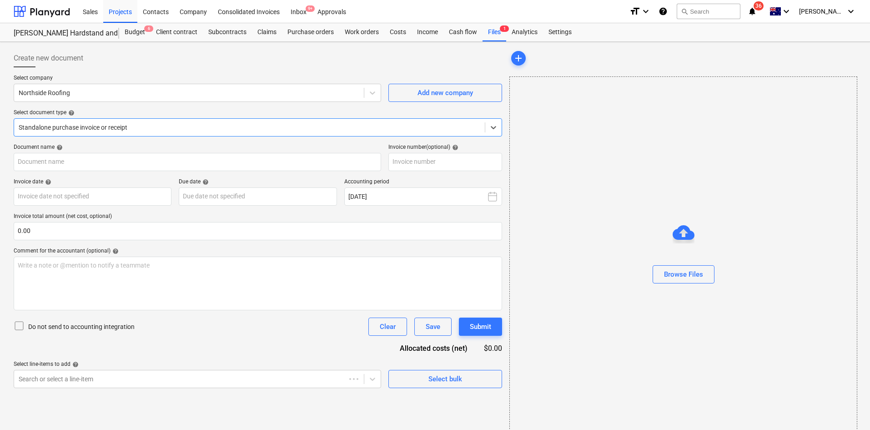
type input "87229"
type input "30 Aug 2025"
type input "10 Sep 2025"
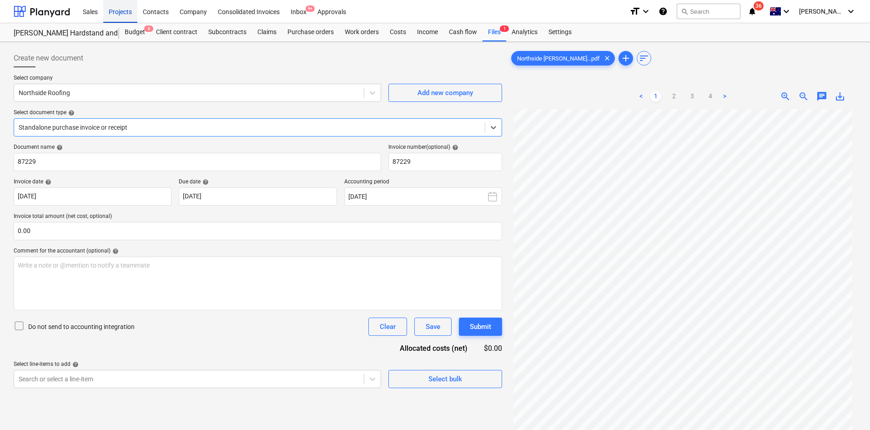
click at [118, 8] on div "Projects" at bounding box center [120, 11] width 34 height 23
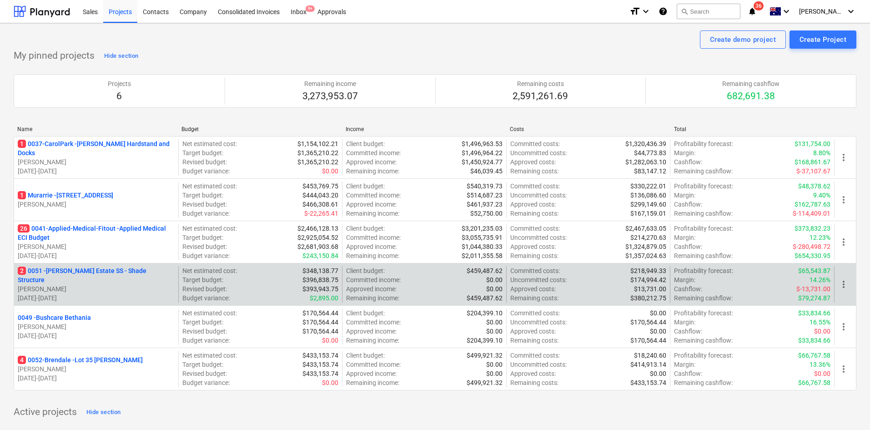
click at [128, 273] on p "2 0051 - Patrick Estate SS - Shade Structure" at bounding box center [96, 275] width 157 height 18
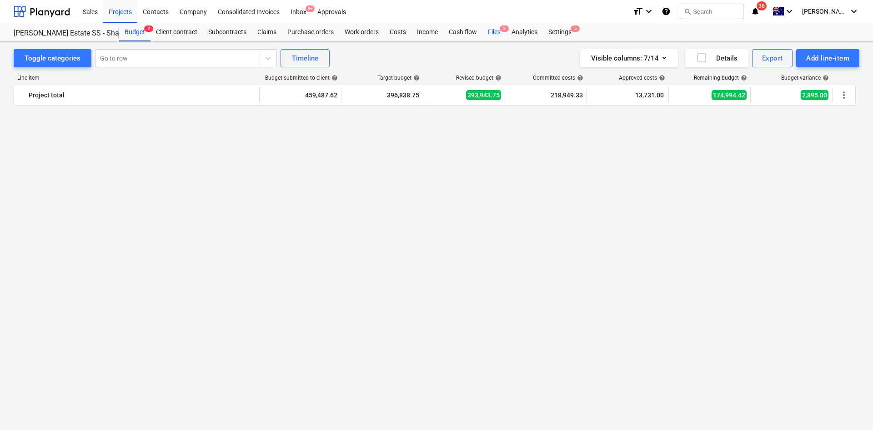
click at [495, 30] on div "Files 2" at bounding box center [494, 32] width 24 height 18
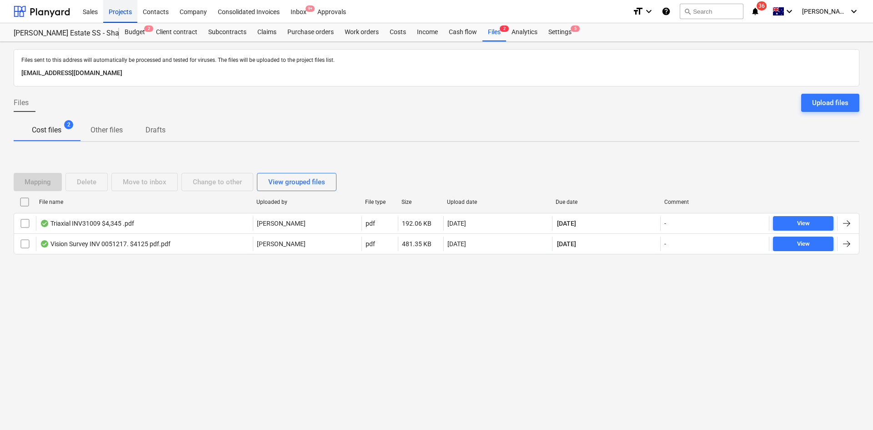
click at [128, 10] on div "Projects" at bounding box center [120, 11] width 34 height 23
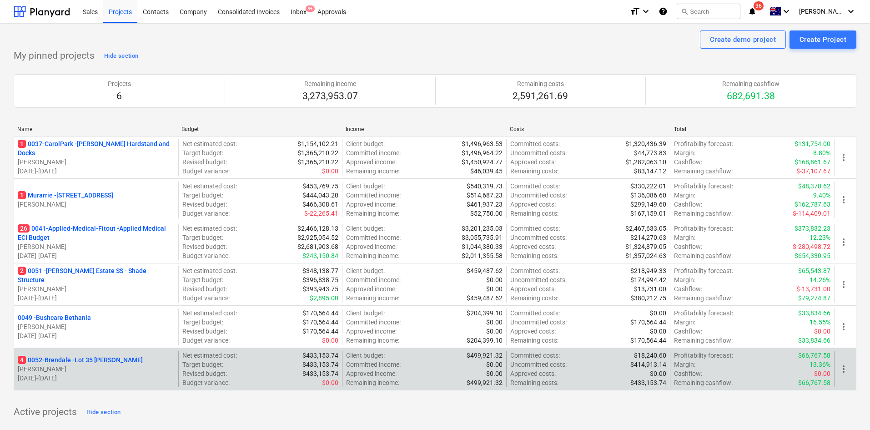
click at [90, 360] on p "4 0052-Brendale - Lot 35 Griffin, Brendale" at bounding box center [80, 359] width 125 height 9
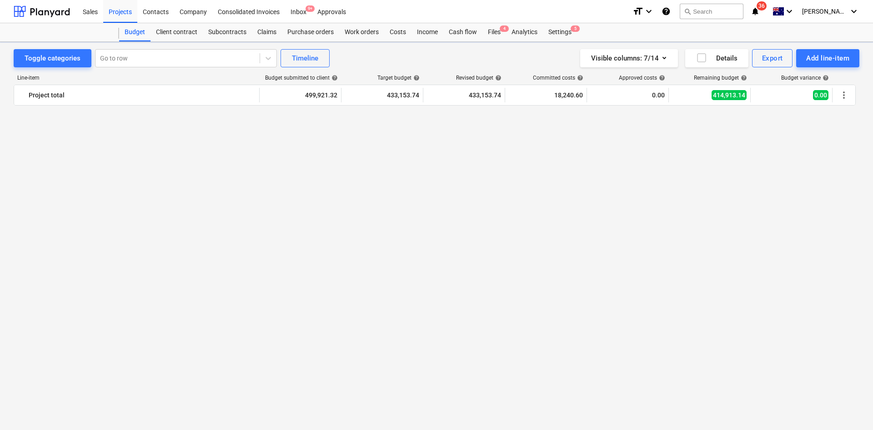
scroll to position [1984, 0]
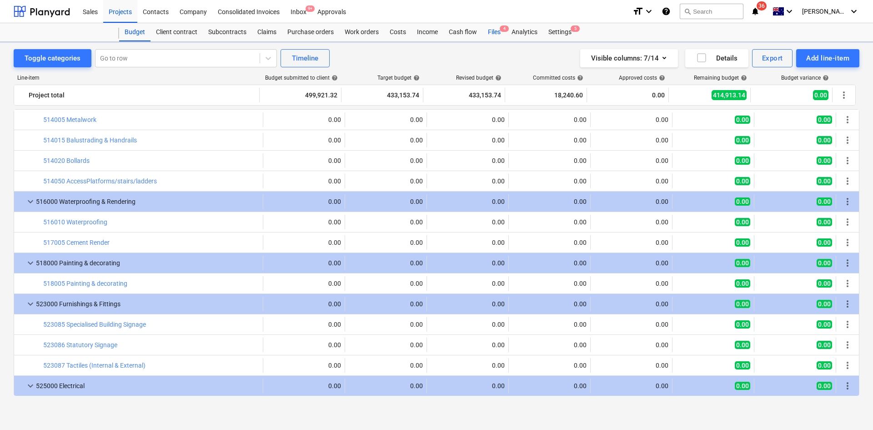
click at [503, 29] on span "4" at bounding box center [504, 28] width 9 height 6
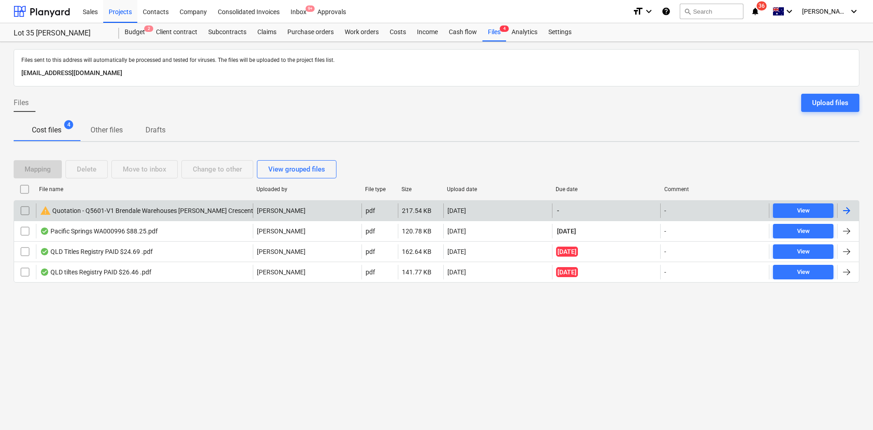
click at [68, 212] on div "warning Quotation - Q5601-V1 Brendale Warehouses Griffin Crescent - Internal Ac…" at bounding box center [187, 210] width 295 height 11
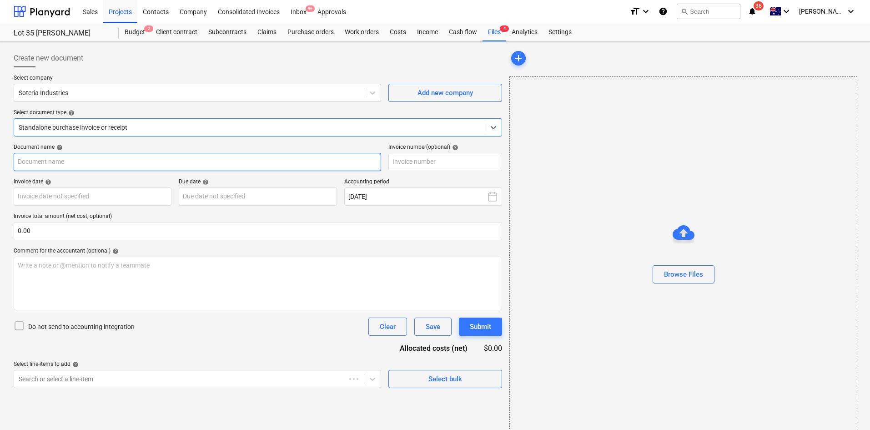
type input "Quotation - Q5601-V1 Brendale Warehouses Griffin Crescent - Internal Access Sys…"
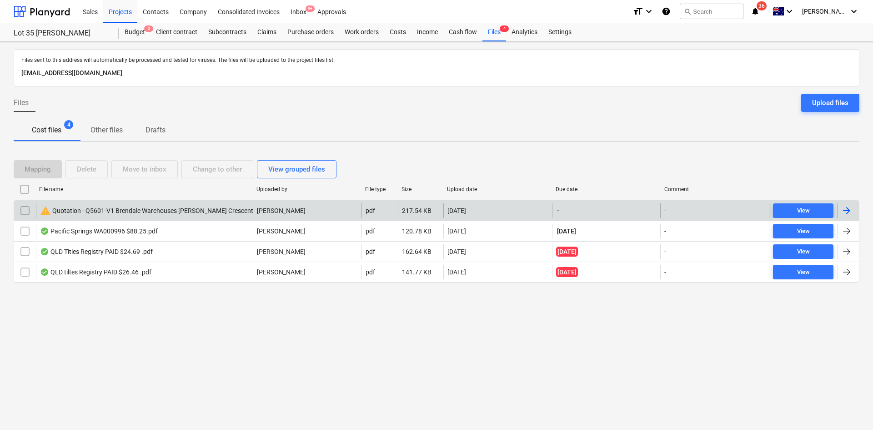
click at [25, 211] on input "checkbox" at bounding box center [25, 210] width 15 height 15
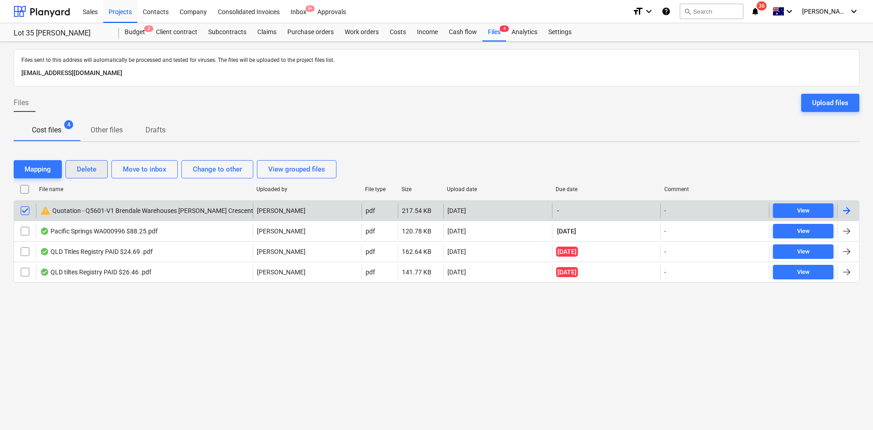
click at [95, 170] on div "Delete" at bounding box center [87, 169] width 20 height 12
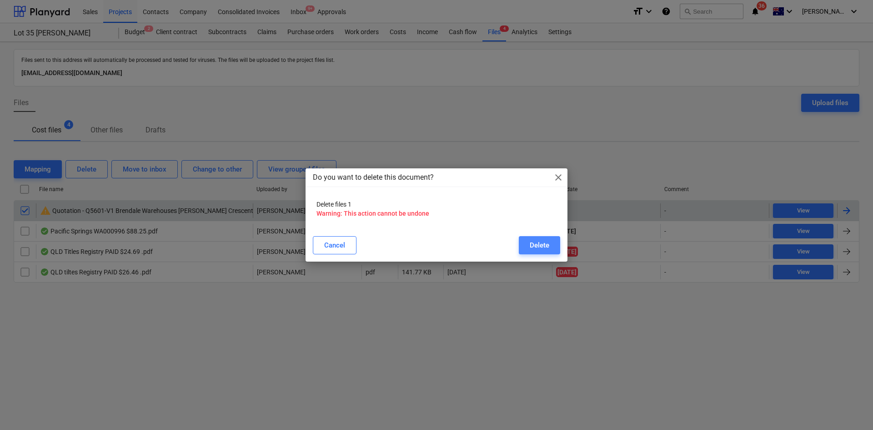
click at [528, 248] on button "Delete" at bounding box center [539, 245] width 41 height 18
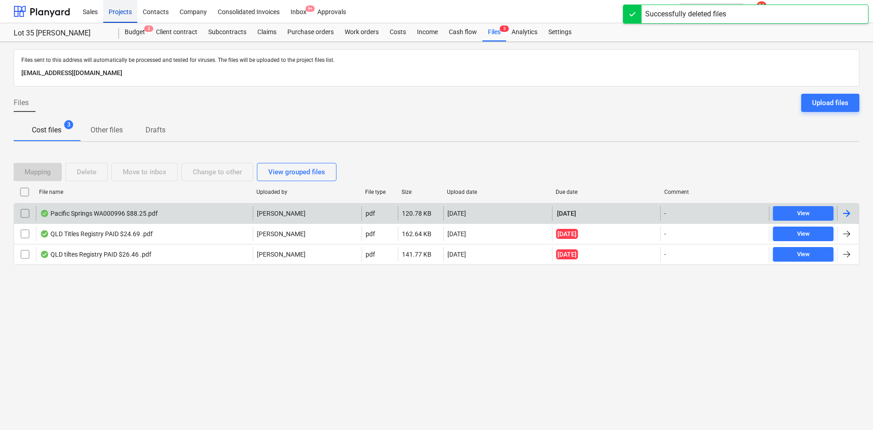
click at [121, 14] on div "Projects" at bounding box center [120, 11] width 34 height 23
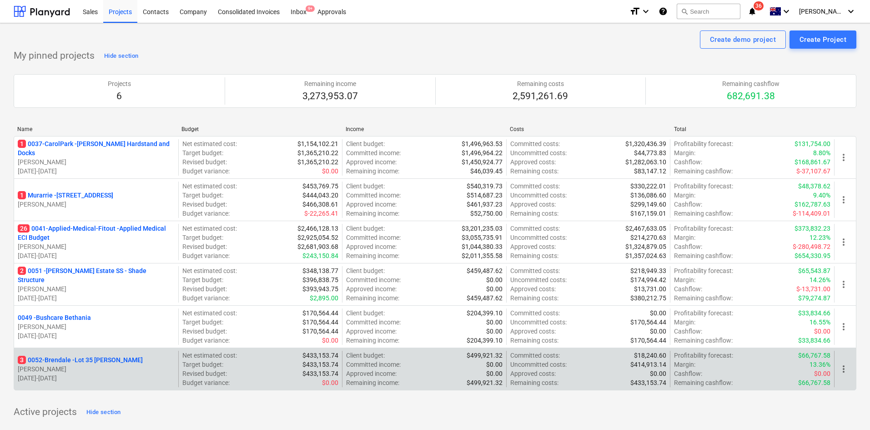
click at [60, 359] on p "3 0052-Brendale - Lot 35 Griffin, Brendale" at bounding box center [80, 359] width 125 height 9
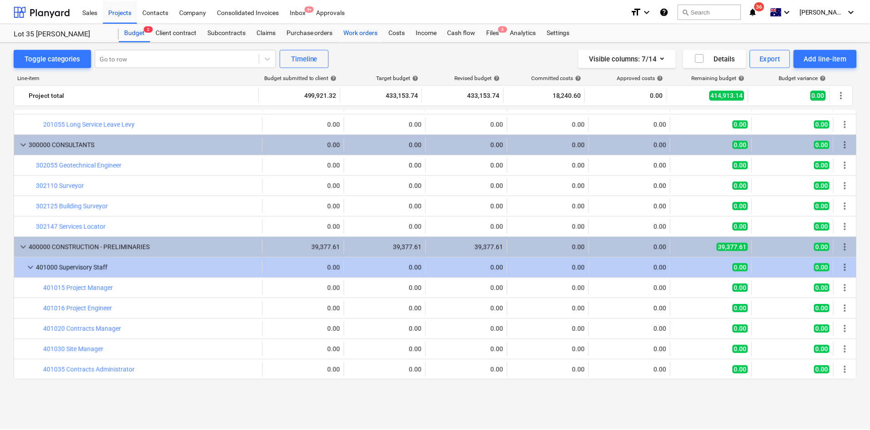
scroll to position [6, 0]
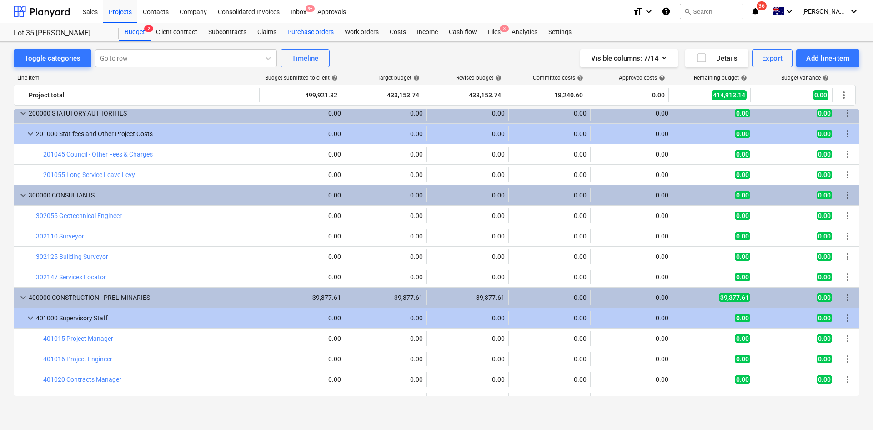
click at [317, 30] on div "Purchase orders" at bounding box center [310, 32] width 57 height 18
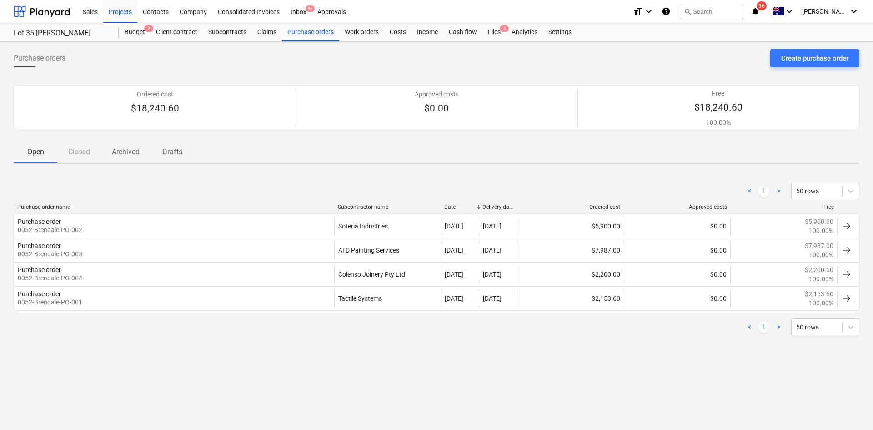
drag, startPoint x: 515, startPoint y: 205, endPoint x: 523, endPoint y: 205, distance: 8.7
click at [523, 205] on div at bounding box center [517, 207] width 16 height 6
drag, startPoint x: 476, startPoint y: 205, endPoint x: 488, endPoint y: 205, distance: 12.7
click at [488, 205] on div "Purchase order name Subcontractor name Date Delivery date Ordered cost Approved…" at bounding box center [437, 207] width 846 height 6
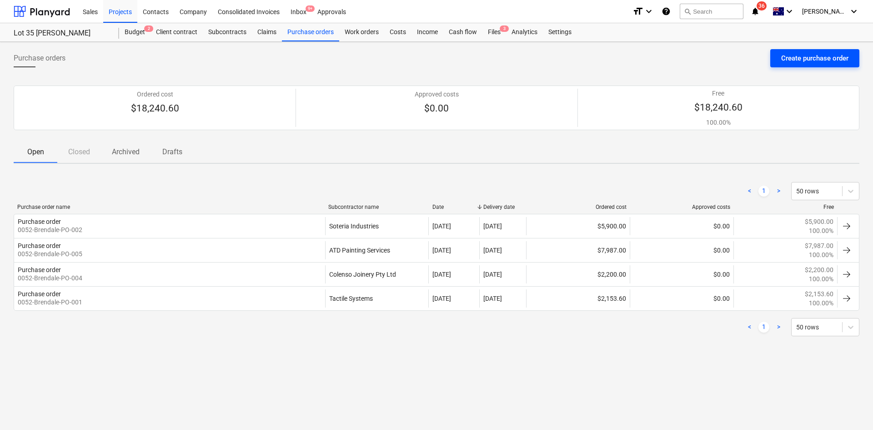
click at [804, 56] on div "Create purchase order" at bounding box center [814, 58] width 67 height 12
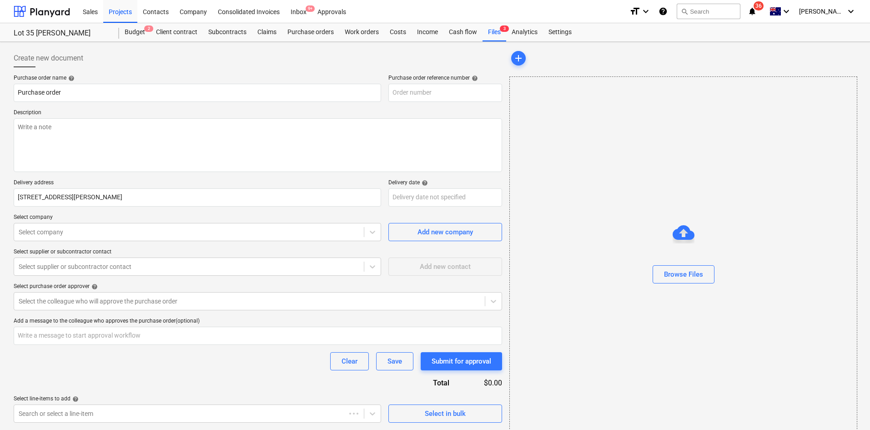
type textarea "x"
type input "0052-Brendale-PO-007"
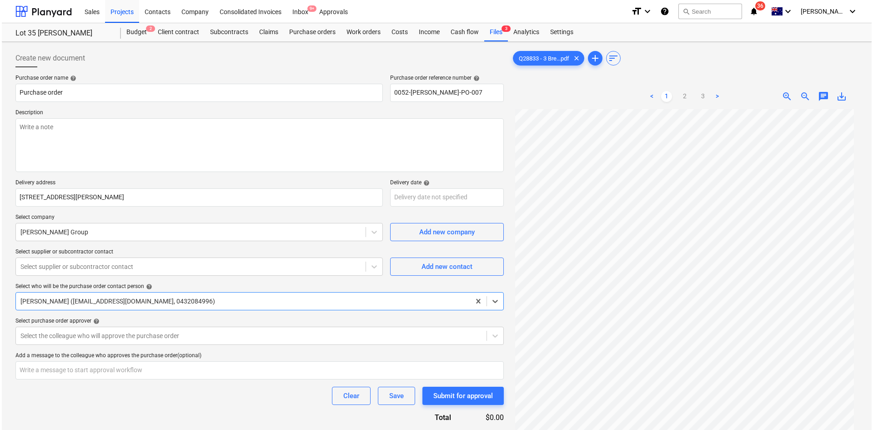
scroll to position [91, 0]
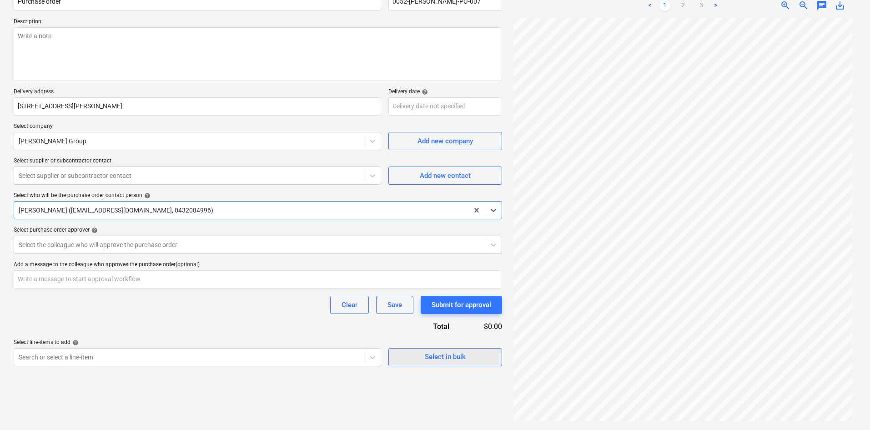
click at [470, 354] on span "Select in bulk" at bounding box center [445, 357] width 91 height 12
type textarea "x"
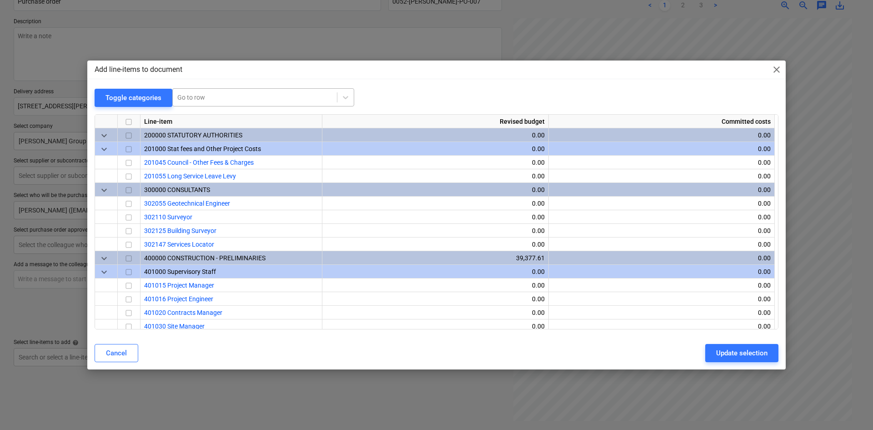
click at [179, 96] on div at bounding box center [254, 97] width 155 height 9
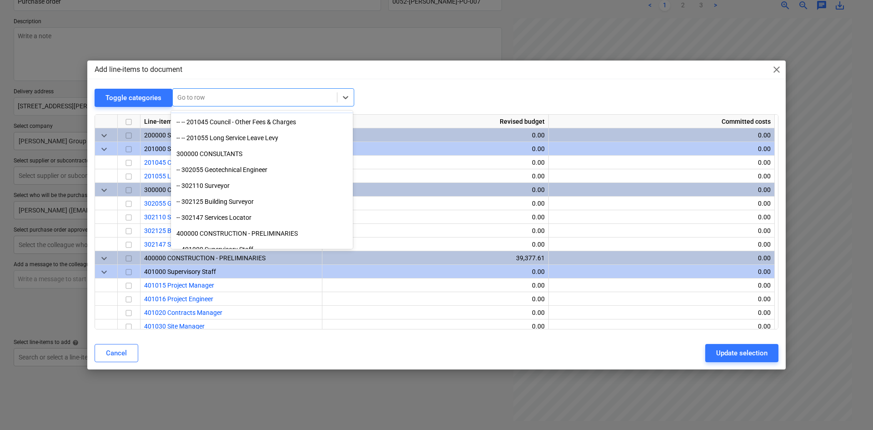
scroll to position [45, 0]
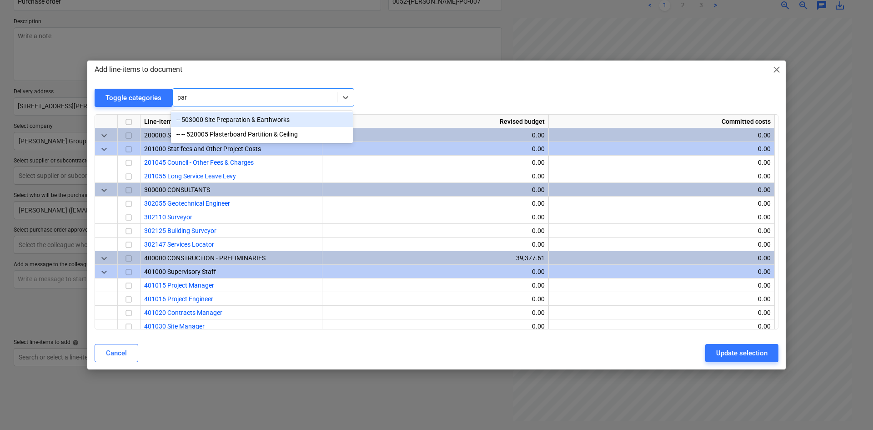
type input "part"
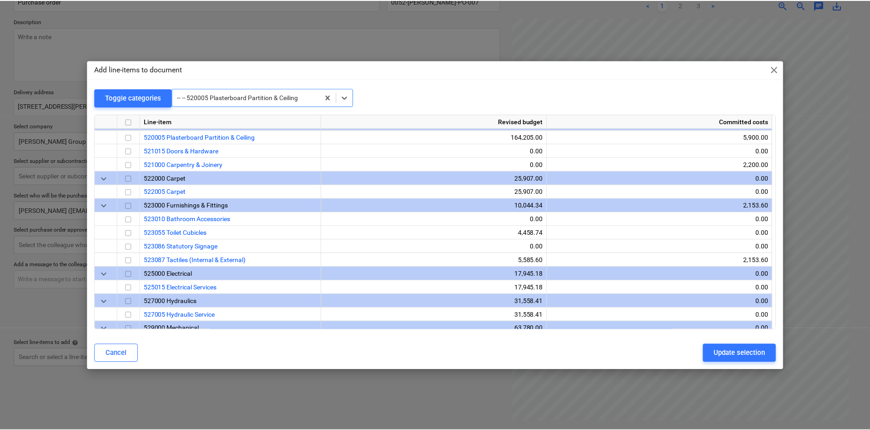
scroll to position [859, 0]
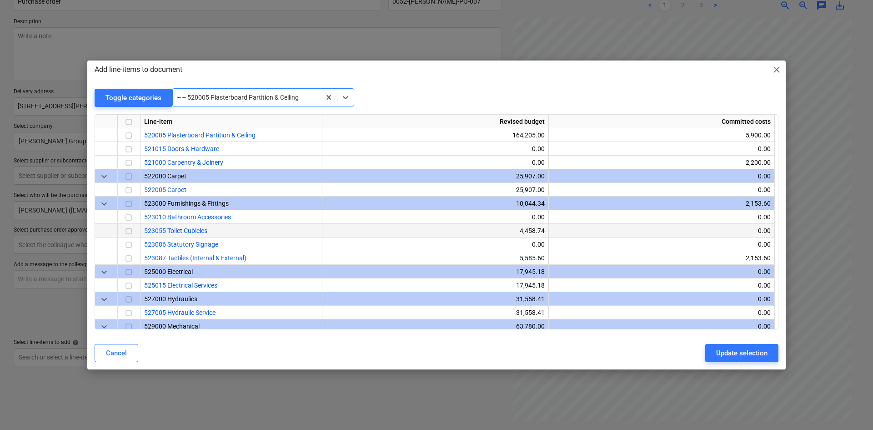
click at [130, 230] on input "checkbox" at bounding box center [128, 230] width 11 height 11
click at [734, 355] on div "Update selection" at bounding box center [741, 353] width 51 height 12
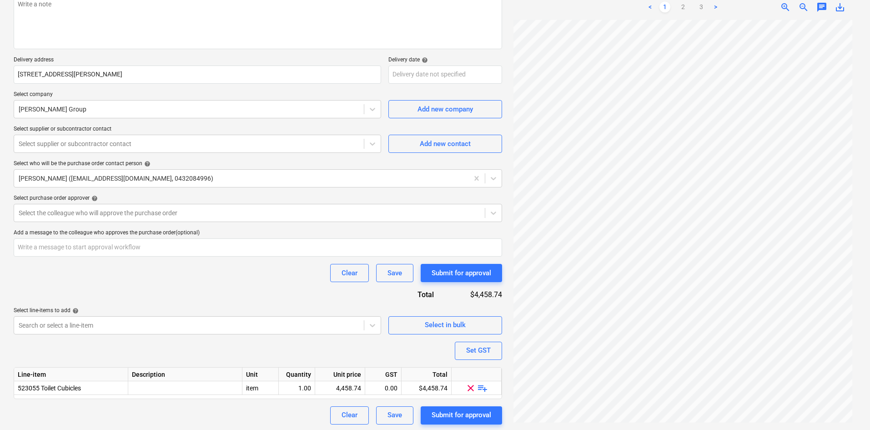
scroll to position [125, 0]
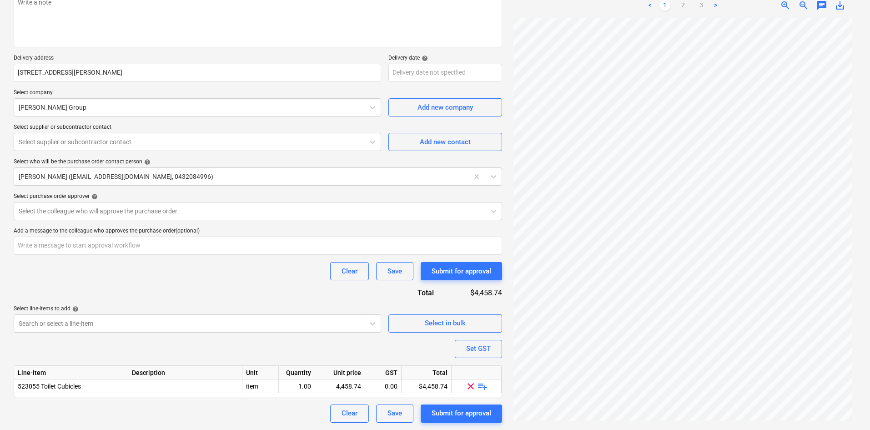
click at [486, 387] on span "playlist_add" at bounding box center [482, 385] width 11 height 11
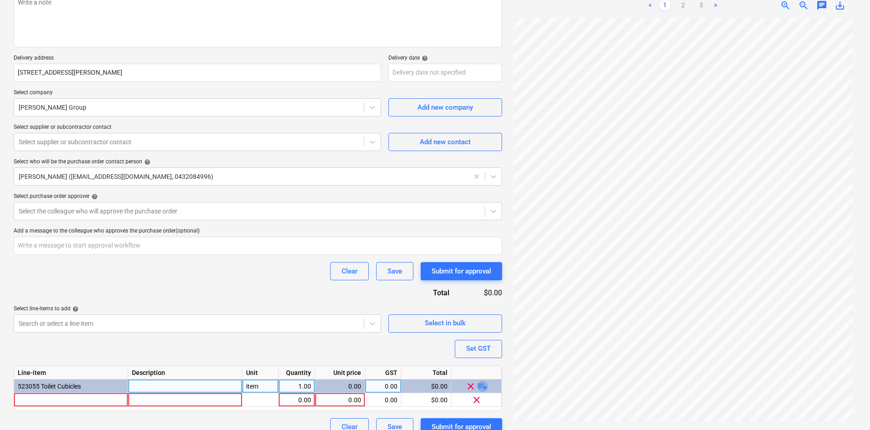
click at [486, 387] on span "playlist_add" at bounding box center [482, 385] width 11 height 11
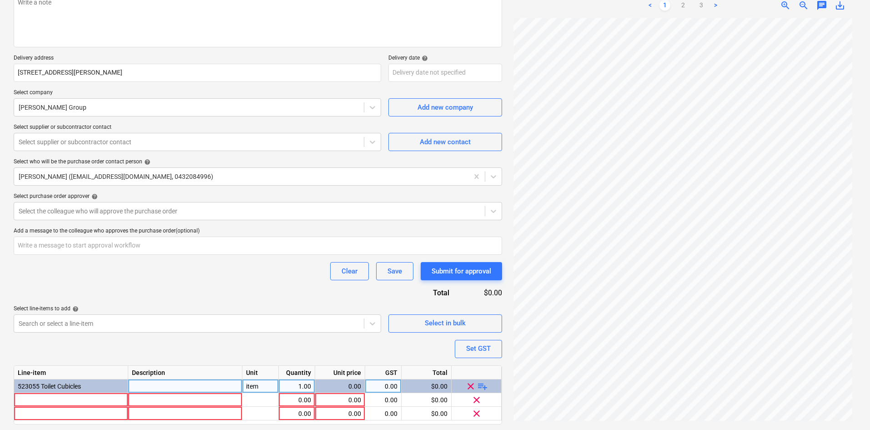
click at [486, 387] on span "playlist_add" at bounding box center [482, 385] width 11 height 11
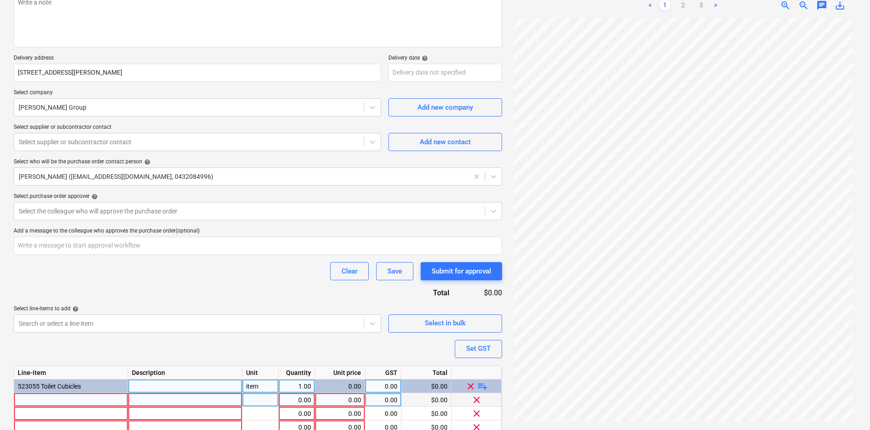
click at [50, 400] on div at bounding box center [71, 400] width 114 height 14
type textarea "x"
type input "Partitions"
type textarea "x"
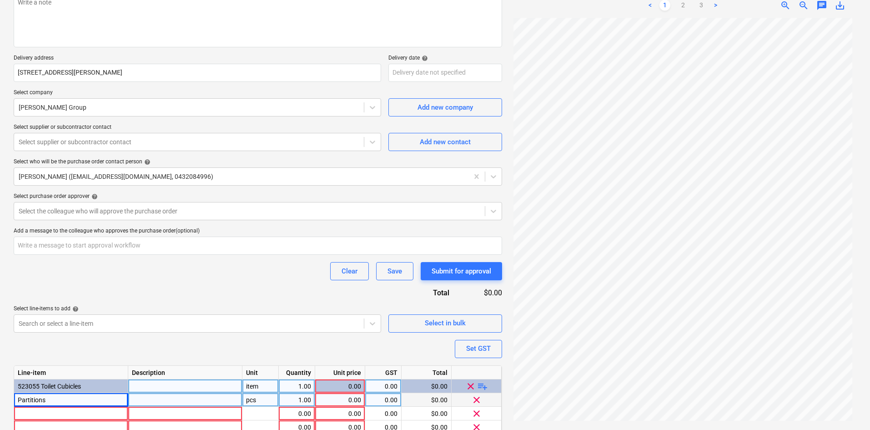
click at [159, 403] on div at bounding box center [185, 400] width 114 height 14
type input "2 x"
type textarea "x"
type input "2 x Cubicles"
click at [53, 409] on div at bounding box center [71, 413] width 114 height 14
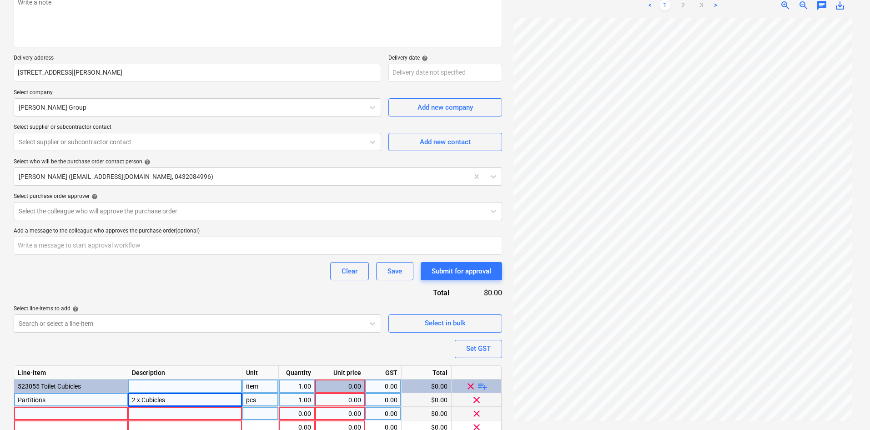
type textarea "x"
type input "Lockers"
click at [153, 415] on div at bounding box center [185, 413] width 114 height 14
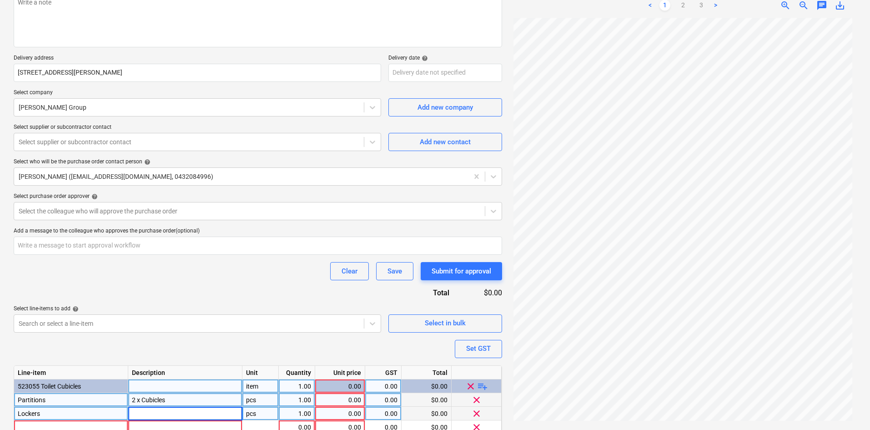
type textarea "x"
type input "2 x lockers"
click at [274, 384] on div "item" at bounding box center [260, 386] width 36 height 14
click at [254, 400] on div "pcs" at bounding box center [260, 400] width 36 height 14
type textarea "x"
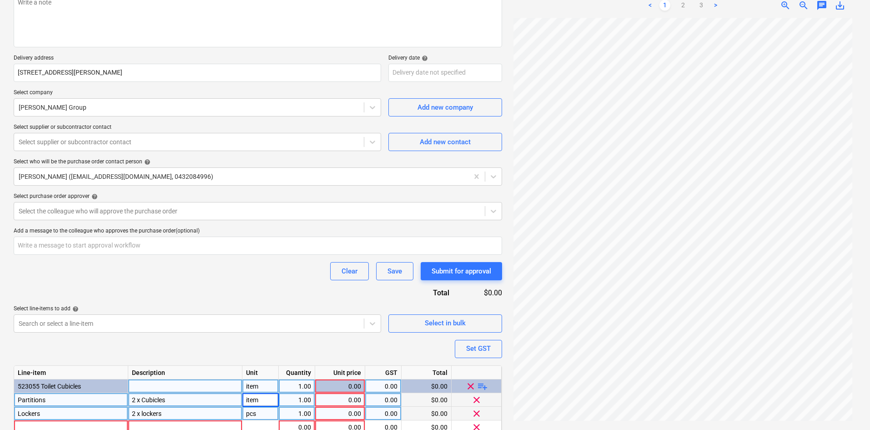
click at [254, 413] on div "pcs" at bounding box center [260, 413] width 36 height 14
type input "item"
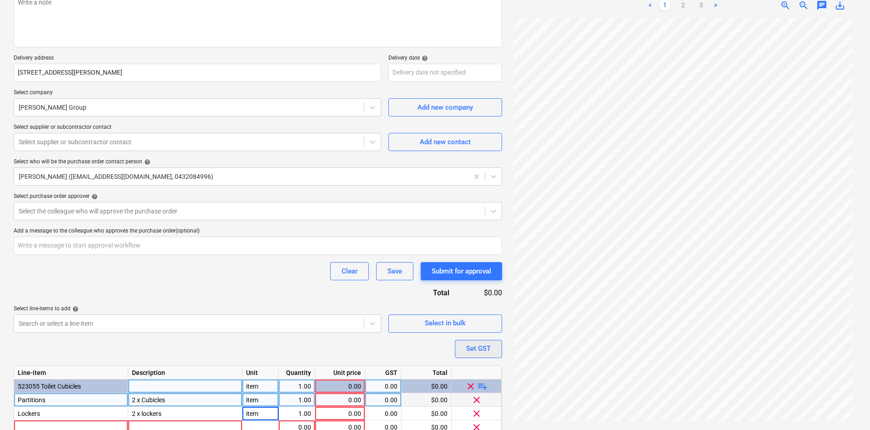
click at [476, 351] on div "Set GST" at bounding box center [478, 348] width 25 height 12
type textarea "x"
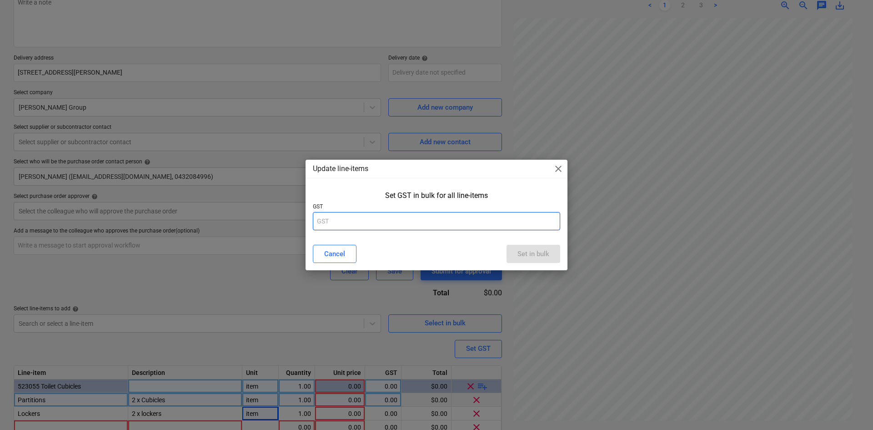
click at [345, 220] on input "text" at bounding box center [436, 221] width 247 height 18
type input "10"
click at [522, 252] on div "Set in bulk" at bounding box center [533, 254] width 32 height 12
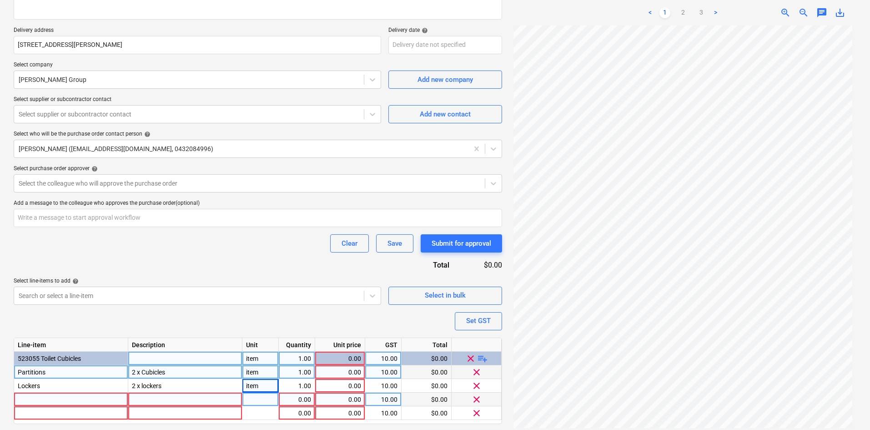
scroll to position [179, 0]
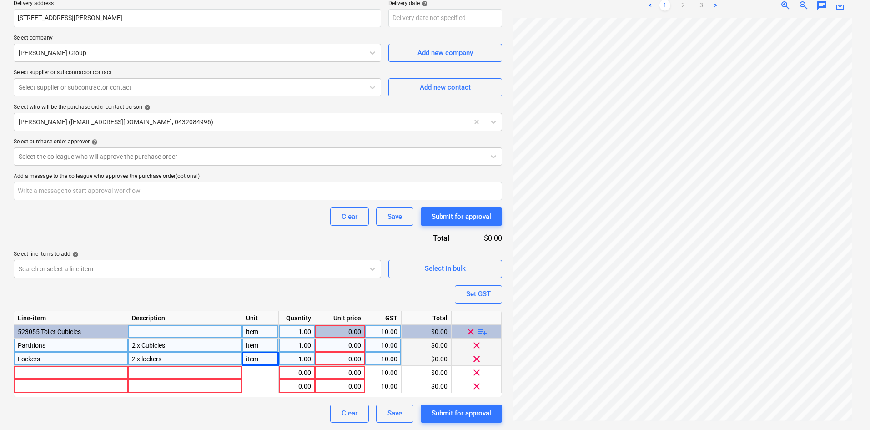
click at [476, 371] on span "clear" at bounding box center [476, 371] width 11 height 11
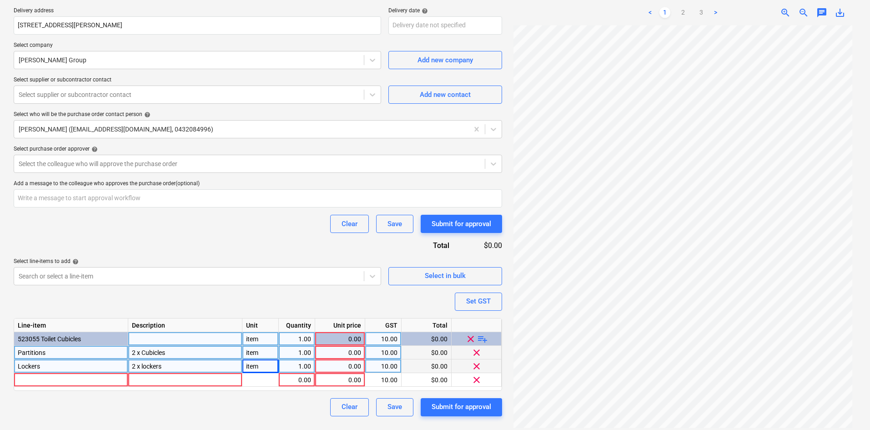
scroll to position [172, 0]
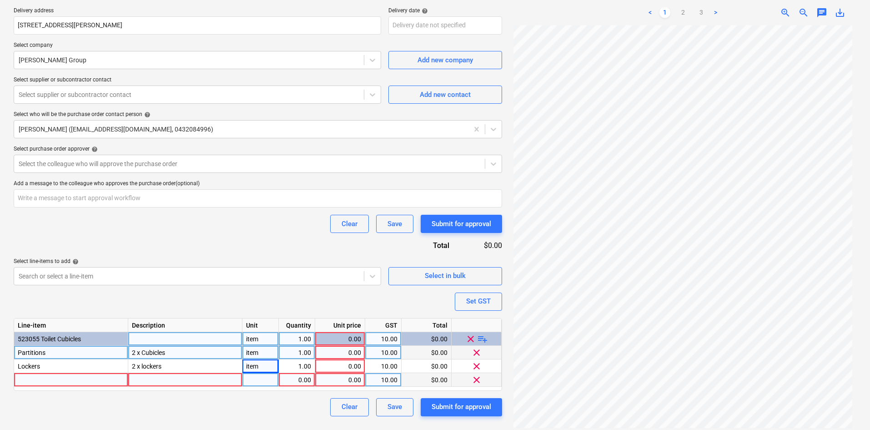
click at [478, 379] on span "clear" at bounding box center [476, 379] width 11 height 11
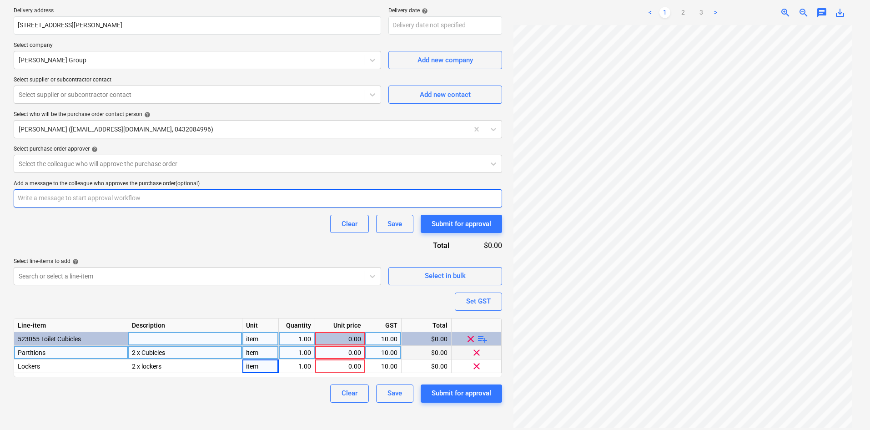
click at [266, 206] on input "text" at bounding box center [258, 198] width 488 height 18
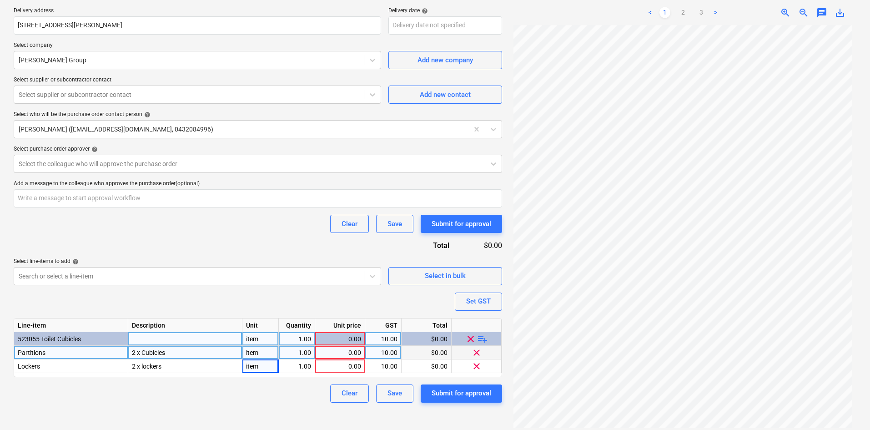
click at [338, 349] on div "0.00" at bounding box center [340, 353] width 42 height 14
click at [341, 350] on div "0.00" at bounding box center [340, 353] width 42 height 14
type textarea "x"
type input "3736.74"
type textarea "x"
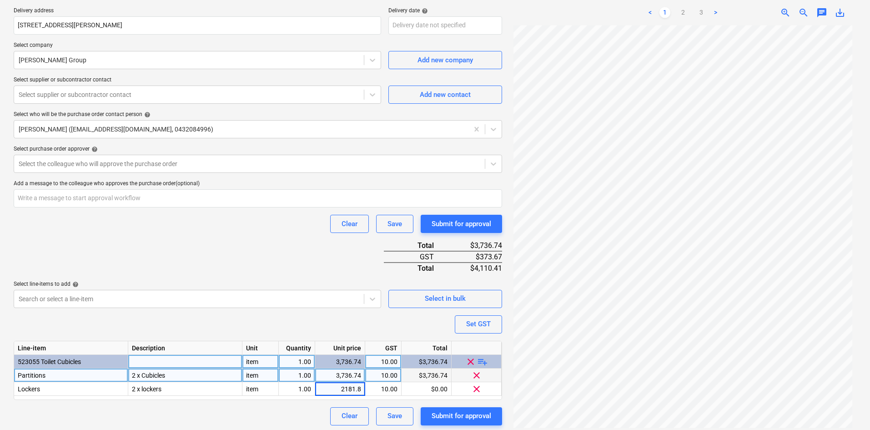
type input "2181.80"
type textarea "x"
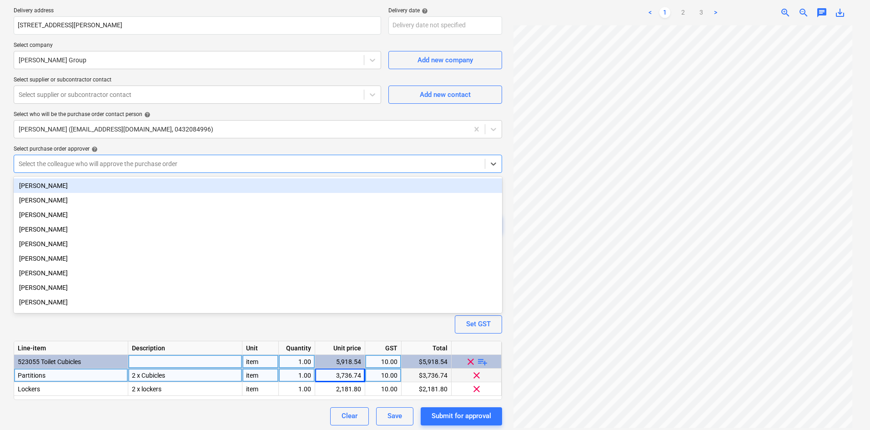
click at [67, 168] on div at bounding box center [249, 163] width 461 height 9
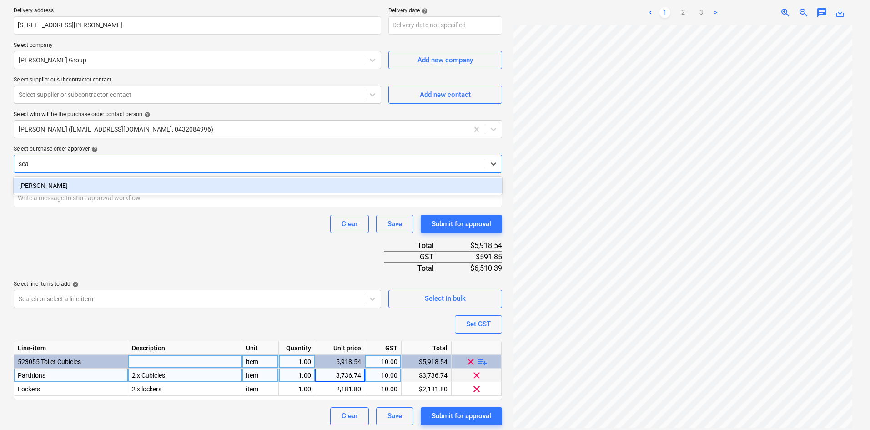
type input "sean"
click at [102, 184] on div "[PERSON_NAME]" at bounding box center [258, 185] width 488 height 15
type textarea "x"
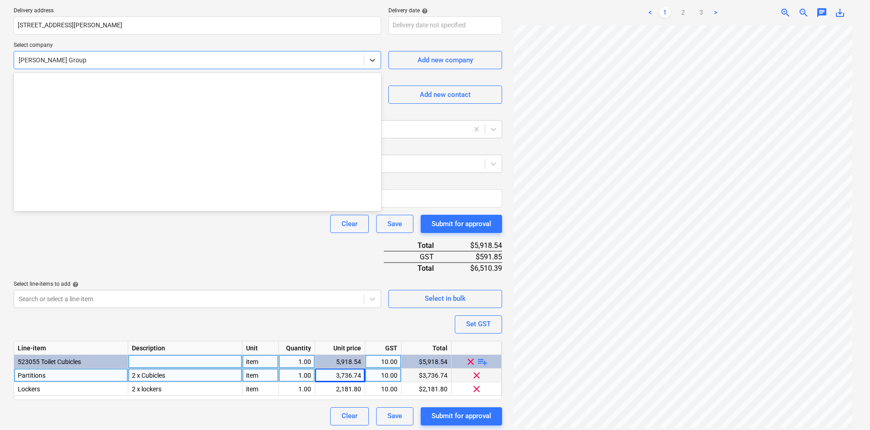
click at [113, 55] on div at bounding box center [189, 59] width 341 height 9
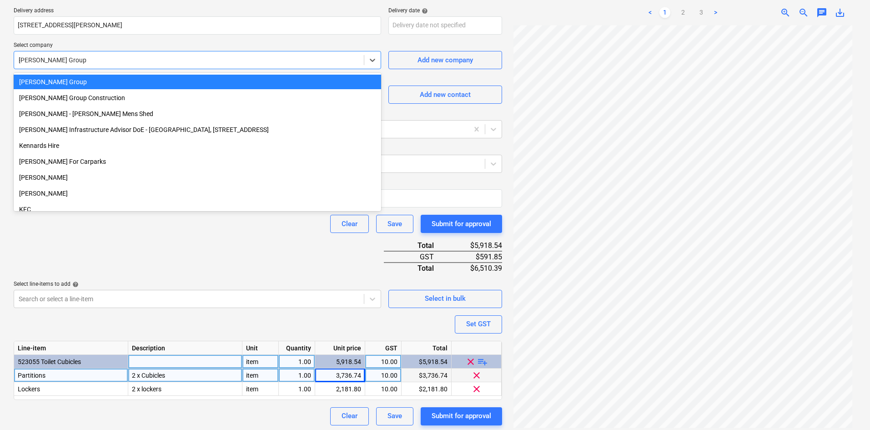
scroll to position [1948, 0]
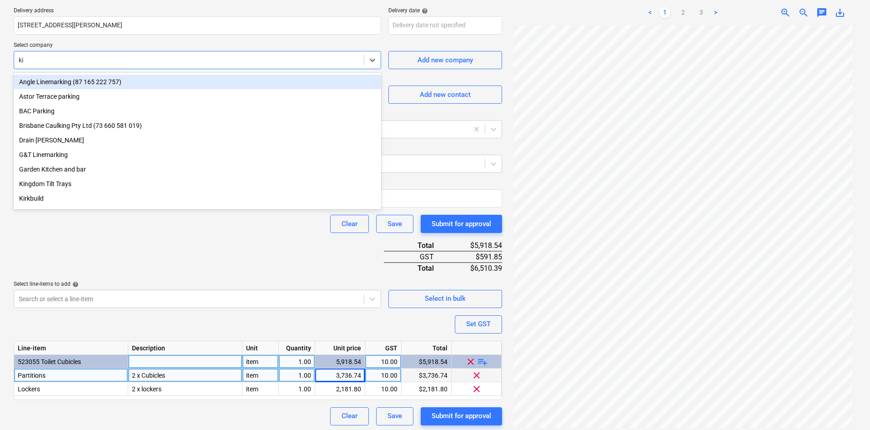
type input "kir"
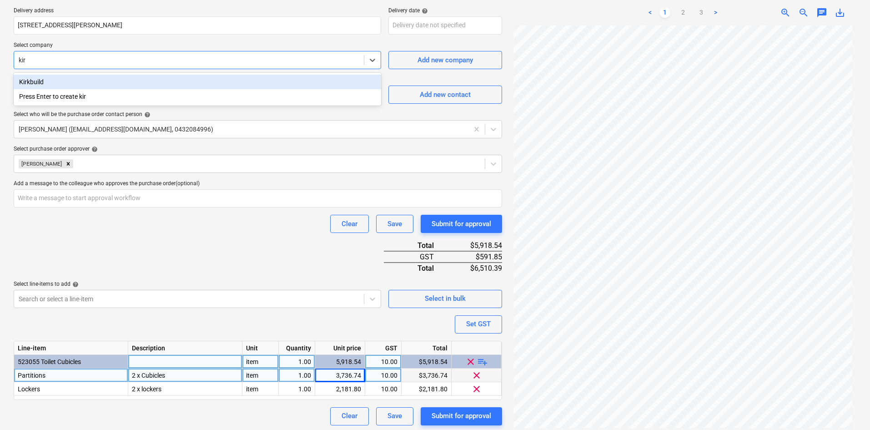
type textarea "x"
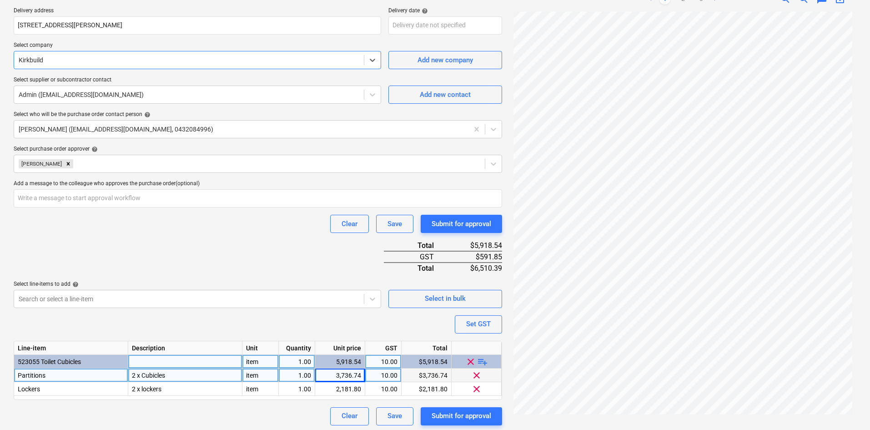
type textarea "x"
click at [114, 242] on div "Purchase order name help Purchase order Purchase order reference number help 00…" at bounding box center [258, 164] width 488 height 522
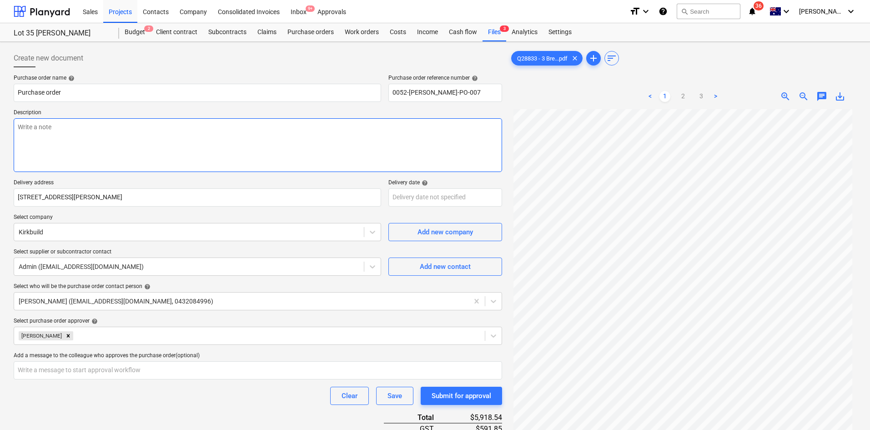
scroll to position [175, 0]
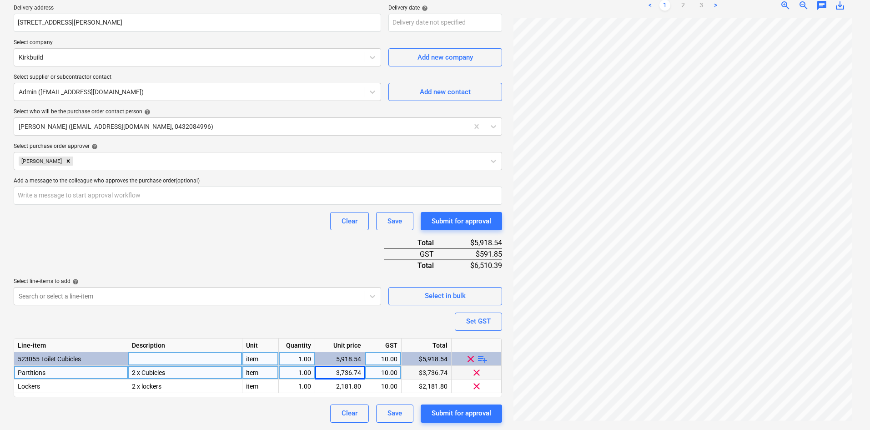
click at [182, 373] on div "2 x Cubicles" at bounding box center [185, 373] width 114 height 14
click at [183, 368] on input "2 x Cubicles" at bounding box center [185, 372] width 114 height 13
type input "2 x Cubicles, Colour - WHITE"
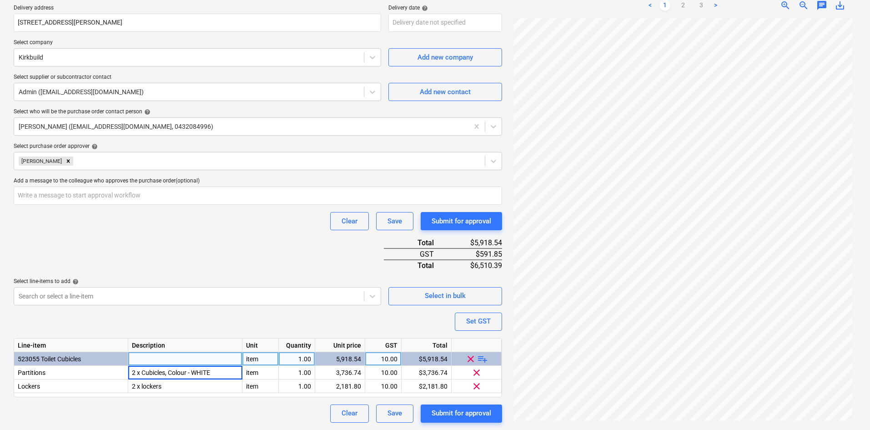
click at [213, 320] on div "Purchase order name help Purchase order Purchase order reference number help 00…" at bounding box center [258, 161] width 488 height 522
click at [292, 312] on div "Purchase order name help Purchase order Purchase order reference number help 00…" at bounding box center [258, 161] width 488 height 522
click at [180, 230] on div "Purchase order name help Purchase order Purchase order reference number help 00…" at bounding box center [258, 161] width 488 height 522
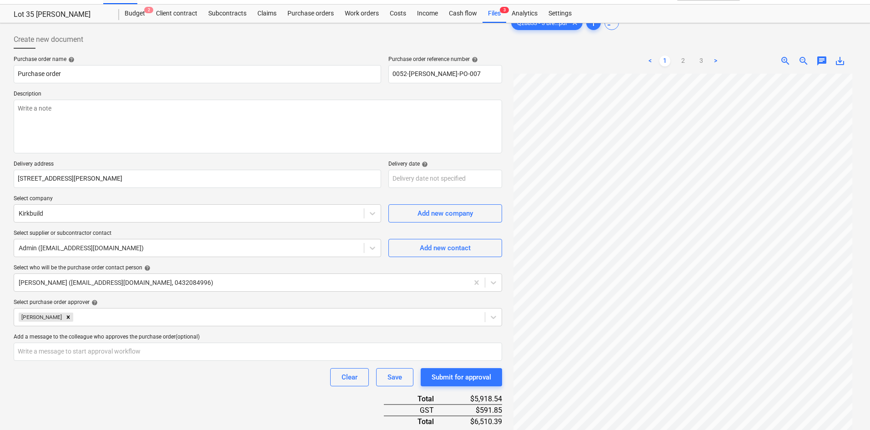
scroll to position [0, 0]
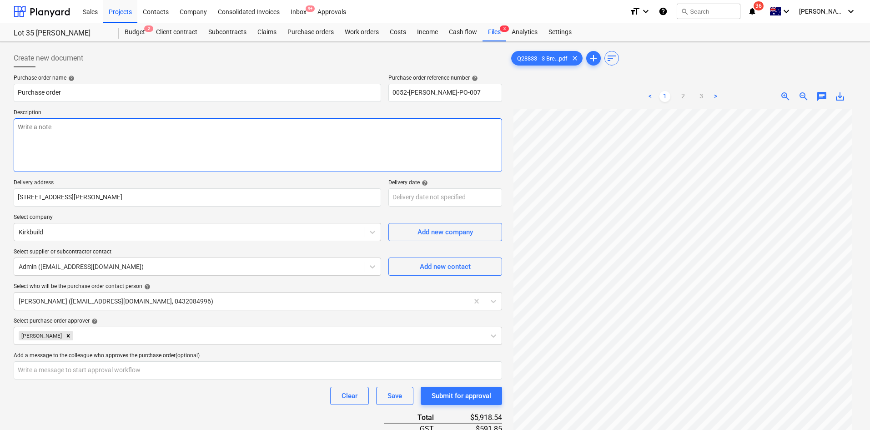
click at [125, 151] on textarea at bounding box center [258, 145] width 488 height 54
paste textarea "Site contact : Greg - 0421 382 995"
type textarea "x"
type textarea "Site contact : Greg - 0421 382 995"
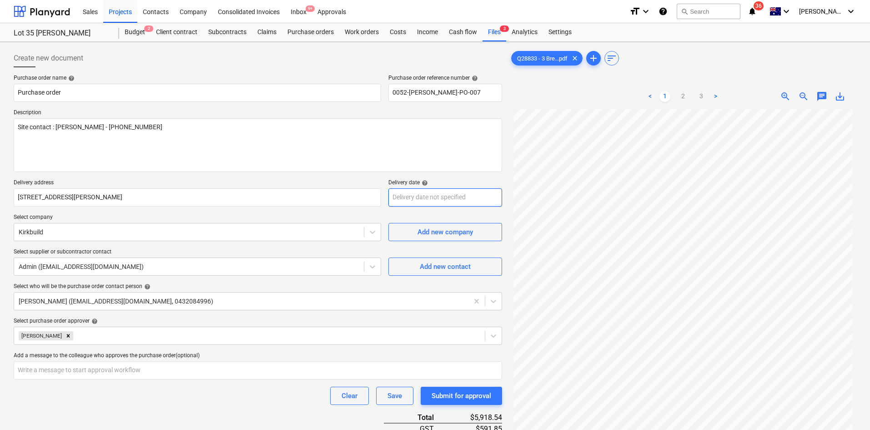
click at [440, 197] on body "Sales Projects Contacts Company Consolidated Invoices Inbox 9+ Approvals format…" at bounding box center [435, 215] width 870 height 430
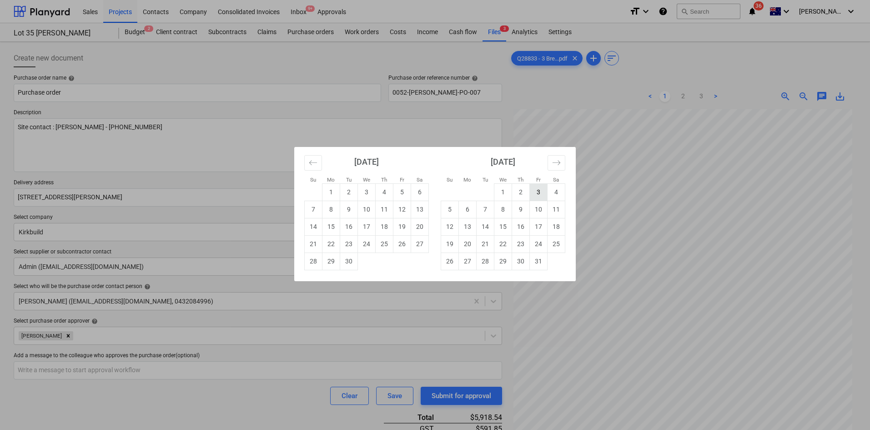
click at [534, 194] on td "3" at bounding box center [539, 191] width 18 height 17
type textarea "x"
type input "03 Oct 2025"
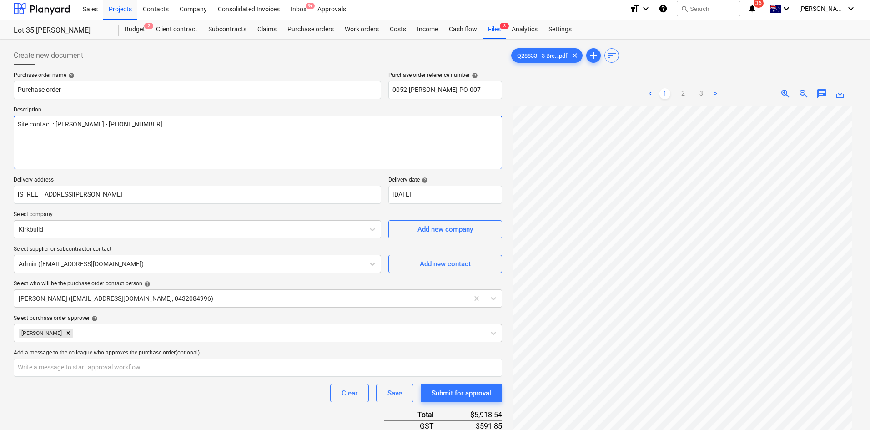
scroll to position [175, 0]
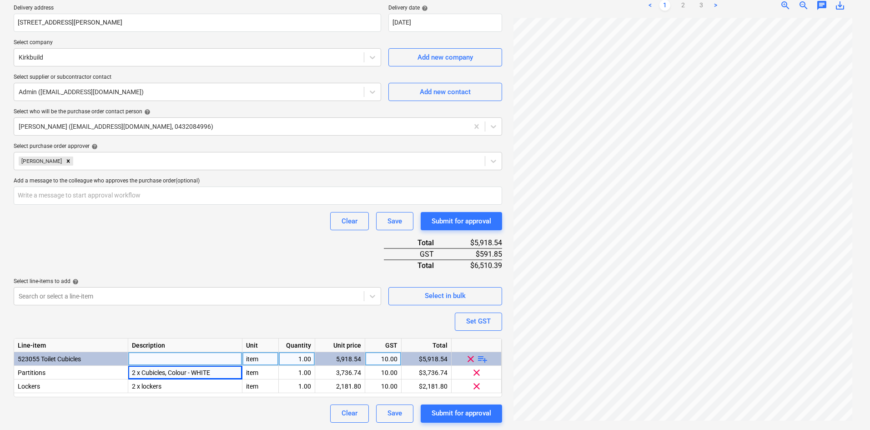
click at [294, 250] on div "Purchase order name help Purchase order Purchase order reference number help 00…" at bounding box center [258, 161] width 488 height 522
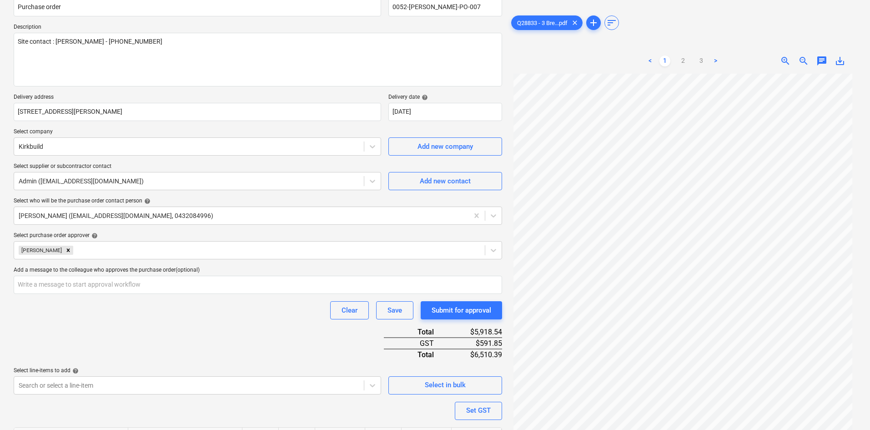
scroll to position [84, 0]
click at [260, 322] on div "Purchase order name help Purchase order Purchase order reference number help 00…" at bounding box center [258, 252] width 488 height 522
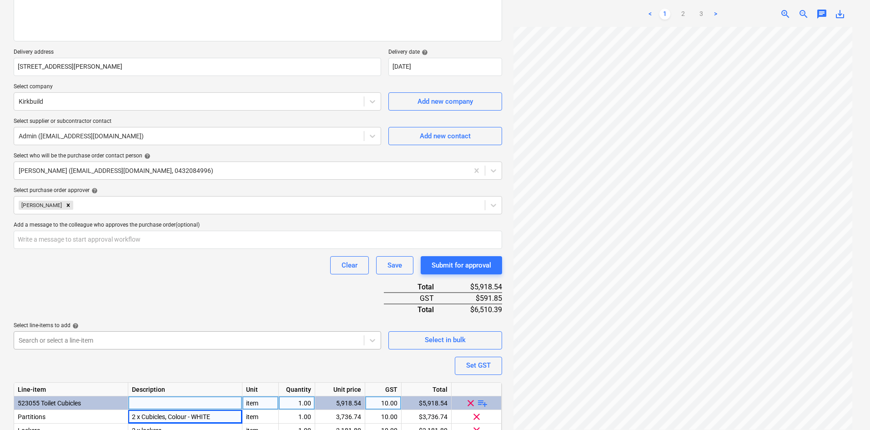
scroll to position [175, 0]
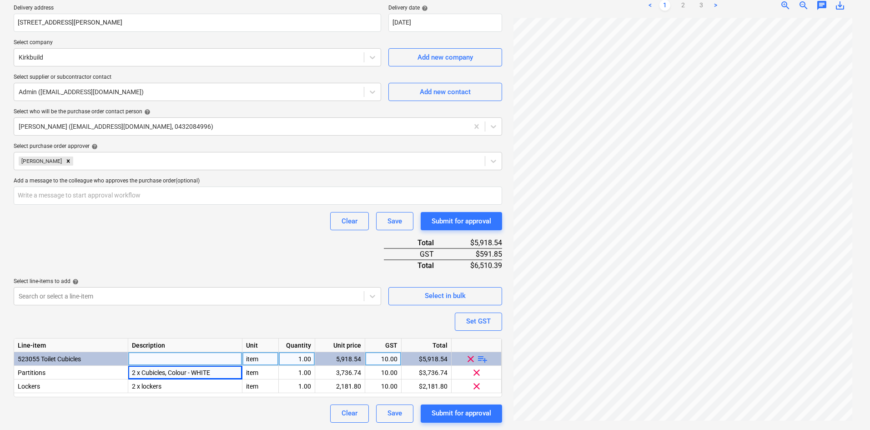
click at [265, 232] on div "Purchase order name help Purchase order Purchase order reference number help 00…" at bounding box center [258, 161] width 488 height 522
click at [273, 224] on div "Clear Save Submit for approval" at bounding box center [258, 221] width 488 height 18
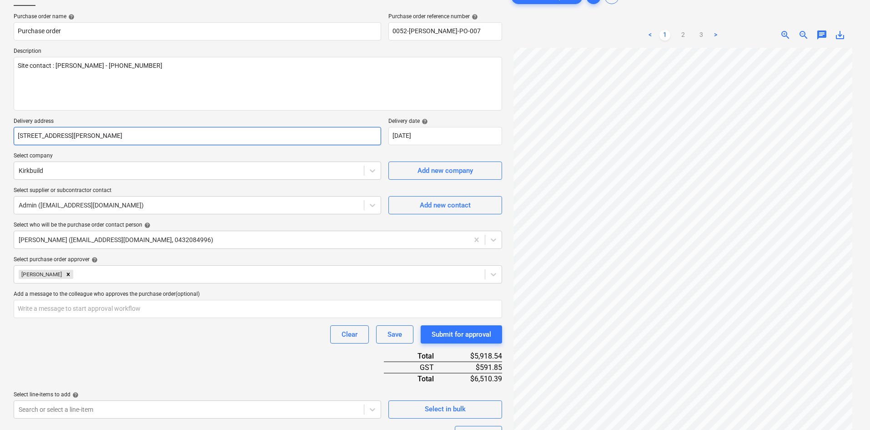
scroll to position [0, 0]
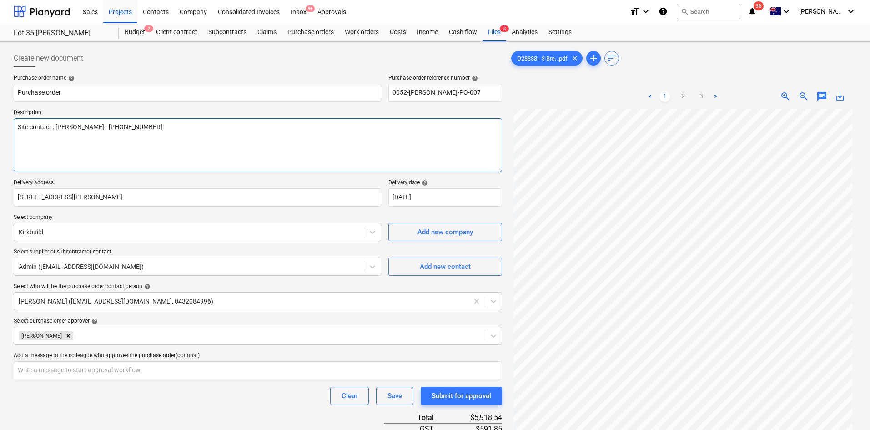
click at [174, 140] on textarea "Site contact : Greg - 0421 382 995" at bounding box center [258, 145] width 488 height 54
click at [158, 155] on textarea "Site contact : Greg - 0421 382 995" at bounding box center [258, 145] width 488 height 54
type textarea "x"
type textarea "Site contact : Greg - 0421 382 995"
type textarea "x"
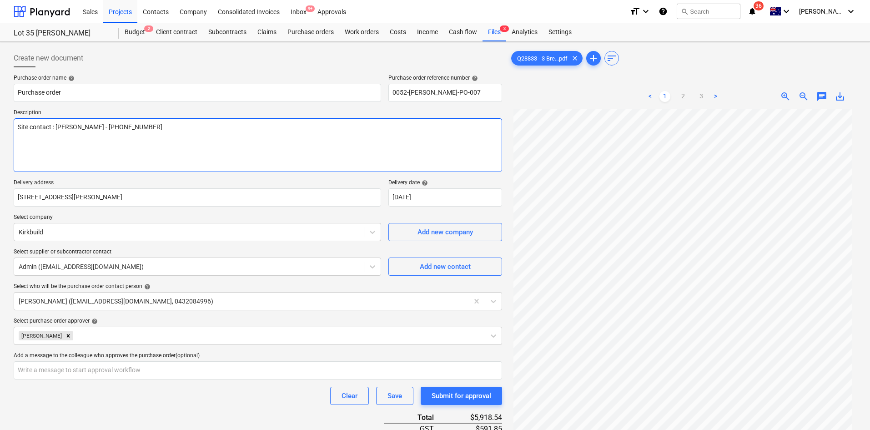
type textarea "Site contact : Greg - 0421 382 995"
type textarea "x"
type textarea "Site contact : Greg - 0421 382 995 A"
type textarea "x"
type textarea "Site contact : Greg - 0421 382 995 As"
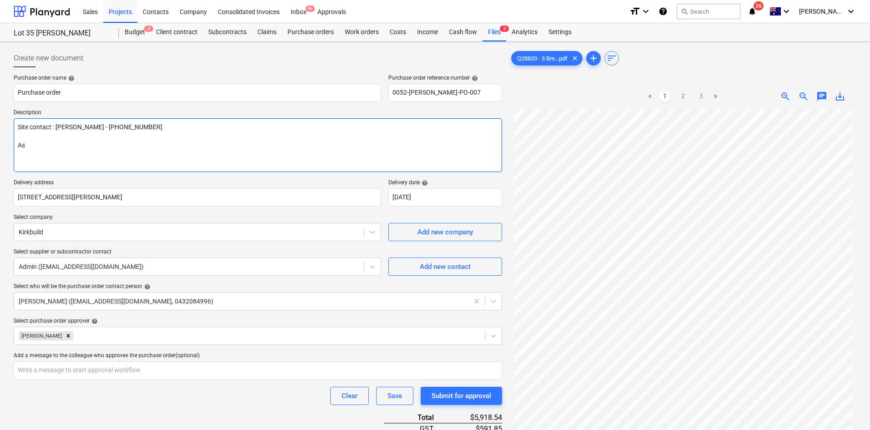
type textarea "x"
type textarea "Site contact : Greg - 0421 382 995 As"
type textarea "x"
type textarea "Site contact : Greg - 0421 382 995 As p"
type textarea "x"
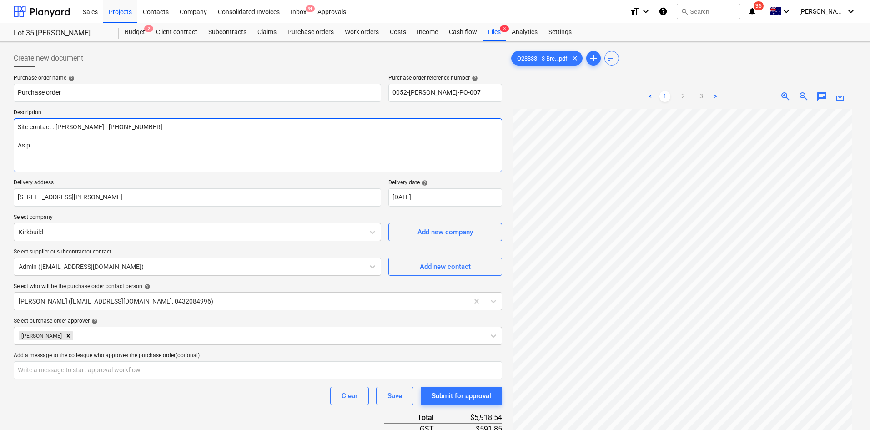
type textarea "Site contact : Greg - 0421 382 995 As pe"
type textarea "x"
type textarea "Site contact : Greg - 0421 382 995 As per"
type textarea "x"
type textarea "Site contact : Greg - 0421 382 995 As per"
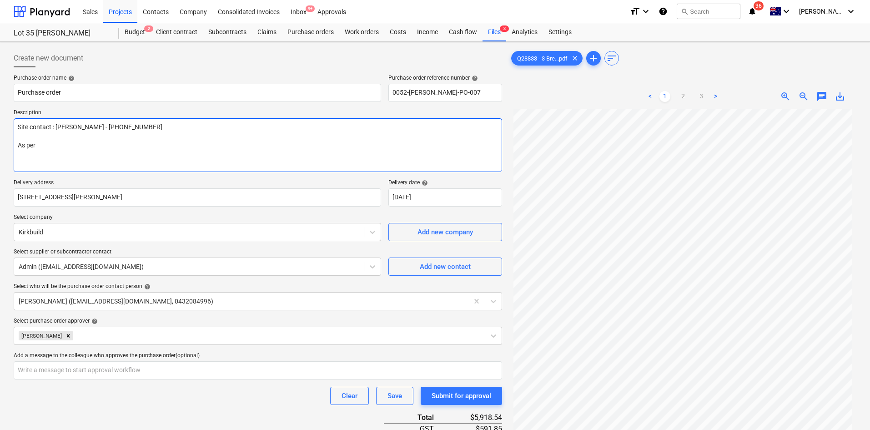
type textarea "x"
type textarea "Site contact : Greg - 0421 382 995 As per q"
type textarea "x"
type textarea "Site contact : Greg - 0421 382 995 As per qu"
type textarea "x"
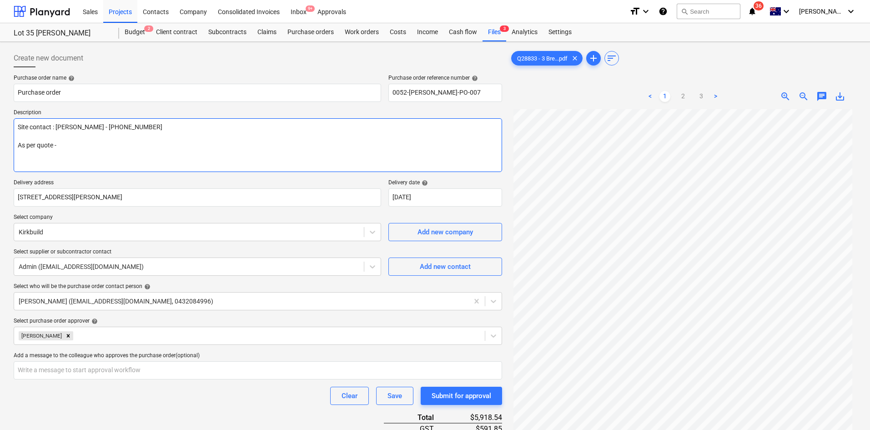
paste textarea "28833"
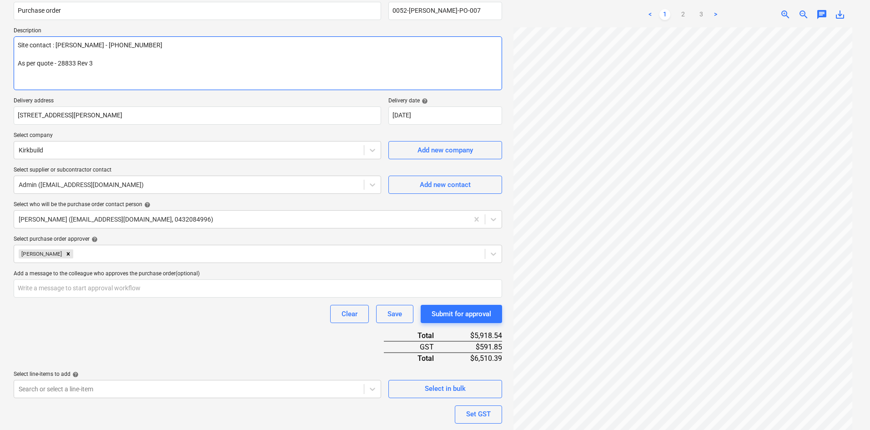
scroll to position [175, 0]
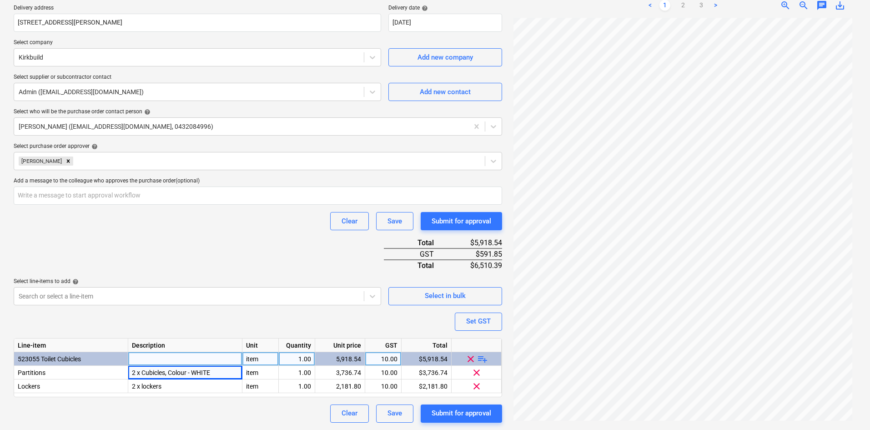
click at [221, 253] on div "Purchase order name help Purchase order Purchase order reference number help 00…" at bounding box center [258, 161] width 488 height 522
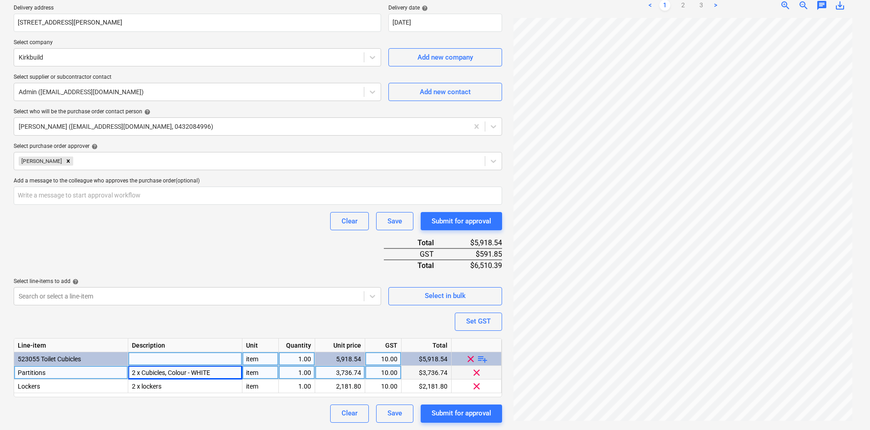
click at [165, 371] on div "2 x Cubicles, Colour - WHITE" at bounding box center [185, 373] width 114 height 14
click at [166, 373] on input "2 x Cubicles, Colour - WHITE" at bounding box center [185, 372] width 114 height 13
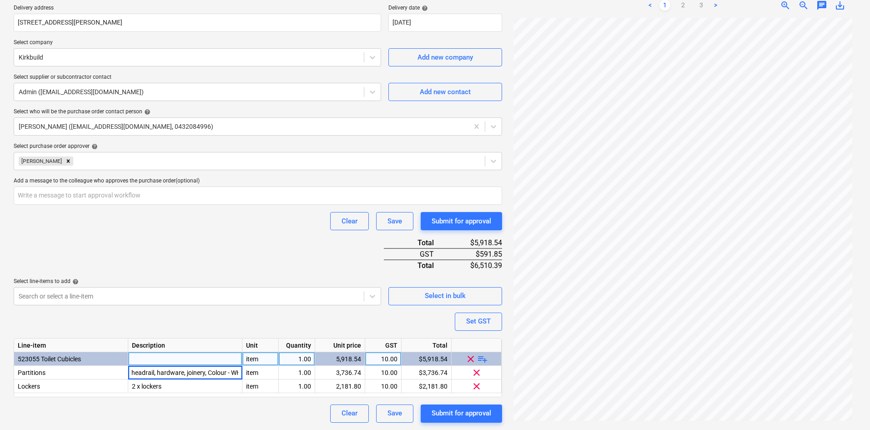
scroll to position [0, 77]
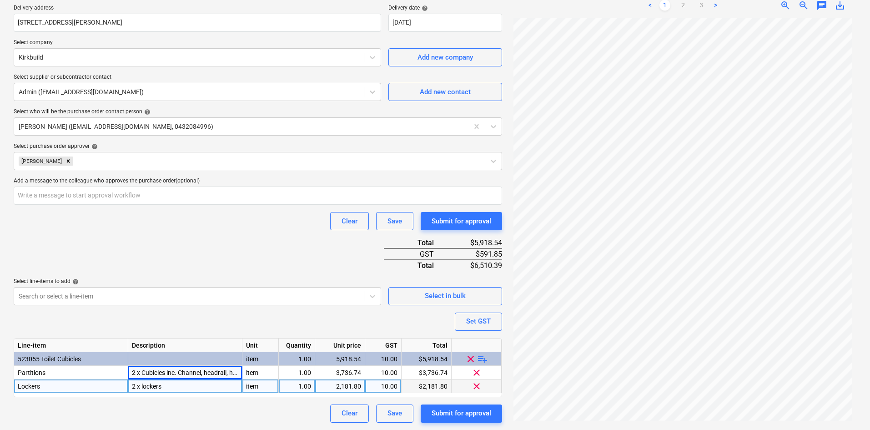
click at [143, 384] on div "2 x lockers" at bounding box center [185, 386] width 114 height 14
click at [142, 386] on input "2 x lockers" at bounding box center [185, 385] width 114 height 13
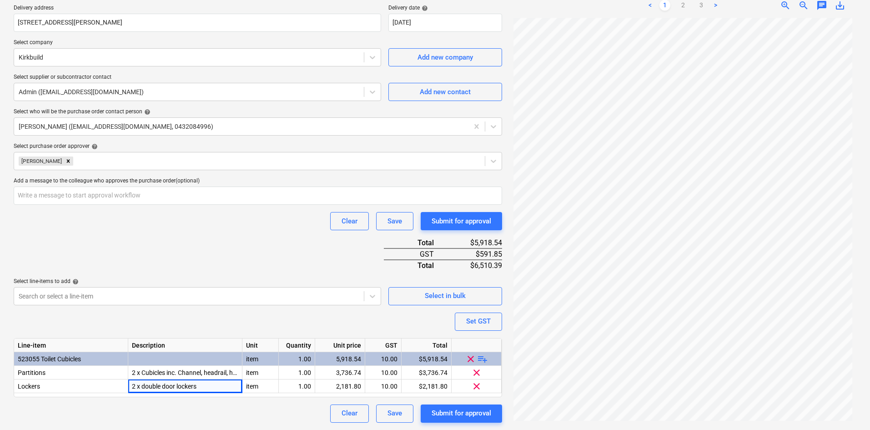
click at [196, 257] on div "Purchase order name help Purchase order Purchase order reference number help 00…" at bounding box center [258, 161] width 488 height 522
click at [267, 404] on div "Clear Save Submit for approval" at bounding box center [258, 413] width 488 height 18
click at [260, 265] on div "Purchase order name help Purchase order Purchase order reference number help 00…" at bounding box center [258, 161] width 488 height 522
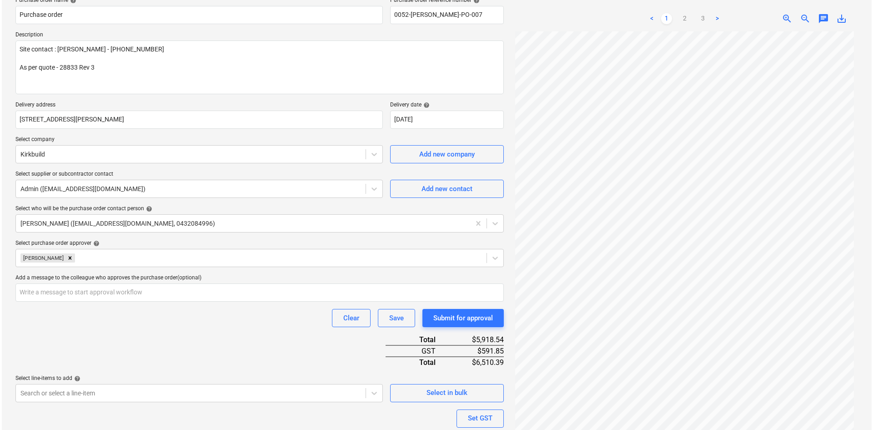
scroll to position [175, 0]
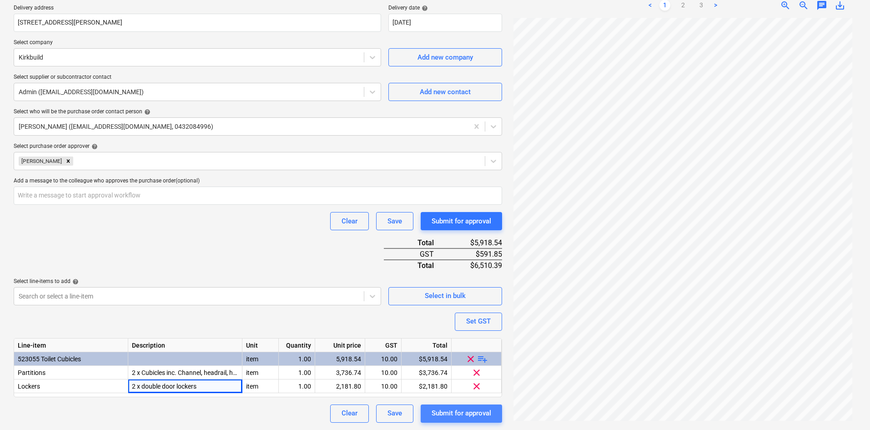
click at [469, 415] on div "Submit for approval" at bounding box center [461, 413] width 60 height 12
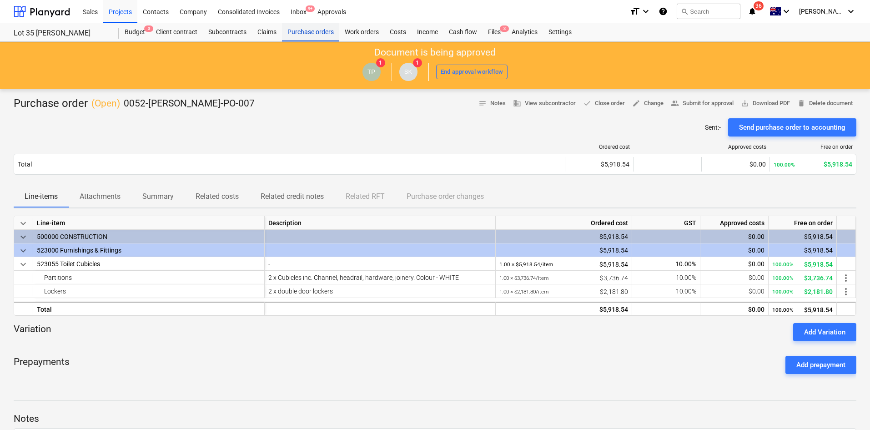
click at [318, 30] on div "Purchase orders" at bounding box center [310, 32] width 57 height 18
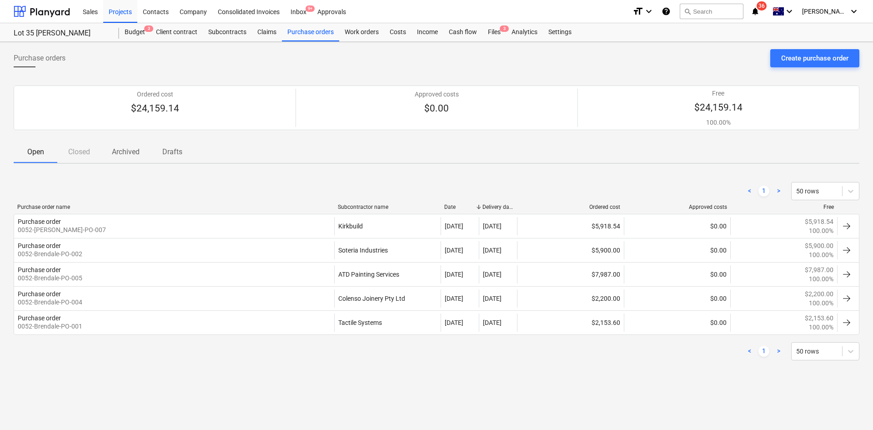
click at [234, 366] on div "< 1 > 50 rows Purchase order name Subcontractor name Date Delivery date Ordered…" at bounding box center [437, 271] width 846 height 200
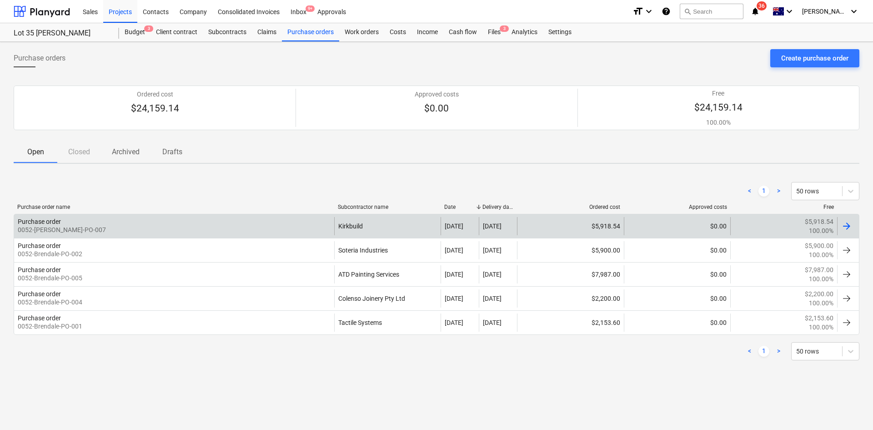
click at [154, 220] on div "Purchase order 0052-Brendale-PO-007" at bounding box center [174, 226] width 320 height 18
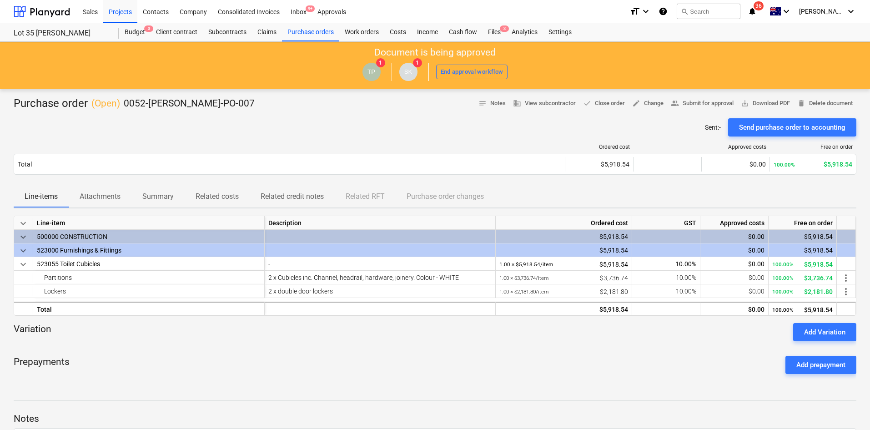
click at [358, 140] on div "Ordered cost Approved costs Free on order Total $5,918.54 $0.00 100.00% $5,918.…" at bounding box center [435, 160] width 842 height 49
click at [746, 102] on span "save_alt Download PDF" at bounding box center [765, 103] width 49 height 10
click at [129, 8] on div "Projects" at bounding box center [120, 11] width 34 height 23
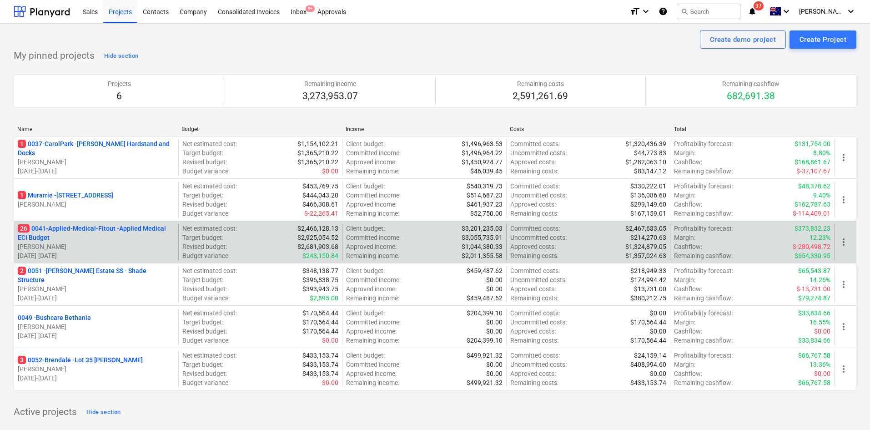
click at [104, 229] on p "26 0041-Applied-Medical-Fitout - Applied Medical ECI Budget" at bounding box center [96, 233] width 157 height 18
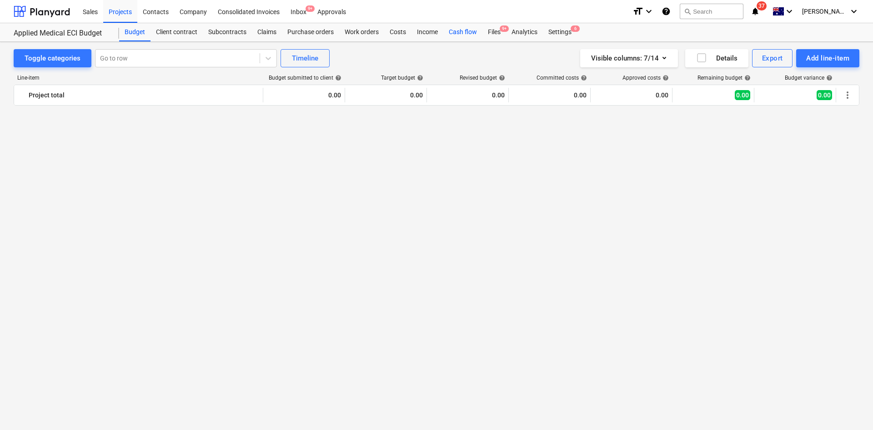
drag, startPoint x: 483, startPoint y: 35, endPoint x: 461, endPoint y: 34, distance: 21.9
click at [457, 35] on div "Cash flow" at bounding box center [462, 32] width 39 height 18
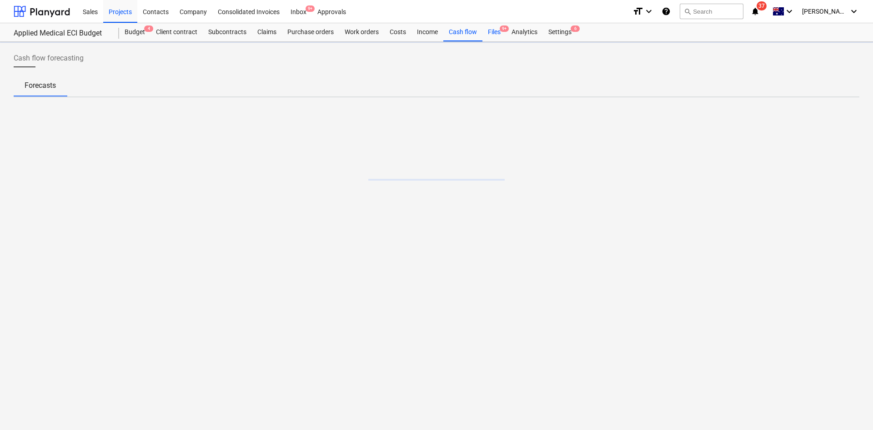
click at [505, 32] on div "Files 9+" at bounding box center [494, 32] width 24 height 18
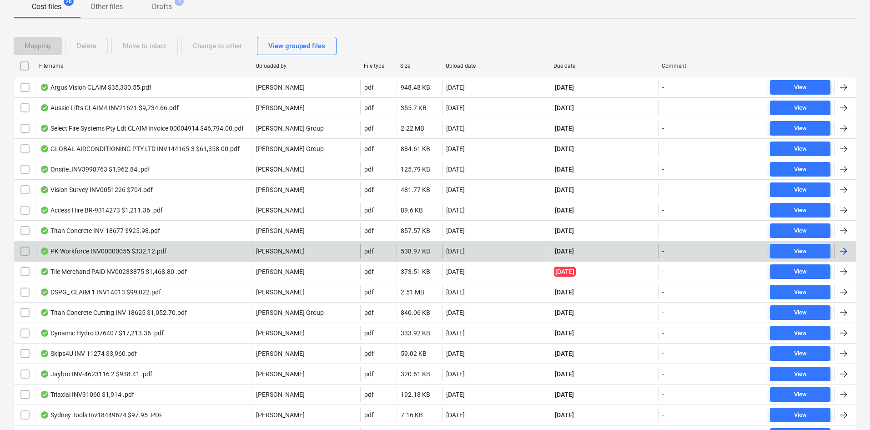
scroll to position [132, 0]
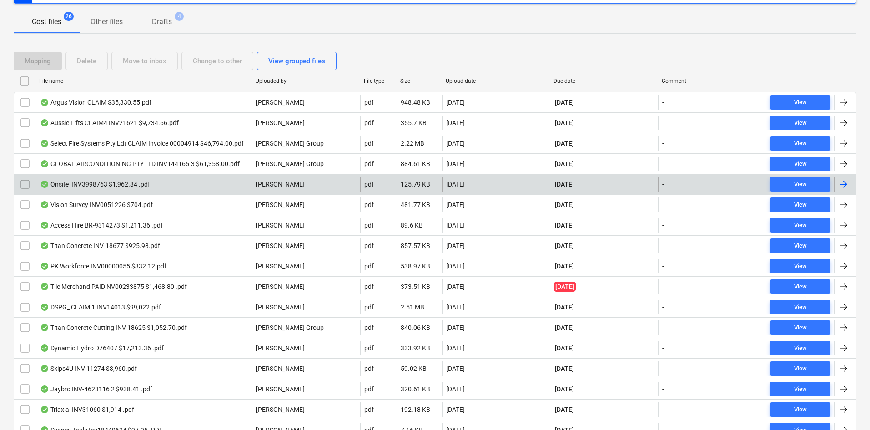
click at [127, 183] on div "Onsite_INV3998763 $1,962.84 .pdf" at bounding box center [95, 183] width 110 height 7
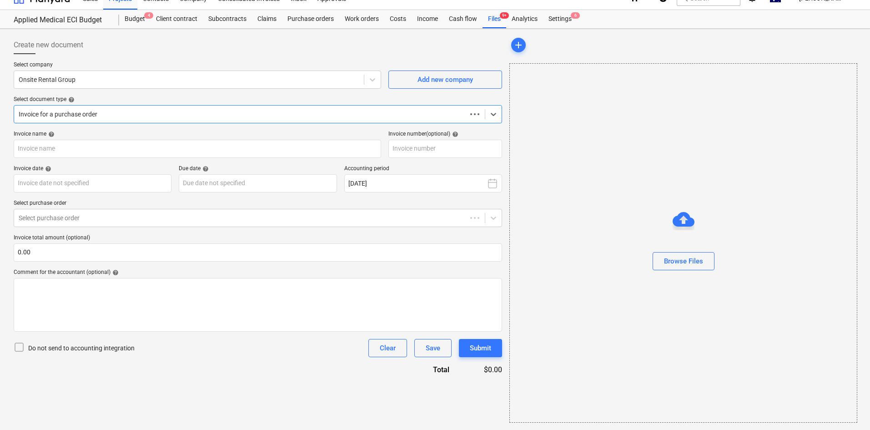
scroll to position [13, 0]
type input "3998763"
type input "31 Aug 2025"
type input "30 Sep 2025"
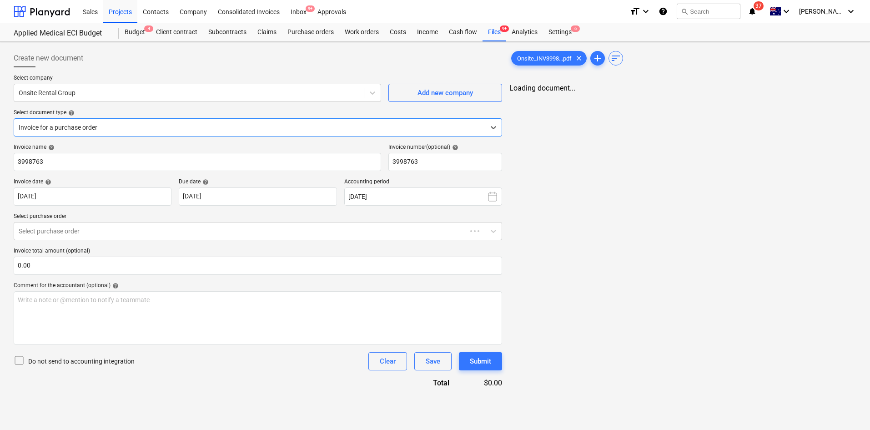
scroll to position [0, 0]
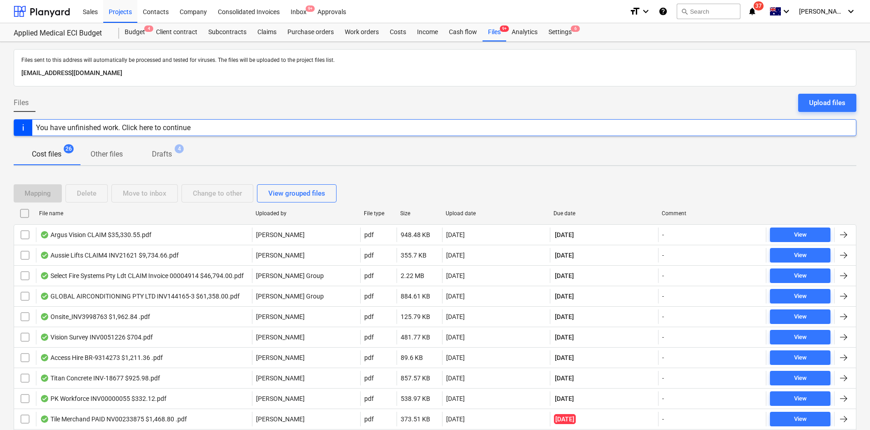
click at [385, 156] on div "Cost files 26 Other files Drafts 4" at bounding box center [435, 154] width 842 height 22
click at [170, 145] on button "Drafts 4" at bounding box center [162, 154] width 56 height 22
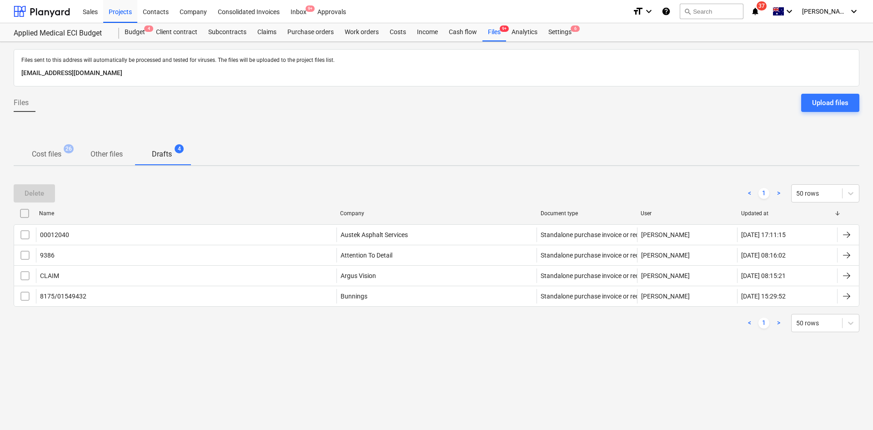
click at [42, 150] on p "Cost files" at bounding box center [47, 154] width 30 height 11
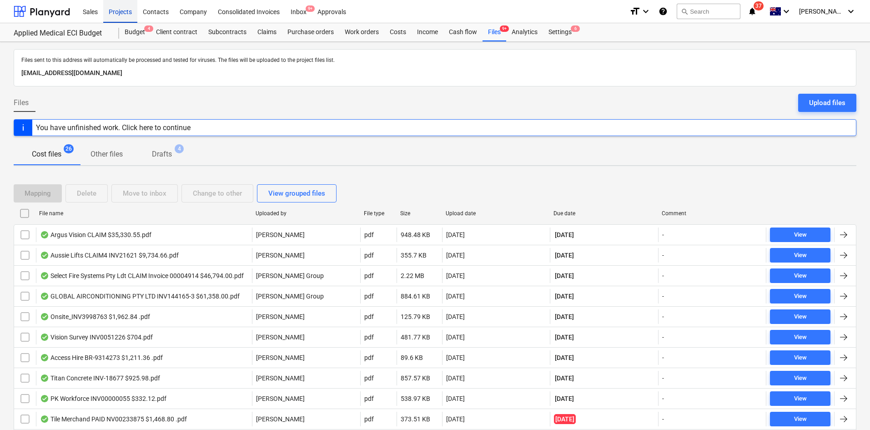
drag, startPoint x: 132, startPoint y: 35, endPoint x: 135, endPoint y: 15, distance: 19.3
click at [132, 35] on div "Budget 4" at bounding box center [134, 32] width 31 height 18
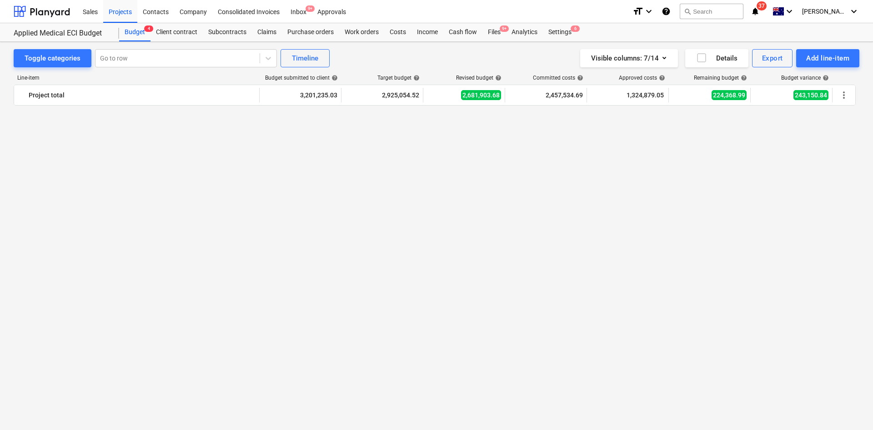
scroll to position [1923, 0]
